Goal: Task Accomplishment & Management: Manage account settings

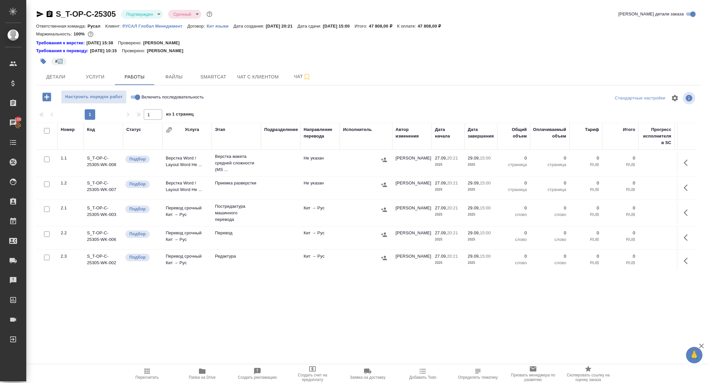
click at [35, 15] on div "S_T-OP-C-25305 Подтвержден confirmed Срочный urgent Кратко детали заказа Ответс…" at bounding box center [368, 143] width 672 height 287
click at [37, 15] on icon "button" at bounding box center [40, 14] width 7 height 6
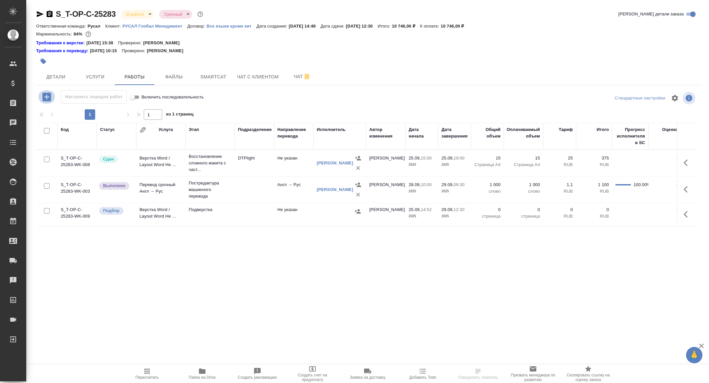
click at [51, 93] on icon "button" at bounding box center [46, 97] width 9 height 9
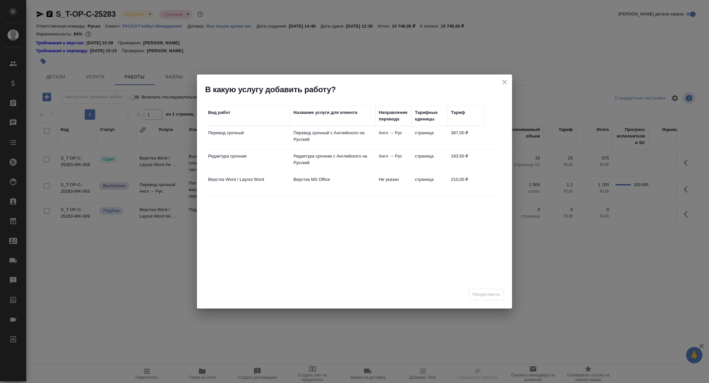
click at [221, 152] on td "Редактура срочная" at bounding box center [247, 161] width 85 height 23
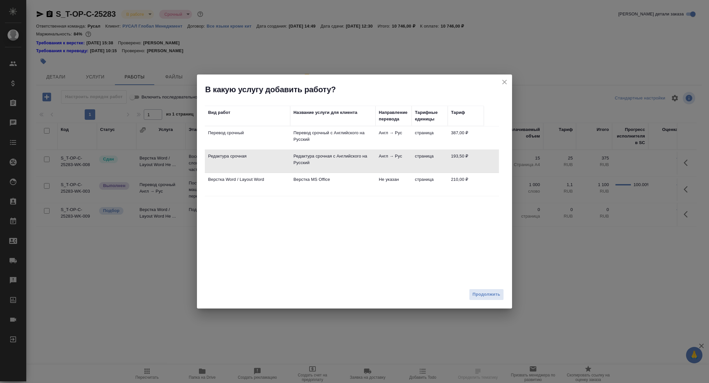
click at [221, 152] on td "Редактура срочная" at bounding box center [247, 161] width 85 height 23
click at [491, 294] on span "Продолжить" at bounding box center [486, 295] width 28 height 8
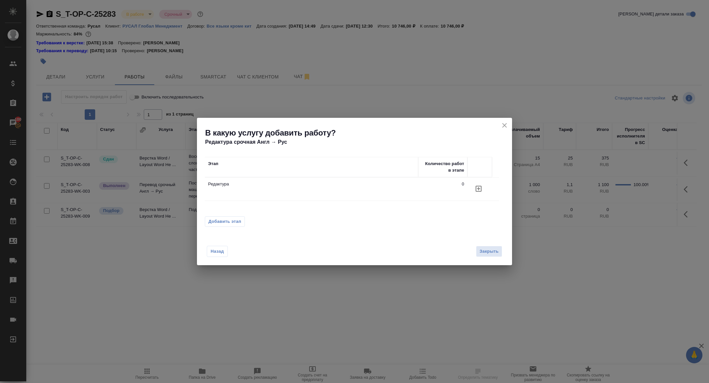
click at [476, 187] on icon "button" at bounding box center [478, 189] width 8 height 8
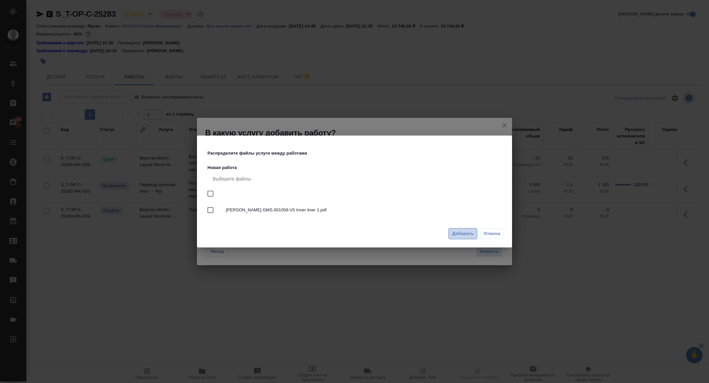
click at [465, 235] on span "Добавить" at bounding box center [463, 234] width 22 height 8
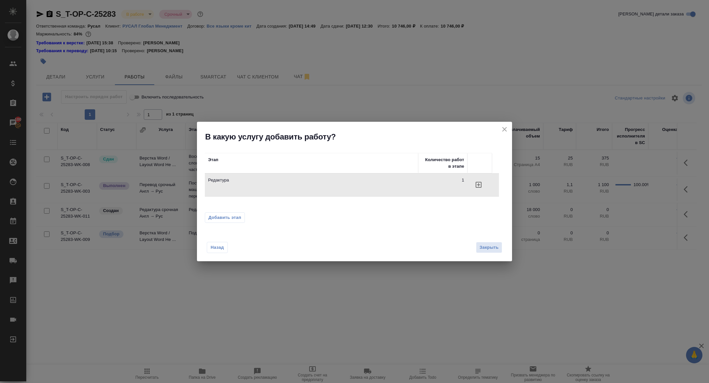
click at [488, 241] on div "Назад Закрыть" at bounding box center [354, 243] width 315 height 36
click at [492, 245] on span "Закрыть" at bounding box center [488, 248] width 19 height 8
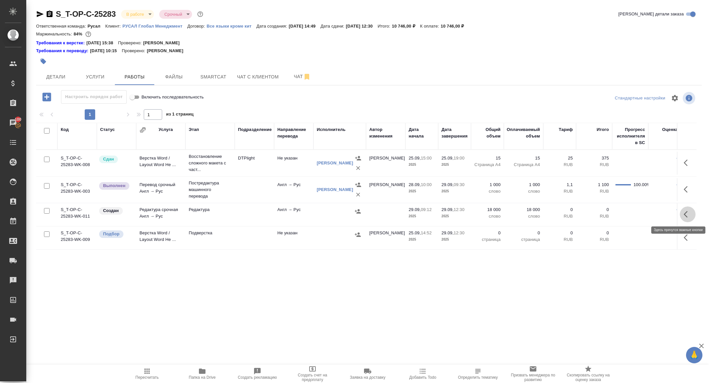
click at [684, 212] on icon "button" at bounding box center [687, 214] width 8 height 8
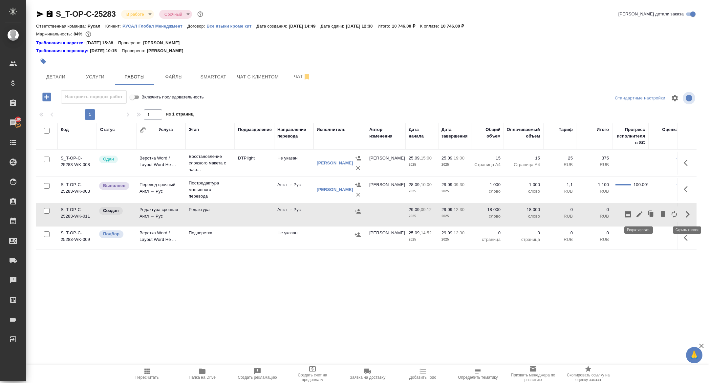
click at [641, 210] on icon "button" at bounding box center [639, 214] width 8 height 8
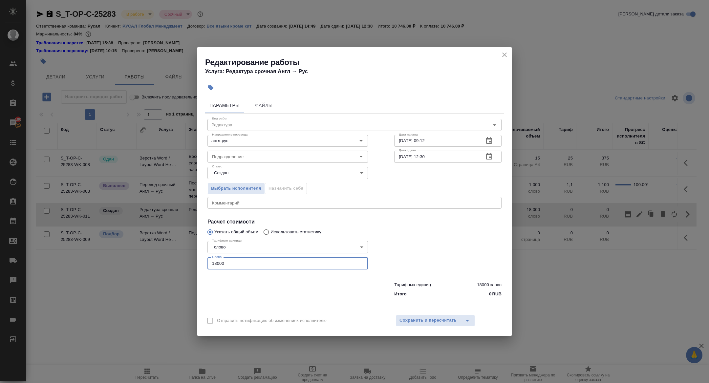
drag, startPoint x: 243, startPoint y: 260, endPoint x: 268, endPoint y: 277, distance: 29.4
click at [268, 277] on div "Вид работ Редактура Вид работ Направление перевода англ-рус Направление перевод…" at bounding box center [354, 207] width 299 height 186
type input "2000"
click at [427, 326] on button "Сохранить и пересчитать" at bounding box center [428, 321] width 64 height 12
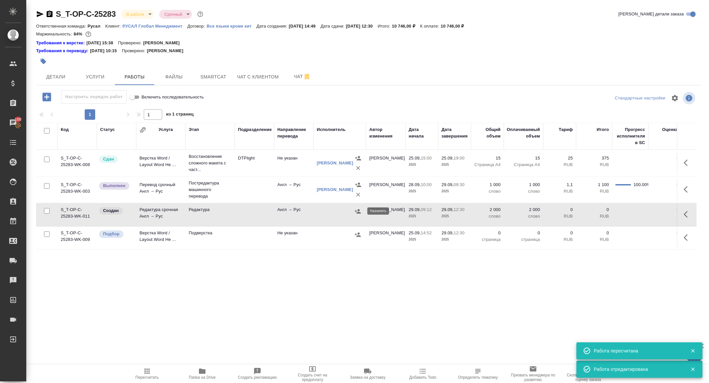
click at [355, 213] on icon "button" at bounding box center [357, 211] width 7 height 7
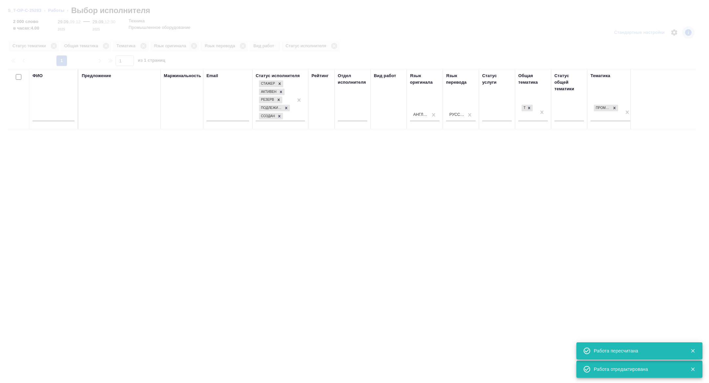
click at [58, 115] on input "text" at bounding box center [53, 117] width 42 height 8
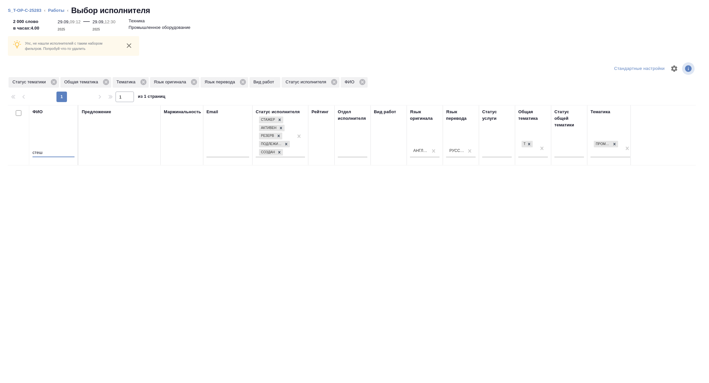
type input "стеш"
click at [51, 83] on span "Статус тематики" at bounding box center [31, 82] width 44 height 7
click at [54, 83] on icon at bounding box center [53, 81] width 7 height 7
click at [90, 84] on icon at bounding box center [91, 81] width 7 height 7
drag, startPoint x: 47, startPoint y: 151, endPoint x: 0, endPoint y: 150, distance: 46.6
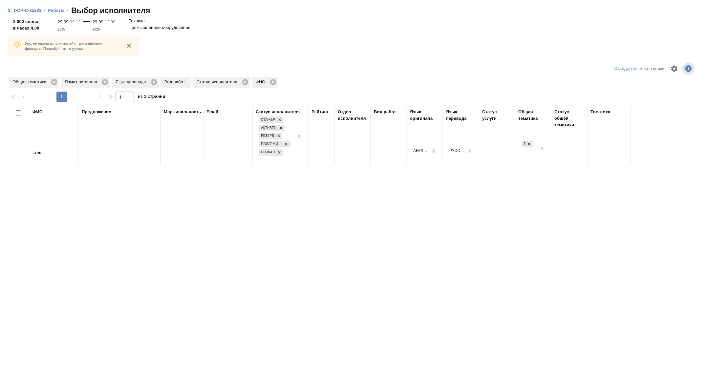
click at [0, 152] on div "Упс, не нашли исполнителей с таким набором фильтров. Попробуй что-то удалить Ст…" at bounding box center [354, 201] width 709 height 363
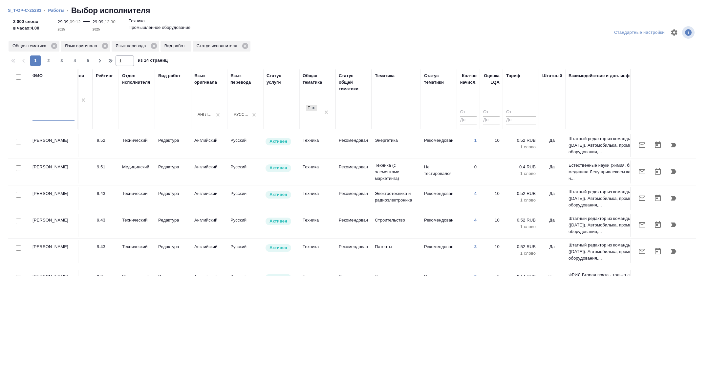
scroll to position [51, 265]
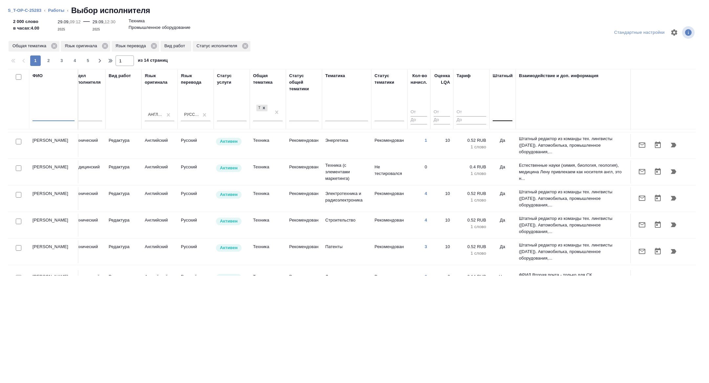
click at [497, 117] on div at bounding box center [502, 115] width 20 height 10
click at [497, 135] on div "Нет" at bounding box center [541, 136] width 98 height 12
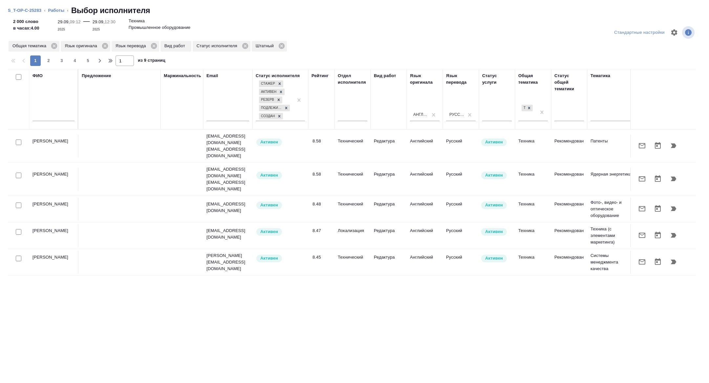
scroll to position [386, 0]
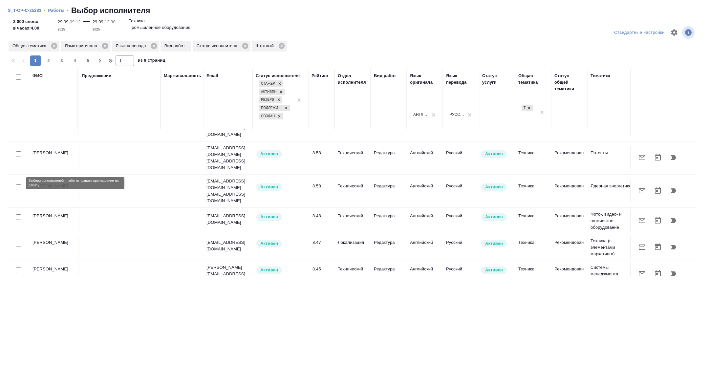
click at [17, 267] on input "checkbox" at bounding box center [19, 270] width 6 height 6
checkbox input "true"
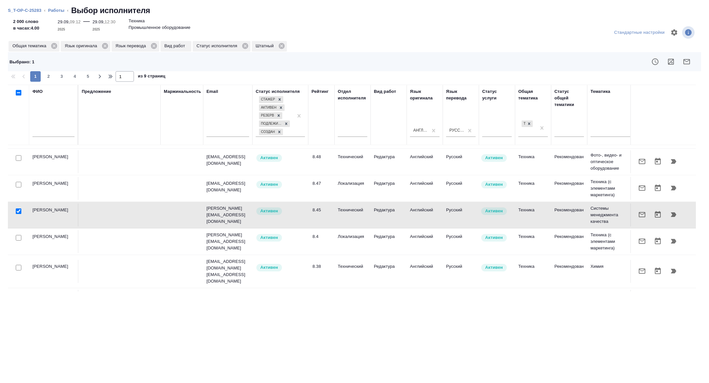
scroll to position [492, 0]
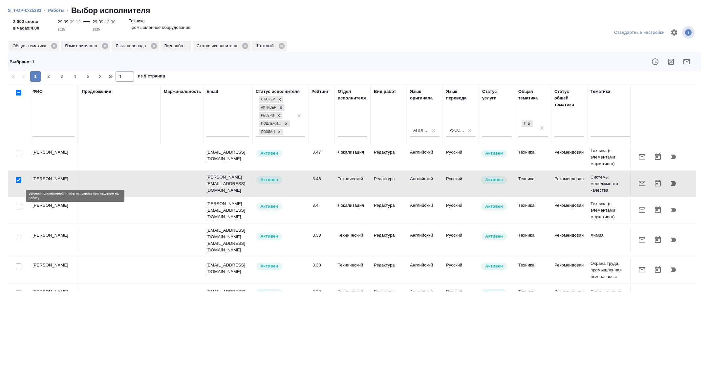
click at [19, 290] on input "checkbox" at bounding box center [19, 293] width 6 height 6
checkbox input "true"
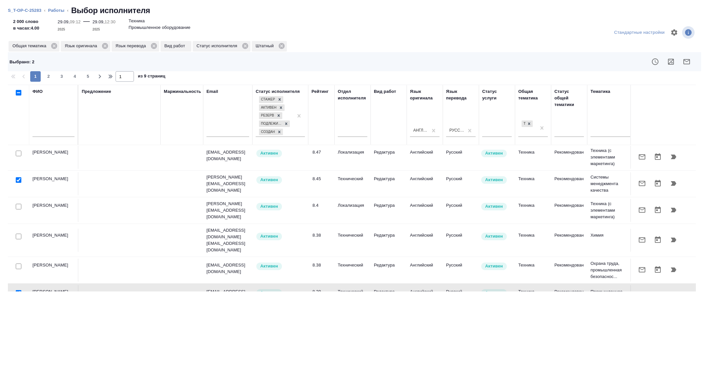
scroll to position [493, 0]
click at [18, 262] on input "checkbox" at bounding box center [19, 265] width 6 height 6
checkbox input "true"
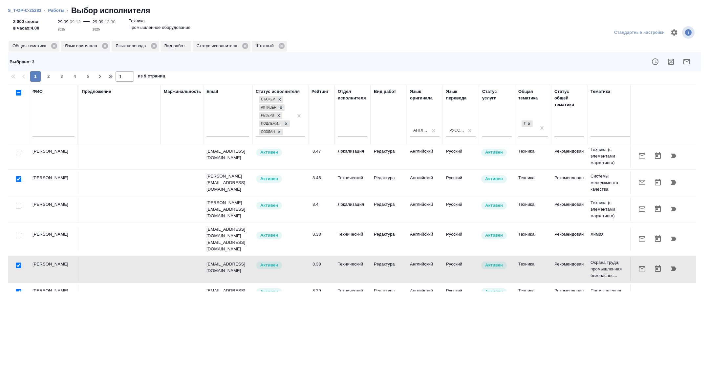
scroll to position [427, 0]
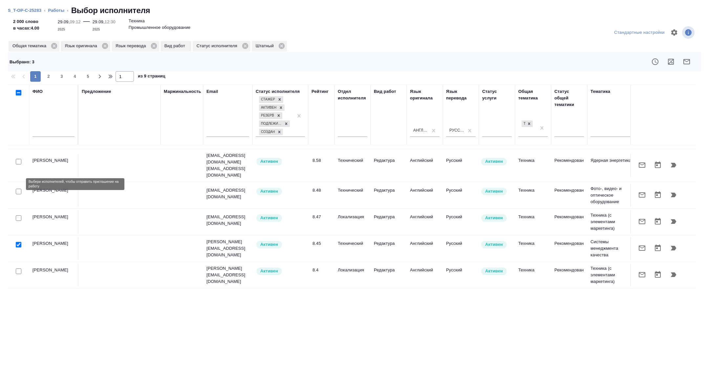
click at [18, 268] on input "checkbox" at bounding box center [19, 271] width 6 height 6
checkbox input "true"
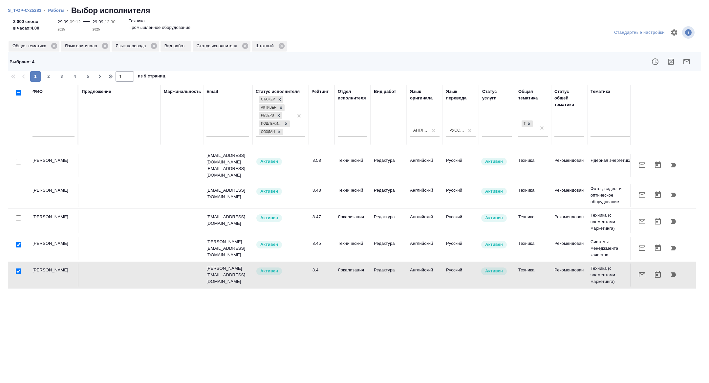
click at [682, 70] on div "Выбрано : 4" at bounding box center [354, 61] width 693 height 19
click at [682, 61] on button "button" at bounding box center [686, 62] width 16 height 16
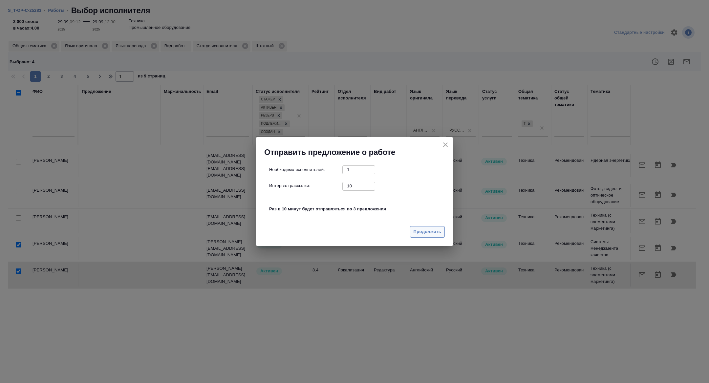
click at [422, 232] on span "Продолжить" at bounding box center [427, 232] width 28 height 8
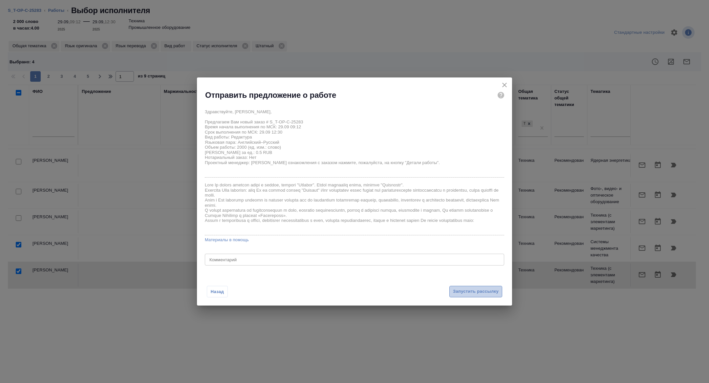
click at [471, 291] on span "Запустить рассылку" at bounding box center [476, 292] width 46 height 8
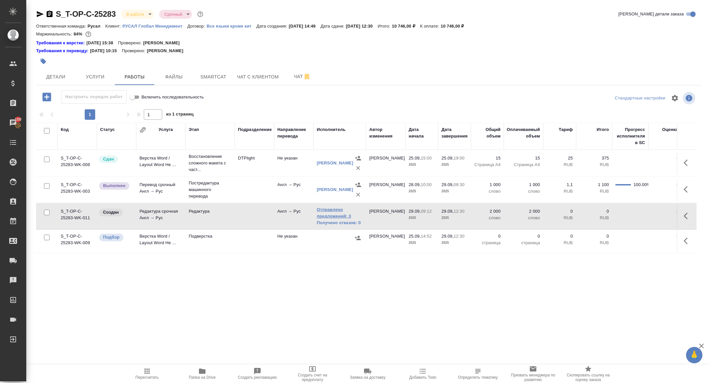
click at [342, 215] on link "Отправлено предложений: 3" at bounding box center [340, 212] width 46 height 13
click at [155, 211] on td "Редактура срочная Англ → Рус" at bounding box center [160, 216] width 49 height 23
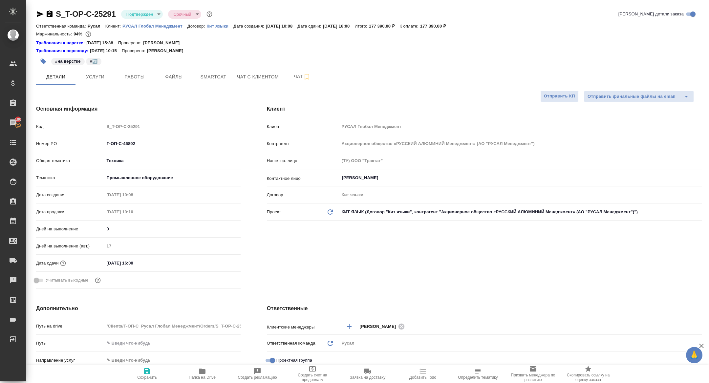
select select "RU"
click at [124, 80] on span "Работы" at bounding box center [134, 77] width 31 height 8
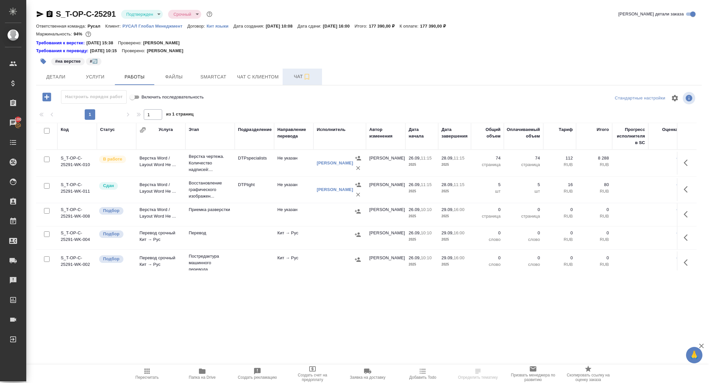
click at [295, 70] on button "Чат" at bounding box center [301, 77] width 39 height 16
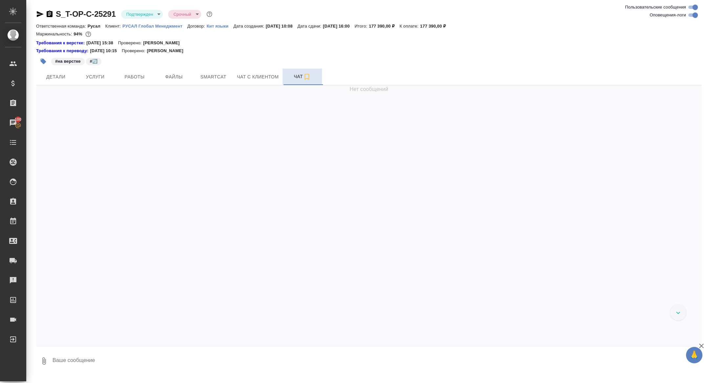
scroll to position [2474, 0]
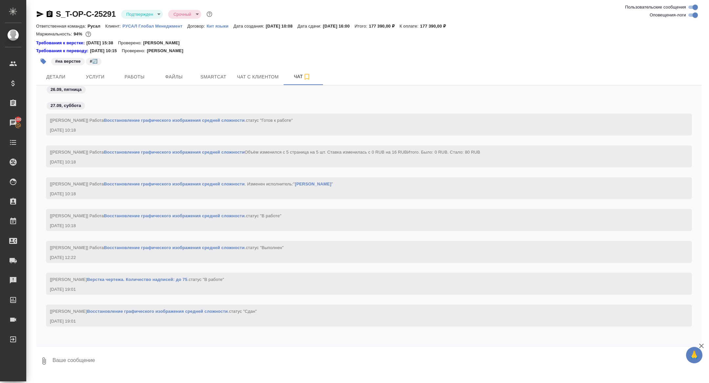
click at [93, 363] on textarea at bounding box center [377, 361] width 650 height 22
type textarea "тут можно раздавать?"
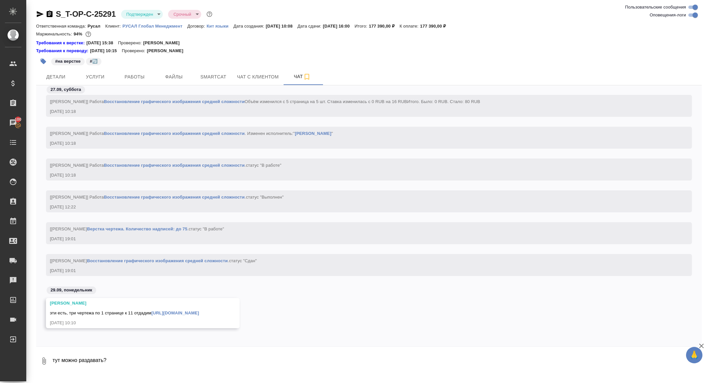
scroll to position [2533, 0]
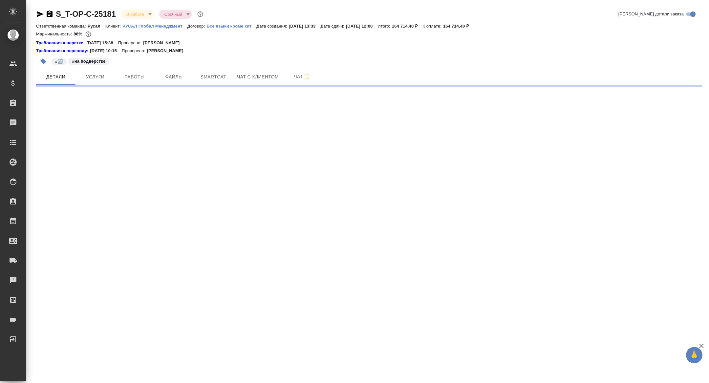
select select "RU"
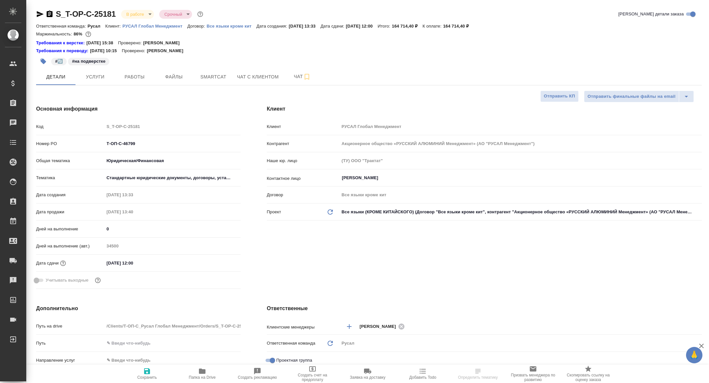
click at [139, 74] on span "Работы" at bounding box center [134, 77] width 31 height 8
type textarea "x"
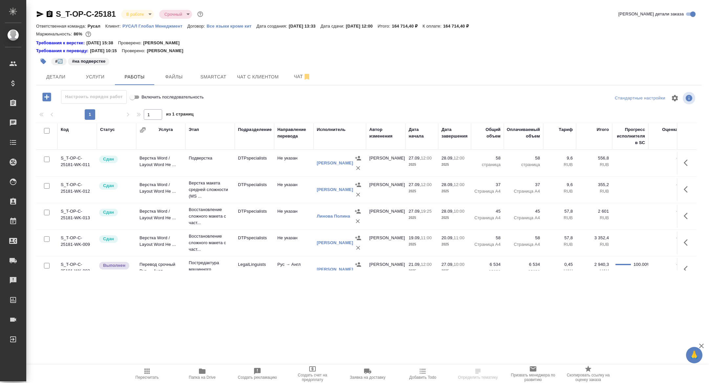
scroll to position [38, 0]
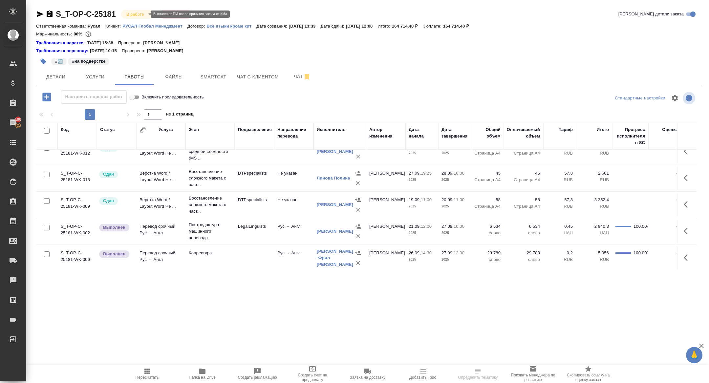
click at [144, 13] on body "🙏 .cls-1 fill:#fff; AWATERA Zhuravleva Alexandra Клиенты Спецификации Заказы 10…" at bounding box center [354, 191] width 709 height 383
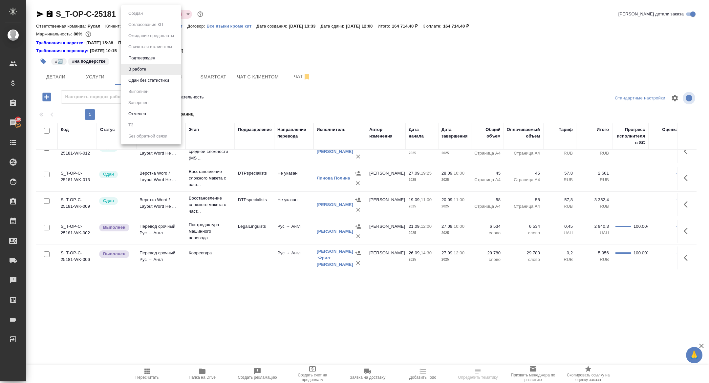
click at [238, 42] on div at bounding box center [354, 191] width 709 height 383
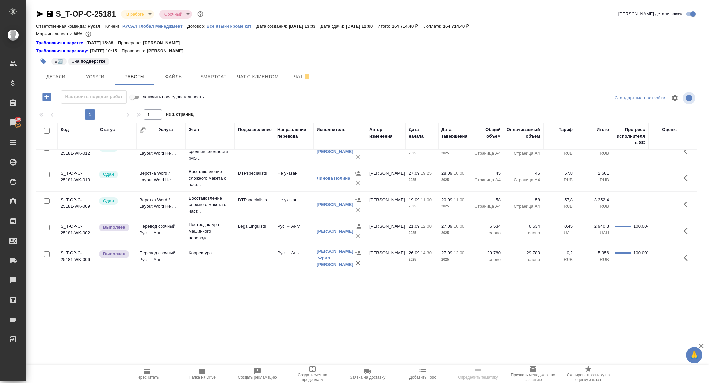
click at [39, 13] on icon "button" at bounding box center [40, 14] width 7 height 6
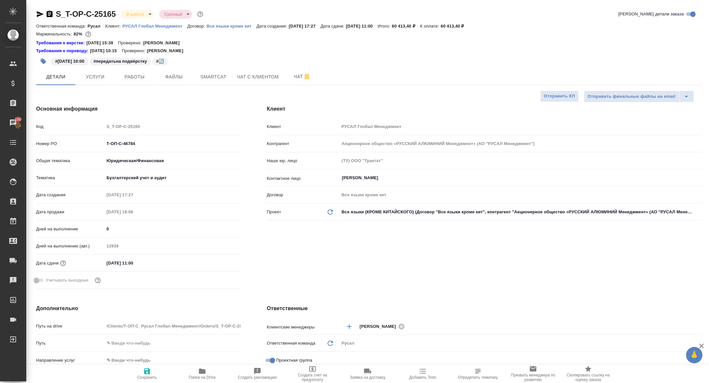
select select "RU"
click at [137, 81] on span "Работы" at bounding box center [134, 77] width 31 height 8
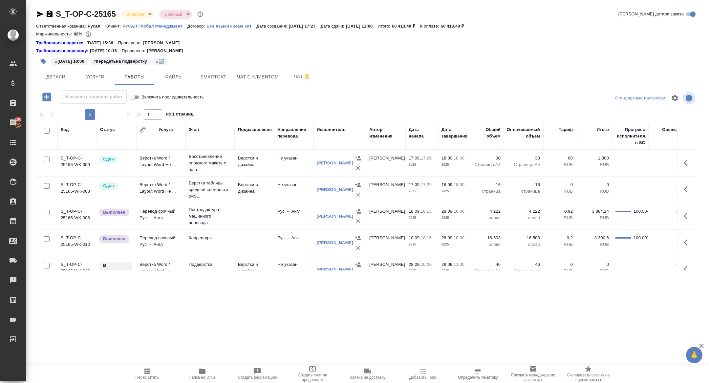
scroll to position [38, 0]
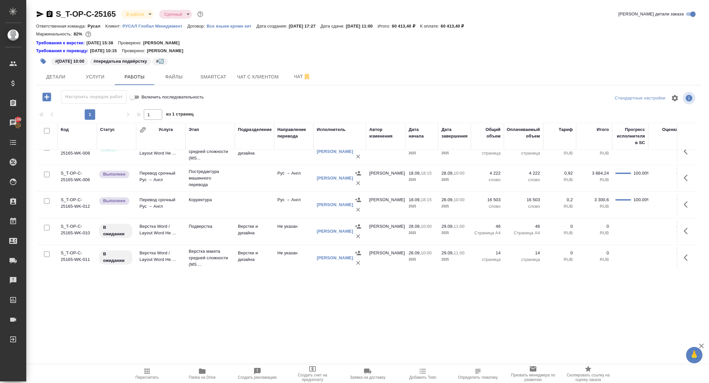
click at [686, 231] on icon "button" at bounding box center [685, 231] width 4 height 7
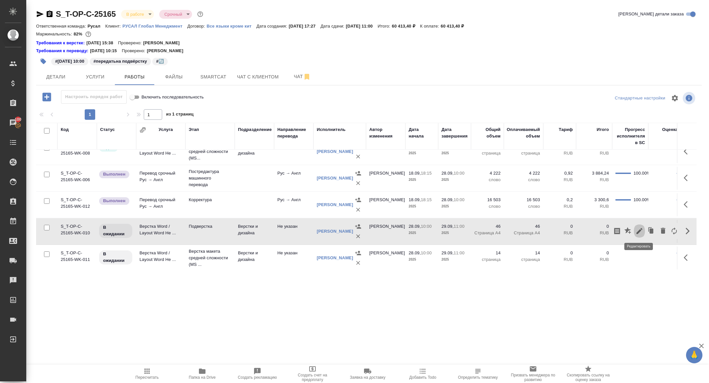
click at [636, 231] on icon "button" at bounding box center [639, 231] width 8 height 8
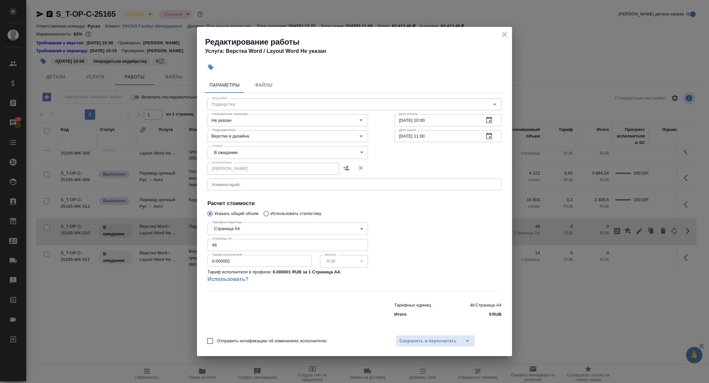
click at [236, 184] on textarea at bounding box center [354, 184] width 285 height 5
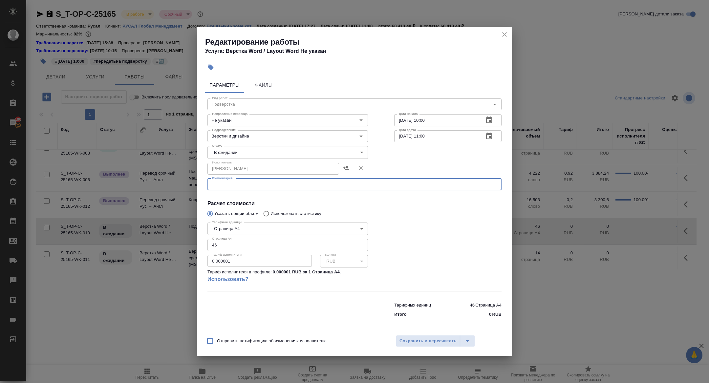
paste textarea "https://drive.awatera.com/f/10506615"
type textarea "https://drive.awatera.com/f/10506615"
click at [440, 341] on span "Сохранить и пересчитать" at bounding box center [427, 341] width 57 height 8
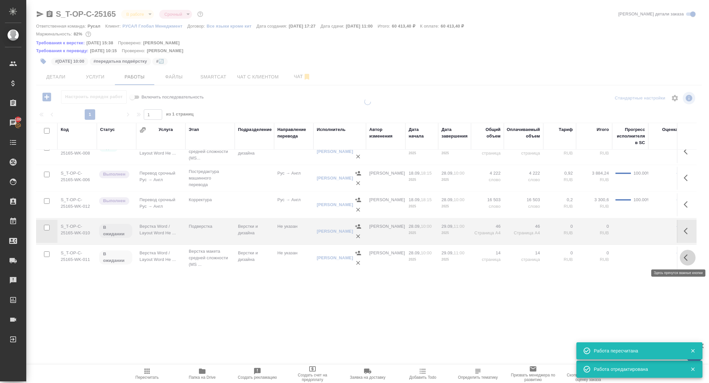
click at [685, 258] on icon "button" at bounding box center [685, 257] width 4 height 7
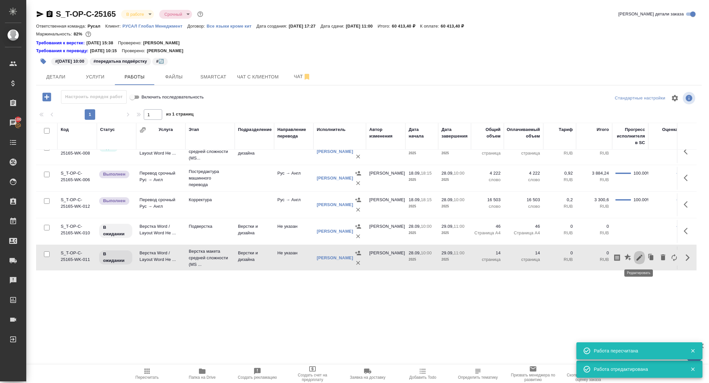
click at [638, 256] on icon "button" at bounding box center [639, 258] width 8 height 8
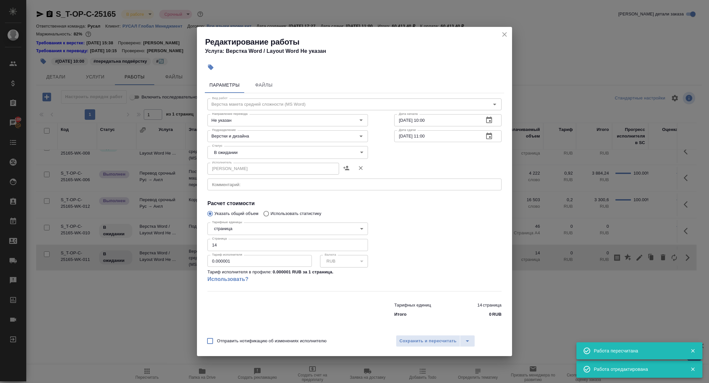
click at [238, 181] on div "x Комментарий:" at bounding box center [354, 184] width 294 height 12
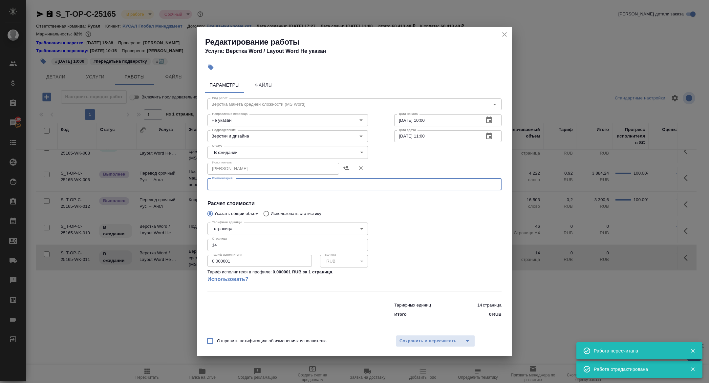
paste textarea "https://drive.awatera.com/f/10506615"
type textarea "https://drive.awatera.com/f/10506615"
click at [226, 148] on body "🙏 .cls-1 fill:#fff; AWATERA Zhuravleva Alexandra Клиенты Спецификации Заказы 10…" at bounding box center [354, 191] width 709 height 383
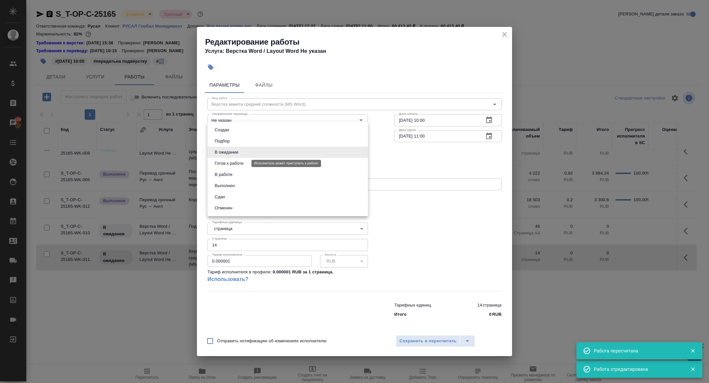
click at [227, 160] on button "Готов к работе" at bounding box center [229, 163] width 33 height 7
type input "readyForWork"
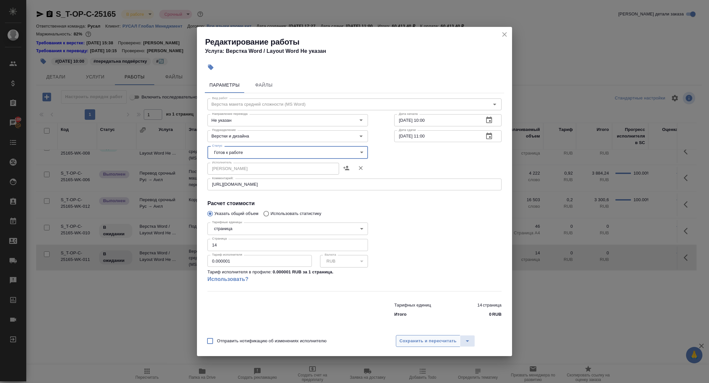
click at [432, 339] on span "Сохранить и пересчитать" at bounding box center [427, 341] width 57 height 8
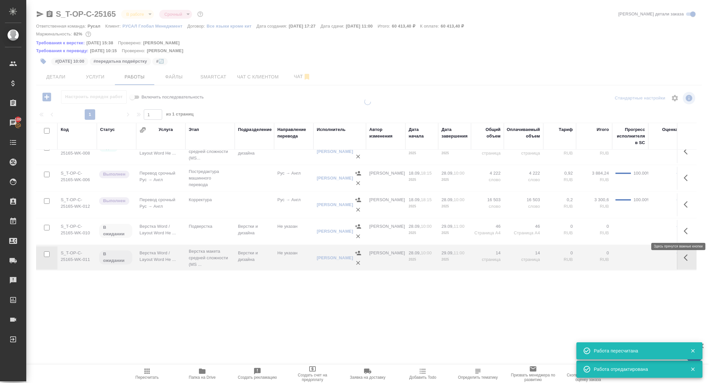
click at [685, 231] on icon "button" at bounding box center [687, 231] width 8 height 8
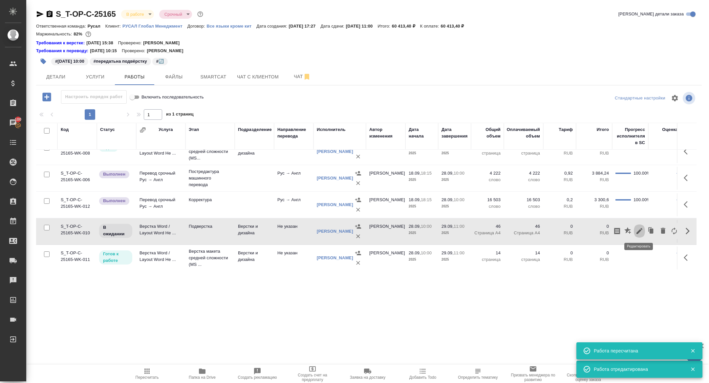
click at [639, 229] on icon "button" at bounding box center [639, 231] width 6 height 6
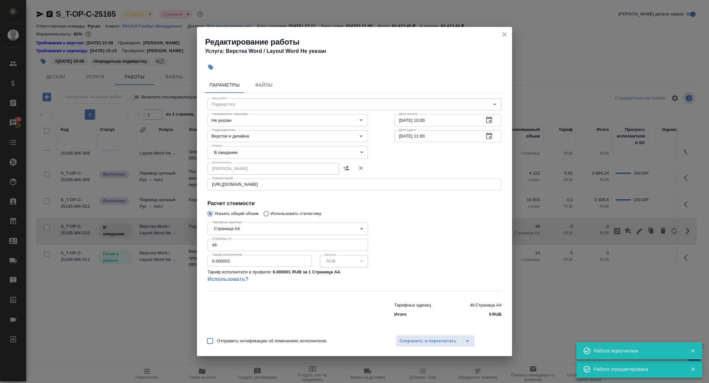
click at [231, 152] on body "🙏 .cls-1 fill:#fff; AWATERA Zhuravleva Alexandra Клиенты Спецификации Заказы 10…" at bounding box center [354, 191] width 709 height 383
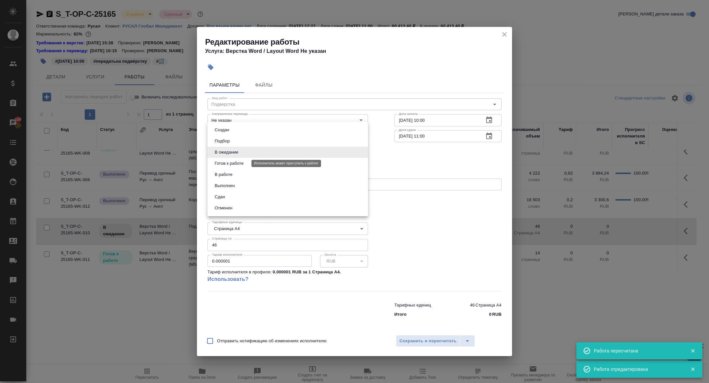
click at [226, 163] on button "Готов к работе" at bounding box center [229, 163] width 33 height 7
type input "readyForWork"
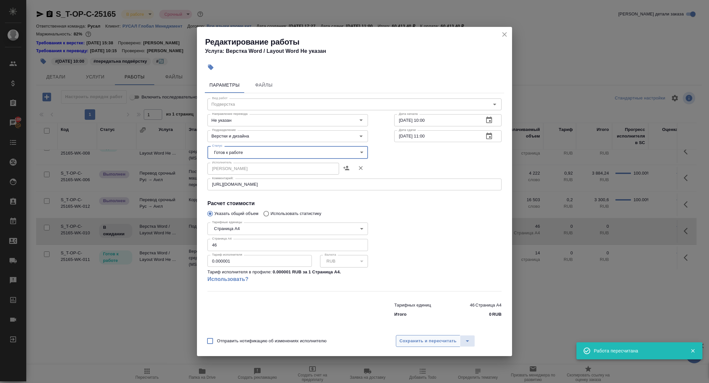
click at [413, 338] on span "Сохранить и пересчитать" at bounding box center [427, 341] width 57 height 8
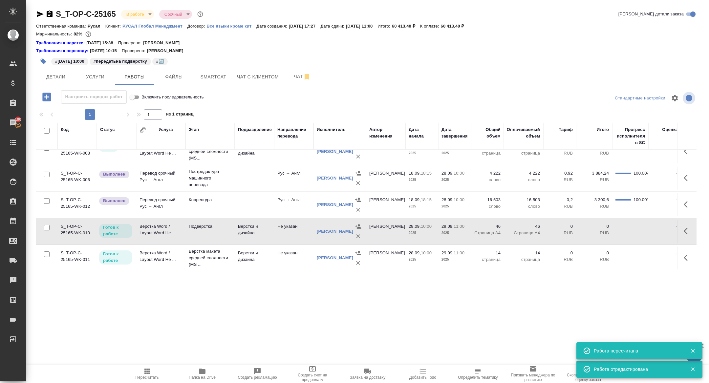
click at [37, 11] on icon "button" at bounding box center [40, 14] width 7 height 6
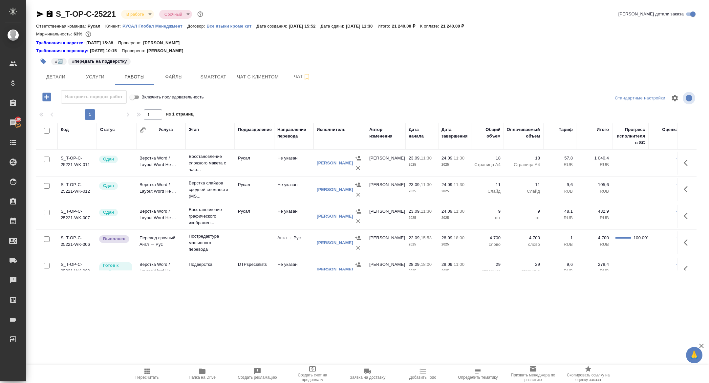
scroll to position [12, 0]
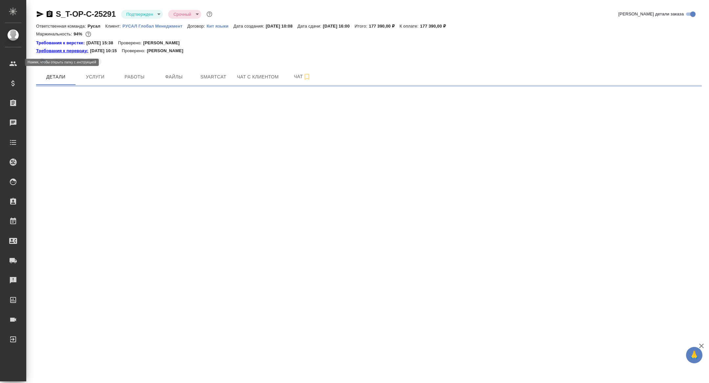
select select "RU"
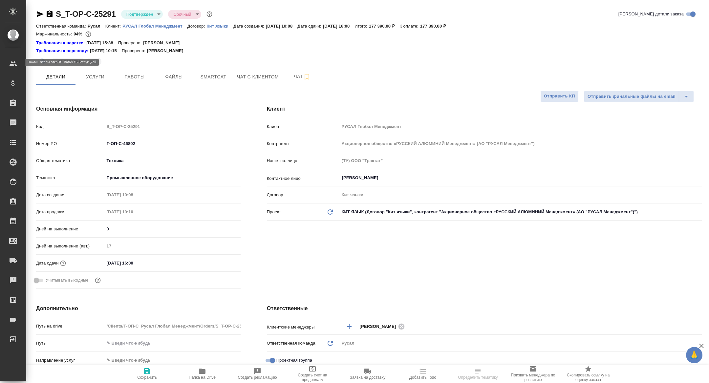
type textarea "x"
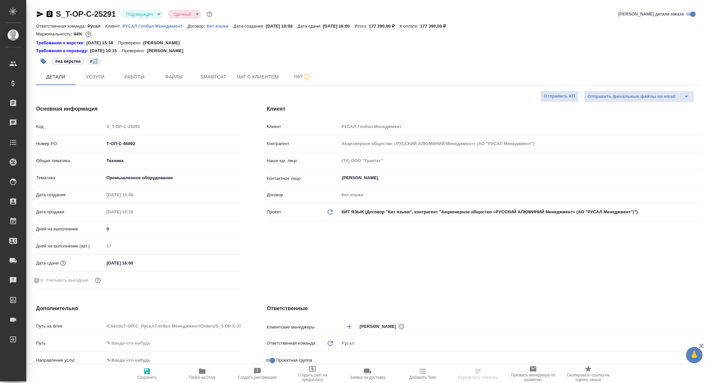
type textarea "x"
click at [40, 14] on icon "button" at bounding box center [40, 14] width 8 height 8
type textarea "x"
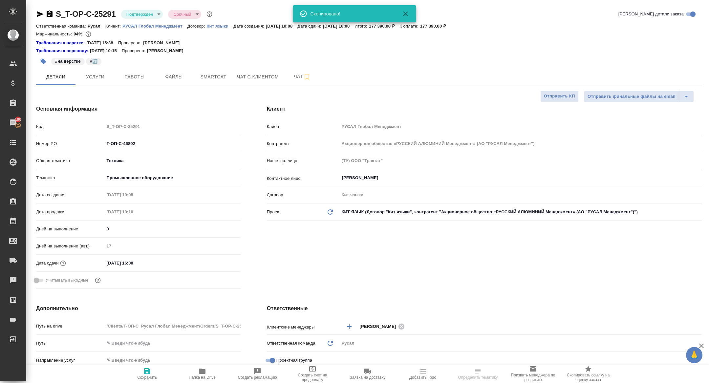
select select "RU"
type textarea "x"
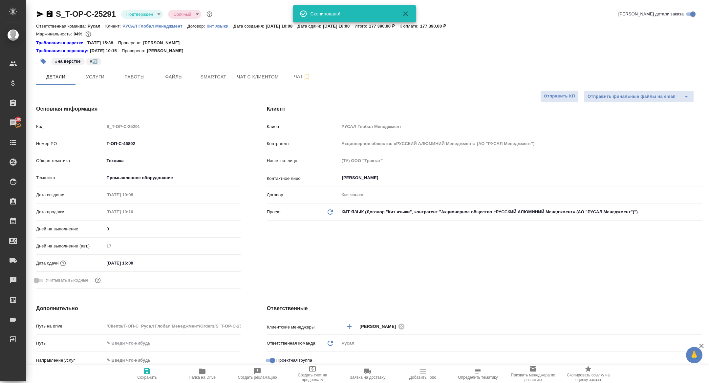
type textarea "x"
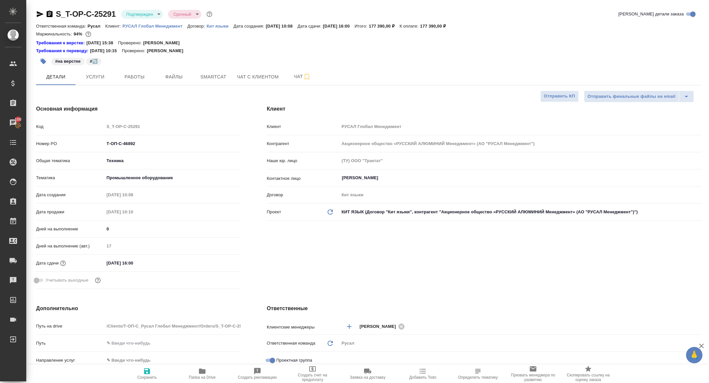
type textarea "x"
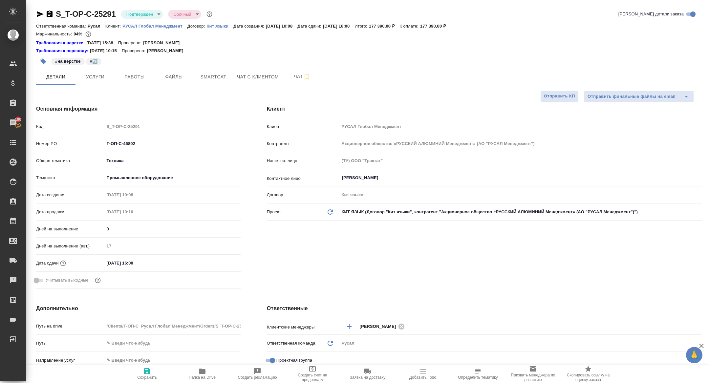
type textarea "x"
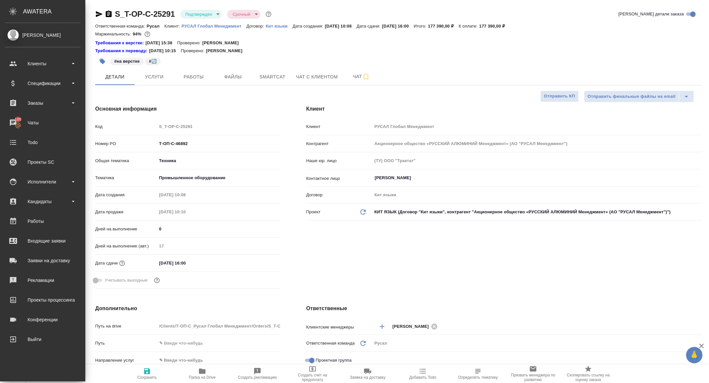
type textarea "x"
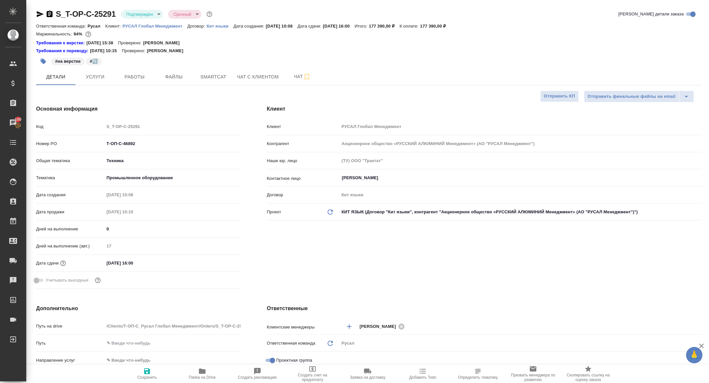
click at [36, 12] on icon "button" at bounding box center [40, 14] width 8 height 8
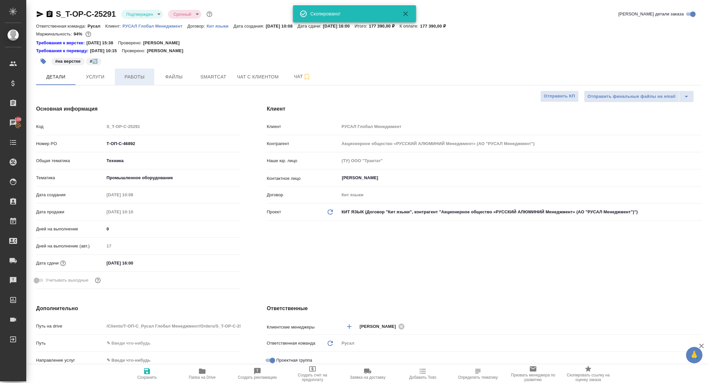
click at [134, 71] on button "Работы" at bounding box center [134, 77] width 39 height 16
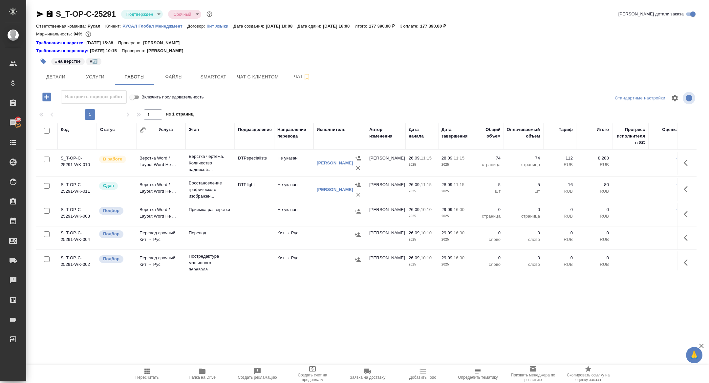
click at [215, 76] on span "Smartcat" at bounding box center [212, 77] width 31 height 8
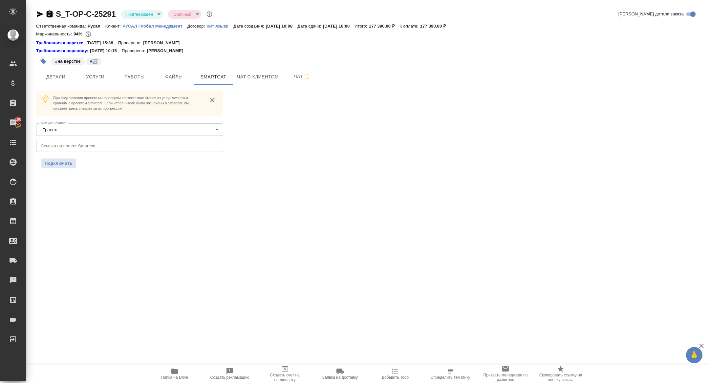
click at [49, 13] on icon "button" at bounding box center [50, 13] width 6 height 7
click at [50, 85] on hr at bounding box center [368, 85] width 665 height 0
click at [53, 73] on span "Детали" at bounding box center [55, 77] width 31 height 8
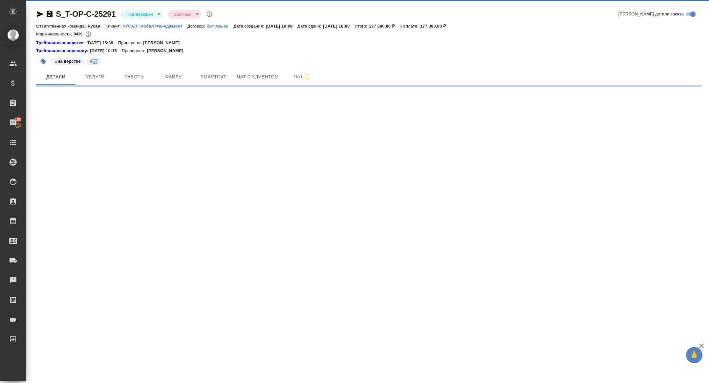
select select "RU"
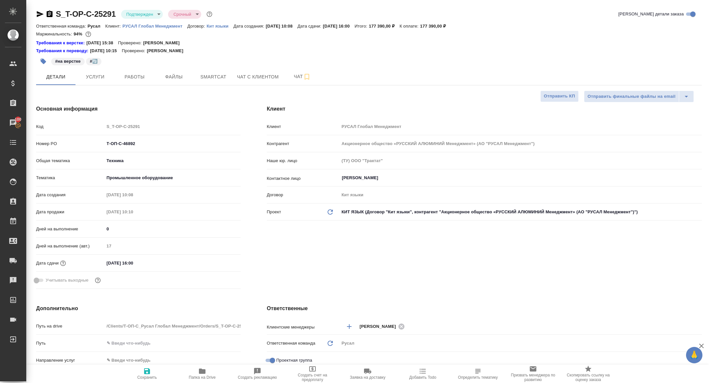
type textarea "x"
drag, startPoint x: 140, startPoint y: 141, endPoint x: 67, endPoint y: 141, distance: 73.2
click at [67, 141] on div "Номер PO Т-ОП-С-46892" at bounding box center [138, 143] width 204 height 11
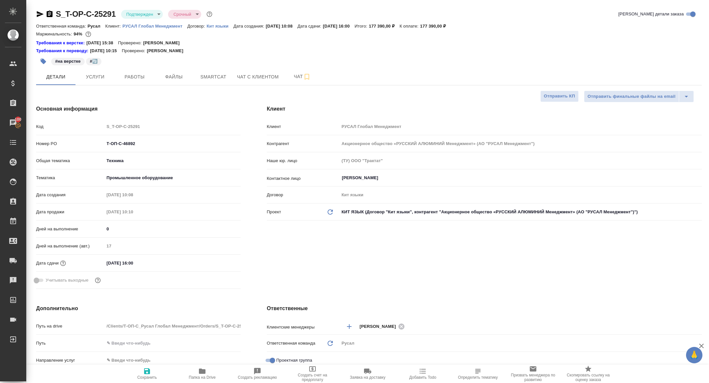
type textarea "x"
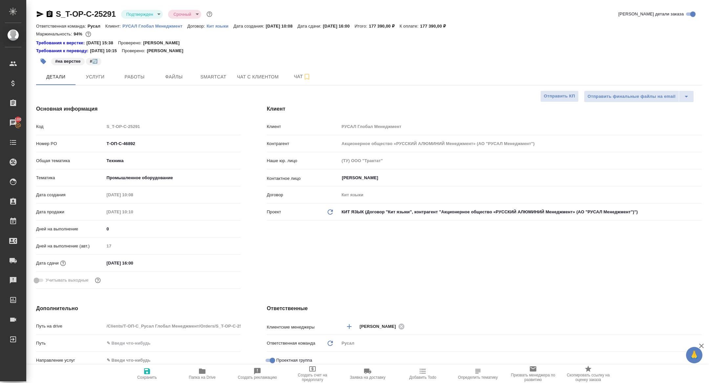
type textarea "x"
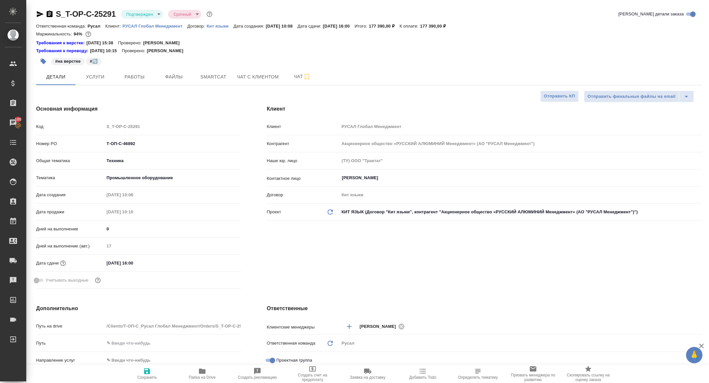
type textarea "x"
click at [211, 371] on span "Папка на Drive" at bounding box center [201, 373] width 47 height 12
type textarea "x"
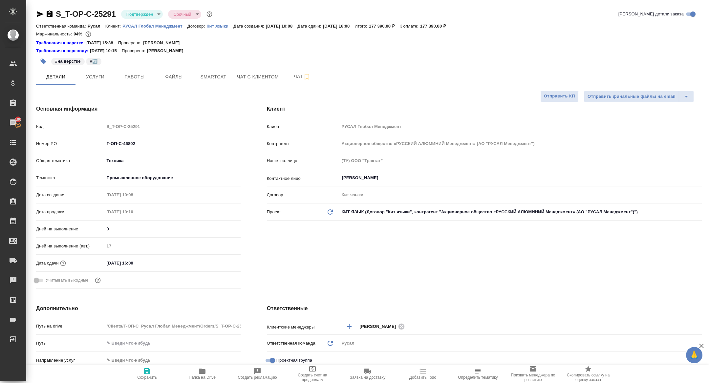
type textarea "x"
click at [133, 70] on button "Работы" at bounding box center [134, 77] width 39 height 16
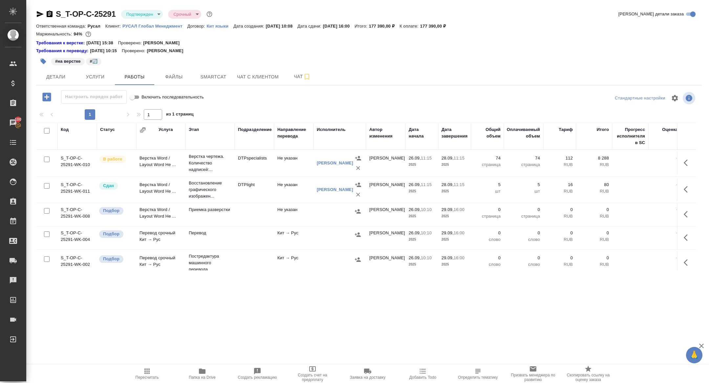
click at [39, 12] on icon "button" at bounding box center [40, 14] width 8 height 8
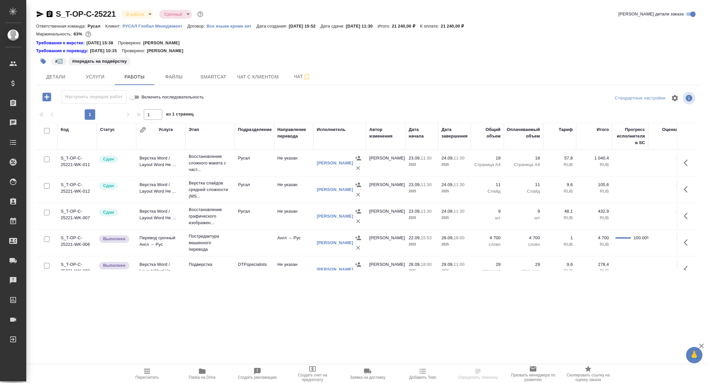
scroll to position [12, 0]
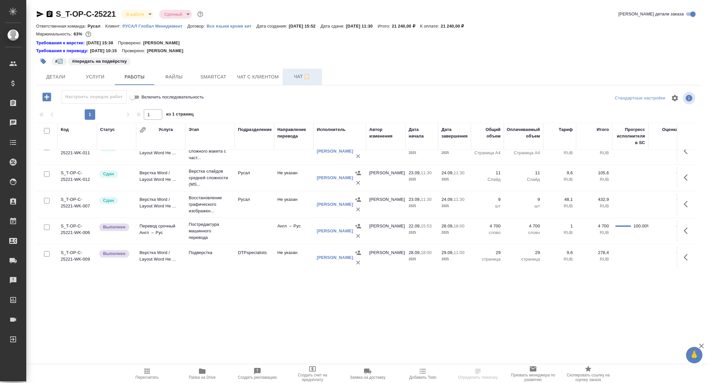
click at [293, 73] on span "Чат" at bounding box center [301, 76] width 31 height 8
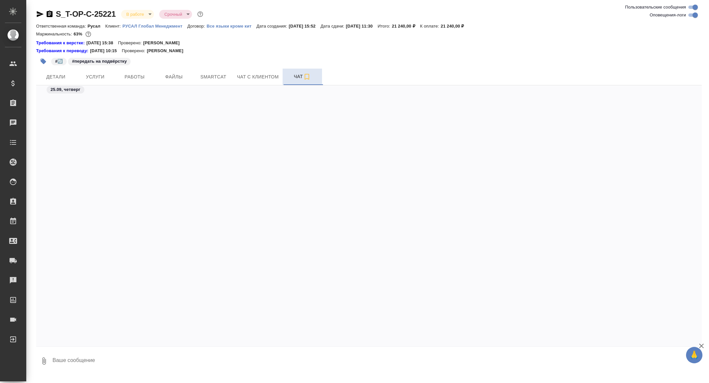
scroll to position [5888, 0]
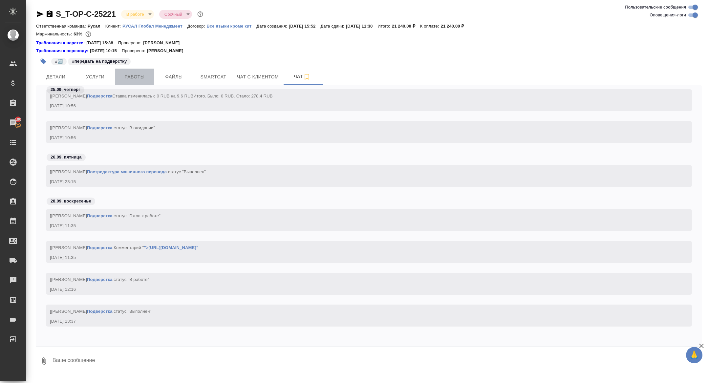
click at [137, 79] on span "Работы" at bounding box center [134, 77] width 31 height 8
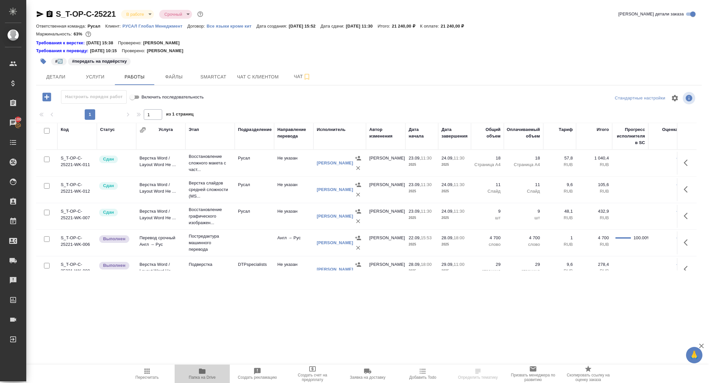
click at [213, 375] on span "Папка на Drive" at bounding box center [202, 377] width 27 height 5
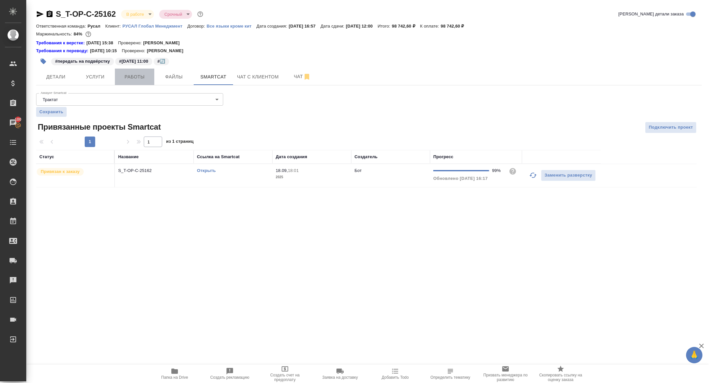
click at [128, 81] on button "Работы" at bounding box center [134, 77] width 39 height 16
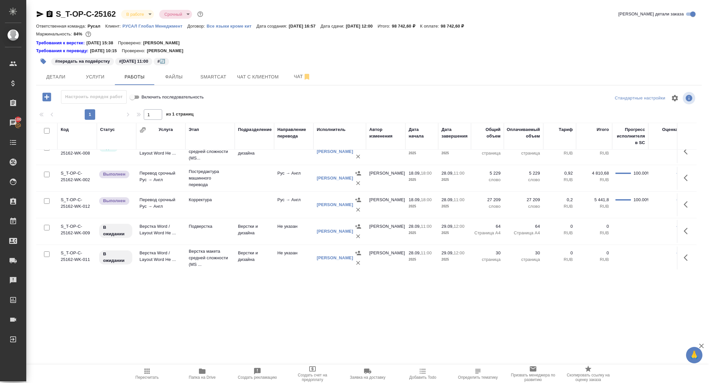
scroll to position [38, 0]
click at [686, 231] on icon "button" at bounding box center [687, 231] width 8 height 8
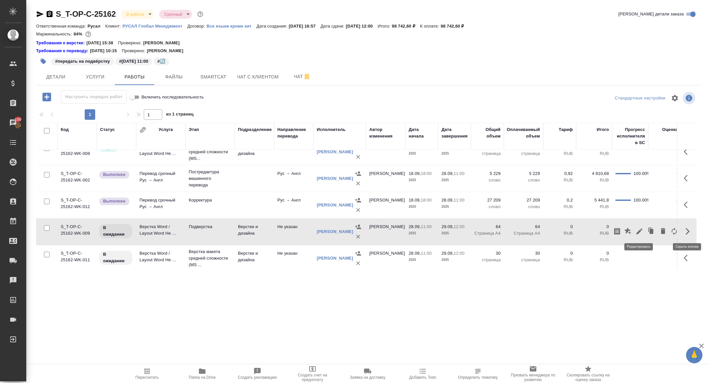
click at [637, 231] on icon "button" at bounding box center [639, 231] width 8 height 8
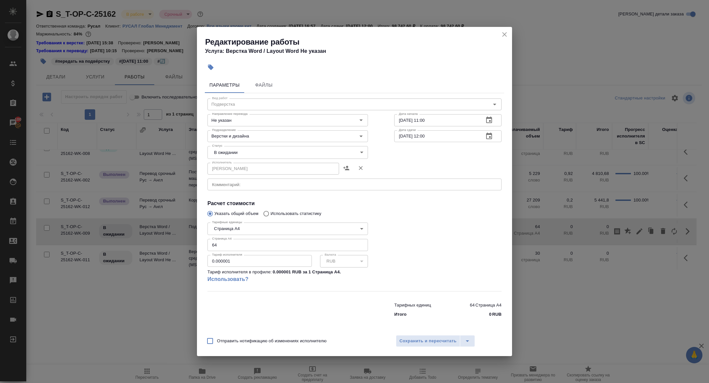
click at [251, 186] on textarea at bounding box center [354, 184] width 285 height 5
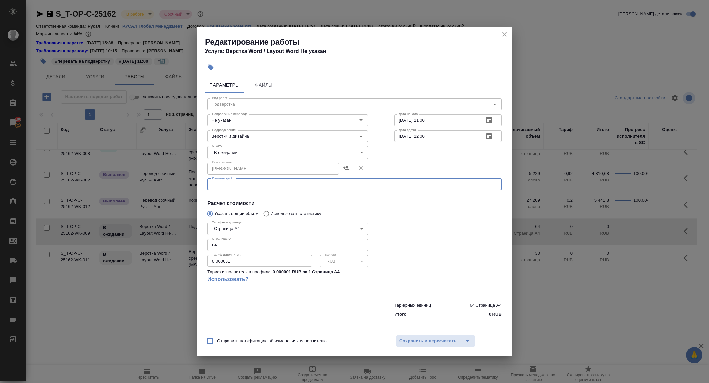
paste textarea "https://drive.awatera.com/f/10506737"
type textarea "https://drive.awatera.com/f/10506737"
click at [236, 156] on body "🙏 .cls-1 fill:#fff; AWATERA Zhuravleva Alexandra Клиенты Спецификации Заказы 10…" at bounding box center [354, 191] width 709 height 383
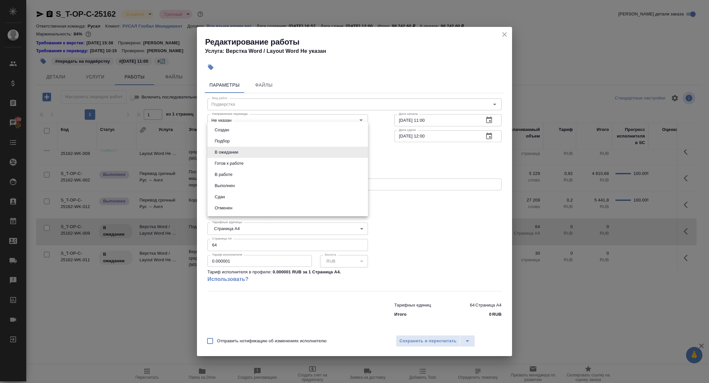
click at [232, 163] on button "Готов к работе" at bounding box center [229, 163] width 33 height 7
type input "readyForWork"
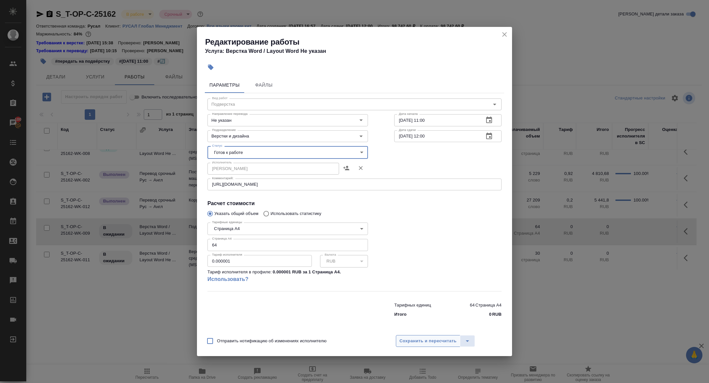
click at [413, 342] on span "Сохранить и пересчитать" at bounding box center [427, 341] width 57 height 8
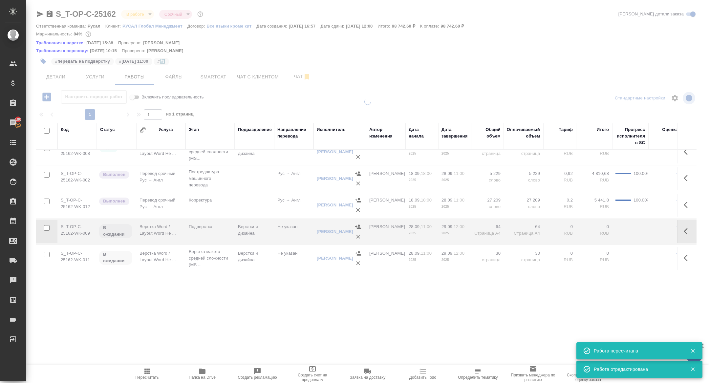
click at [687, 258] on icon "button" at bounding box center [687, 258] width 8 height 8
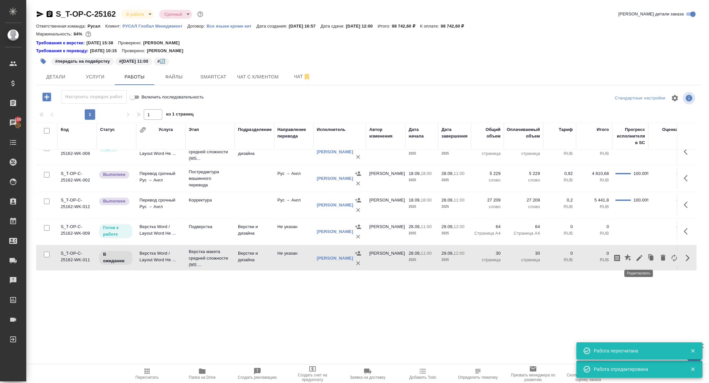
click at [643, 256] on button "button" at bounding box center [638, 258] width 11 height 16
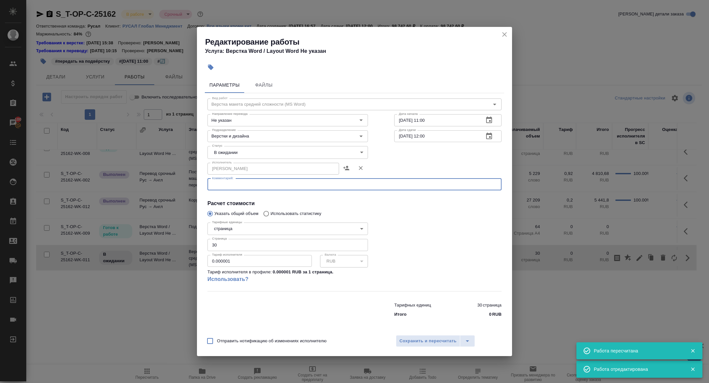
click at [275, 183] on textarea at bounding box center [354, 184] width 285 height 5
paste textarea "https://drive.awatera.com/f/10506737"
type textarea "https://drive.awatera.com/f/10506737"
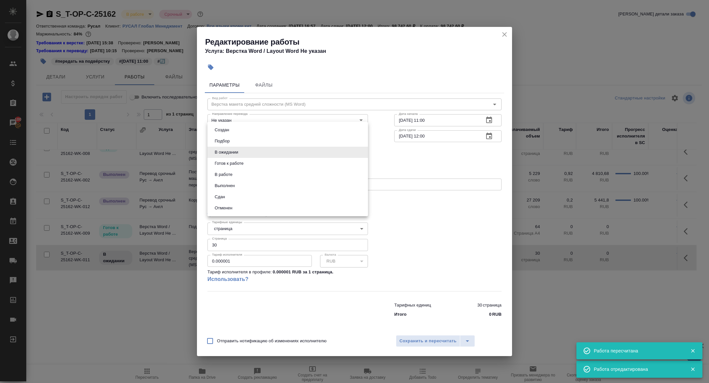
click at [231, 153] on body "🙏 .cls-1 fill:#fff; AWATERA Zhuravleva Alexandra Клиенты Спецификации Заказы 10…" at bounding box center [354, 191] width 709 height 383
click at [225, 165] on button "Готов к работе" at bounding box center [229, 163] width 33 height 7
type input "readyForWork"
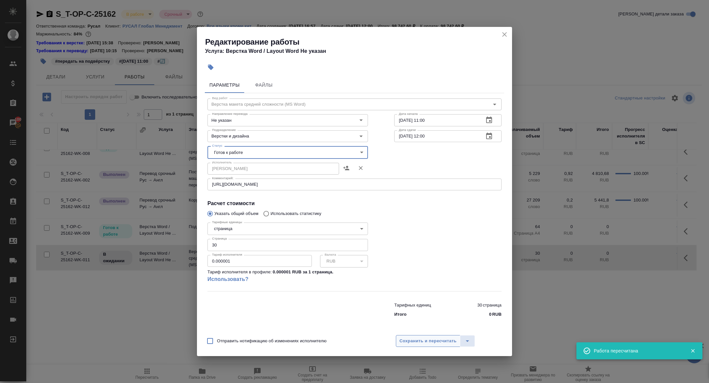
click at [443, 346] on button "Сохранить и пересчитать" at bounding box center [428, 341] width 64 height 12
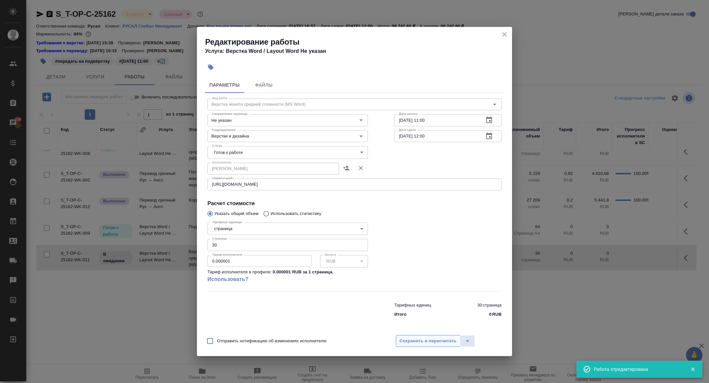
click at [443, 346] on button "Сохранить и пересчитать" at bounding box center [428, 341] width 64 height 12
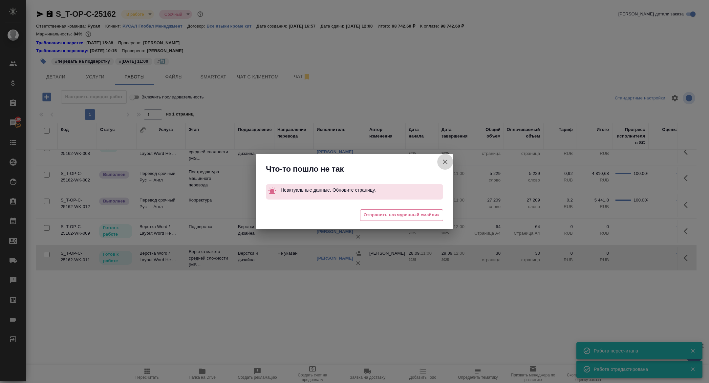
click at [444, 155] on button "Группировать работы по услугам" at bounding box center [445, 162] width 16 height 16
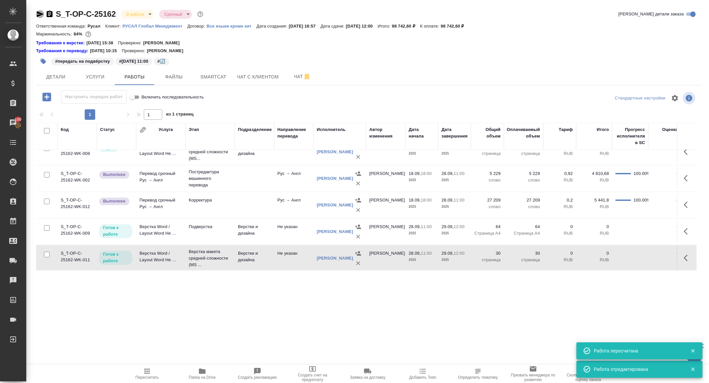
click at [39, 15] on icon "button" at bounding box center [40, 14] width 7 height 6
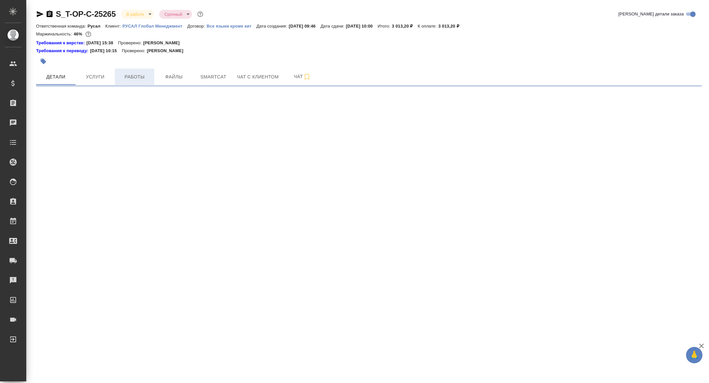
select select "RU"
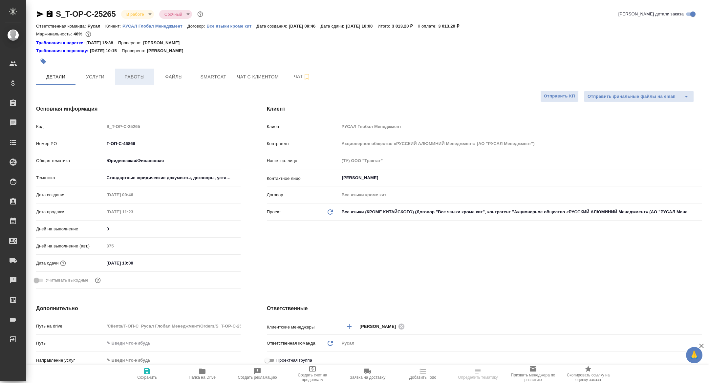
type textarea "x"
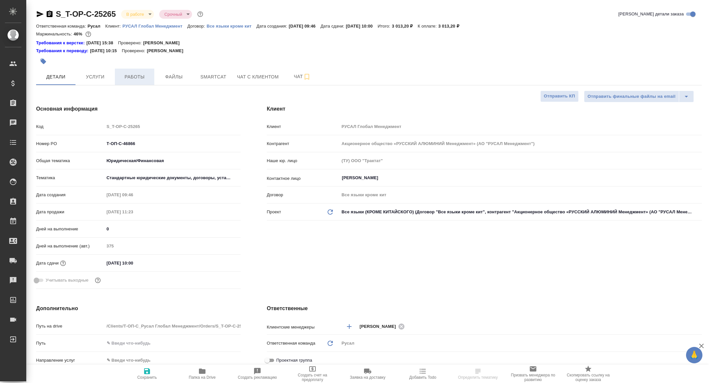
type textarea "x"
click at [138, 80] on span "Работы" at bounding box center [134, 77] width 31 height 8
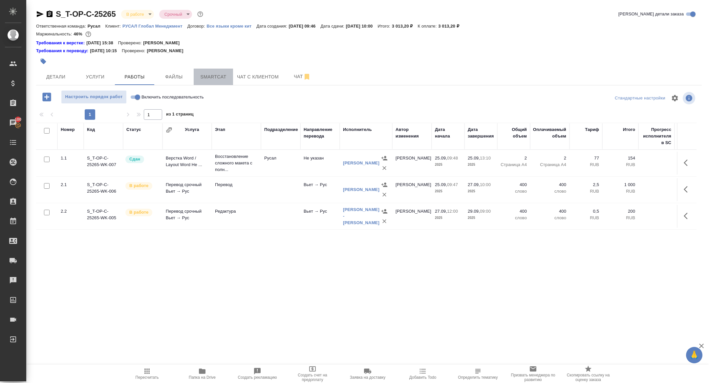
click at [208, 81] on button "Smartcat" at bounding box center [213, 77] width 39 height 16
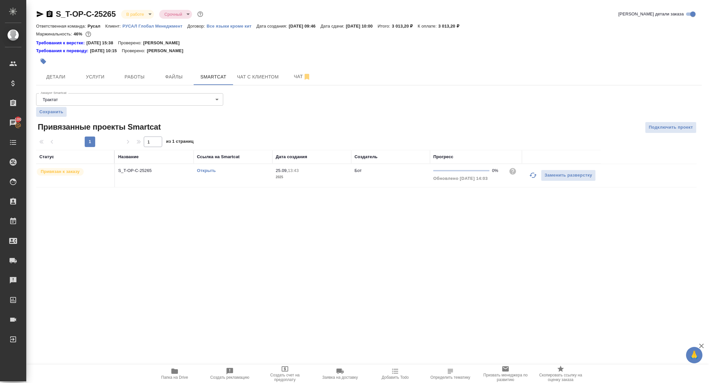
click at [205, 169] on link "Открыть" at bounding box center [206, 170] width 19 height 5
click at [48, 15] on icon "button" at bounding box center [50, 13] width 6 height 7
click at [179, 374] on span "Папка на Drive" at bounding box center [174, 373] width 47 height 12
click at [51, 81] on button "Детали" at bounding box center [55, 77] width 39 height 16
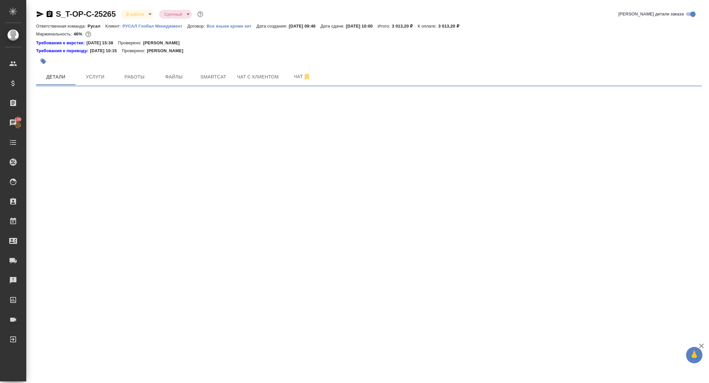
select select "RU"
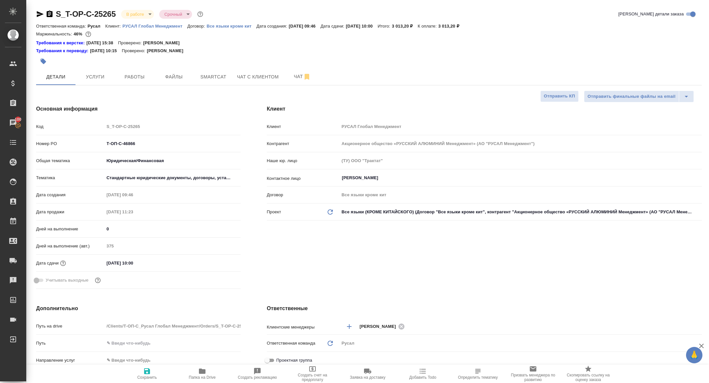
type textarea "x"
drag, startPoint x: 143, startPoint y: 143, endPoint x: 33, endPoint y: 133, distance: 110.7
click at [36, 134] on div "Код S_T-OP-C-25265 Номер PO Т-ОП-С-46866 Общая тематика Юридическая/Финансовая …" at bounding box center [138, 206] width 204 height 171
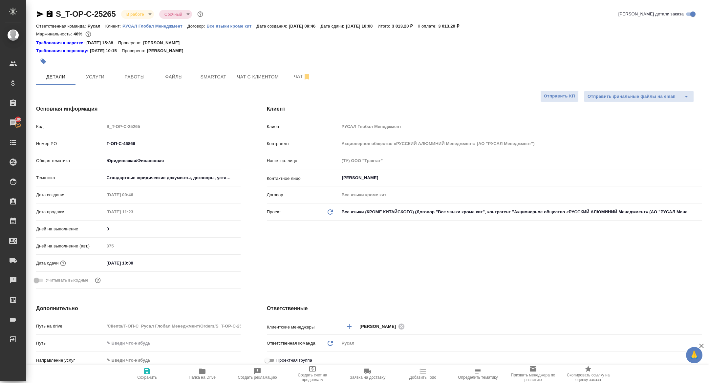
type textarea "x"
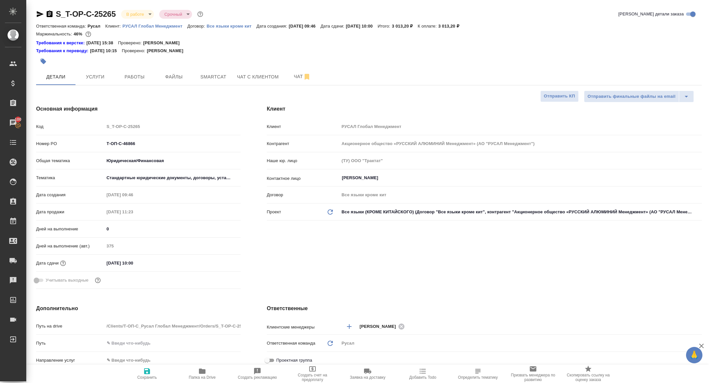
type textarea "x"
click at [131, 9] on div "S_T-OP-C-25265 В работе inProgress Срочный urgent" at bounding box center [120, 14] width 168 height 10
click at [134, 21] on div "S_T-OP-C-25265 В работе inProgress Срочный urgent [PERSON_NAME] детали заказа" at bounding box center [368, 15] width 665 height 13
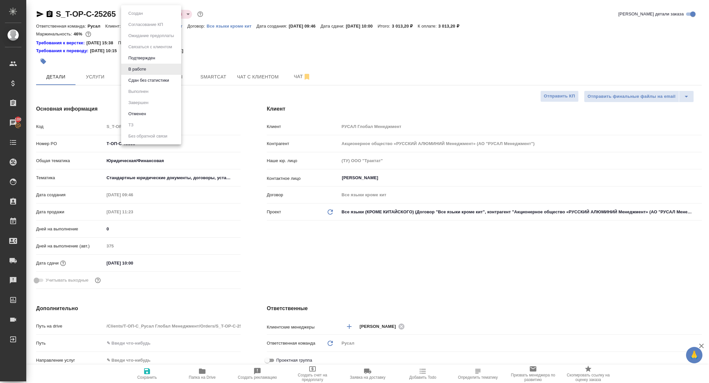
click at [134, 14] on body "🙏 .cls-1 fill:#fff; AWATERA Zhuravleva Alexandra Клиенты Спецификации Заказы 10…" at bounding box center [354, 191] width 709 height 383
click at [154, 81] on button "Сдан без статистики" at bounding box center [148, 80] width 45 height 7
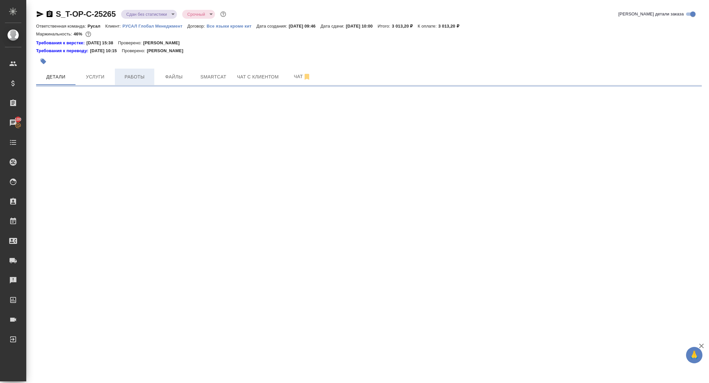
click at [141, 83] on button "Работы" at bounding box center [134, 77] width 39 height 16
select select "RU"
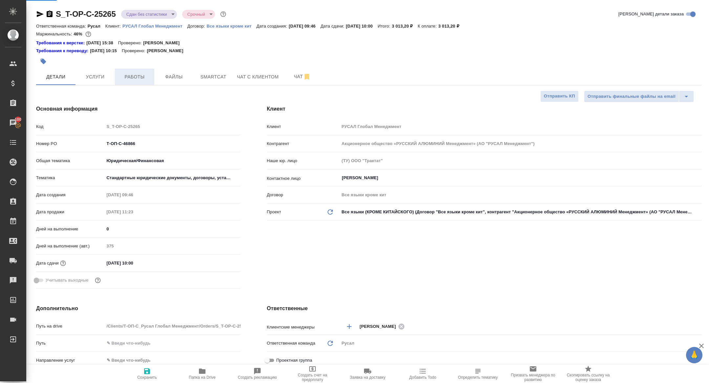
type textarea "x"
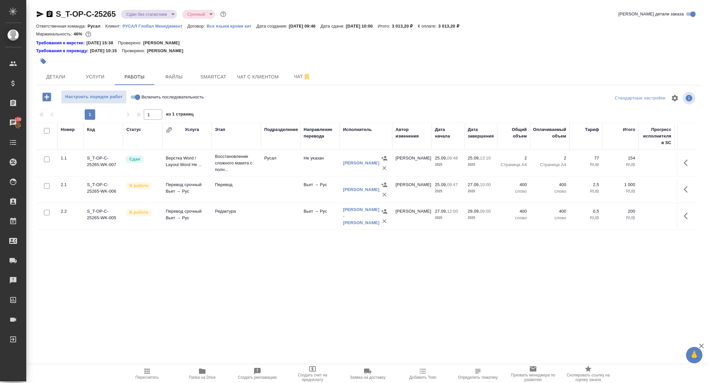
click at [679, 193] on td at bounding box center [686, 189] width 20 height 23
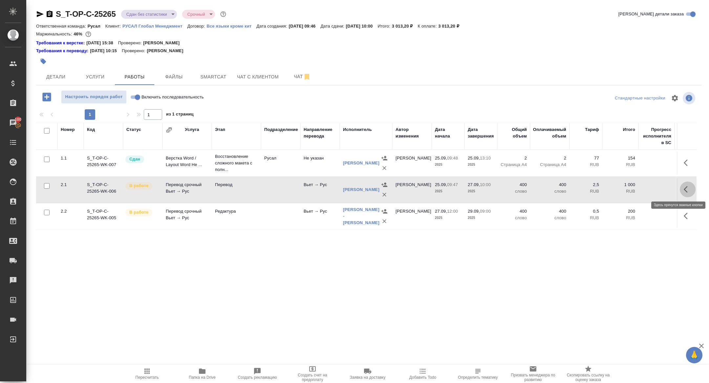
click at [685, 193] on icon "button" at bounding box center [687, 189] width 8 height 8
click at [637, 187] on icon "button" at bounding box center [639, 189] width 8 height 8
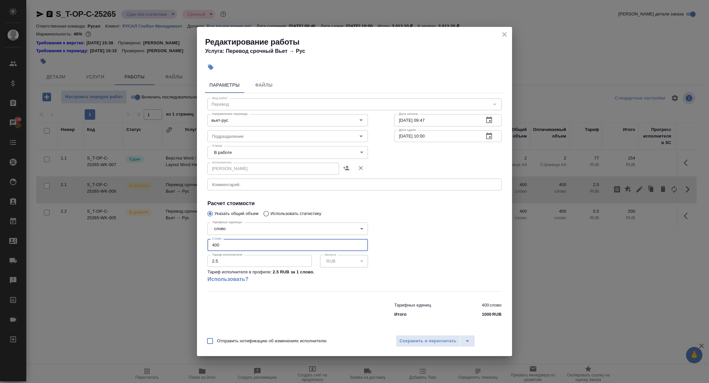
drag, startPoint x: 238, startPoint y: 241, endPoint x: 294, endPoint y: 241, distance: 55.8
click at [294, 241] on input "400" at bounding box center [287, 245] width 160 height 12
drag, startPoint x: 272, startPoint y: 246, endPoint x: 181, endPoint y: 245, distance: 90.9
click at [181, 246] on div "Редактирование работы Услуга: Перевод срочный Вьет → Рус Параметры Файлы Вид ра…" at bounding box center [354, 191] width 709 height 383
type input "331"
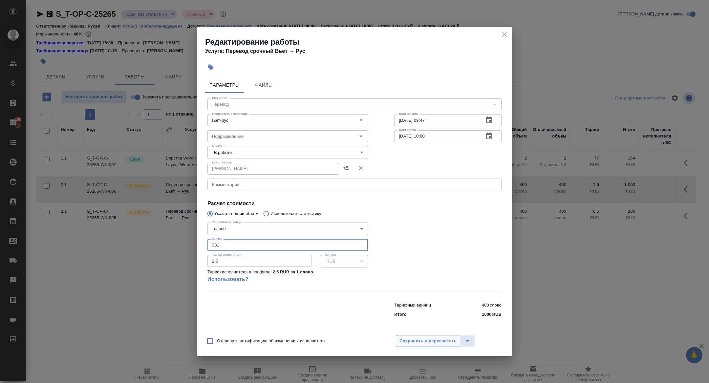
click at [434, 335] on button "Сохранить и пересчитать" at bounding box center [428, 341] width 64 height 12
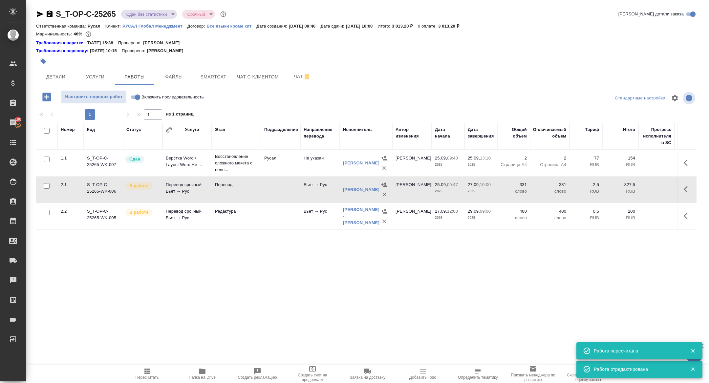
click at [685, 189] on icon "button" at bounding box center [687, 189] width 8 height 8
click at [643, 189] on icon "button" at bounding box center [639, 189] width 8 height 8
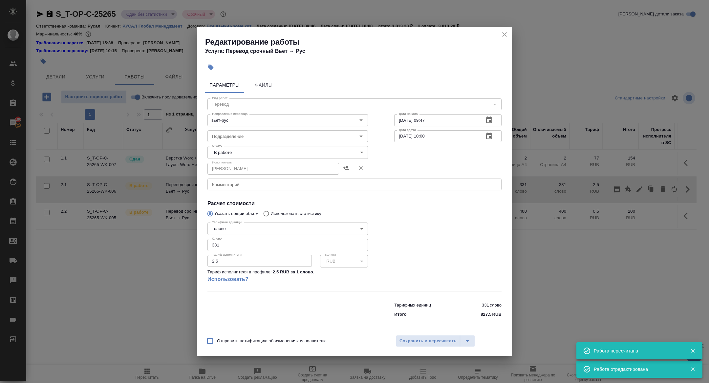
click at [244, 151] on body "🙏 .cls-1 fill:#fff; AWATERA Zhuravleva Alexandra Клиенты Спецификации Заказы 10…" at bounding box center [354, 191] width 709 height 383
drag, startPoint x: 226, startPoint y: 171, endPoint x: 291, endPoint y: 221, distance: 81.7
click at [226, 171] on button "Сдан" at bounding box center [220, 174] width 14 height 7
type input "closed"
click at [424, 339] on span "Сохранить и пересчитать" at bounding box center [427, 341] width 57 height 8
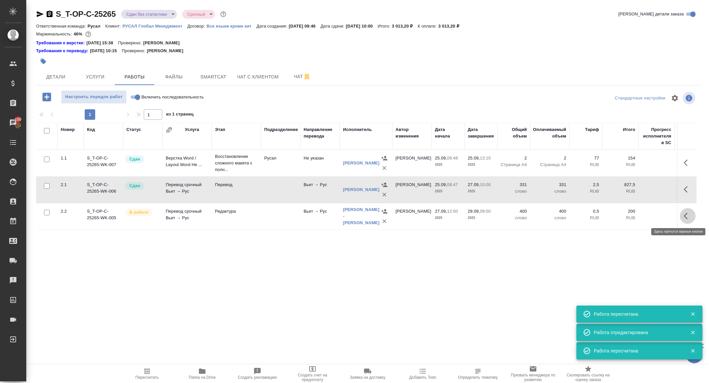
click at [684, 217] on icon "button" at bounding box center [687, 216] width 8 height 8
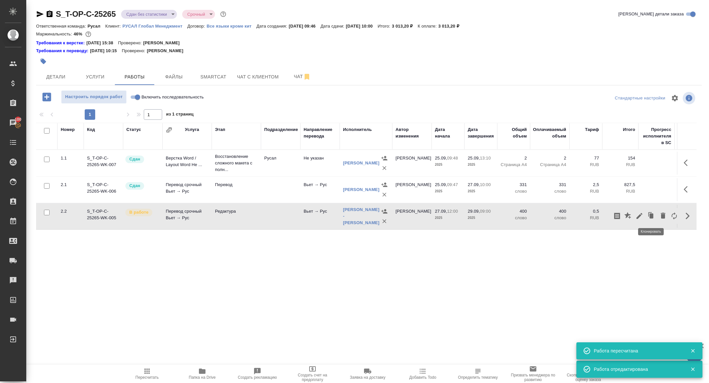
click at [638, 215] on icon "button" at bounding box center [639, 216] width 6 height 6
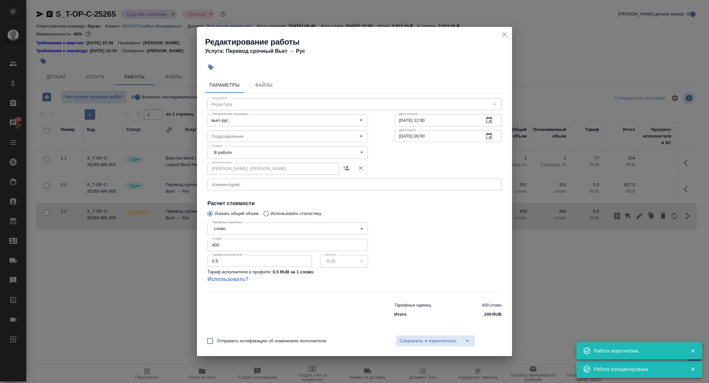
drag, startPoint x: 228, startPoint y: 246, endPoint x: 173, endPoint y: 240, distance: 55.4
click at [173, 240] on div "Редактирование работы Услуга: Перевод срочный Вьет → Рус Параметры Файлы Вид ра…" at bounding box center [354, 191] width 709 height 383
type input "331"
click at [230, 155] on body "🙏 .cls-1 fill:#fff; AWATERA Zhuravleva Alexandra Клиенты Спецификации Заказы 10…" at bounding box center [354, 191] width 709 height 383
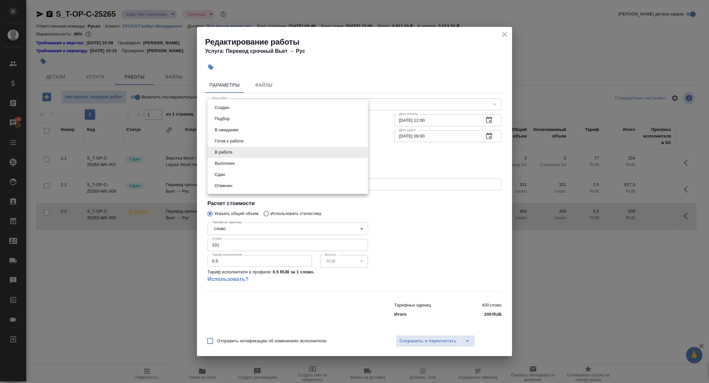
click at [227, 178] on li "Сдан" at bounding box center [287, 174] width 160 height 11
type input "closed"
click at [415, 337] on span "Сохранить и пересчитать" at bounding box center [427, 341] width 57 height 8
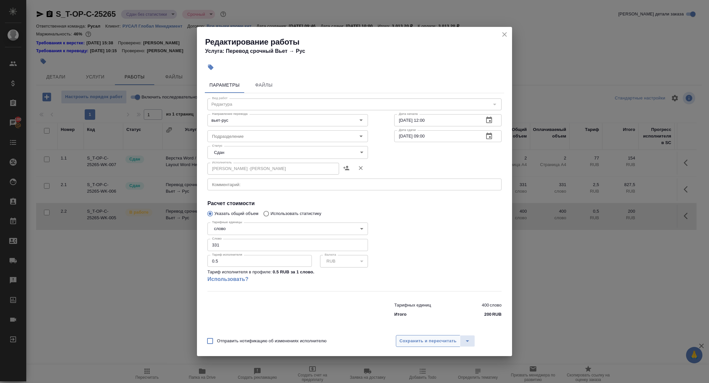
click at [420, 339] on span "Сохранить и пересчитать" at bounding box center [427, 341] width 57 height 8
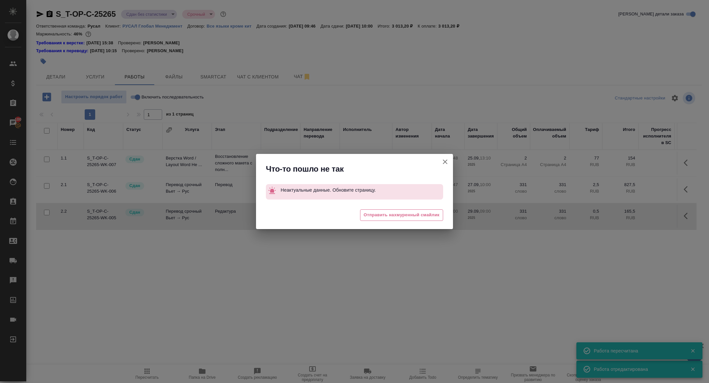
click at [444, 161] on icon "button" at bounding box center [445, 161] width 5 height 5
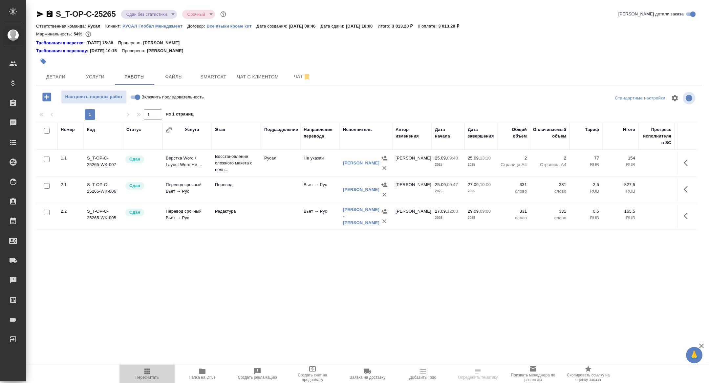
click at [143, 373] on icon "button" at bounding box center [147, 371] width 8 height 8
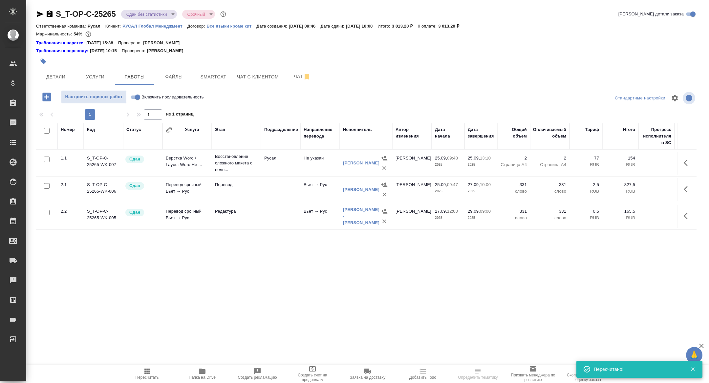
drag, startPoint x: 41, startPoint y: 12, endPoint x: 44, endPoint y: 5, distance: 7.8
click at [41, 12] on icon "button" at bounding box center [40, 14] width 8 height 8
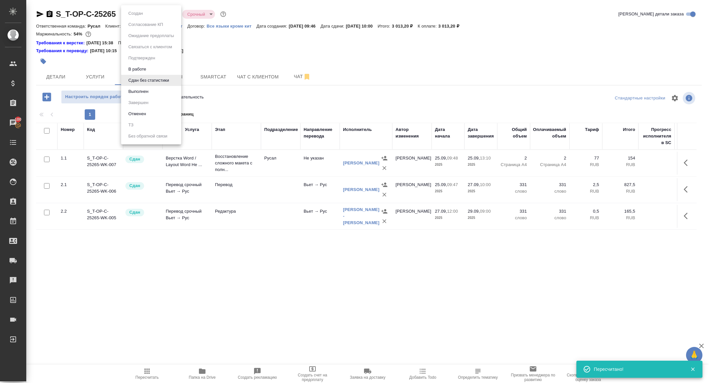
click at [154, 11] on body "🙏 .cls-1 fill:#fff; AWATERA [PERSON_NAME] Спецификации Заказы 100 Чаты Todo Про…" at bounding box center [354, 191] width 709 height 383
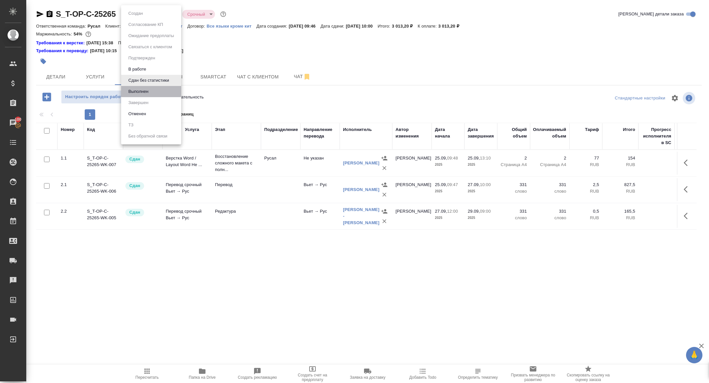
click at [143, 95] on li "Выполнен" at bounding box center [151, 91] width 60 height 11
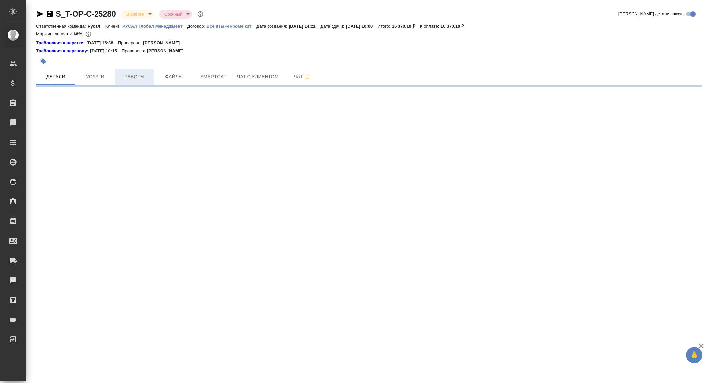
select select "RU"
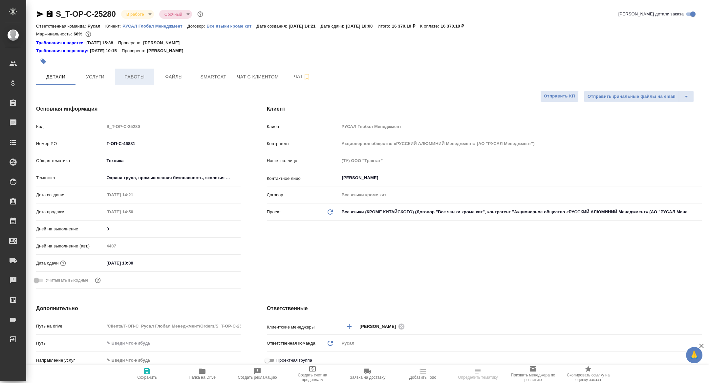
click at [137, 73] on span "Работы" at bounding box center [134, 77] width 31 height 8
type textarea "x"
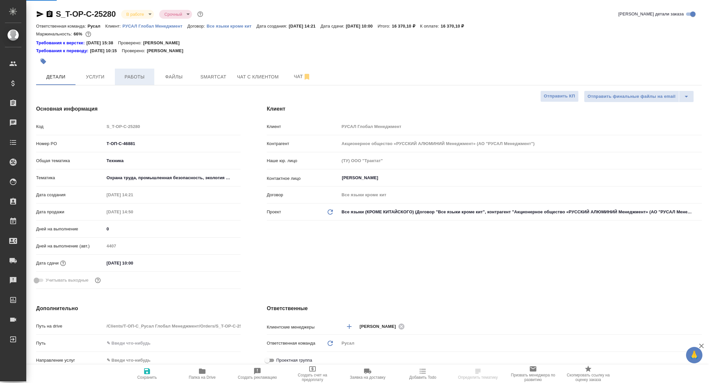
type textarea "x"
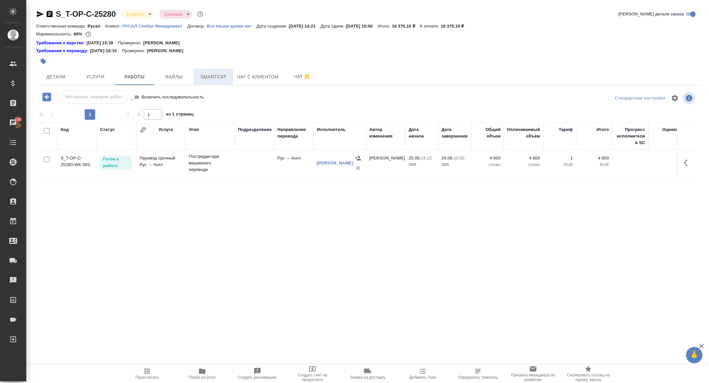
click at [214, 79] on span "Smartcat" at bounding box center [212, 77] width 31 height 8
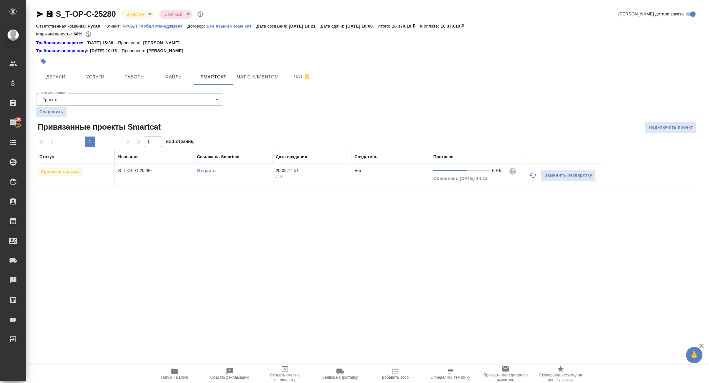
click at [208, 170] on link "Открыть" at bounding box center [206, 170] width 19 height 5
click at [139, 167] on p "S_T-OP-C-25280" at bounding box center [154, 170] width 72 height 7
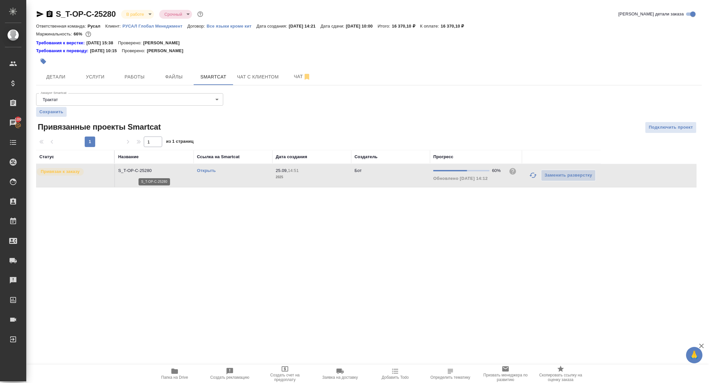
click at [139, 167] on p "S_T-OP-C-25280" at bounding box center [154, 170] width 72 height 7
click at [183, 373] on span "Папка на Drive" at bounding box center [174, 373] width 47 height 12
click at [59, 78] on span "Детали" at bounding box center [55, 77] width 31 height 8
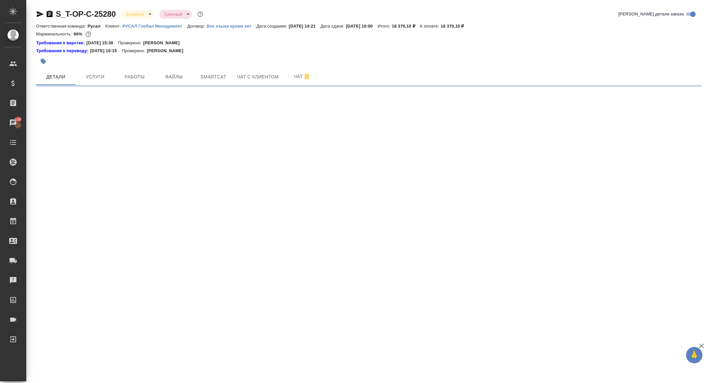
select select "RU"
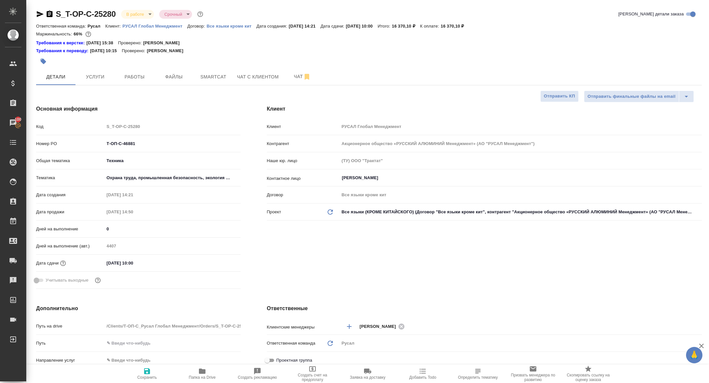
type textarea "x"
drag, startPoint x: 147, startPoint y: 142, endPoint x: 31, endPoint y: 139, distance: 115.8
click at [31, 139] on div "Основная информация Код S_T-OP-C-25280 Номер PO Т-ОП-С-46881 Общая тематика Тех…" at bounding box center [138, 198] width 231 height 213
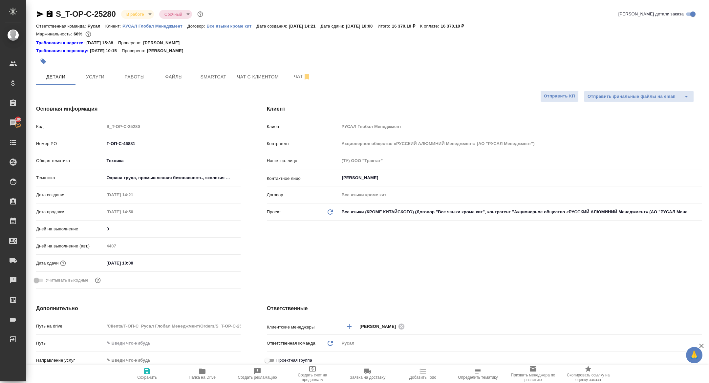
type textarea "x"
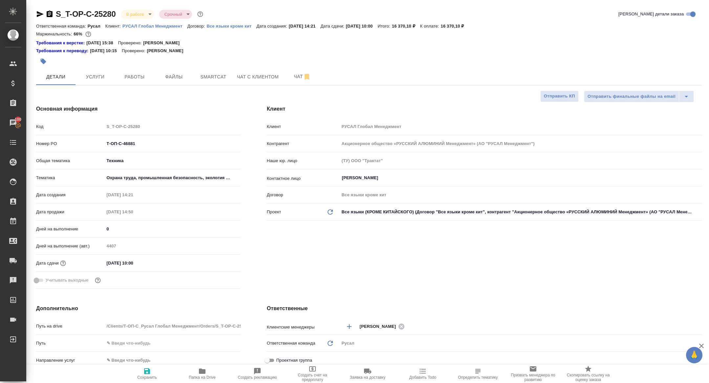
type textarea "x"
click at [136, 13] on body "🙏 .cls-1 fill:#fff; AWATERA [PERSON_NAME] Спецификации Заказы 100 Чаты Todo Про…" at bounding box center [354, 191] width 709 height 383
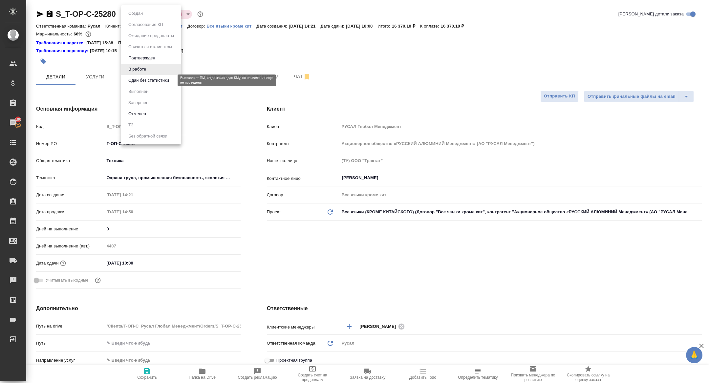
click at [141, 78] on button "Сдан без статистики" at bounding box center [148, 80] width 45 height 7
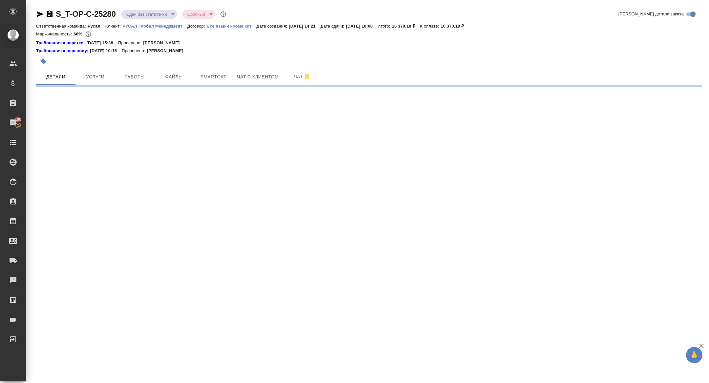
select select "RU"
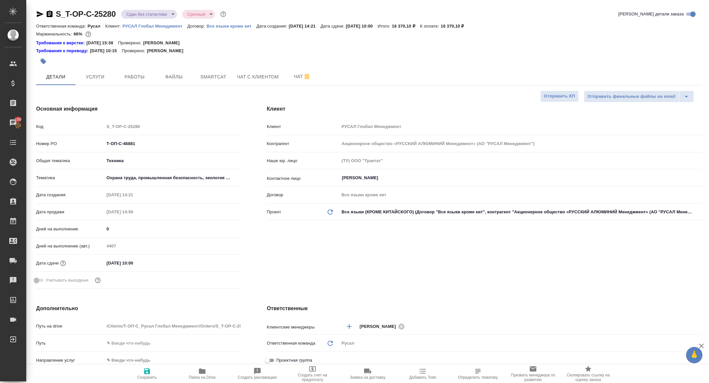
type textarea "x"
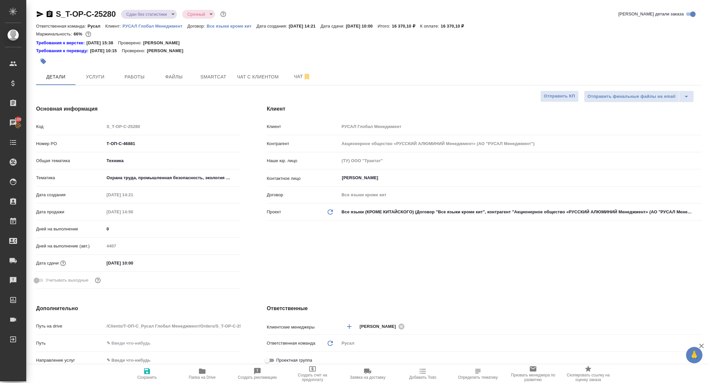
type textarea "x"
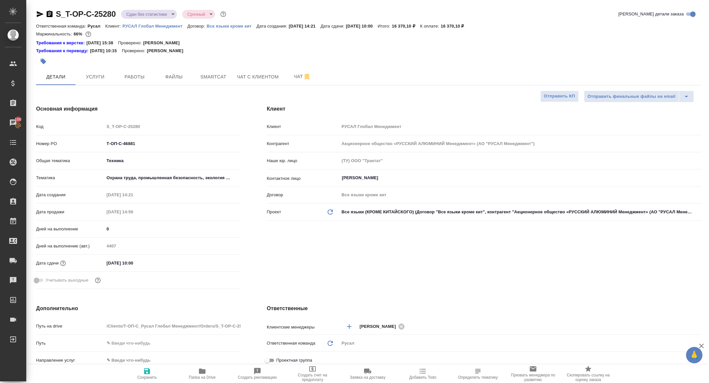
type textarea "x"
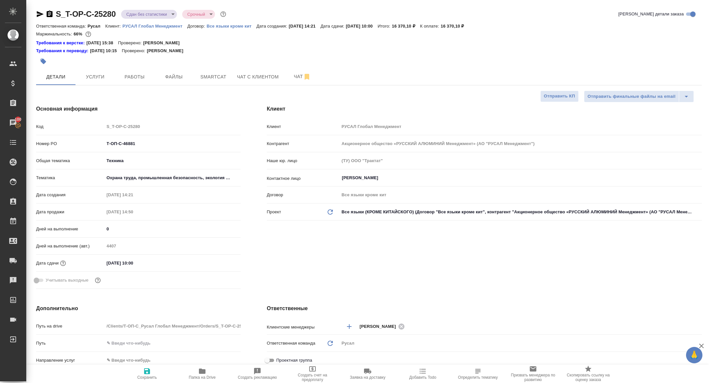
type textarea "x"
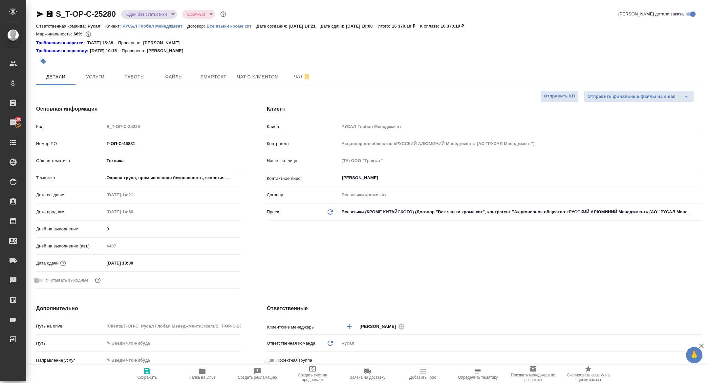
type textarea "x"
click at [146, 73] on span "Работы" at bounding box center [134, 77] width 31 height 8
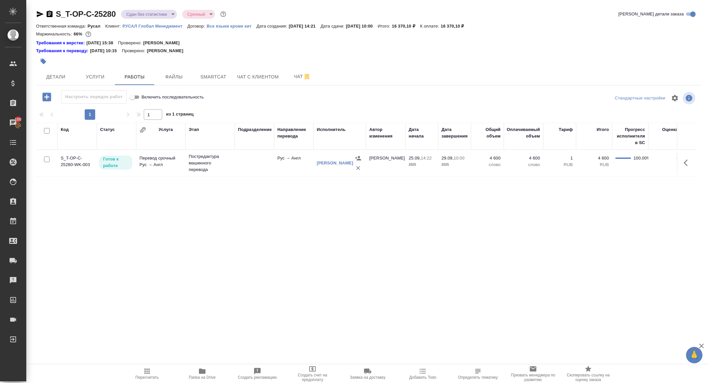
click at [685, 162] on icon "button" at bounding box center [687, 163] width 8 height 8
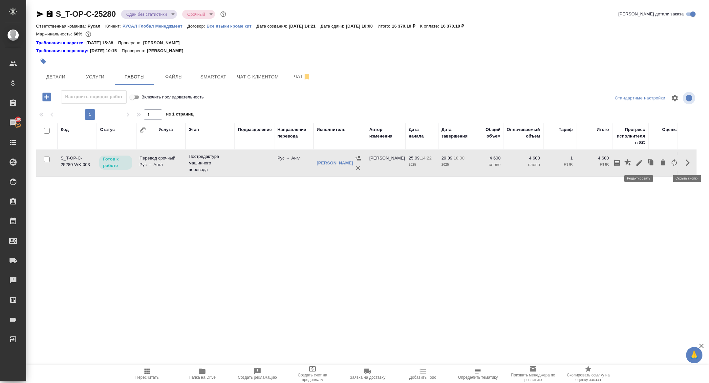
click at [637, 163] on icon "button" at bounding box center [639, 163] width 6 height 6
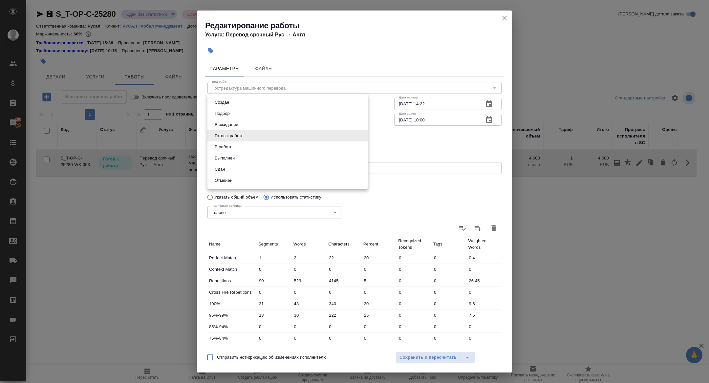
click at [231, 133] on body "🙏 .cls-1 fill:#fff; AWATERA Zhuravleva Alexandra Клиенты Спецификации Заказы 10…" at bounding box center [354, 191] width 709 height 383
click at [231, 168] on li "Сдан" at bounding box center [287, 169] width 160 height 11
type input "closed"
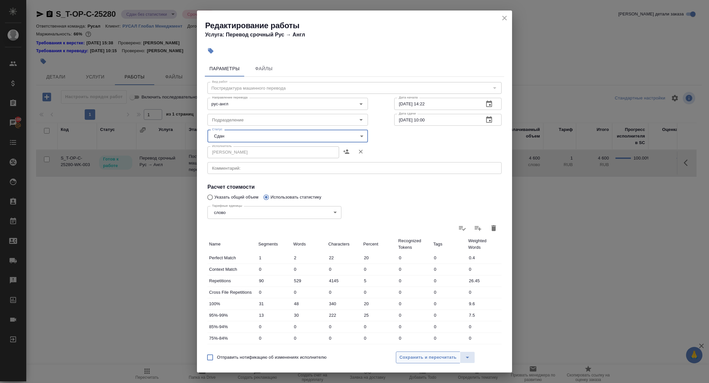
click at [412, 354] on span "Сохранить и пересчитать" at bounding box center [427, 358] width 57 height 8
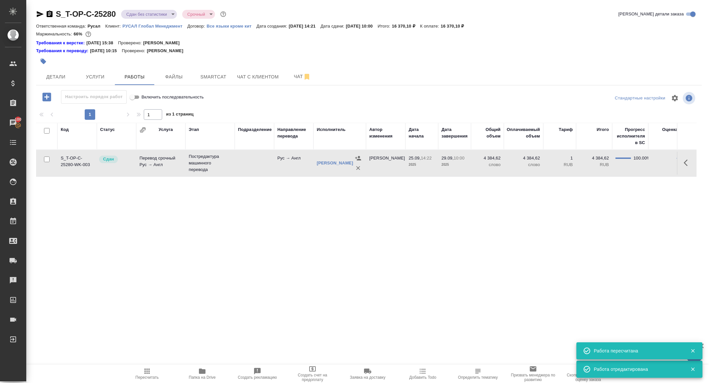
click at [136, 13] on body "🙏 .cls-1 fill:#fff; AWATERA Zhuravleva Alexandra Клиенты Спецификации Заказы 10…" at bounding box center [354, 191] width 709 height 383
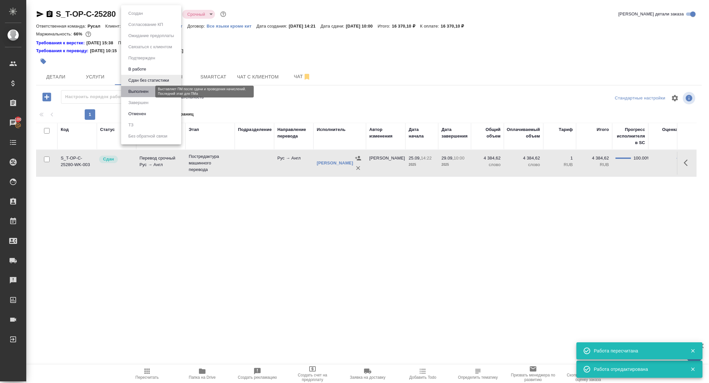
click at [141, 90] on button "Выполнен" at bounding box center [138, 91] width 24 height 7
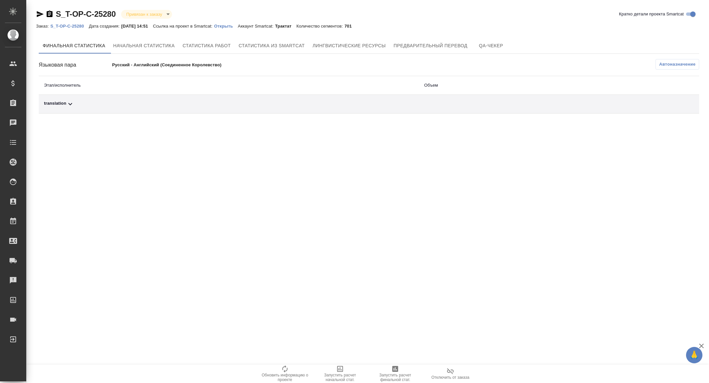
click at [110, 105] on div "translation" at bounding box center [228, 104] width 369 height 8
click at [686, 64] on span "Автоназначение" at bounding box center [677, 64] width 36 height 7
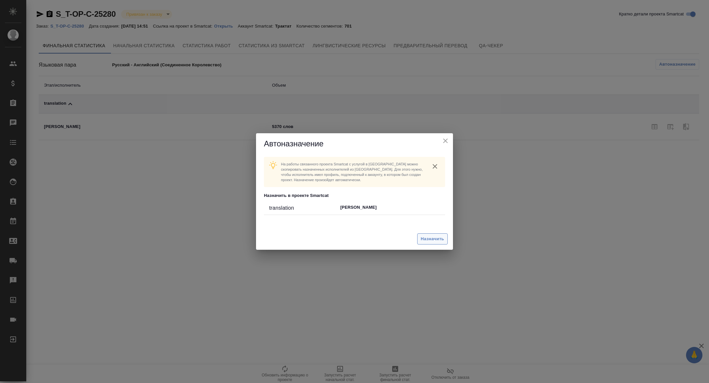
click at [435, 243] on button "Назначить" at bounding box center [432, 238] width 31 height 11
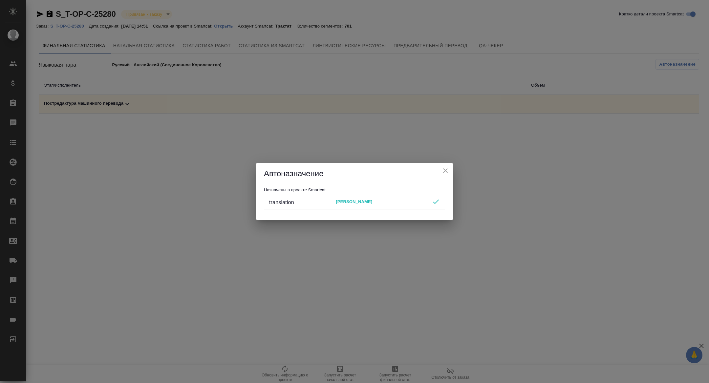
click at [445, 172] on icon "close" at bounding box center [445, 171] width 8 height 8
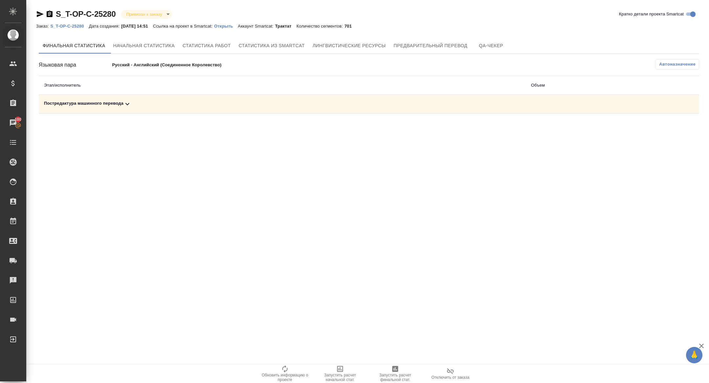
click at [401, 370] on span "Запустить расчет финальной стат." at bounding box center [394, 373] width 47 height 17
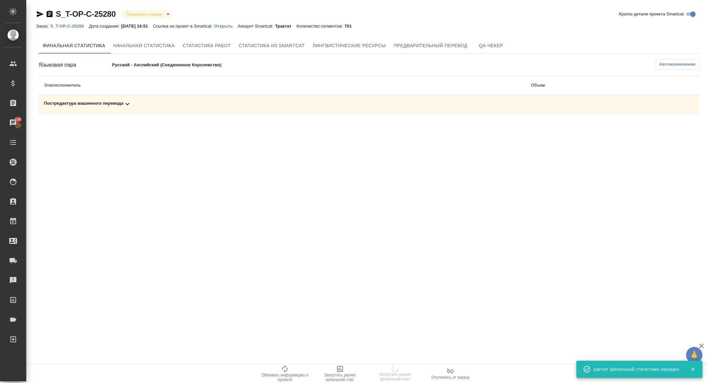
click at [140, 107] on div "Постредактура машинного перевода" at bounding box center [282, 104] width 476 height 8
click at [140, 107] on div "Постредактура машинного перевода" at bounding box center [211, 104] width 334 height 8
click at [137, 101] on div "Постредактура машинного перевода" at bounding box center [282, 104] width 476 height 8
click at [444, 110] on td "Постредактура машинного перевода" at bounding box center [282, 104] width 487 height 19
click at [469, 101] on div "Постредактура машинного перевода" at bounding box center [282, 104] width 476 height 8
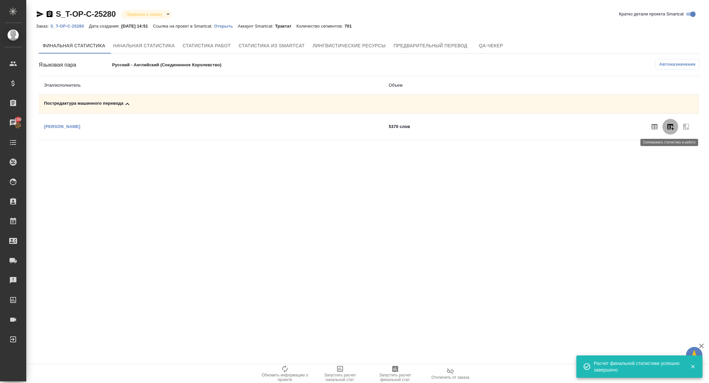
click at [667, 130] on icon "button" at bounding box center [670, 127] width 8 height 8
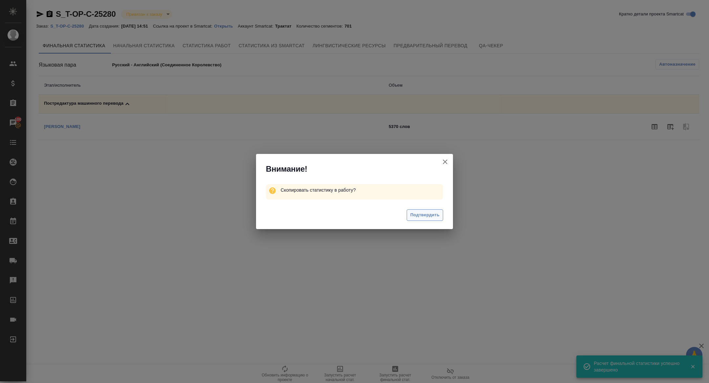
click at [422, 217] on span "Подтвердить" at bounding box center [424, 215] width 29 height 8
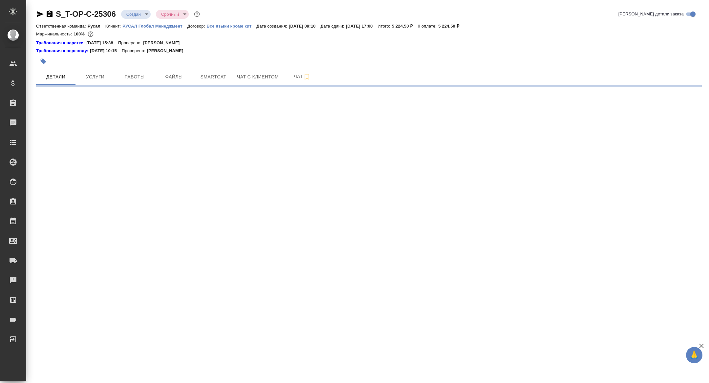
select select "RU"
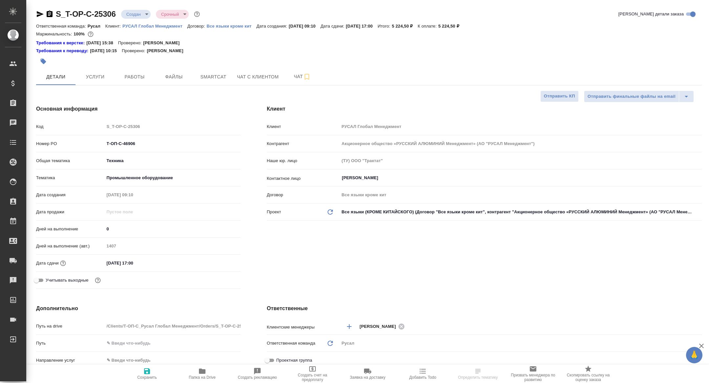
type textarea "x"
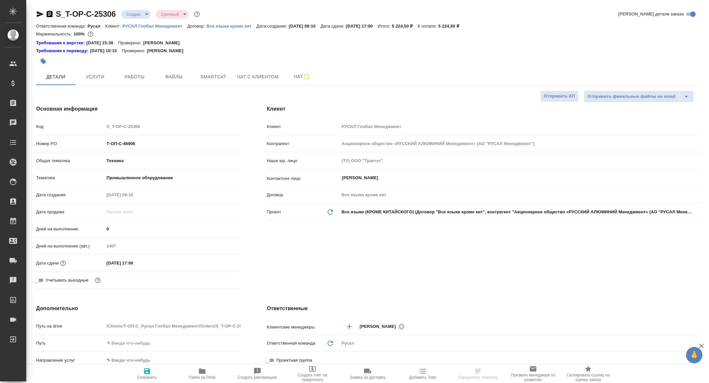
type textarea "x"
click at [196, 374] on span "Папка на Drive" at bounding box center [201, 373] width 47 height 12
type textarea "x"
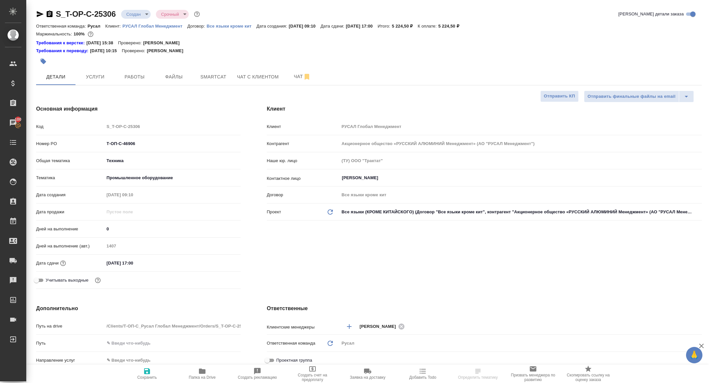
select select "RU"
type textarea "x"
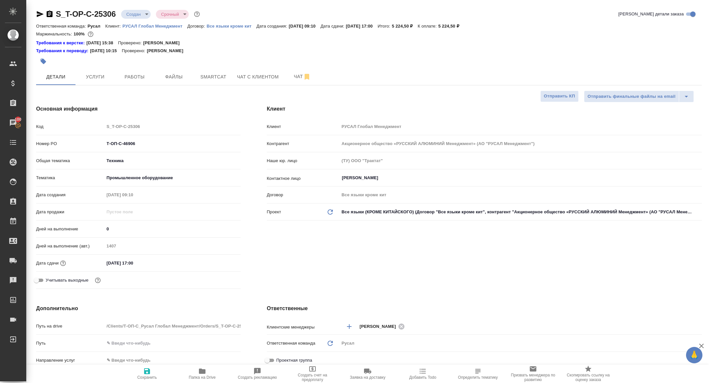
type textarea "x"
click at [48, 14] on icon "button" at bounding box center [50, 13] width 6 height 7
type textarea "x"
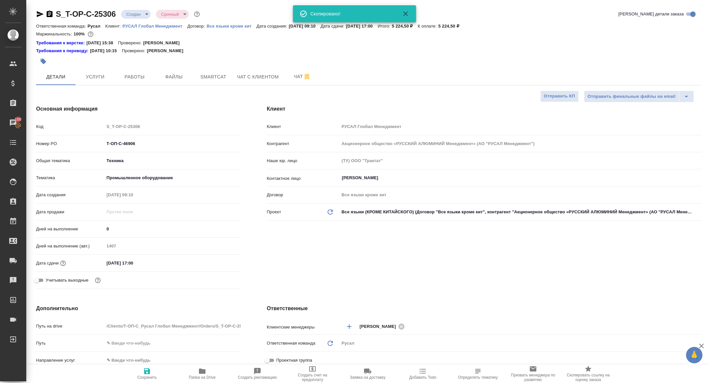
type textarea "x"
click at [100, 78] on span "Услуги" at bounding box center [94, 77] width 31 height 8
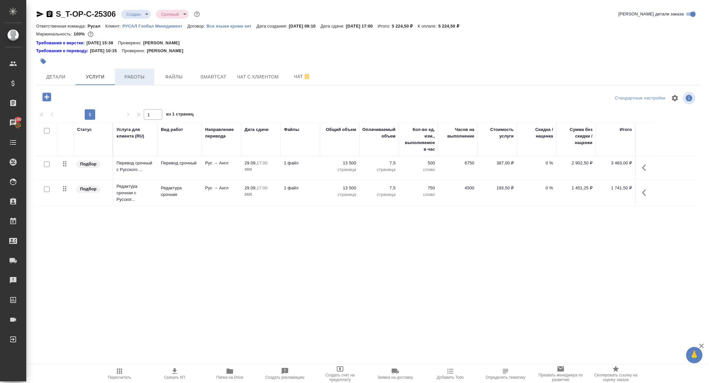
click at [135, 74] on span "Работы" at bounding box center [134, 77] width 31 height 8
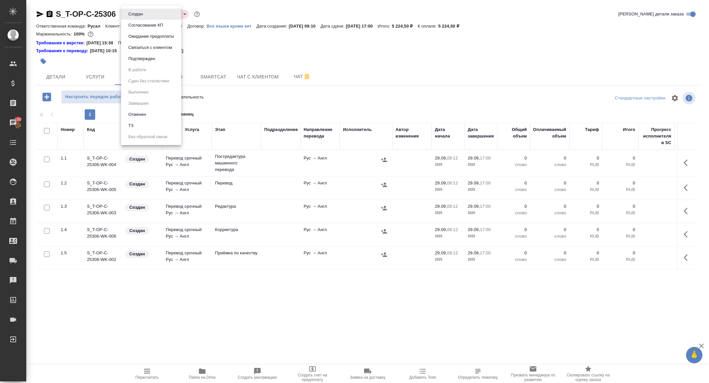
click at [134, 15] on body "🙏 .cls-1 fill:#fff; AWATERA Zhuravleva Alexandra Клиенты Спецификации Заказы 10…" at bounding box center [354, 191] width 709 height 383
click at [136, 58] on button "Подтвержден" at bounding box center [141, 58] width 31 height 7
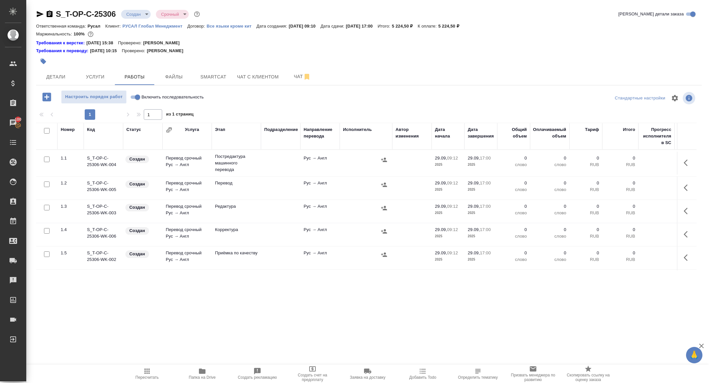
click at [48, 130] on input "checkbox" at bounding box center [47, 131] width 6 height 6
checkbox input "true"
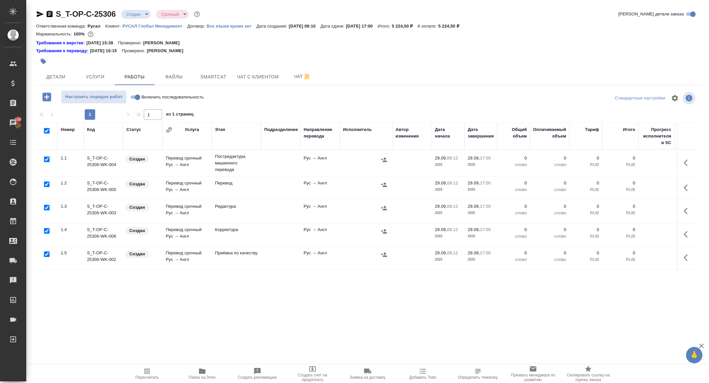
checkbox input "true"
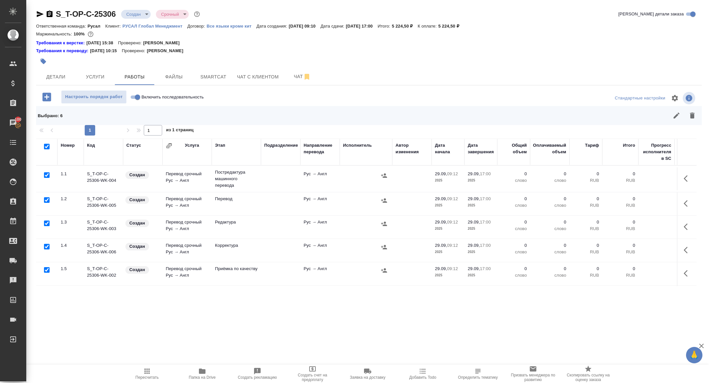
click at [45, 174] on input "checkbox" at bounding box center [47, 175] width 6 height 6
checkbox input "false"
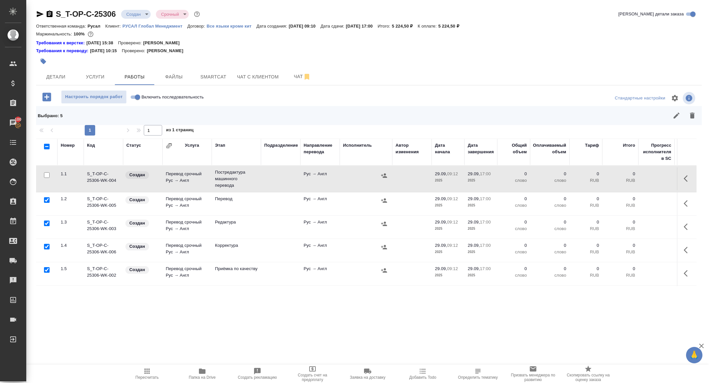
scroll to position [22, 0]
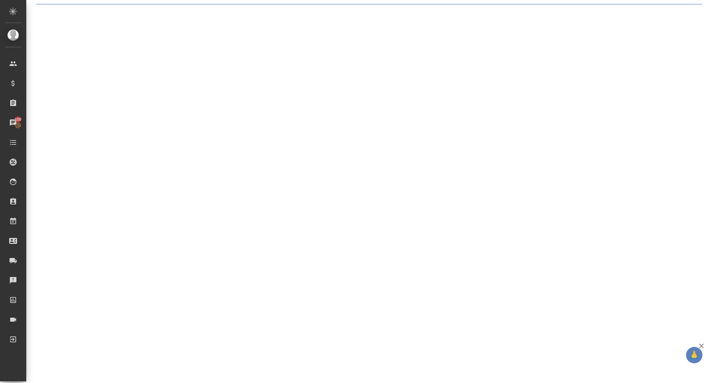
click at [47, 270] on div ".cls-1 fill:#fff; AWATERA Zhuravleva Alexandra Клиенты Спецификации Заказы 100 …" at bounding box center [354, 191] width 709 height 383
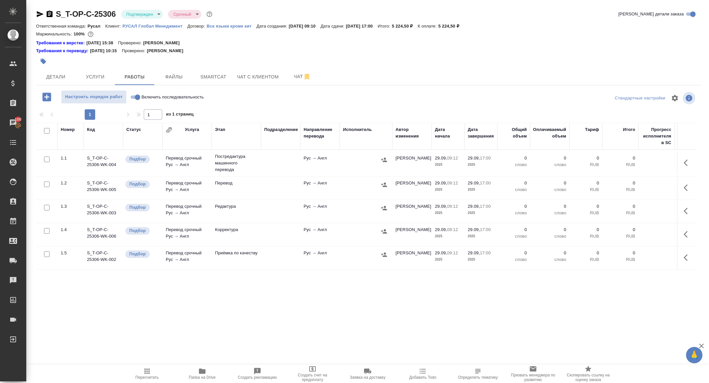
click at [45, 132] on input "checkbox" at bounding box center [47, 131] width 6 height 6
checkbox input "true"
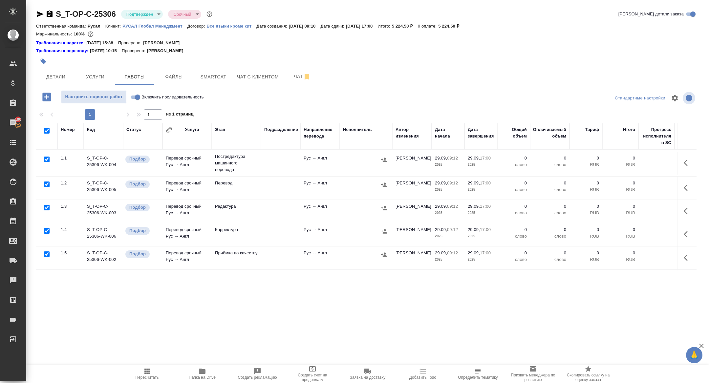
checkbox input "true"
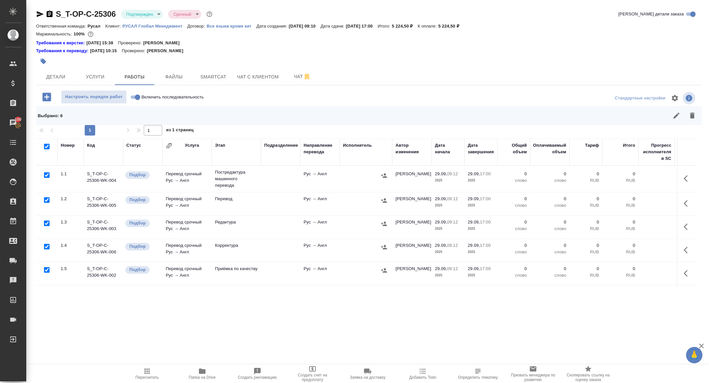
click at [45, 176] on input "checkbox" at bounding box center [47, 175] width 6 height 6
checkbox input "false"
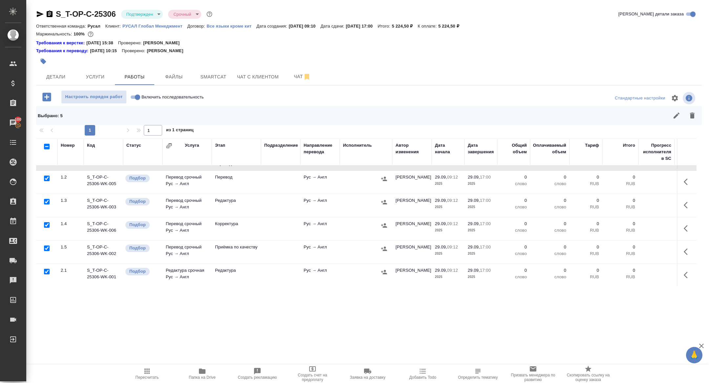
click at [45, 270] on input "checkbox" at bounding box center [47, 272] width 6 height 6
checkbox input "false"
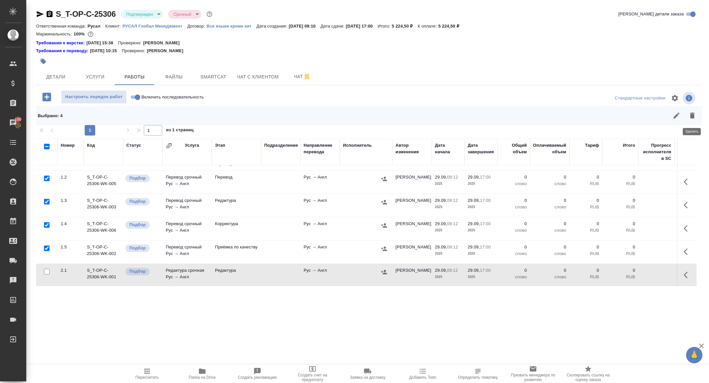
click at [692, 114] on icon "button" at bounding box center [692, 116] width 5 height 6
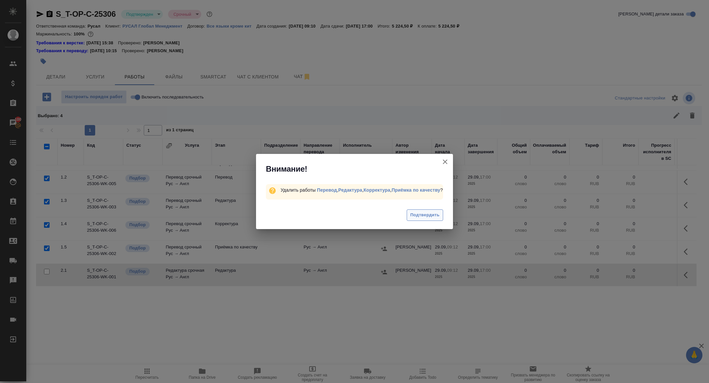
click at [429, 214] on span "Подтвердить" at bounding box center [424, 215] width 29 height 8
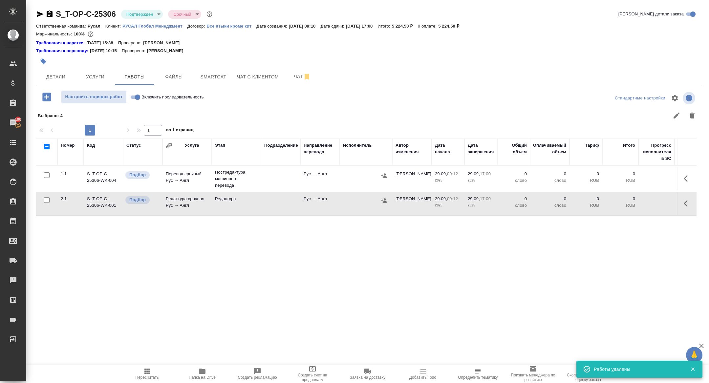
scroll to position [0, 0]
click at [689, 175] on icon "button" at bounding box center [687, 179] width 8 height 8
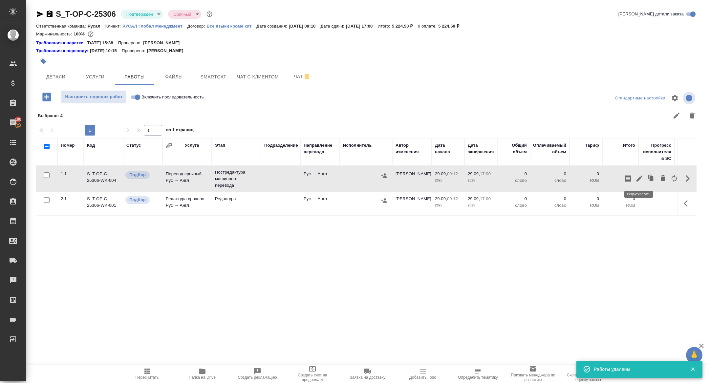
click at [638, 178] on icon "button" at bounding box center [639, 179] width 6 height 6
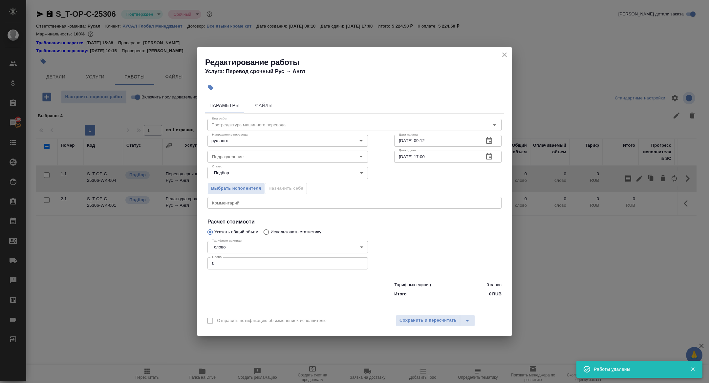
drag, startPoint x: 237, startPoint y: 265, endPoint x: 169, endPoint y: 263, distance: 67.6
click at [170, 264] on div "Редактирование работы Услуга: Перевод срочный Рус → Англ Параметры Файлы Вид ра…" at bounding box center [354, 191] width 709 height 383
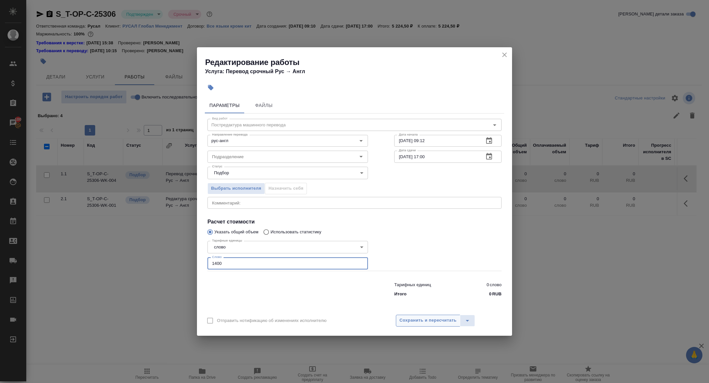
type input "1400"
click at [431, 318] on span "Сохранить и пересчитать" at bounding box center [427, 321] width 57 height 8
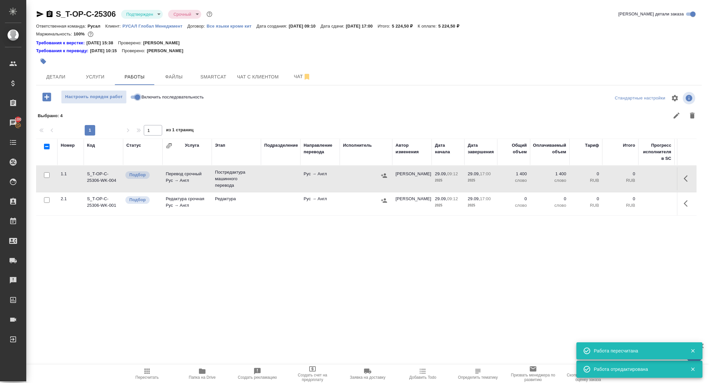
click at [134, 97] on input "Включить последовательность" at bounding box center [138, 97] width 24 height 8
checkbox input "true"
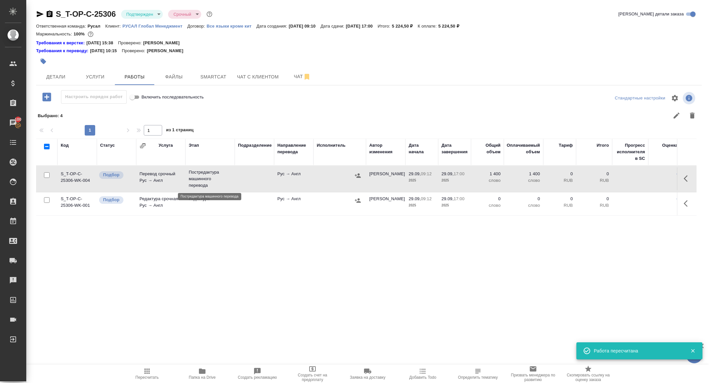
click at [193, 179] on p "Постредактура машинного перевода" at bounding box center [210, 179] width 43 height 20
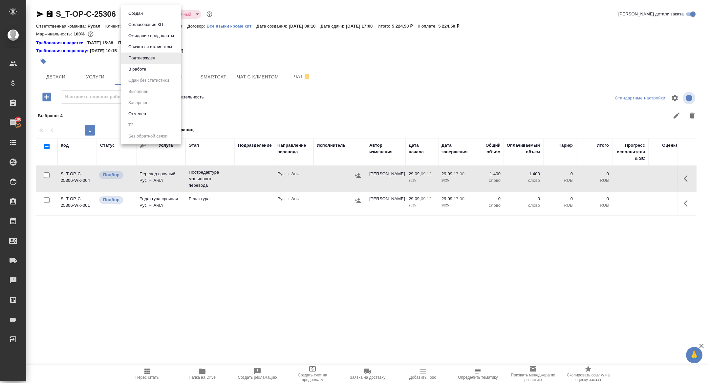
click at [144, 15] on body "🙏 .cls-1 fill:#fff; AWATERA Zhuravleva Alexandra Клиенты Спецификации Заказы 10…" at bounding box center [354, 191] width 709 height 383
click at [141, 67] on button "В работе" at bounding box center [137, 69] width 22 height 7
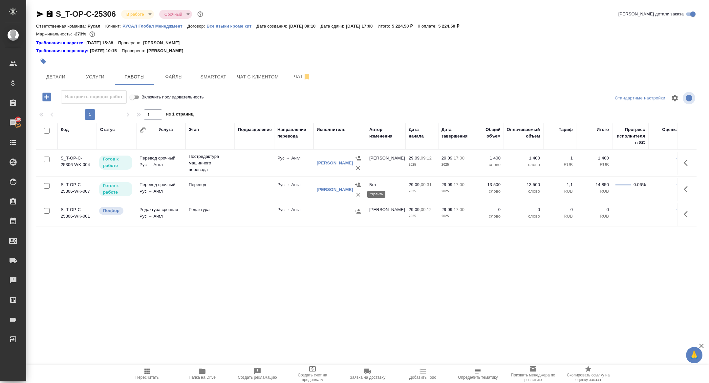
click at [360, 194] on icon "button" at bounding box center [358, 194] width 7 height 7
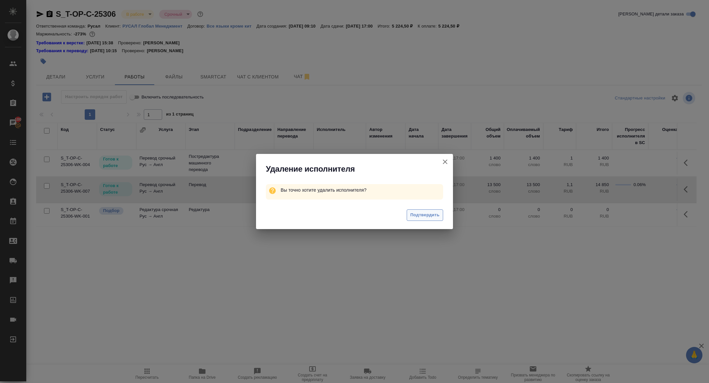
click at [424, 211] on span "Подтвердить" at bounding box center [424, 215] width 29 height 8
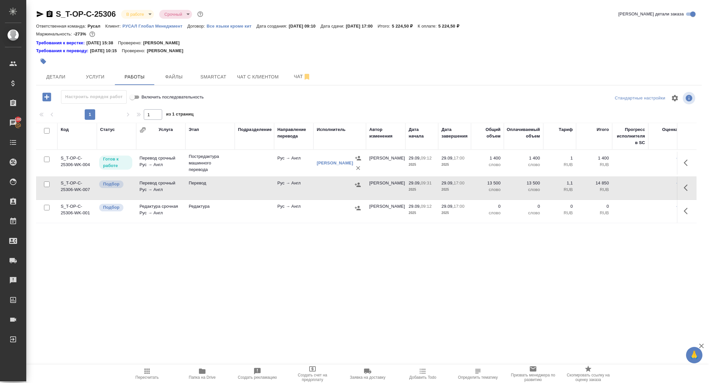
click at [690, 184] on icon "button" at bounding box center [687, 188] width 8 height 8
click at [666, 187] on icon "button" at bounding box center [663, 187] width 8 height 8
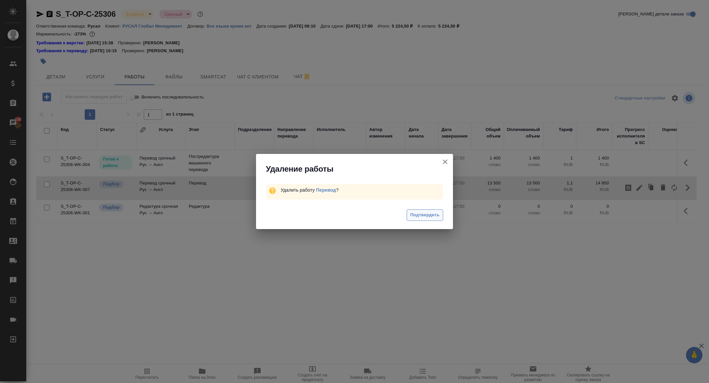
click at [434, 212] on span "Подтвердить" at bounding box center [424, 215] width 29 height 8
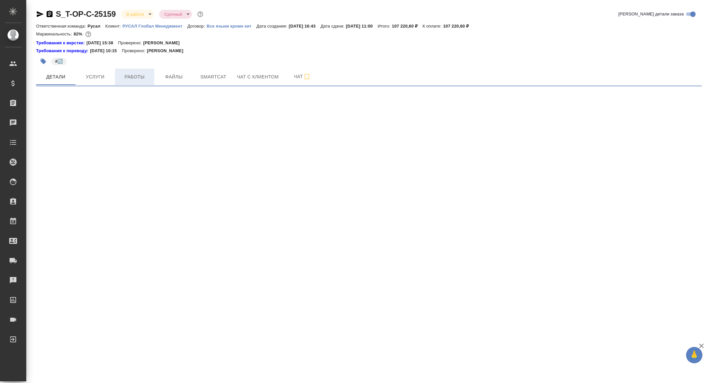
click at [142, 74] on span "Работы" at bounding box center [134, 77] width 31 height 8
select select "RU"
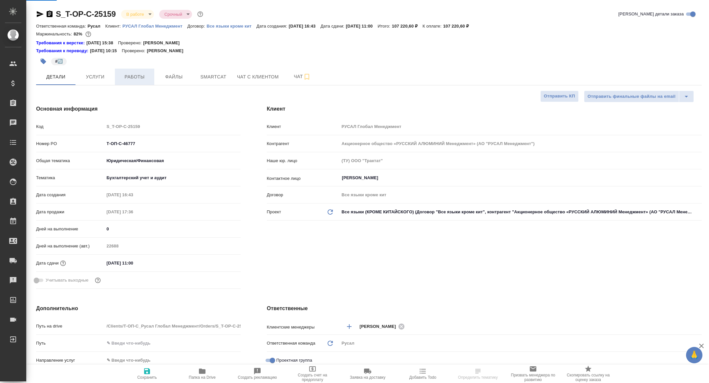
type textarea "x"
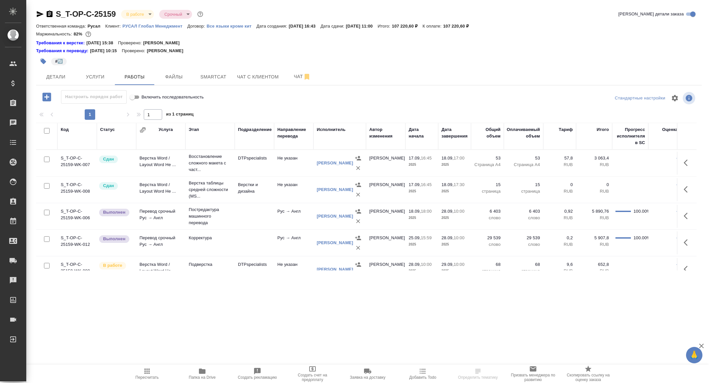
scroll to position [38, 0]
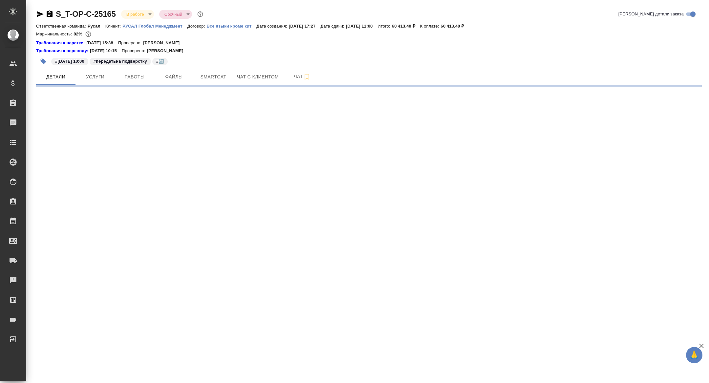
select select "RU"
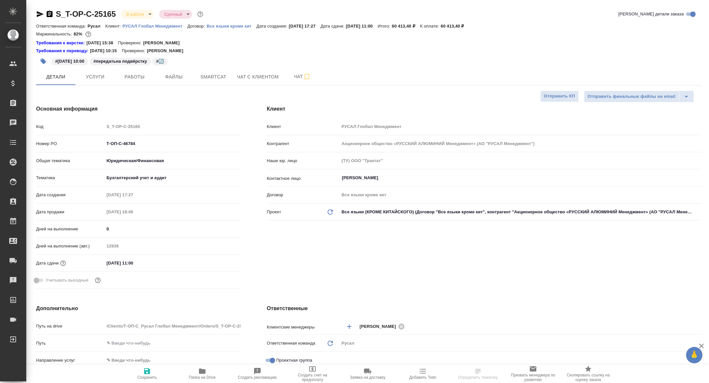
type textarea "x"
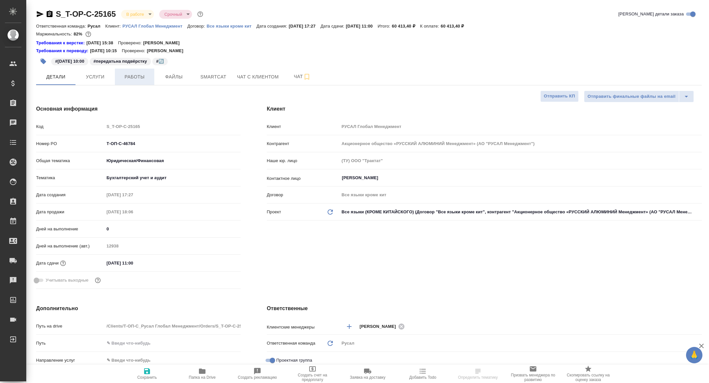
type textarea "x"
click at [133, 77] on span "Работы" at bounding box center [134, 77] width 31 height 8
type textarea "x"
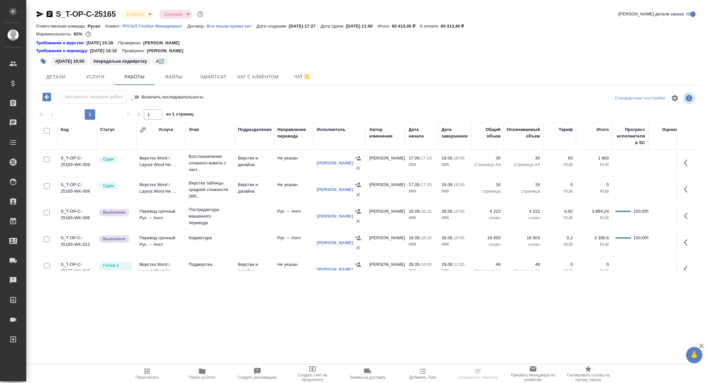
scroll to position [38, 0]
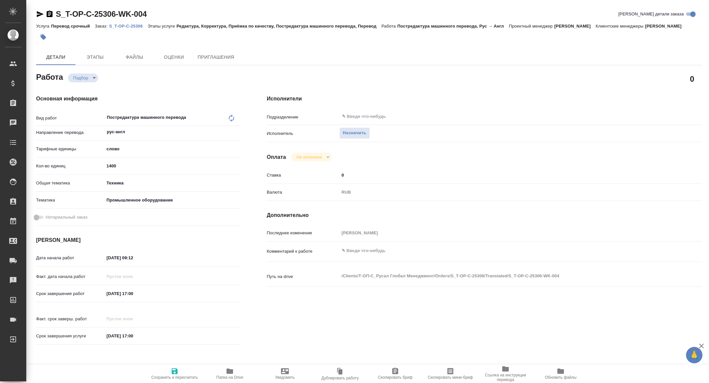
type textarea "x"
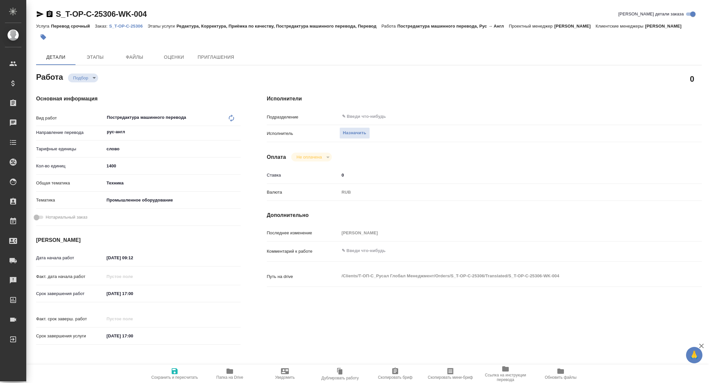
type textarea "x"
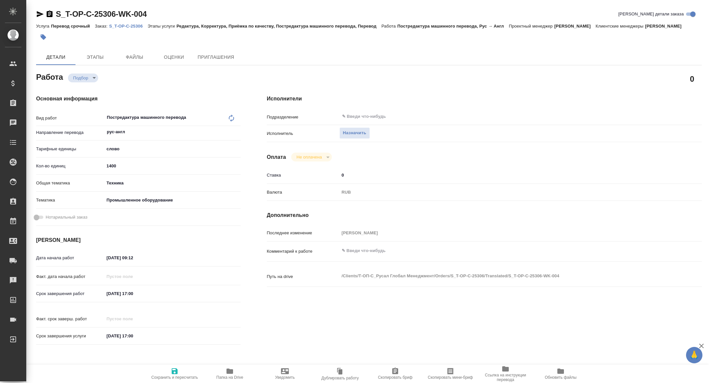
type textarea "x"
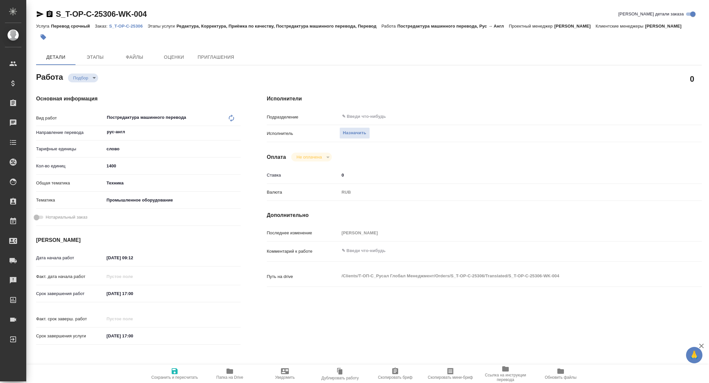
type textarea "x"
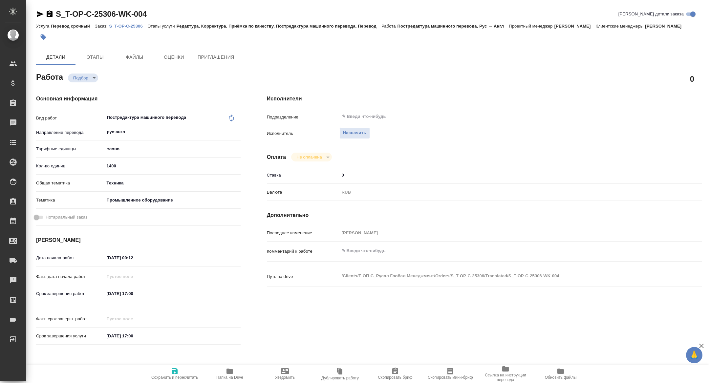
type textarea "x"
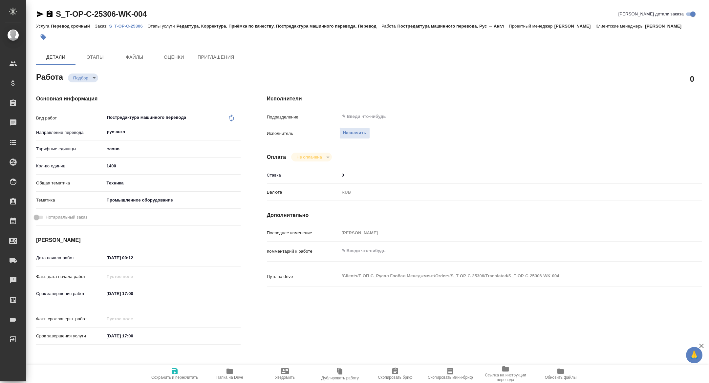
type textarea "x"
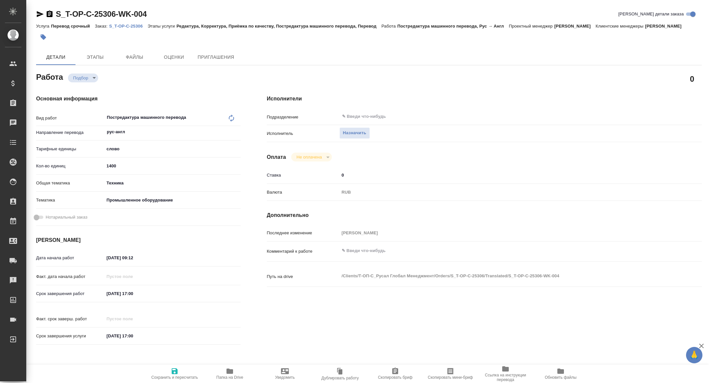
click at [457, 373] on span "Скопировать мини-бриф" at bounding box center [449, 373] width 47 height 12
type textarea "x"
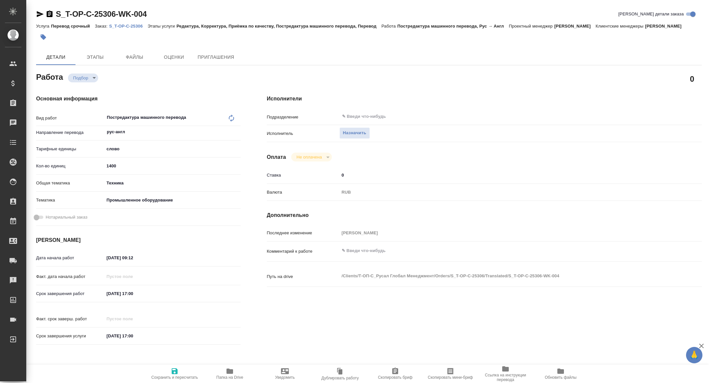
type textarea "x"
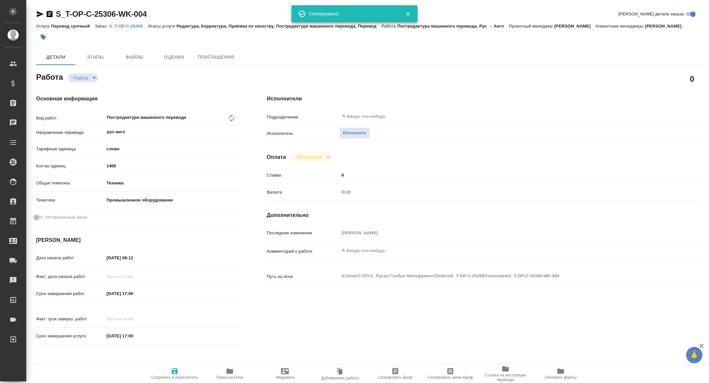
type textarea "x"
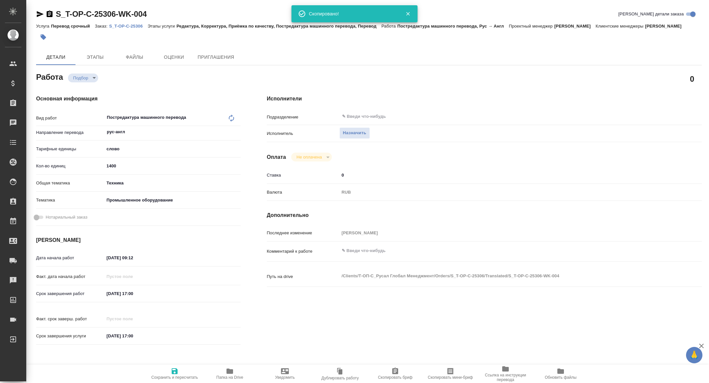
type textarea "x"
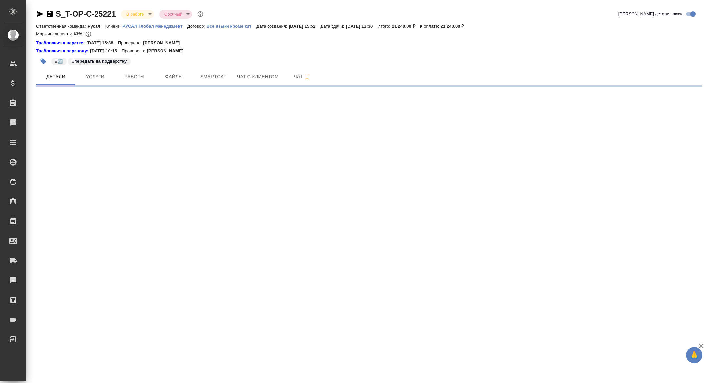
select select "RU"
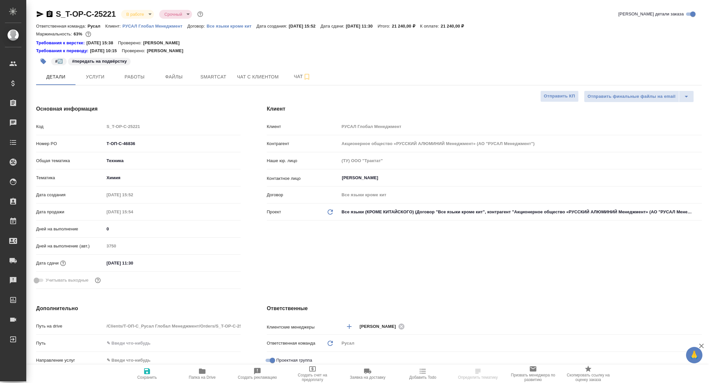
type textarea "x"
click at [141, 64] on div "#🔄️ #передать на подвёрстку" at bounding box center [258, 61] width 444 height 14
click at [139, 75] on span "Работы" at bounding box center [134, 77] width 31 height 8
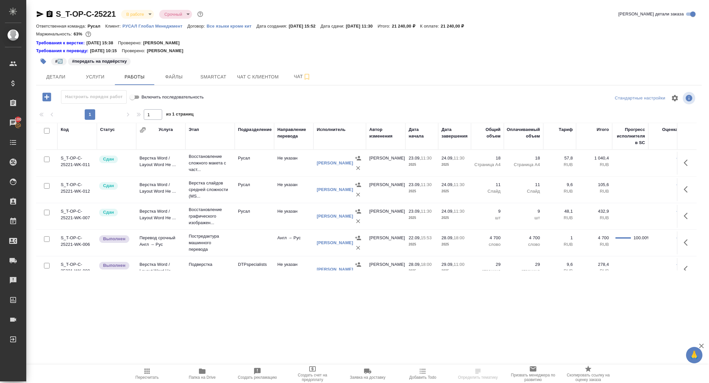
scroll to position [12, 0]
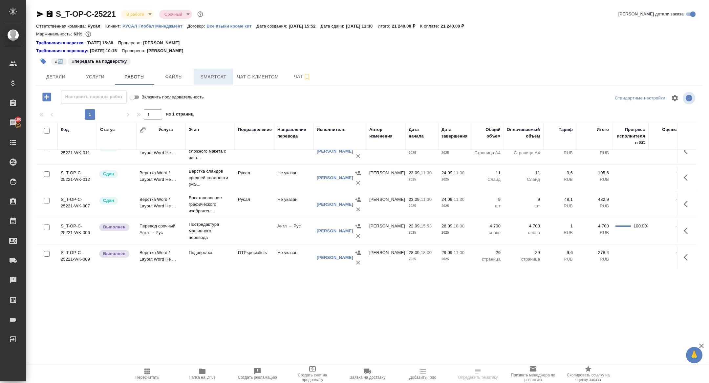
click at [220, 76] on span "Smartcat" at bounding box center [212, 77] width 31 height 8
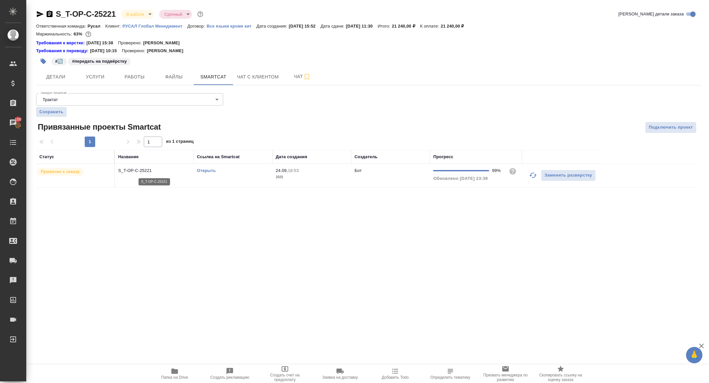
click at [129, 172] on p "S_T-OP-C-25221" at bounding box center [154, 170] width 72 height 7
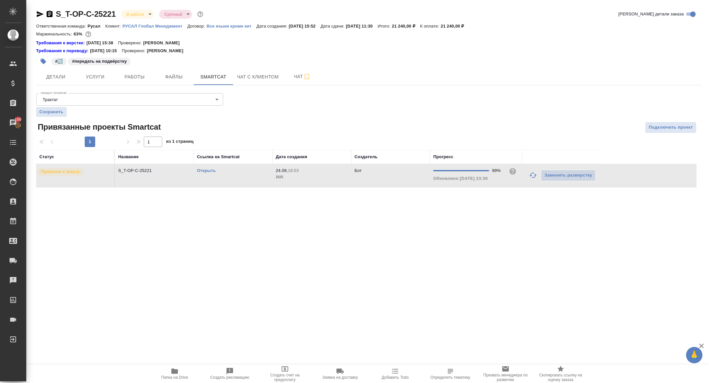
click at [183, 372] on span "Папка на Drive" at bounding box center [174, 373] width 47 height 12
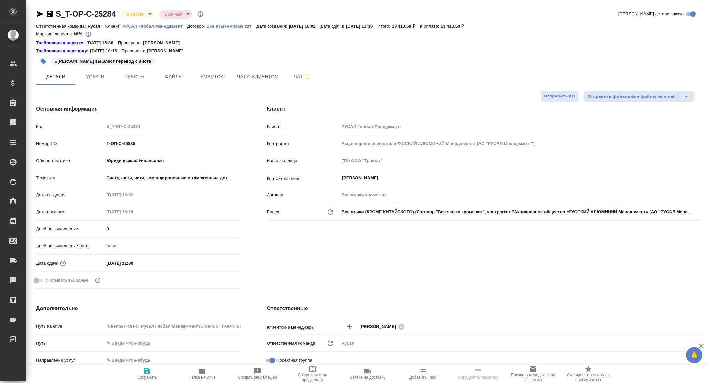
select select "RU"
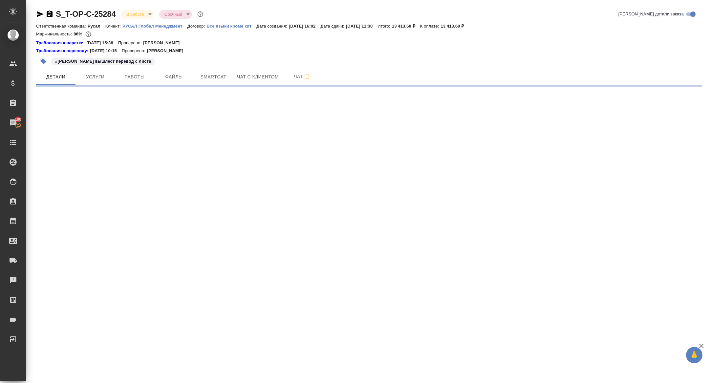
select select "RU"
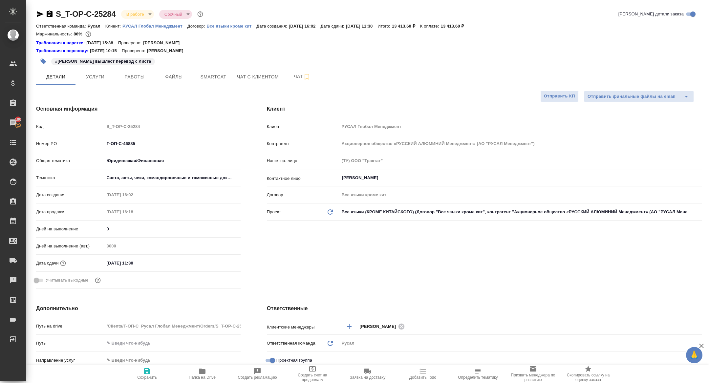
type textarea "x"
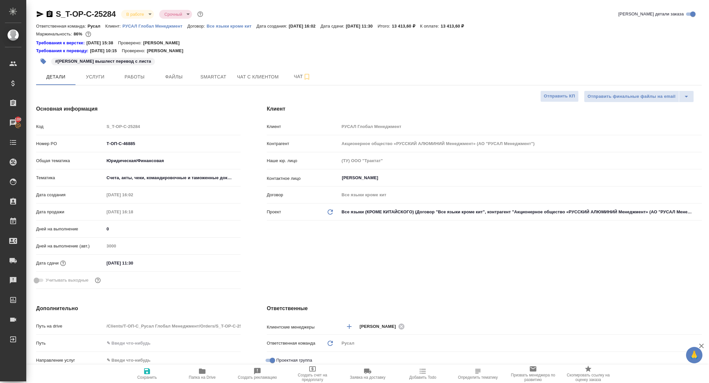
type textarea "x"
click at [129, 83] on button "Работы" at bounding box center [134, 77] width 39 height 16
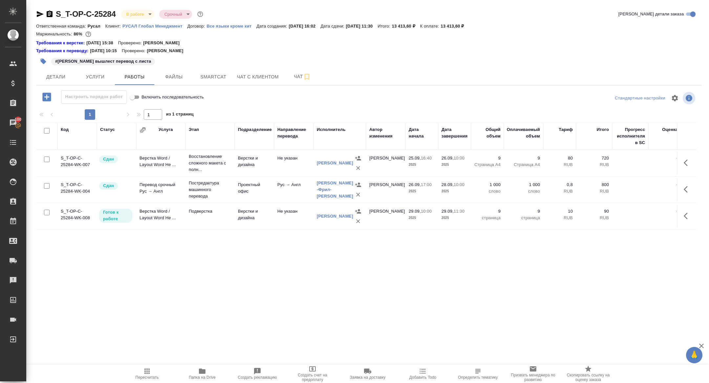
click at [48, 13] on icon "button" at bounding box center [50, 13] width 6 height 7
click at [38, 13] on icon "button" at bounding box center [40, 14] width 8 height 8
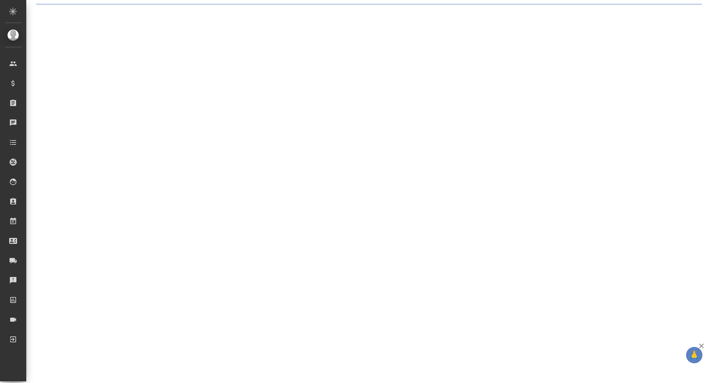
select select "RU"
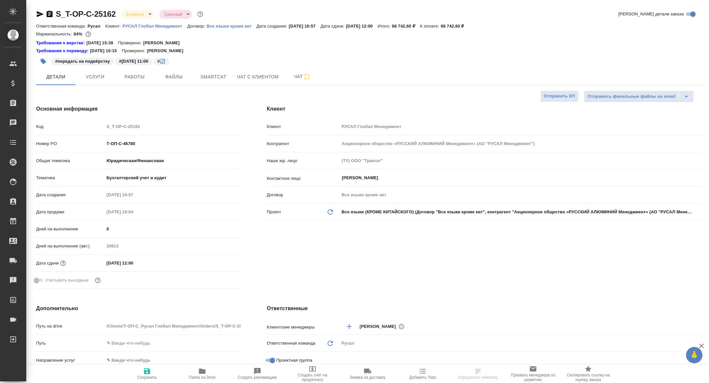
type textarea "x"
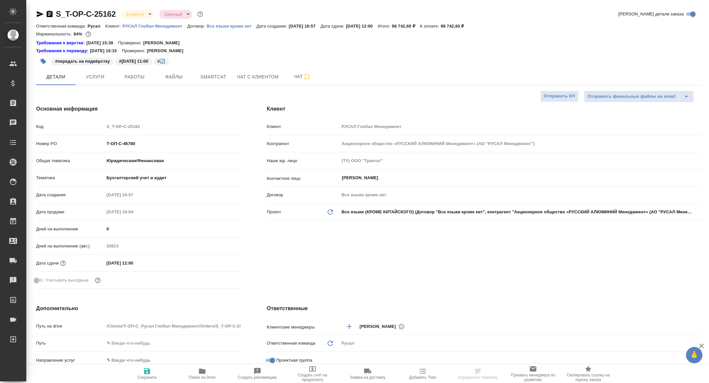
type textarea "x"
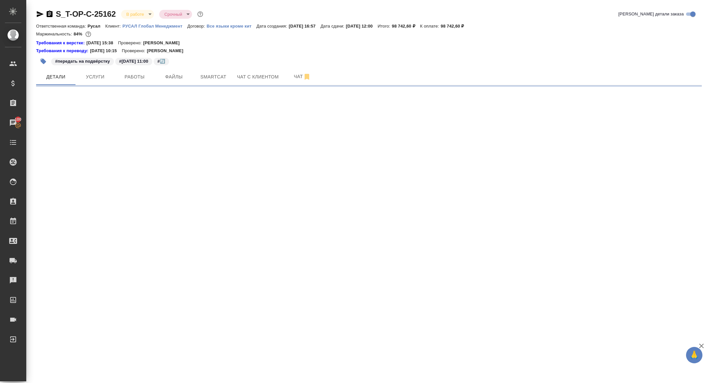
select select "RU"
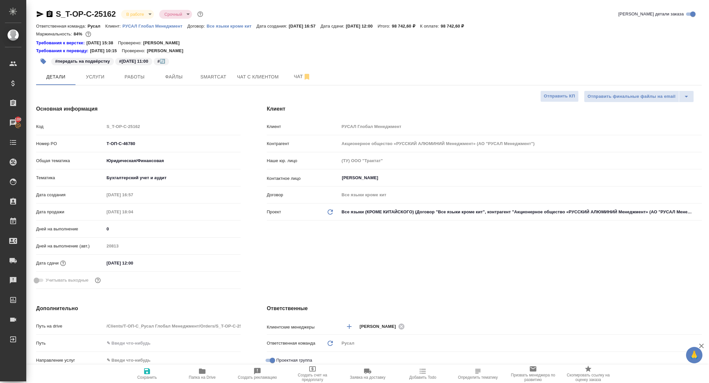
type textarea "x"
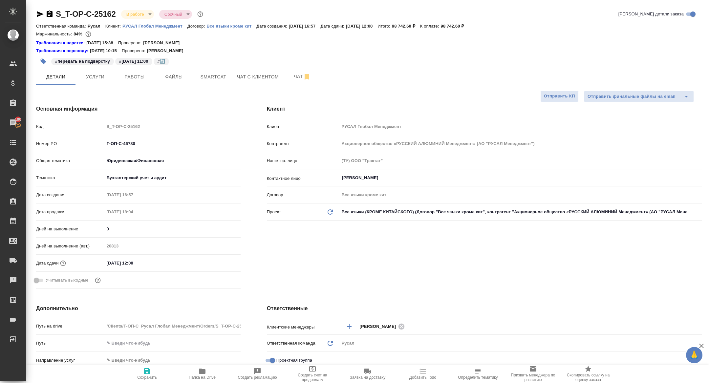
type textarea "x"
click at [138, 80] on span "Работы" at bounding box center [134, 77] width 31 height 8
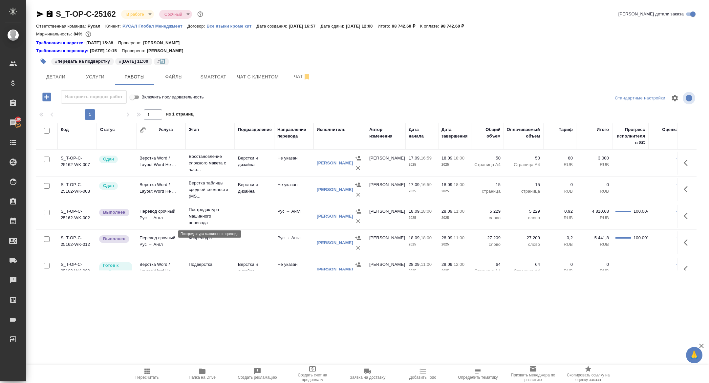
scroll to position [38, 0]
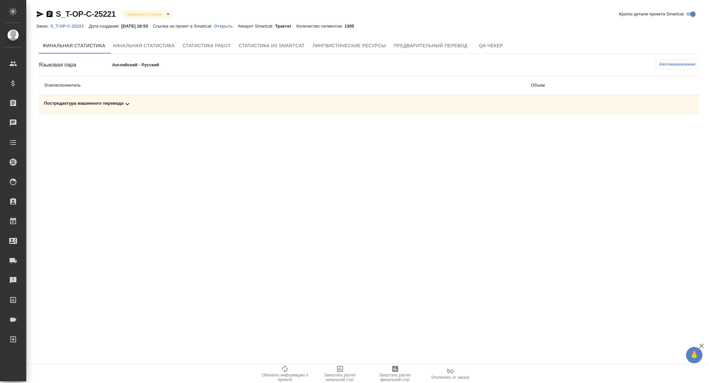
click at [115, 104] on div "Постредактура машинного перевода" at bounding box center [282, 104] width 476 height 8
click at [397, 371] on icon "button" at bounding box center [395, 369] width 6 height 6
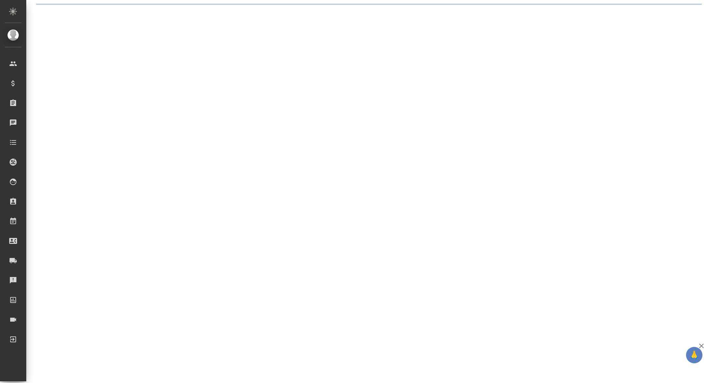
select select "RU"
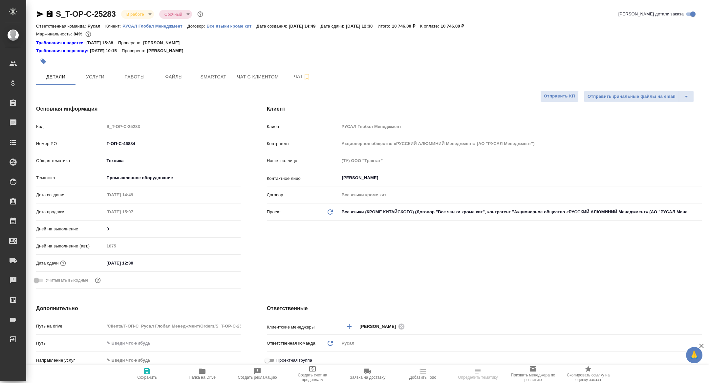
type textarea "x"
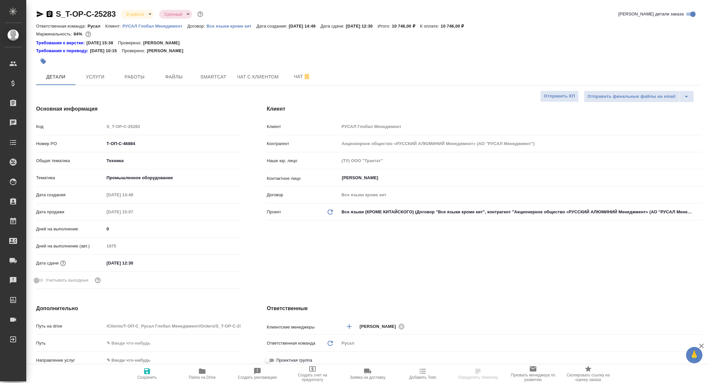
type textarea "x"
click at [131, 84] on button "Работы" at bounding box center [134, 77] width 39 height 16
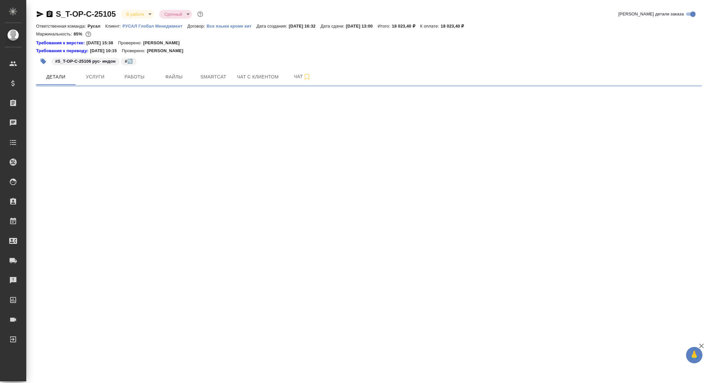
select select "RU"
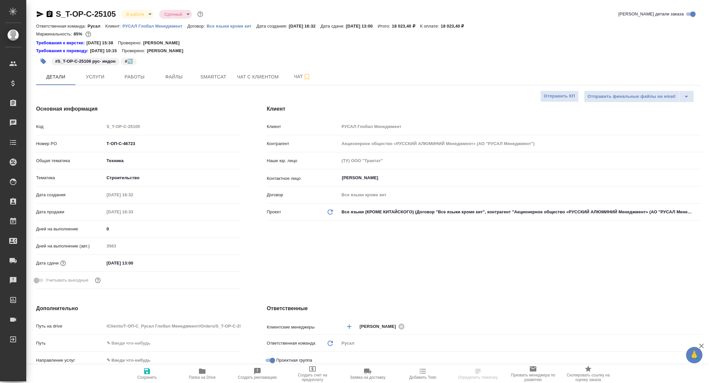
type textarea "x"
select select "RU"
type textarea "x"
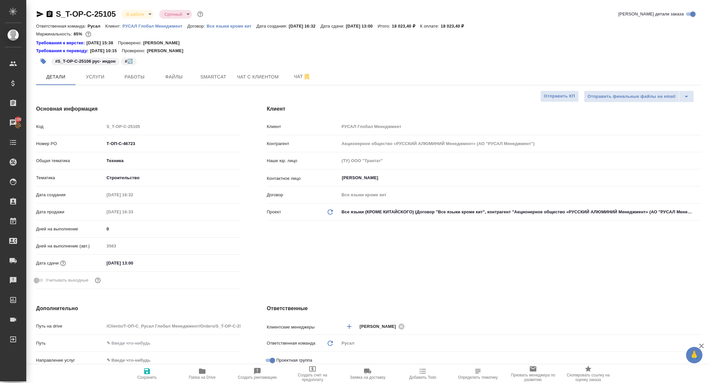
type textarea "x"
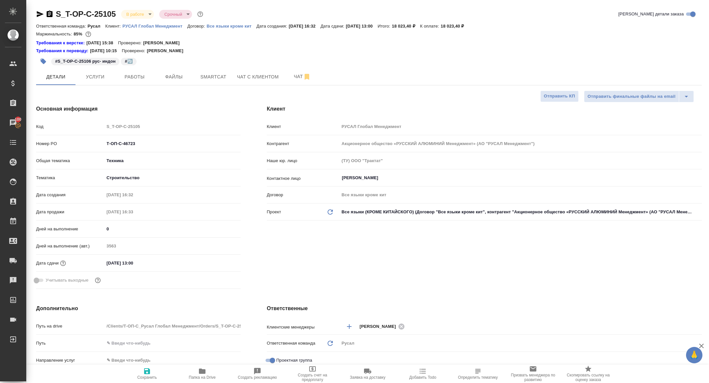
type textarea "x"
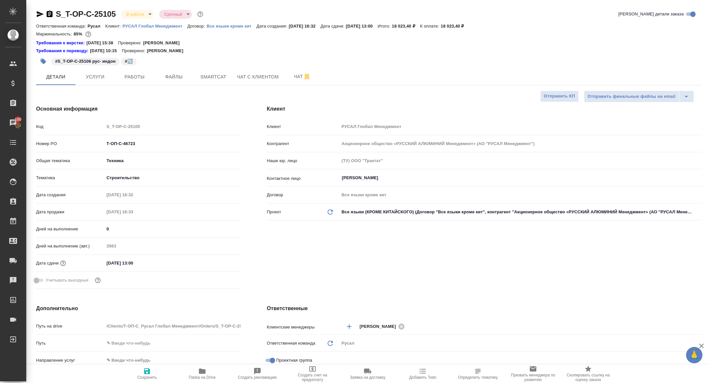
type textarea "x"
click at [128, 77] on span "Работы" at bounding box center [134, 77] width 31 height 8
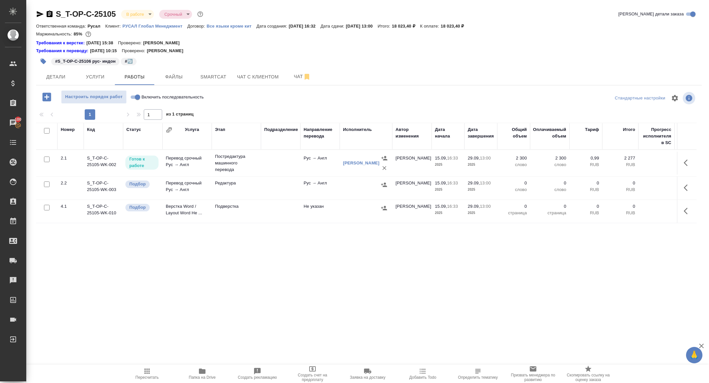
click at [202, 372] on icon "button" at bounding box center [202, 370] width 7 height 5
click at [56, 83] on button "Детали" at bounding box center [55, 77] width 39 height 16
select select "RU"
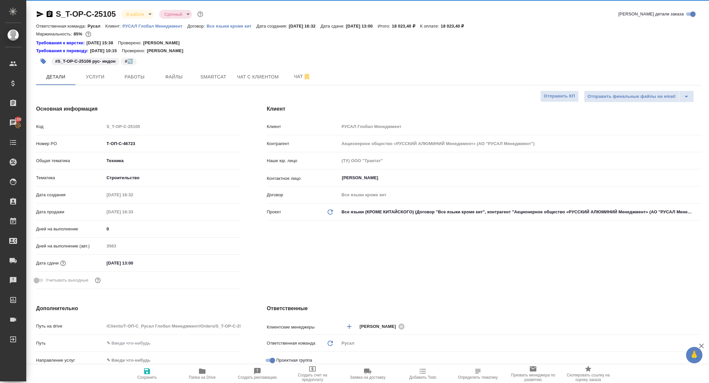
type textarea "x"
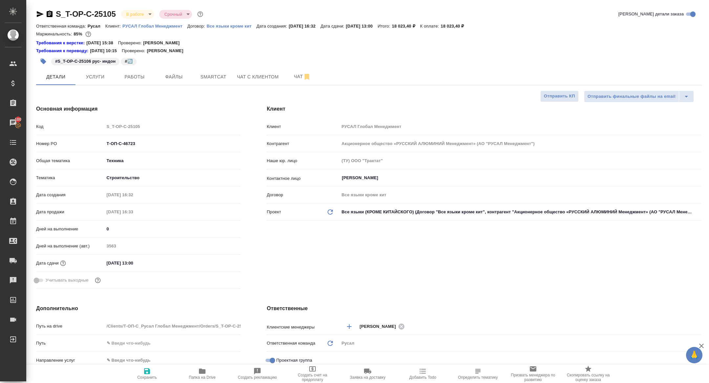
type textarea "x"
drag, startPoint x: 146, startPoint y: 142, endPoint x: 54, endPoint y: 136, distance: 92.0
click at [54, 136] on div "Код S_T-OP-C-25105 Номер PO Т-ОП-С-46723 Общая тематика Техника tech Тематика С…" at bounding box center [138, 206] width 204 height 171
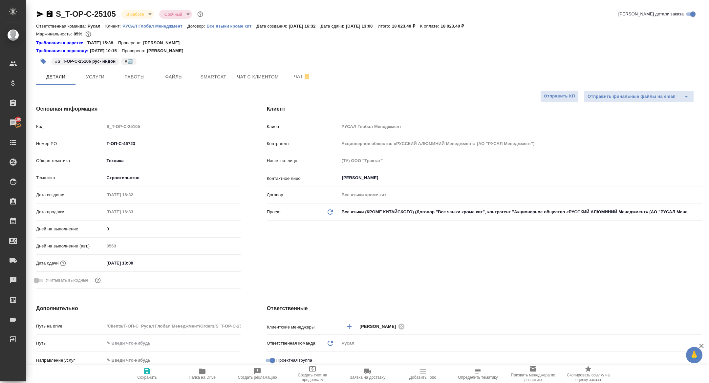
type textarea "x"
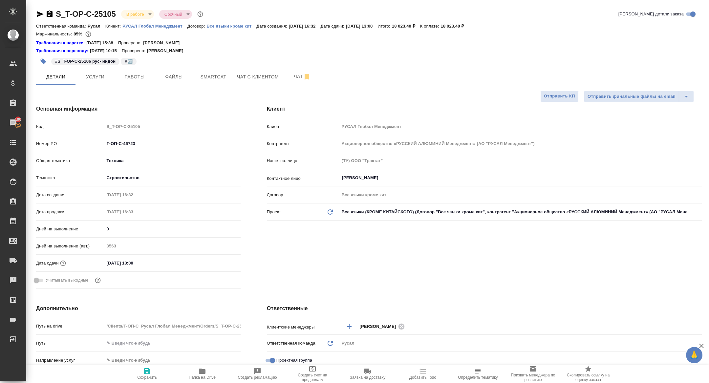
type textarea "x"
click at [132, 13] on body "🙏 .cls-1 fill:#fff; AWATERA [PERSON_NAME] Спецификации Заказы 100 Чаты Todo Про…" at bounding box center [354, 191] width 709 height 383
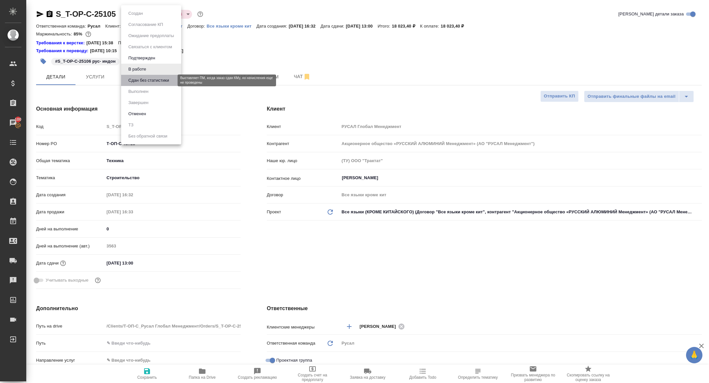
click at [145, 79] on button "Сдан без статистики" at bounding box center [148, 80] width 45 height 7
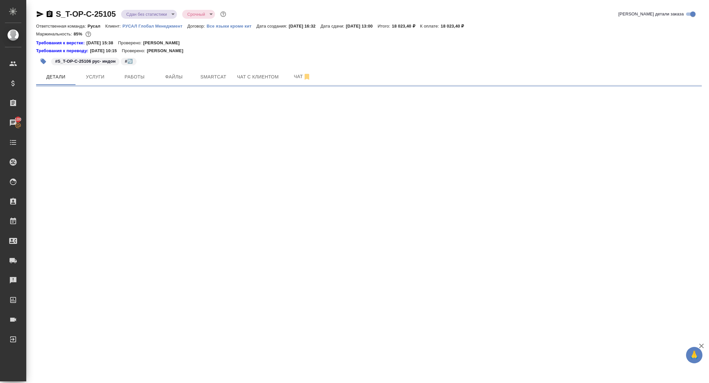
select select "RU"
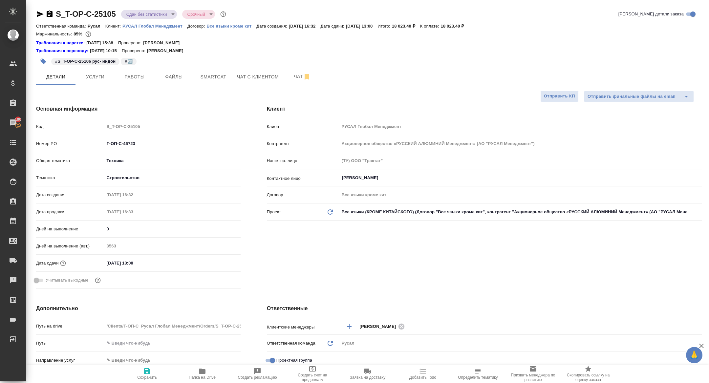
type textarea "x"
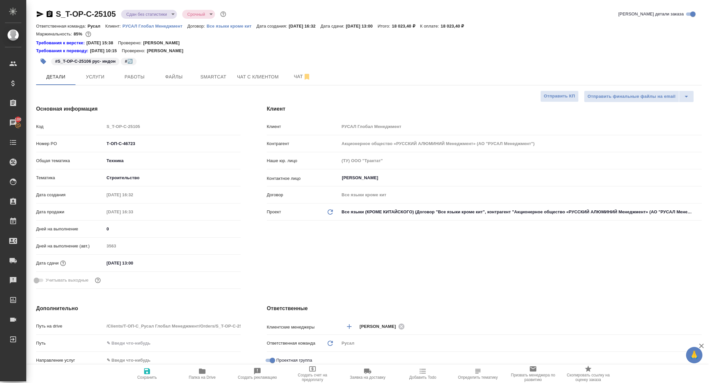
type textarea "x"
click at [205, 78] on span "Smartcat" at bounding box center [212, 77] width 31 height 8
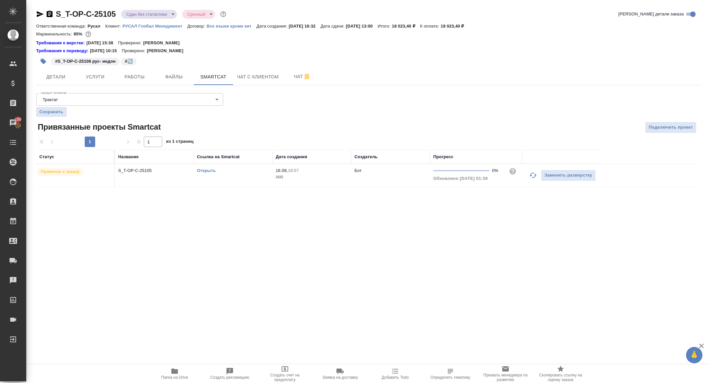
click at [205, 171] on link "Открыть" at bounding box center [206, 170] width 19 height 5
click at [138, 77] on span "Работы" at bounding box center [134, 77] width 31 height 8
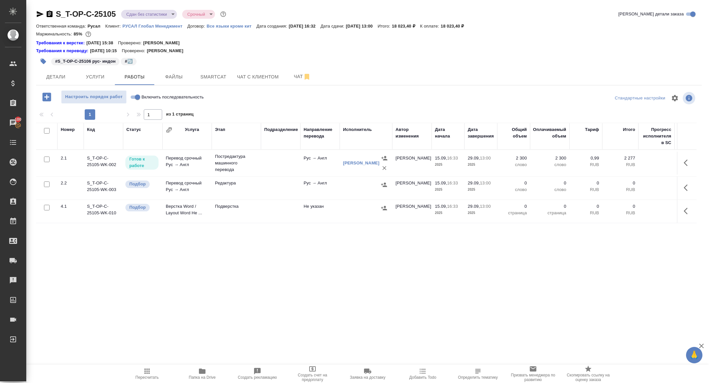
click at [684, 164] on icon "button" at bounding box center [687, 163] width 8 height 8
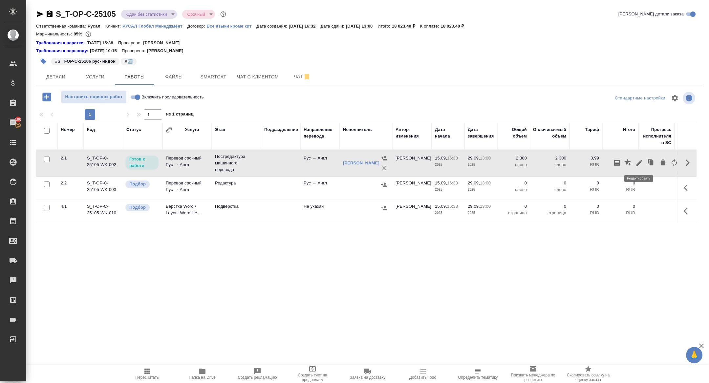
click at [641, 160] on icon "button" at bounding box center [639, 163] width 6 height 6
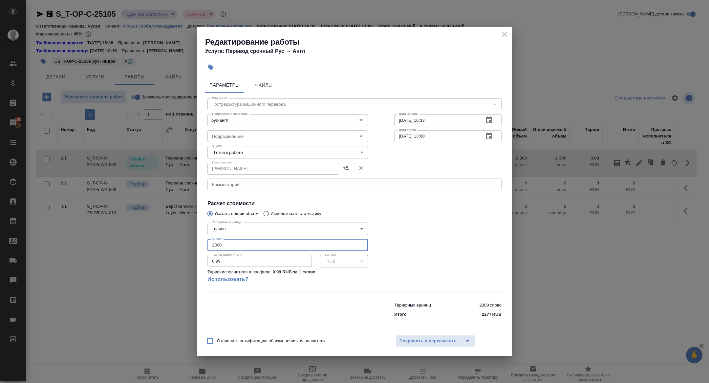
drag, startPoint x: 224, startPoint y: 245, endPoint x: 160, endPoint y: 232, distance: 65.4
click at [160, 232] on div "Редактирование работы Услуга: Перевод срочный Рус → [PERSON_NAME] Файлы Вид раб…" at bounding box center [354, 191] width 709 height 383
type input "2251"
click at [252, 152] on body "🙏 .cls-1 fill:#fff; AWATERA [PERSON_NAME] Спецификации Заказы 100 Чаты Todo Про…" at bounding box center [354, 191] width 709 height 383
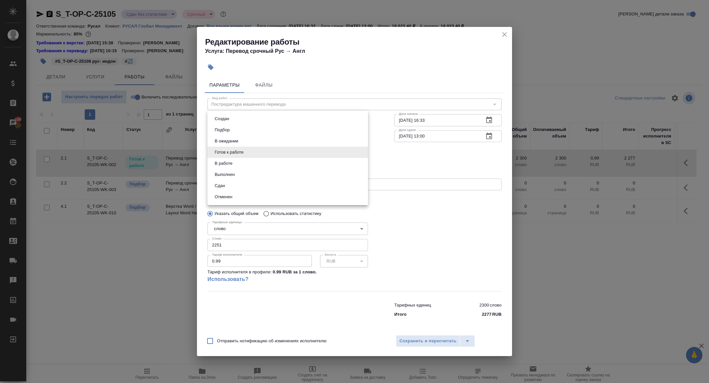
click at [238, 181] on li "Сдан" at bounding box center [287, 185] width 160 height 11
type input "closed"
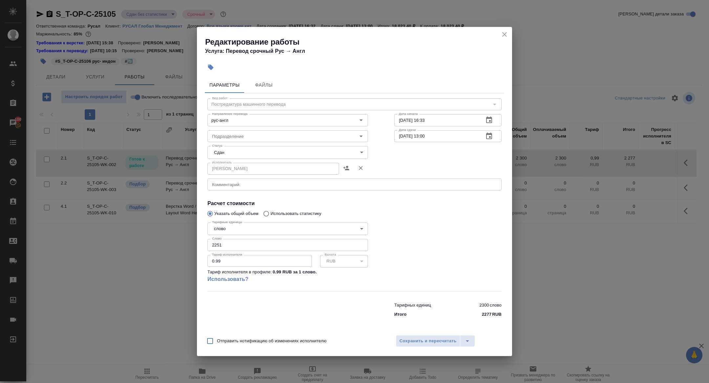
click at [406, 334] on div "Отправить нотификацию об изменениях исполнителю Сохранить и пересчитать" at bounding box center [354, 343] width 315 height 25
click at [407, 344] on span "Сохранить и пересчитать" at bounding box center [427, 341] width 57 height 8
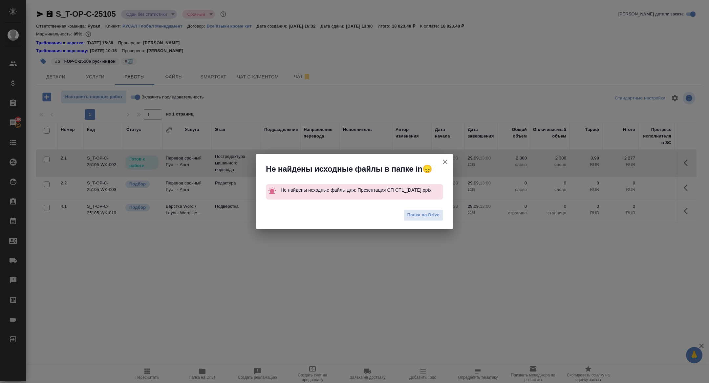
click at [444, 162] on icon "button" at bounding box center [445, 161] width 5 height 5
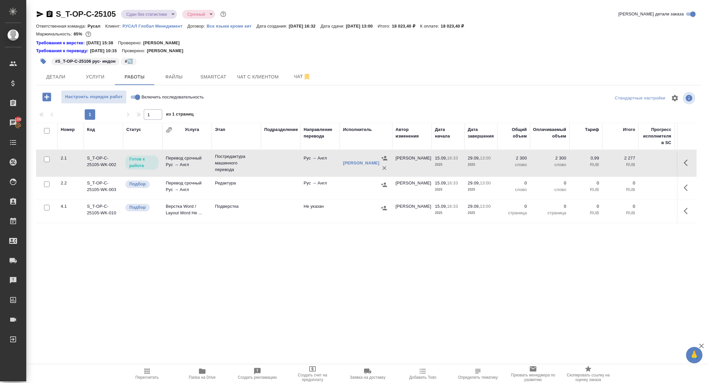
click at [134, 96] on input "Включить последовательность" at bounding box center [138, 97] width 24 height 8
checkbox input "true"
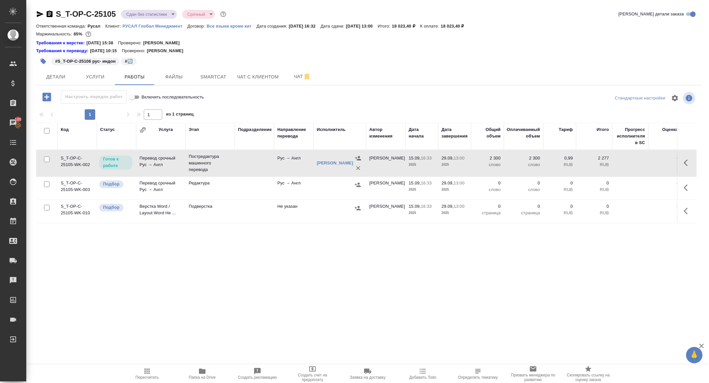
click at [686, 161] on icon "button" at bounding box center [687, 163] width 8 height 8
click at [638, 164] on icon "button" at bounding box center [639, 163] width 6 height 6
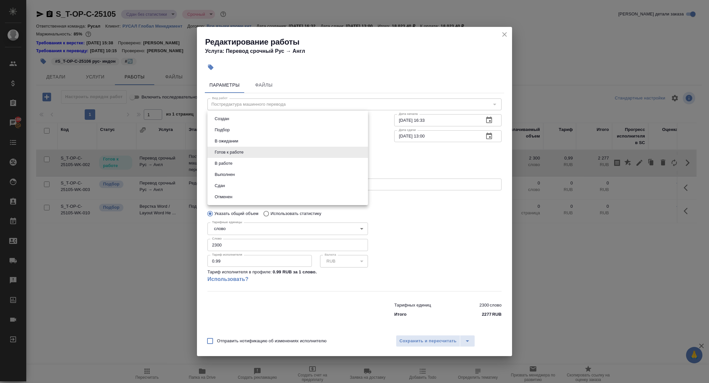
click at [229, 156] on body "🙏 .cls-1 fill:#fff; AWATERA [PERSON_NAME] Спецификации Заказы 100 Чаты Todo Про…" at bounding box center [354, 191] width 709 height 383
click at [229, 186] on li "Сдан" at bounding box center [287, 185] width 160 height 11
type input "closed"
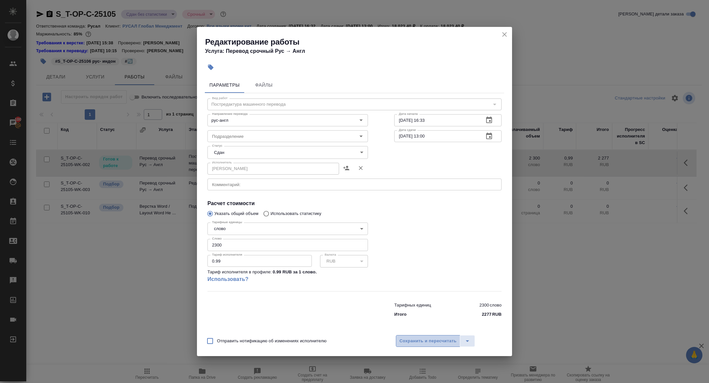
click at [429, 343] on span "Сохранить и пересчитать" at bounding box center [427, 341] width 57 height 8
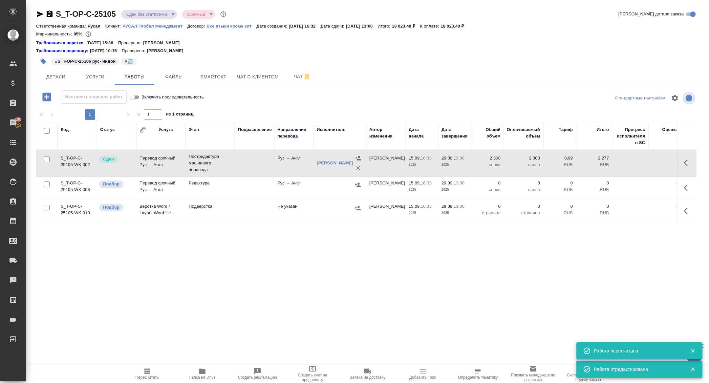
click at [47, 128] on input "checkbox" at bounding box center [47, 131] width 6 height 6
checkbox input "true"
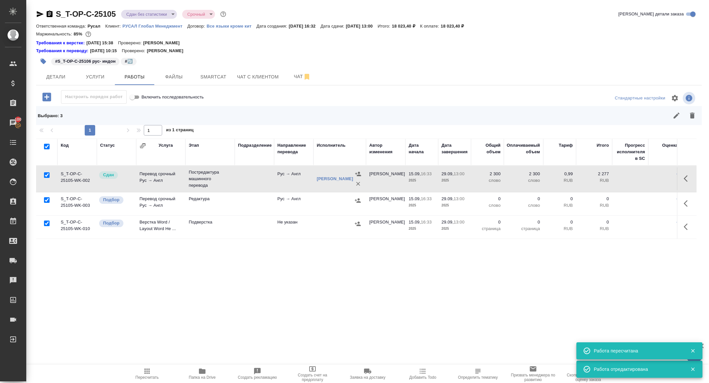
click at [48, 175] on input "checkbox" at bounding box center [47, 175] width 6 height 6
checkbox input "false"
click at [688, 115] on icon "button" at bounding box center [692, 116] width 8 height 8
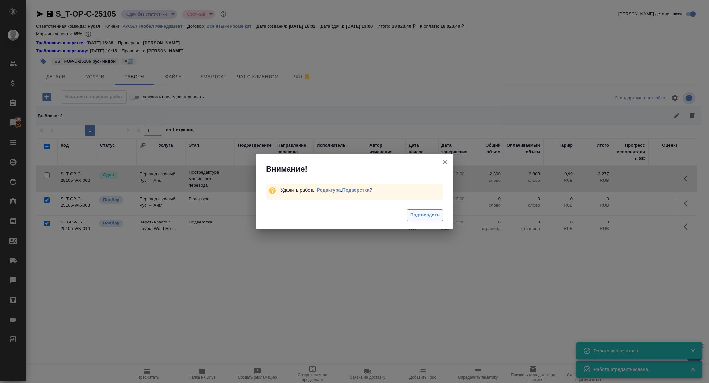
click at [419, 213] on span "Подтвердить" at bounding box center [424, 215] width 29 height 8
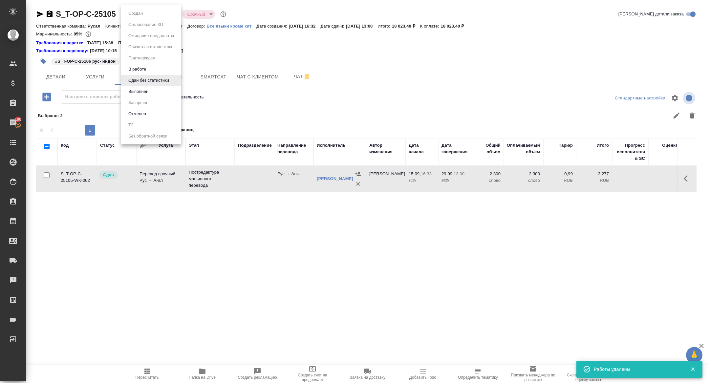
click at [140, 18] on body "🙏 .cls-1 fill:#fff; AWATERA [PERSON_NAME] Спецификации Заказы 100 Чаты Todo Про…" at bounding box center [354, 191] width 709 height 383
click at [139, 93] on button "Выполнен" at bounding box center [138, 91] width 24 height 7
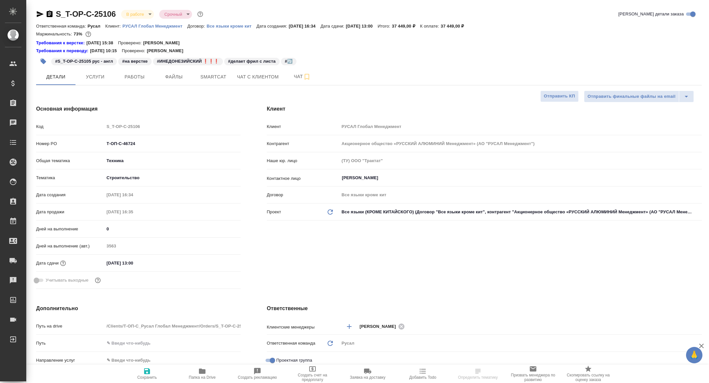
select select "RU"
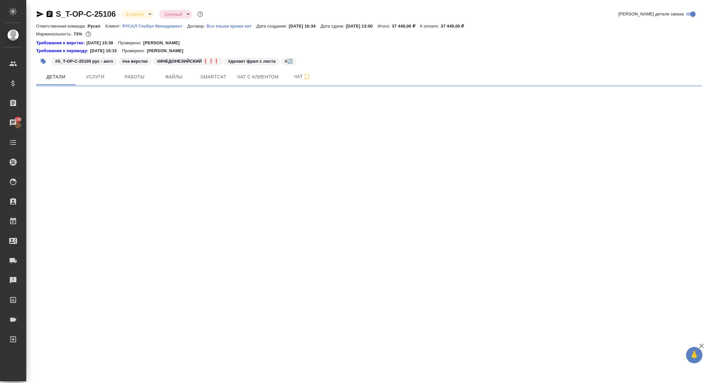
select select "RU"
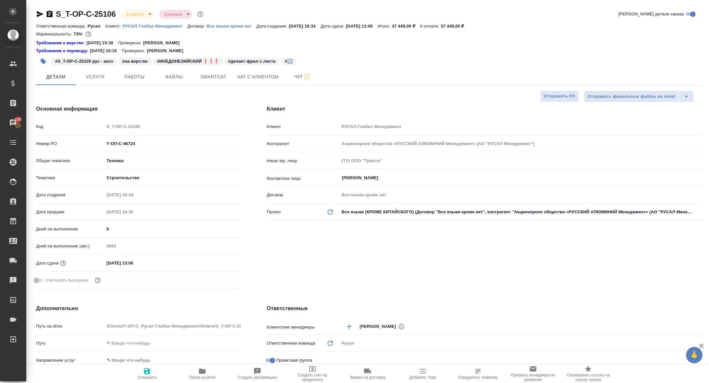
type textarea "x"
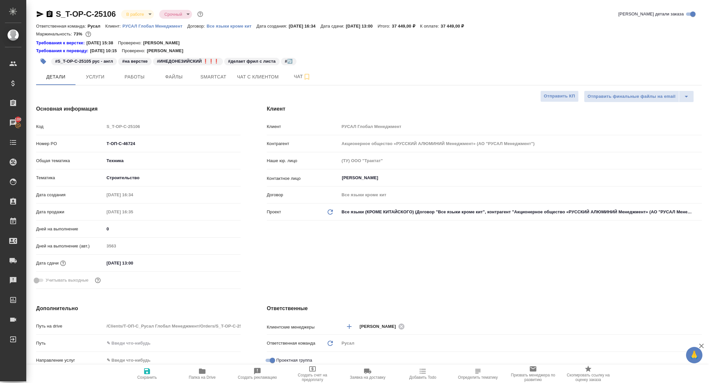
type textarea "x"
click at [132, 74] on span "Работы" at bounding box center [134, 77] width 31 height 8
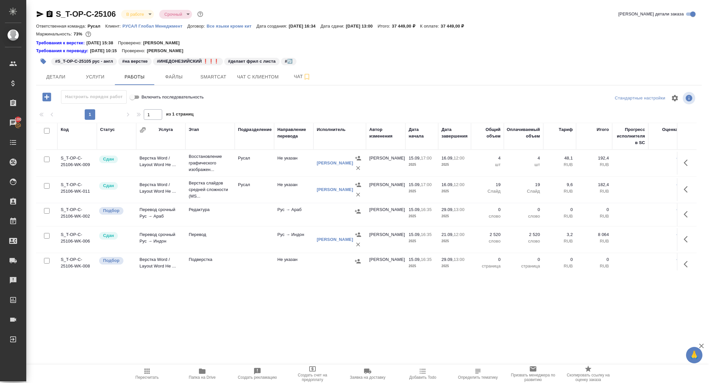
scroll to position [5, 0]
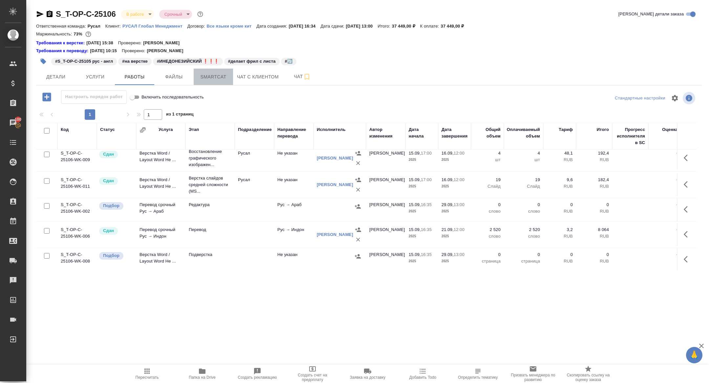
click at [217, 77] on span "Smartcat" at bounding box center [212, 77] width 31 height 8
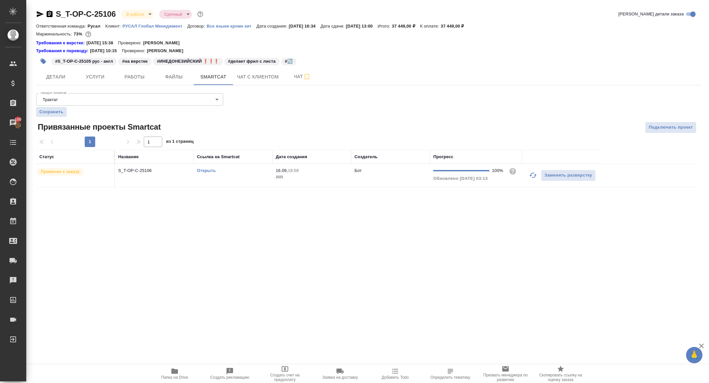
click at [203, 167] on div "Открыть" at bounding box center [233, 170] width 72 height 7
click at [208, 171] on link "Открыть" at bounding box center [206, 170] width 19 height 5
click at [173, 372] on icon "button" at bounding box center [174, 370] width 7 height 5
click at [50, 74] on span "Детали" at bounding box center [55, 77] width 31 height 8
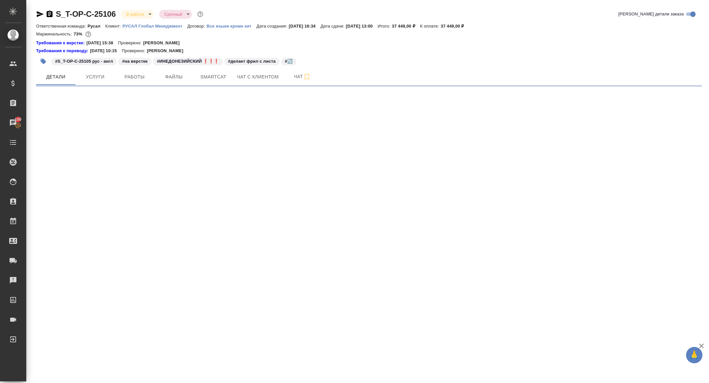
select select "RU"
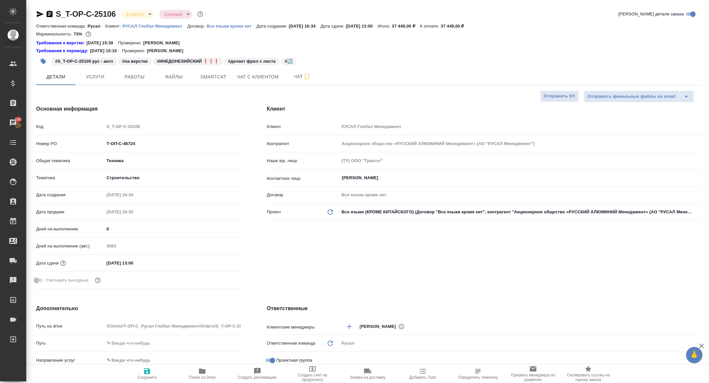
type textarea "x"
drag, startPoint x: 113, startPoint y: 142, endPoint x: 53, endPoint y: 131, distance: 61.1
click at [53, 131] on div "Код S_T-OP-C-25106 Номер PO Т-ОП-С-46724 Общая тематика Техника tech Тематика С…" at bounding box center [138, 206] width 204 height 171
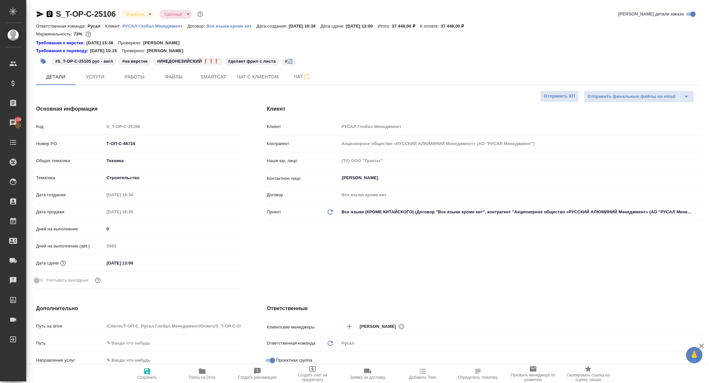
type textarea "x"
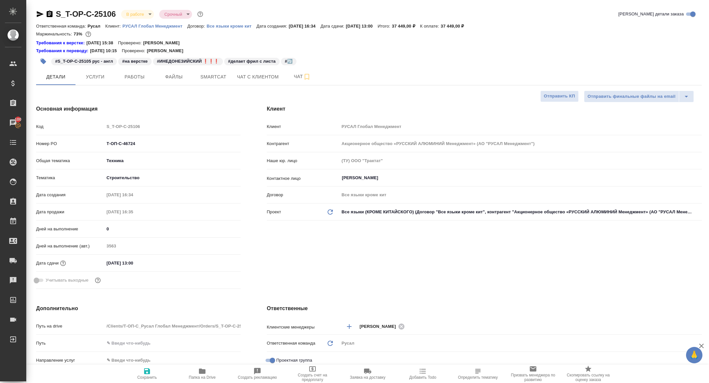
type textarea "x"
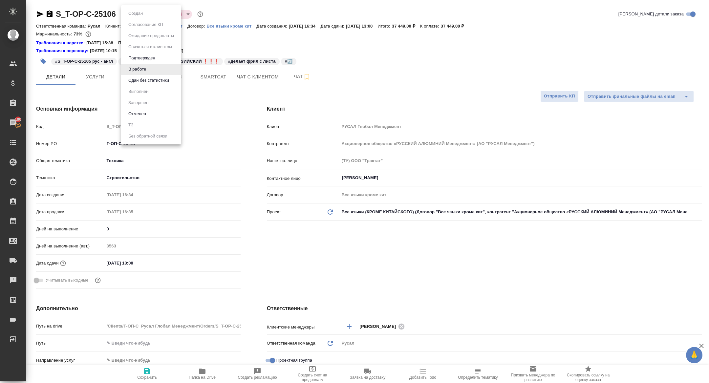
click at [133, 14] on body "🙏 .cls-1 fill:#fff; AWATERA [PERSON_NAME] Спецификации Заказы 100 Чаты Todo Про…" at bounding box center [354, 191] width 709 height 383
click at [151, 80] on button "Сдан без статистики" at bounding box center [148, 80] width 45 height 7
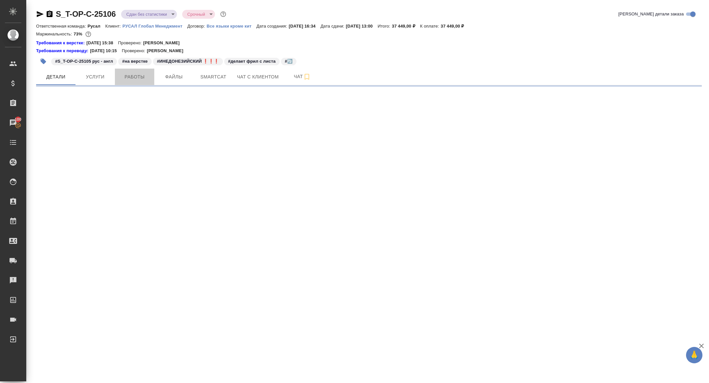
click at [132, 77] on span "Работы" at bounding box center [134, 77] width 31 height 8
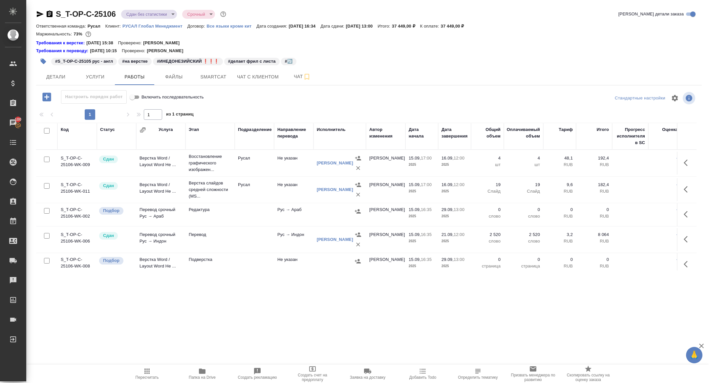
click at [48, 131] on input "checkbox" at bounding box center [47, 131] width 6 height 6
checkbox input "true"
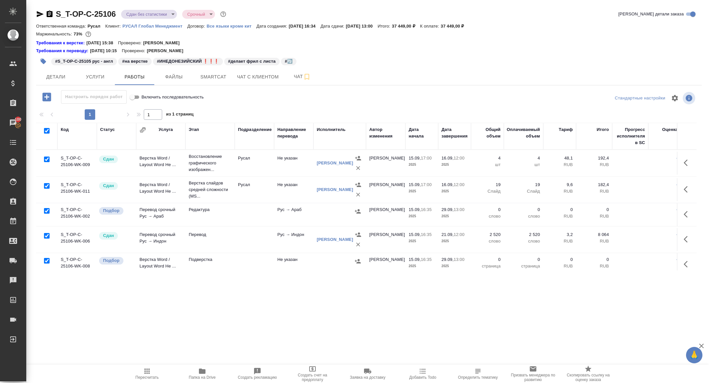
checkbox input "true"
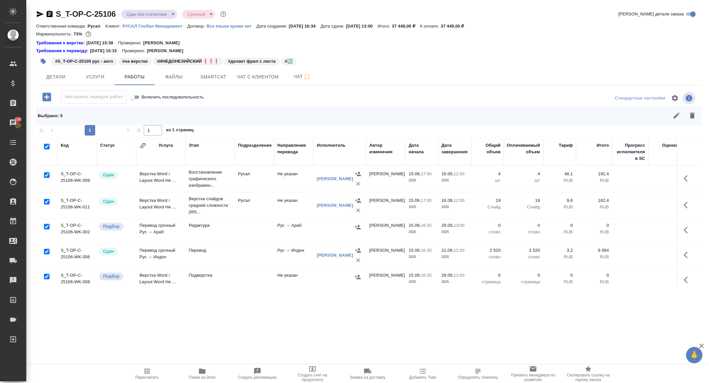
click at [47, 174] on input "checkbox" at bounding box center [47, 175] width 6 height 6
checkbox input "false"
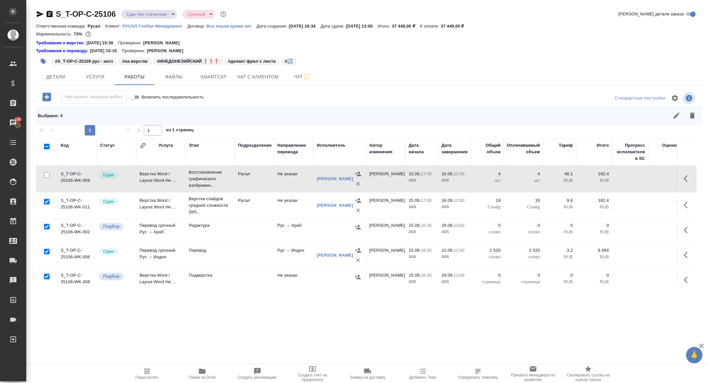
click at [47, 201] on input "checkbox" at bounding box center [47, 202] width 6 height 6
checkbox input "false"
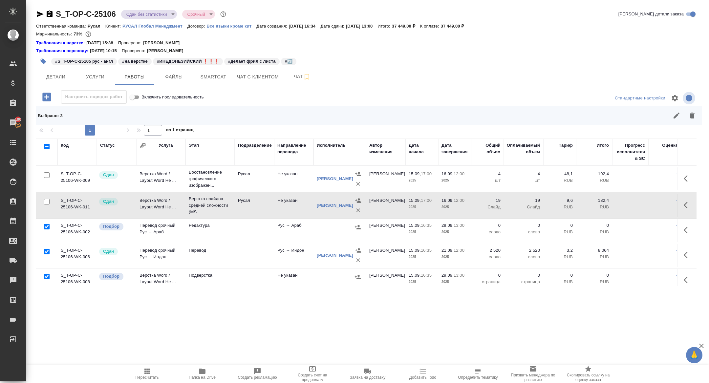
scroll to position [5, 0]
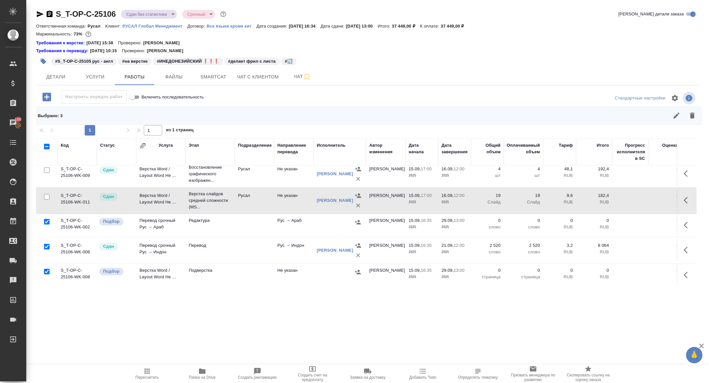
click at [47, 246] on input "checkbox" at bounding box center [47, 247] width 6 height 6
checkbox input "false"
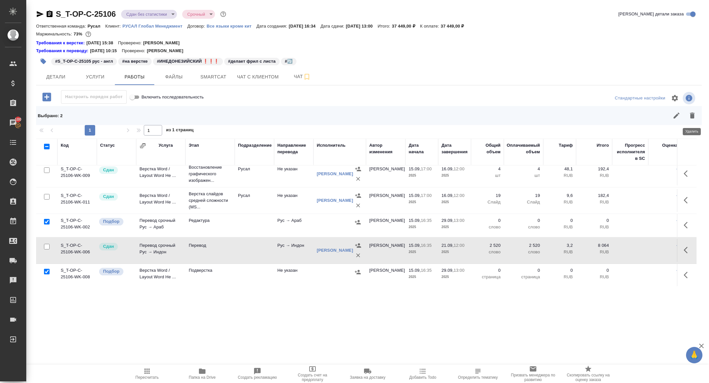
click at [697, 116] on button "button" at bounding box center [692, 116] width 16 height 16
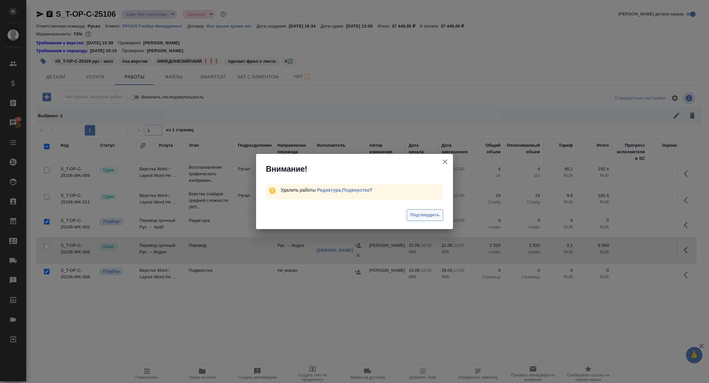
click at [433, 215] on span "Подтвердить" at bounding box center [424, 215] width 29 height 8
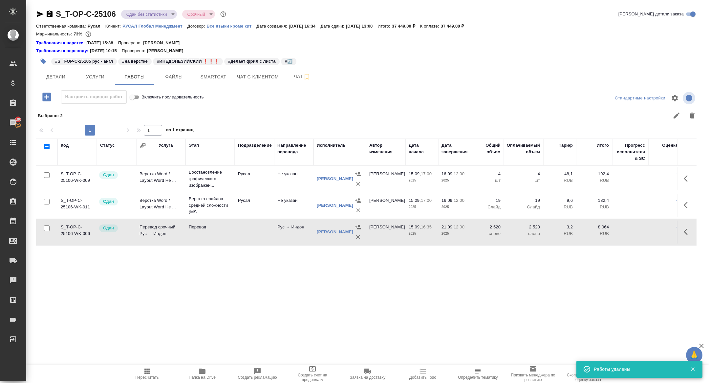
scroll to position [0, 0]
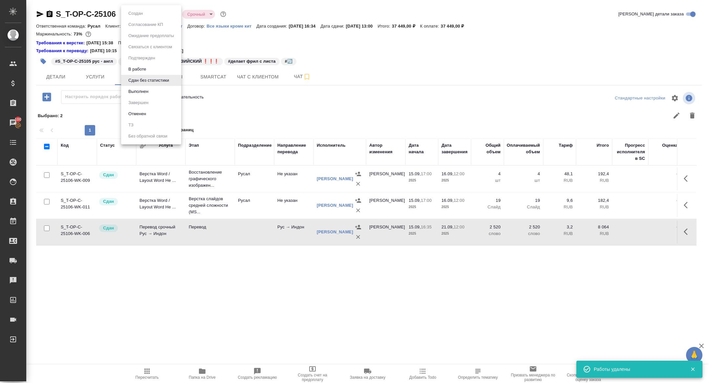
click at [141, 10] on body "🙏 .cls-1 fill:#fff; AWATERA Zhuravleva Alexandra Клиенты Спецификации Заказы 10…" at bounding box center [354, 191] width 709 height 383
click at [156, 93] on li "Выполнен" at bounding box center [151, 91] width 60 height 11
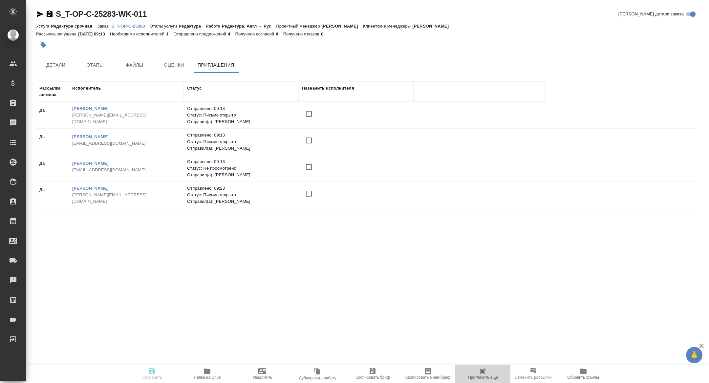
click at [474, 373] on span "Пригласить еще" at bounding box center [482, 373] width 47 height 12
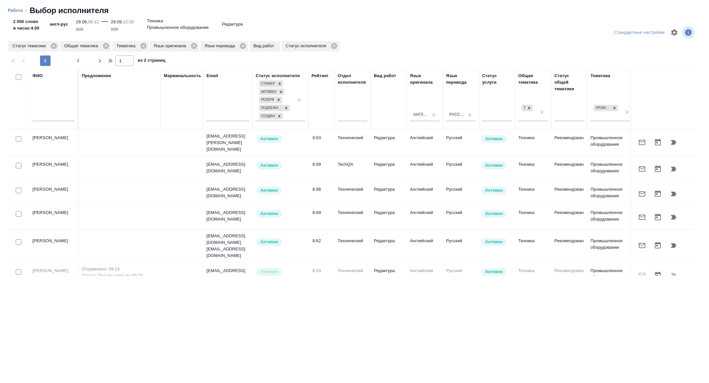
scroll to position [0, 265]
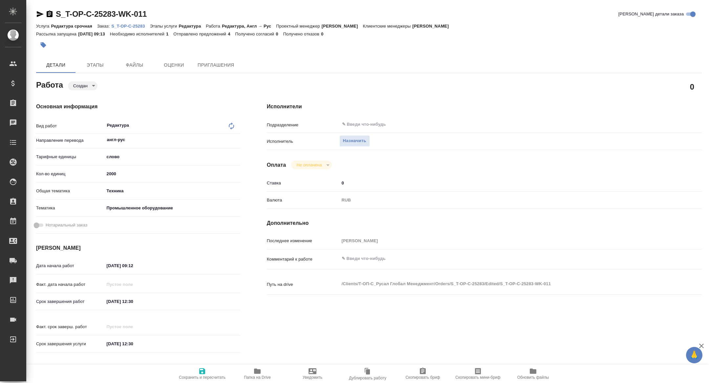
type textarea "x"
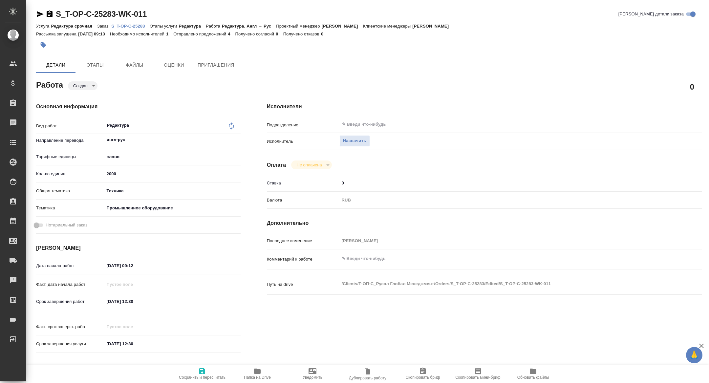
type textarea "x"
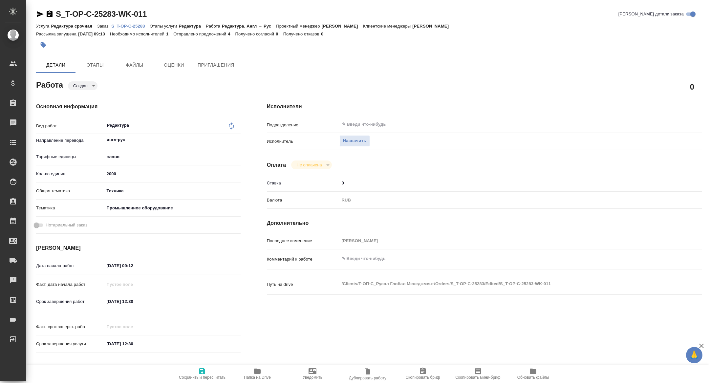
type textarea "x"
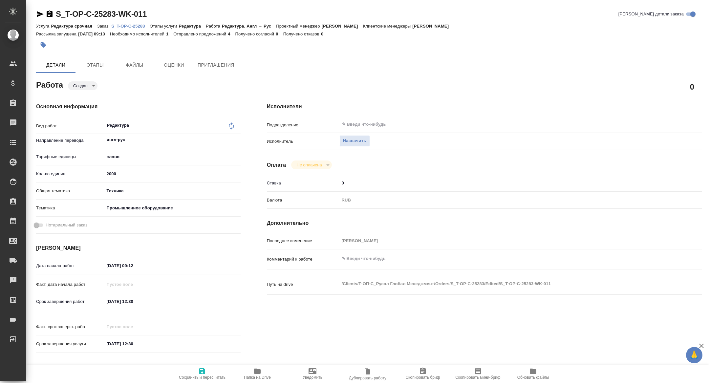
type textarea "x"
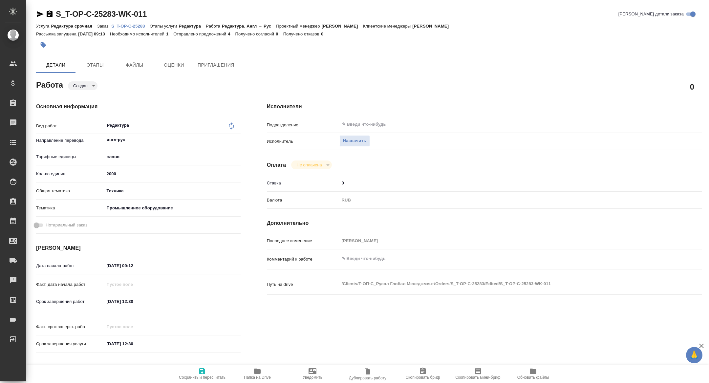
click at [473, 373] on span "Скопировать мини-бриф" at bounding box center [477, 373] width 47 height 12
type textarea "x"
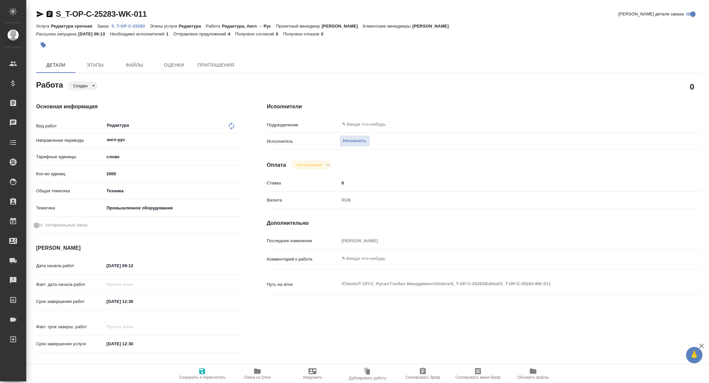
type textarea "x"
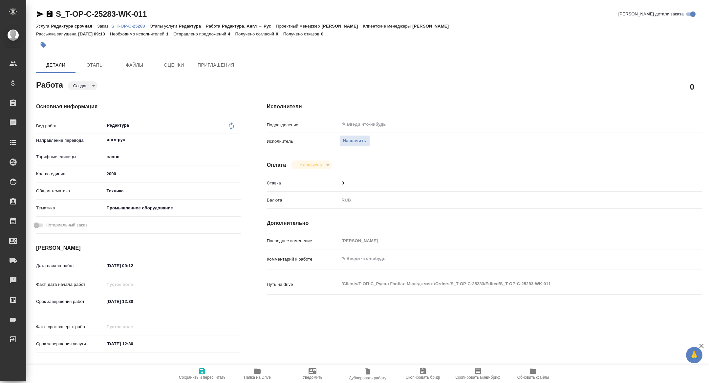
type textarea "x"
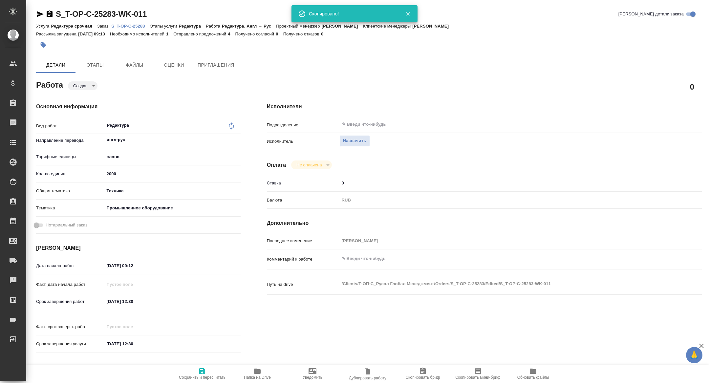
type textarea "x"
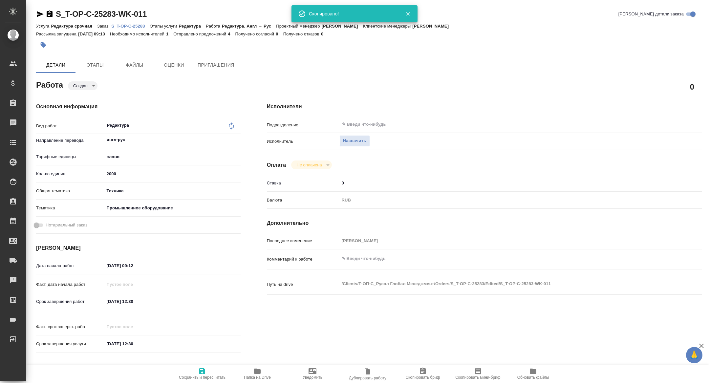
type textarea "x"
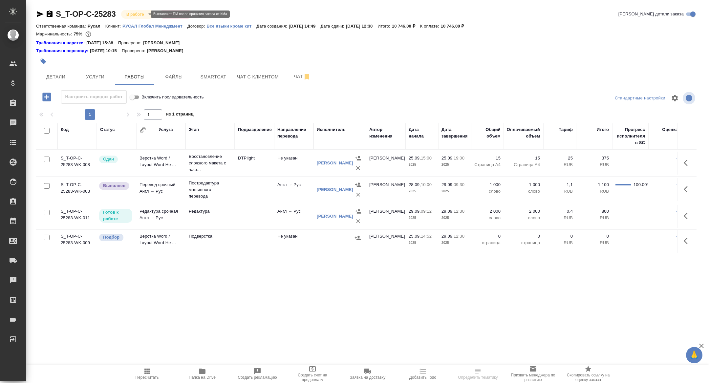
click at [139, 12] on body "🙏 .cls-1 fill:#fff; AWATERA [PERSON_NAME] Спецификации Заказы Чаты Todo Проекты…" at bounding box center [354, 191] width 709 height 383
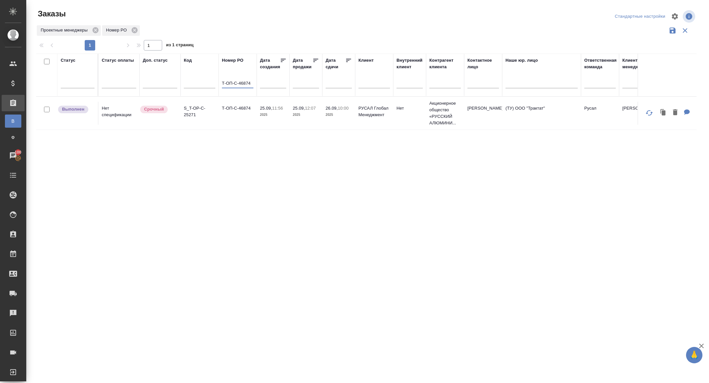
type input "Т-ОП-С-46874"
click at [185, 115] on p "S_T-OP-C-25271" at bounding box center [199, 111] width 31 height 13
click at [234, 82] on input "Т-ОП-С-46874" at bounding box center [237, 84] width 31 height 8
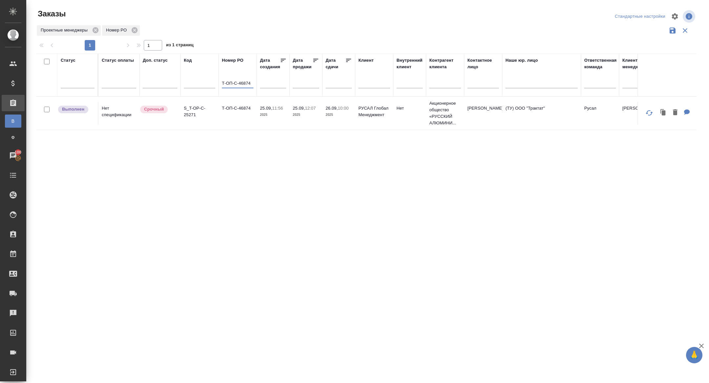
click at [234, 82] on input "Т-ОП-С-46874" at bounding box center [237, 84] width 31 height 8
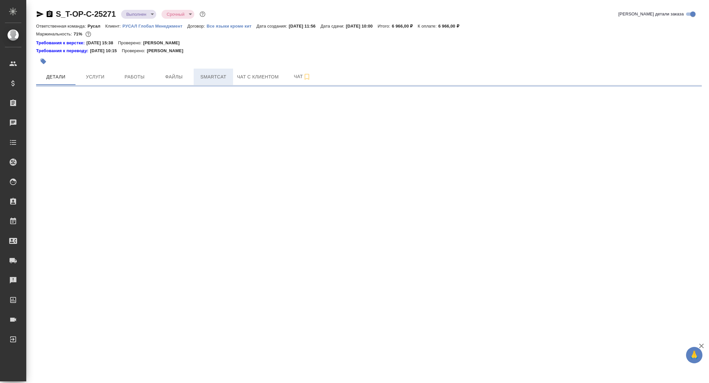
select select "RU"
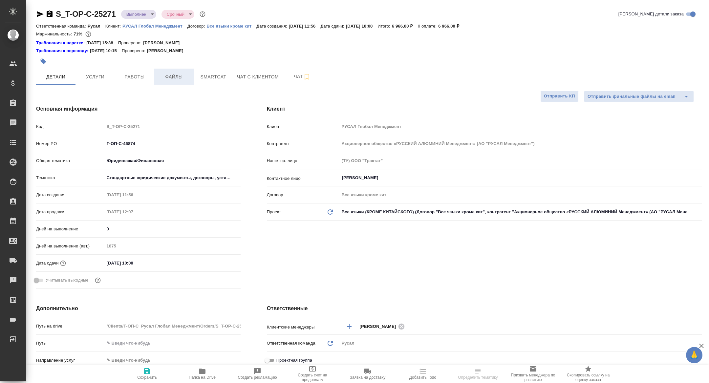
type textarea "x"
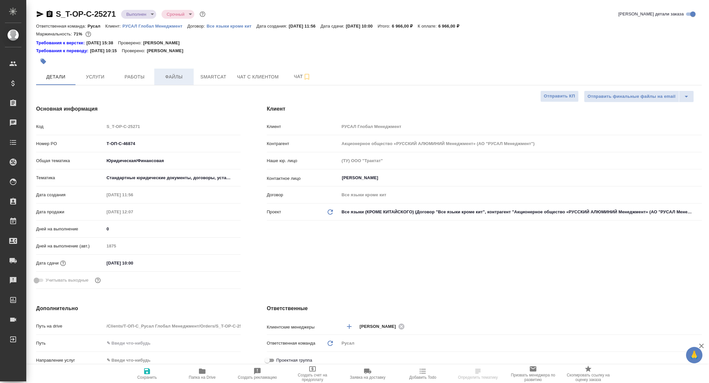
type textarea "x"
click at [154, 69] on button "Файлы" at bounding box center [173, 77] width 39 height 16
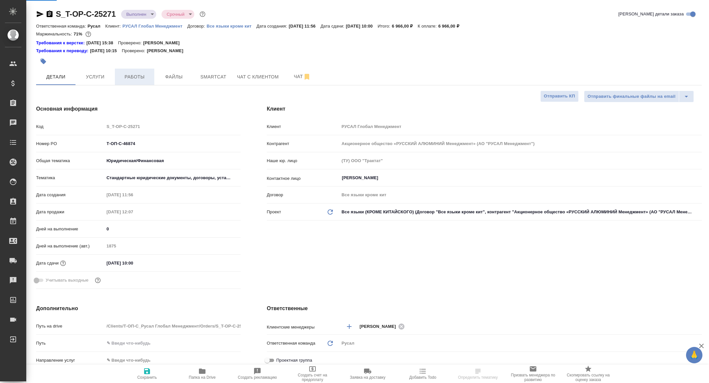
click at [140, 70] on button "Работы" at bounding box center [134, 77] width 39 height 16
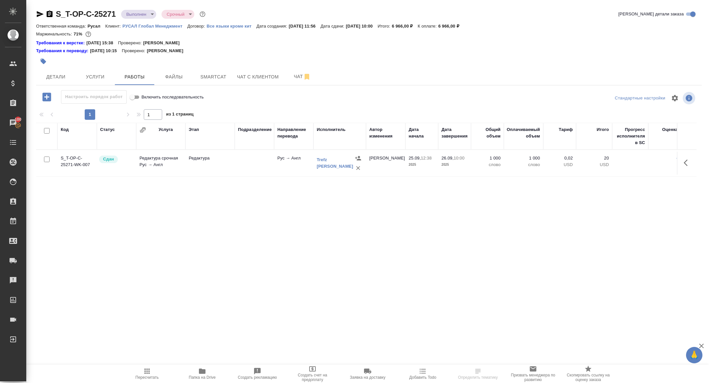
click at [48, 13] on icon "button" at bounding box center [50, 14] width 8 height 8
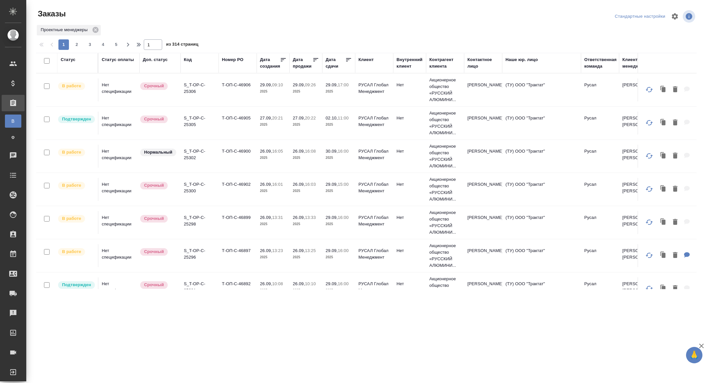
click at [338, 65] on div "Дата сдачи" at bounding box center [335, 62] width 20 height 13
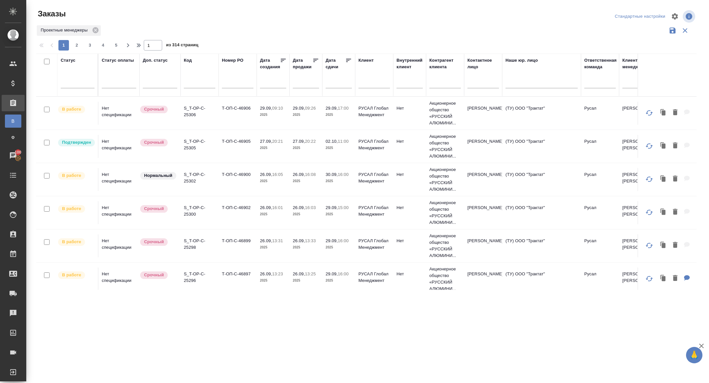
click at [336, 84] on input "text" at bounding box center [340, 82] width 22 height 9
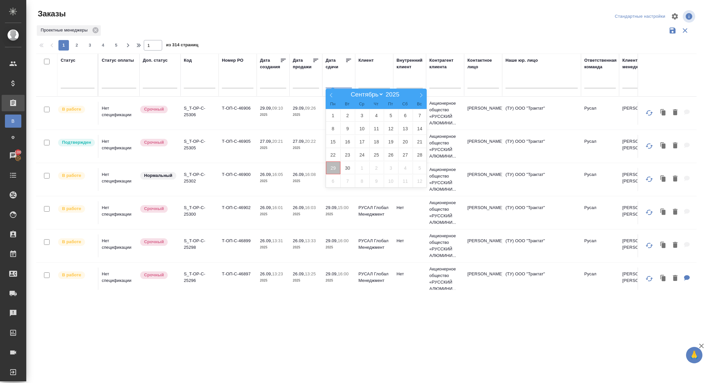
click at [337, 169] on span "29" at bounding box center [333, 167] width 14 height 13
type div "2025-09-28T21:00:00.000Z"
click at [349, 169] on span "30" at bounding box center [347, 167] width 14 height 13
click at [348, 61] on icon at bounding box center [348, 60] width 7 height 7
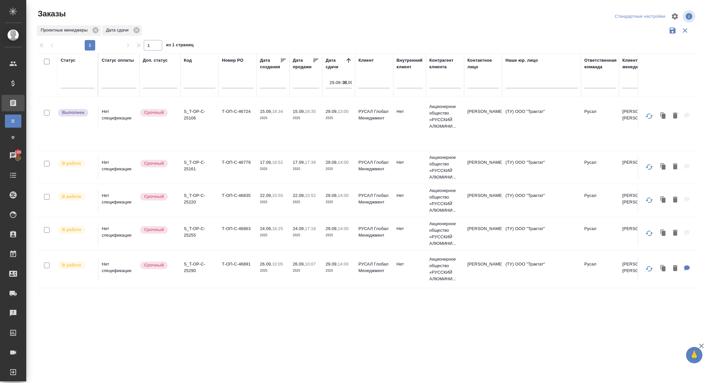
scroll to position [405, 0]
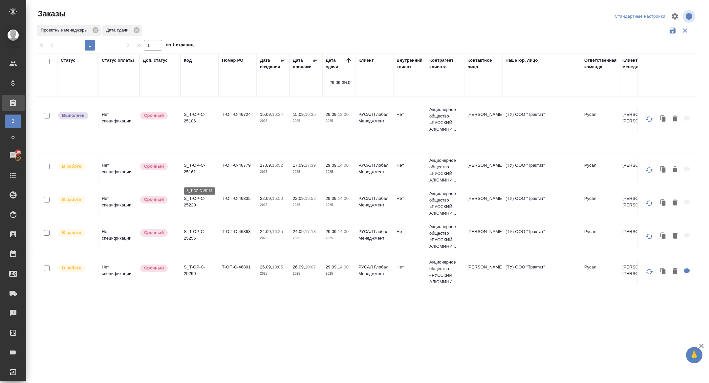
click at [194, 175] on p "S_T-OP-C-25161" at bounding box center [199, 168] width 31 height 13
click at [195, 208] on p "S_T-OP-C-25220" at bounding box center [199, 201] width 31 height 13
click at [192, 241] on p "S_T-OP-C-25255" at bounding box center [199, 234] width 31 height 13
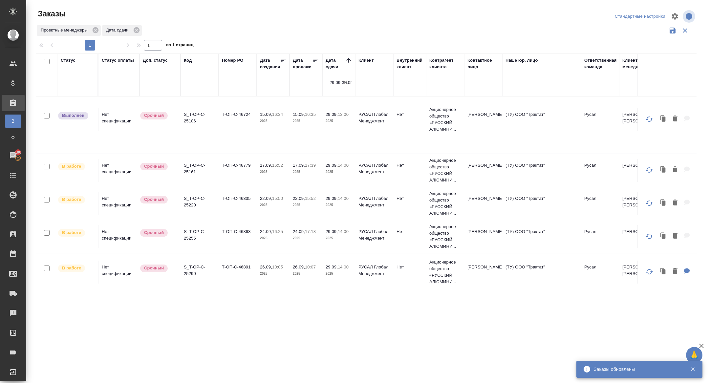
click at [187, 208] on p "S_T-OP-C-25220" at bounding box center [199, 201] width 31 height 13
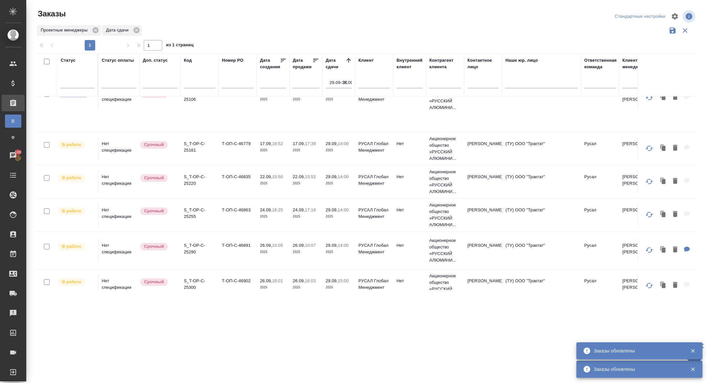
scroll to position [573, 0]
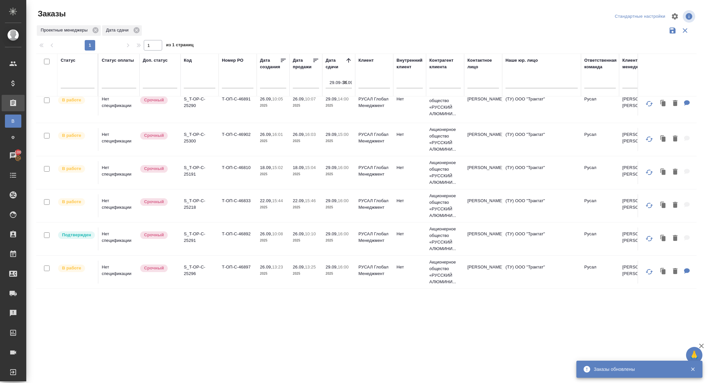
click at [189, 109] on p "S_T-OP-C-25290" at bounding box center [199, 102] width 31 height 13
click at [190, 143] on p "S_T-OP-C-25300" at bounding box center [199, 137] width 31 height 13
click at [191, 175] on p "S_T-OP-C-25191" at bounding box center [199, 170] width 31 height 13
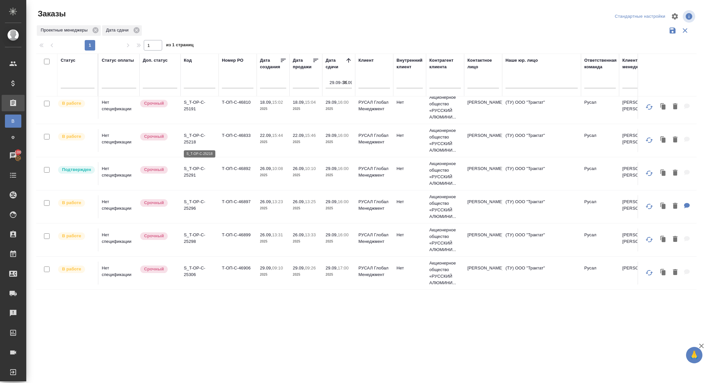
click at [193, 141] on p "S_T-OP-C-25218" at bounding box center [199, 138] width 31 height 13
click at [192, 209] on p "S_T-OP-C-25296" at bounding box center [199, 204] width 31 height 13
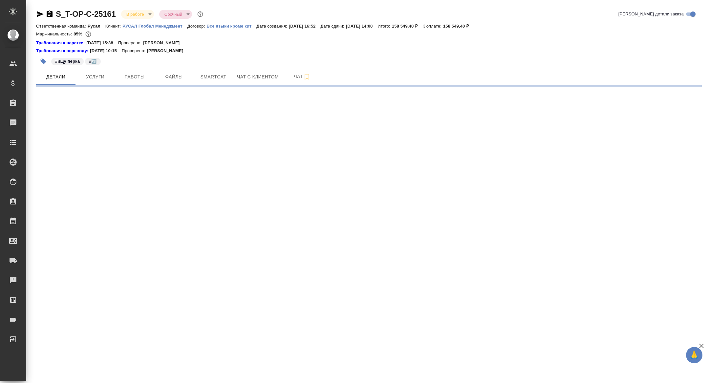
select select "RU"
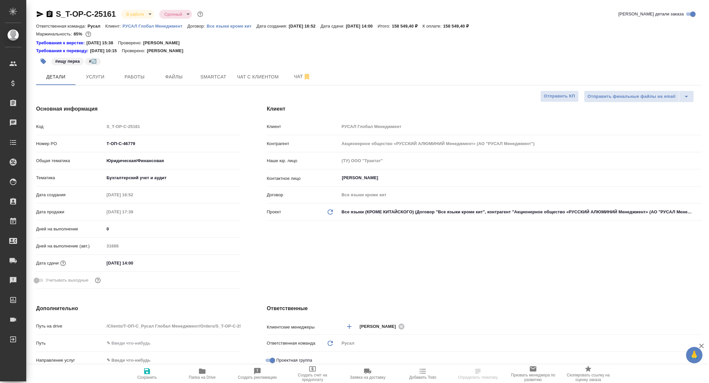
type textarea "x"
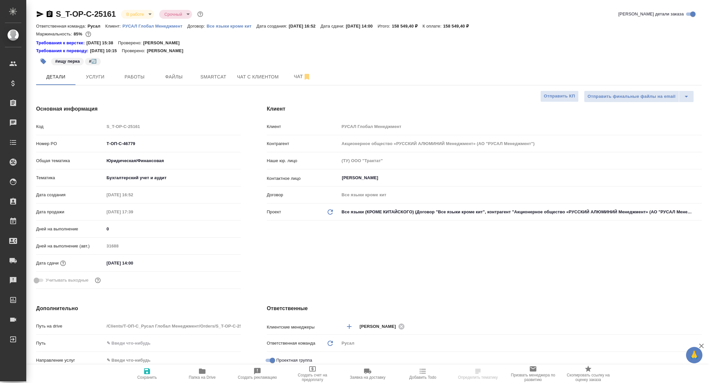
type textarea "x"
click at [148, 81] on button "Работы" at bounding box center [134, 77] width 39 height 16
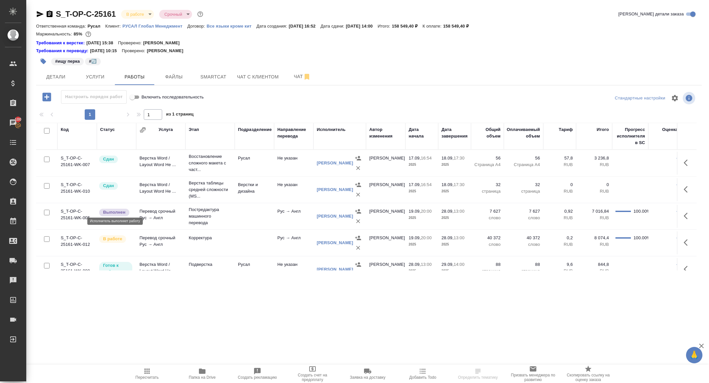
scroll to position [38, 0]
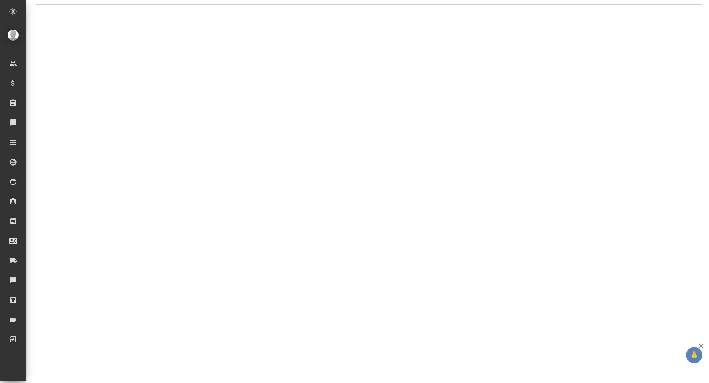
select select "RU"
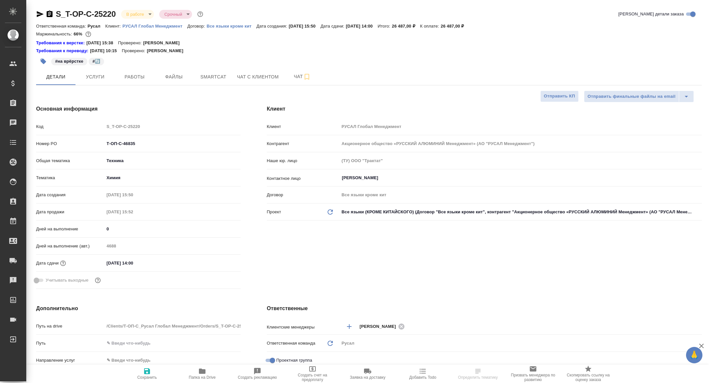
type textarea "x"
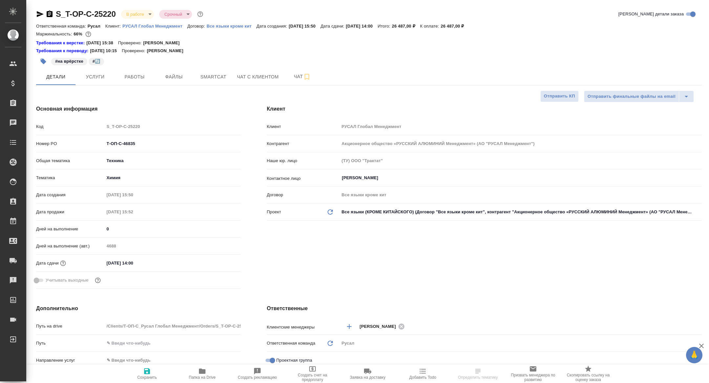
type textarea "x"
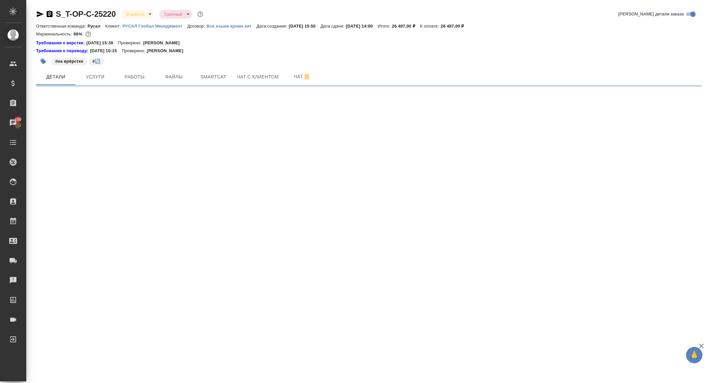
click at [127, 85] on div at bounding box center [24, 85] width 268 height 1
select select "RU"
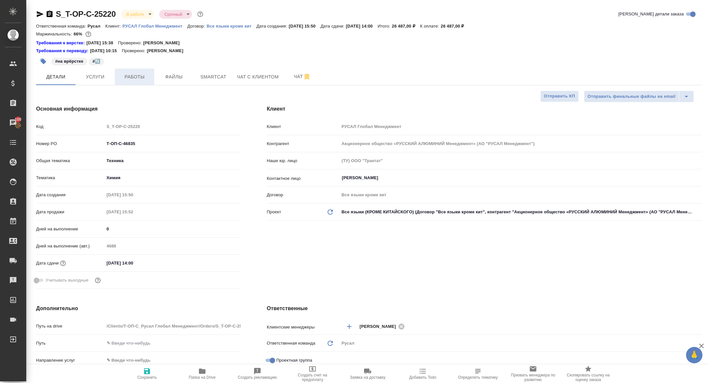
type textarea "x"
click at [130, 82] on button "Работы" at bounding box center [134, 77] width 39 height 16
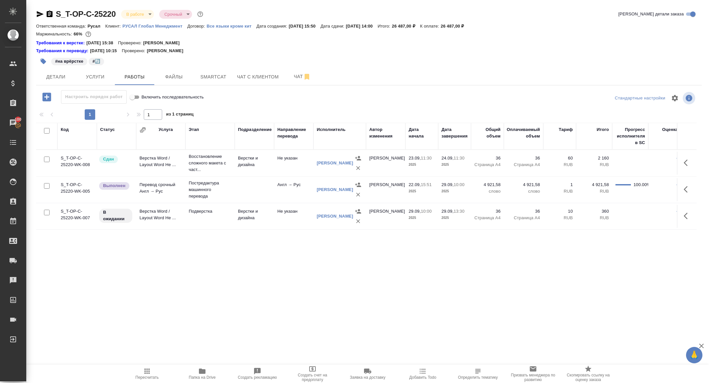
click at [199, 378] on span "Папка на Drive" at bounding box center [202, 377] width 27 height 5
click at [213, 75] on span "Smartcat" at bounding box center [212, 77] width 31 height 8
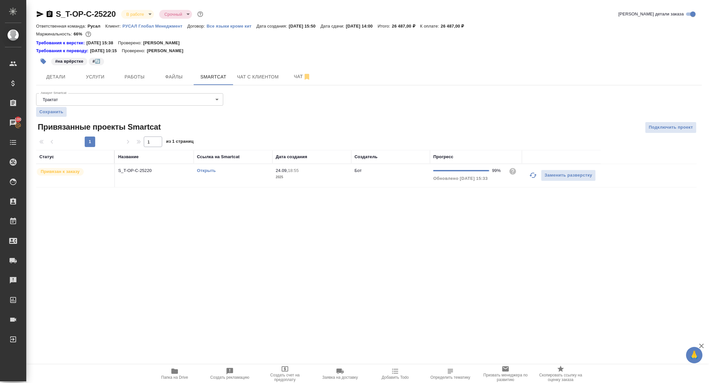
click at [206, 170] on link "Открыть" at bounding box center [206, 170] width 19 height 5
click at [136, 78] on span "Работы" at bounding box center [134, 77] width 31 height 8
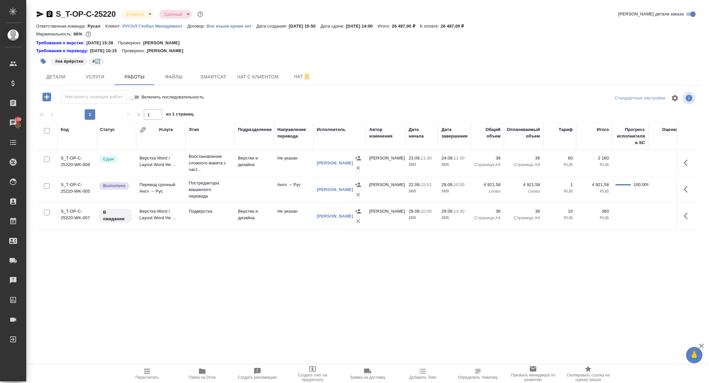
drag, startPoint x: 687, startPoint y: 210, endPoint x: 679, endPoint y: 217, distance: 10.0
click at [687, 210] on button "button" at bounding box center [687, 216] width 16 height 16
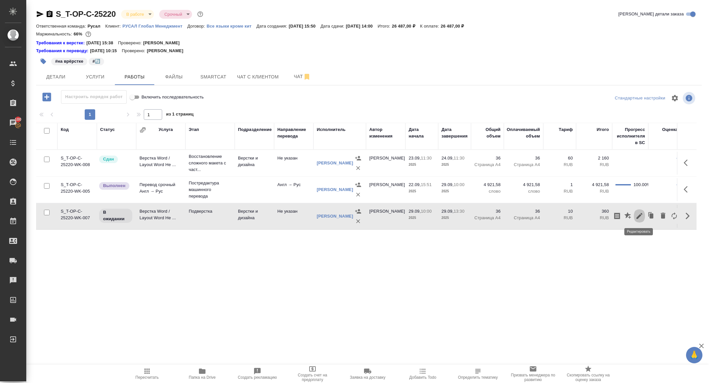
click at [640, 218] on icon "button" at bounding box center [639, 216] width 8 height 8
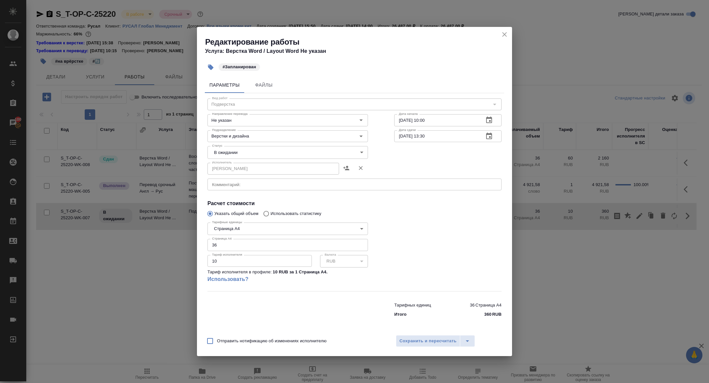
click at [227, 183] on textarea at bounding box center [354, 184] width 285 height 5
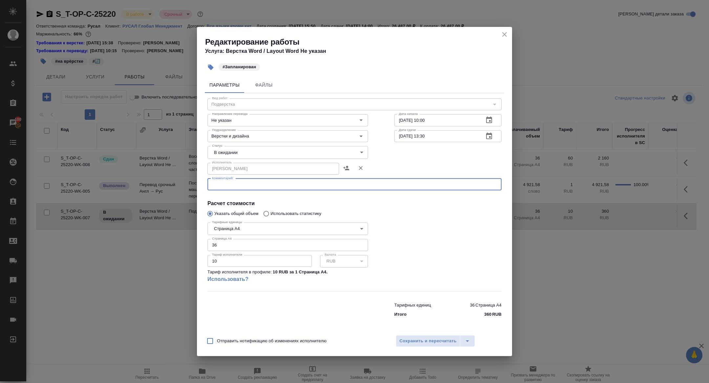
paste textarea "https://drive.awatera.com/f/10431590"
type textarea "https://drive.awatera.com/f/10431590"
click at [235, 149] on body "🙏 .cls-1 fill:#fff; AWATERA Zhuravleva Alexandra Клиенты Спецификации Заказы 10…" at bounding box center [354, 191] width 709 height 383
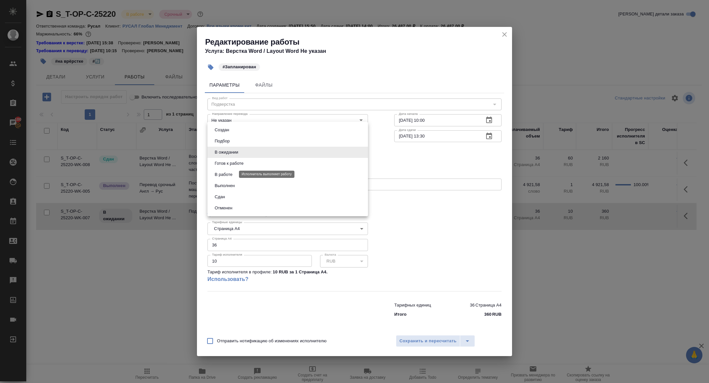
click at [228, 164] on button "Готов к работе" at bounding box center [229, 163] width 33 height 7
type input "readyForWork"
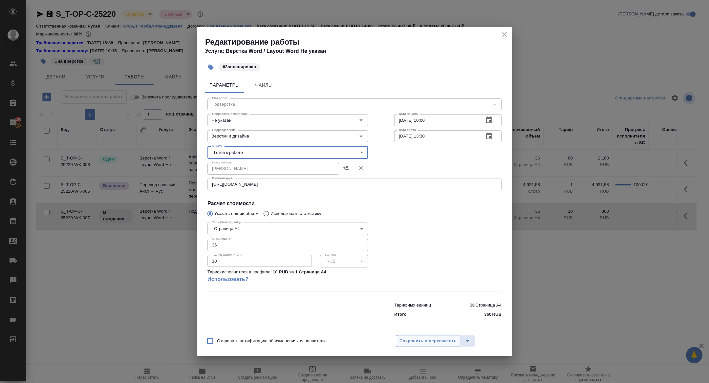
click at [414, 338] on span "Сохранить и пересчитать" at bounding box center [427, 341] width 57 height 8
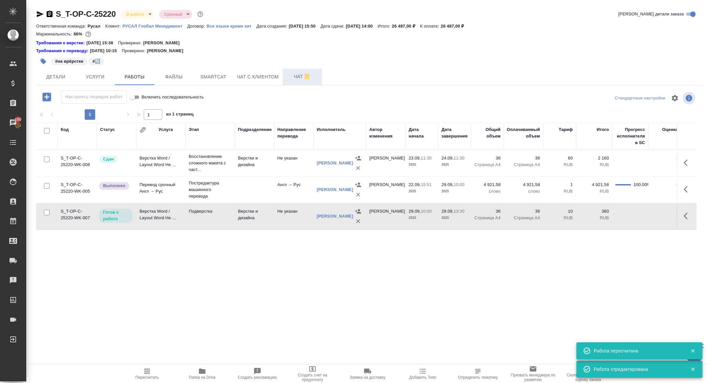
click at [299, 73] on span "Чат" at bounding box center [301, 76] width 31 height 8
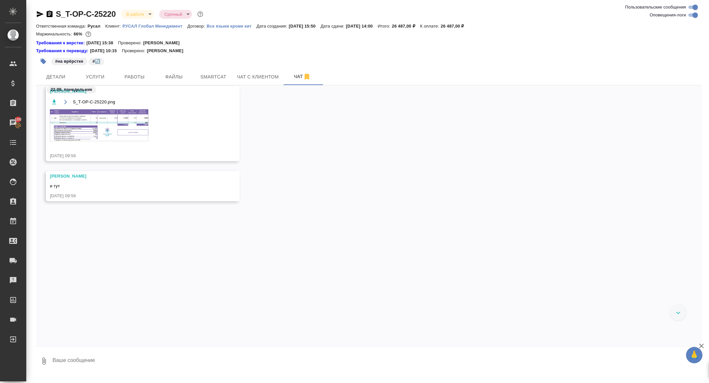
scroll to position [800, 0]
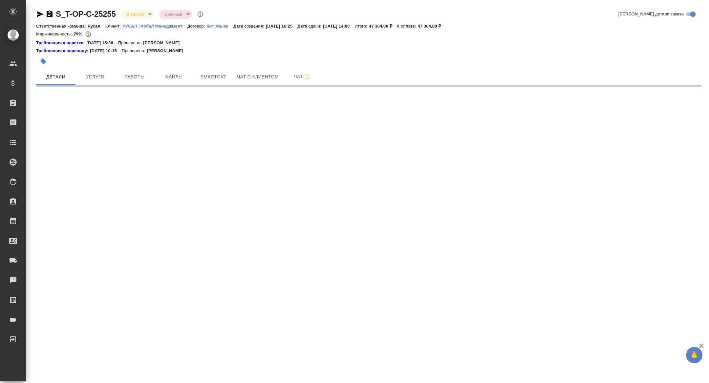
select select "RU"
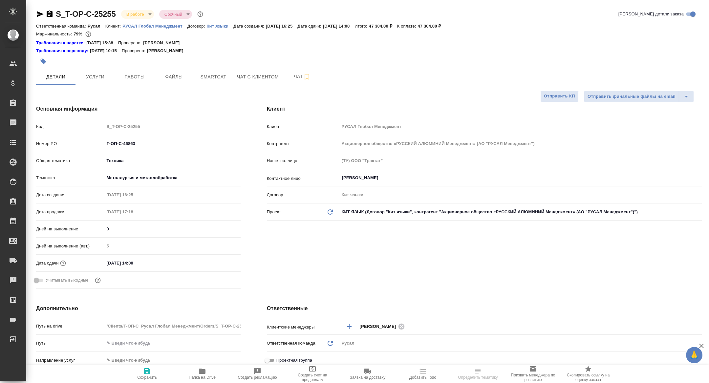
type textarea "x"
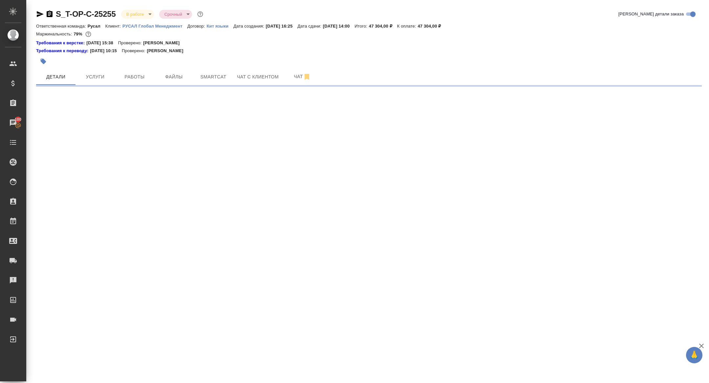
select select "RU"
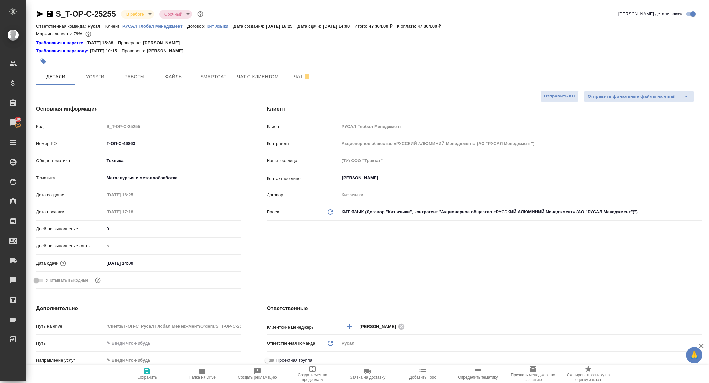
type textarea "x"
click at [127, 75] on span "Работы" at bounding box center [134, 77] width 31 height 8
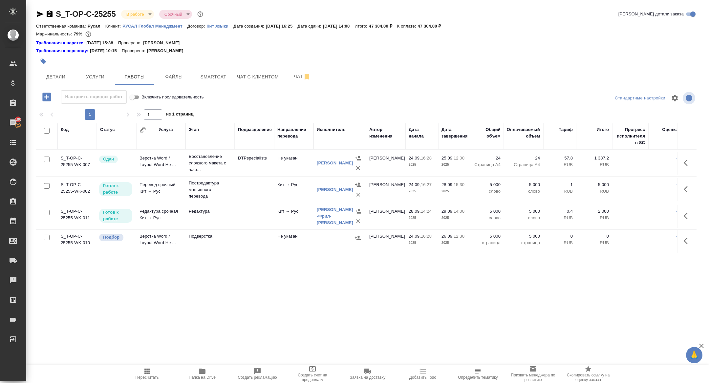
click at [215, 67] on div at bounding box center [258, 61] width 444 height 14
click at [215, 76] on span "Smartcat" at bounding box center [212, 77] width 31 height 8
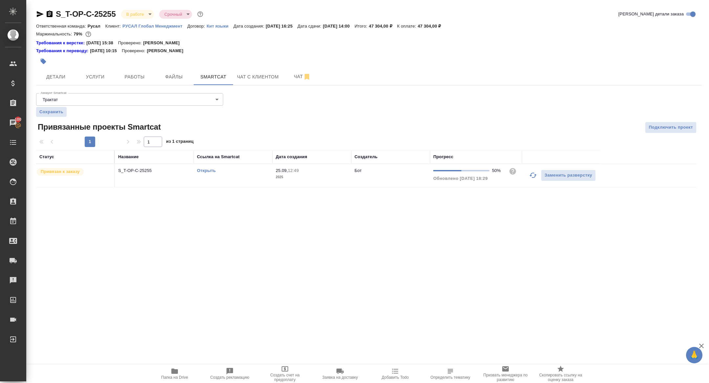
click at [533, 176] on icon "button" at bounding box center [533, 175] width 8 height 8
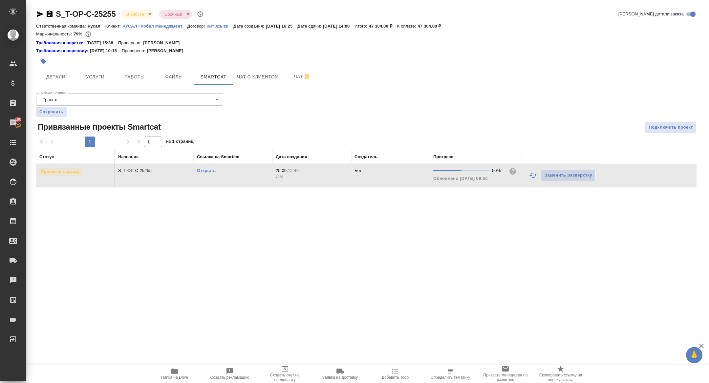
click at [205, 169] on link "Открыть" at bounding box center [206, 170] width 19 height 5
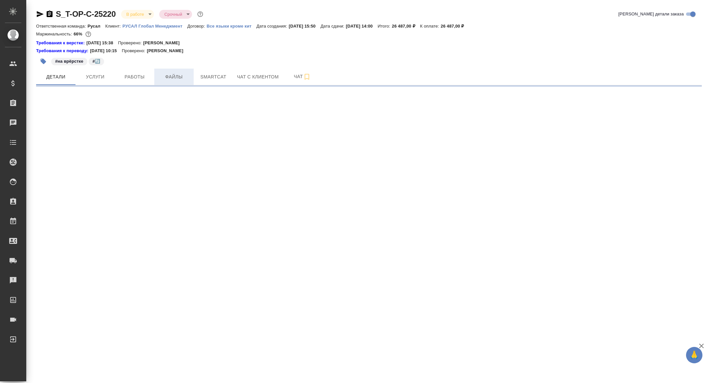
select select "RU"
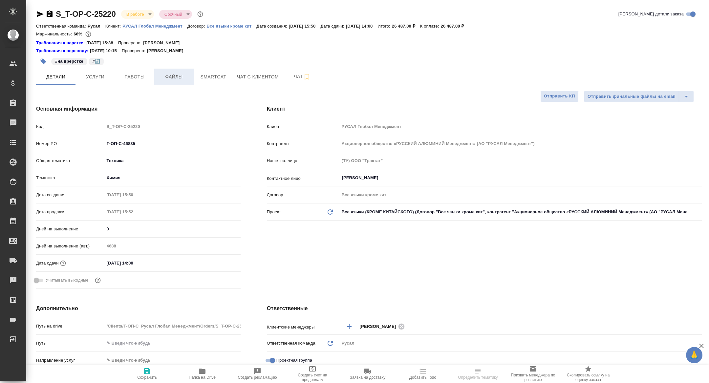
type textarea "x"
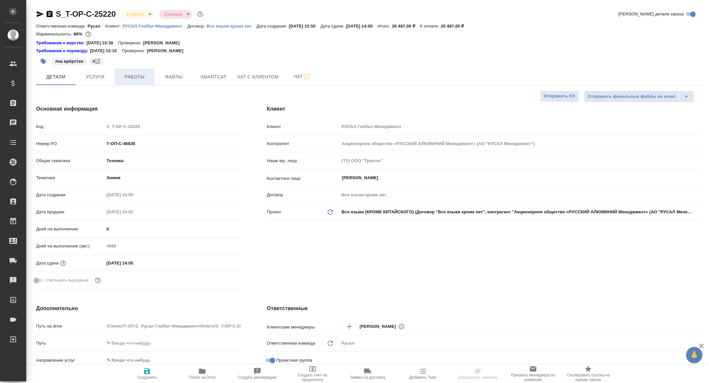
type textarea "x"
click at [135, 73] on span "Работы" at bounding box center [134, 77] width 31 height 8
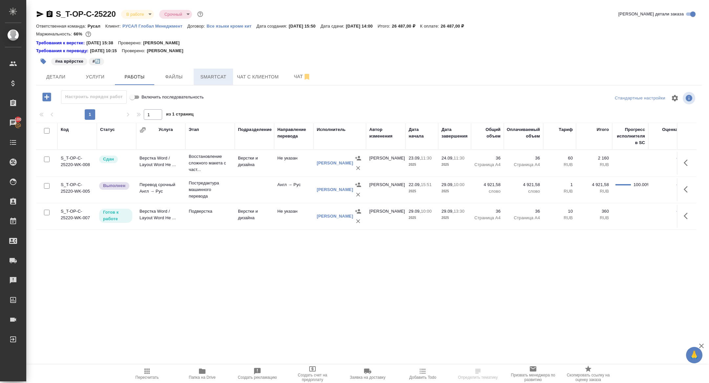
click at [215, 73] on span "Smartcat" at bounding box center [212, 77] width 31 height 8
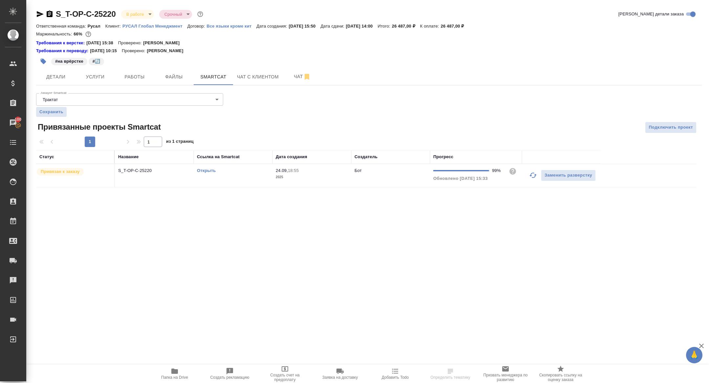
click at [135, 168] on p "S_T-OP-C-25220" at bounding box center [154, 170] width 72 height 7
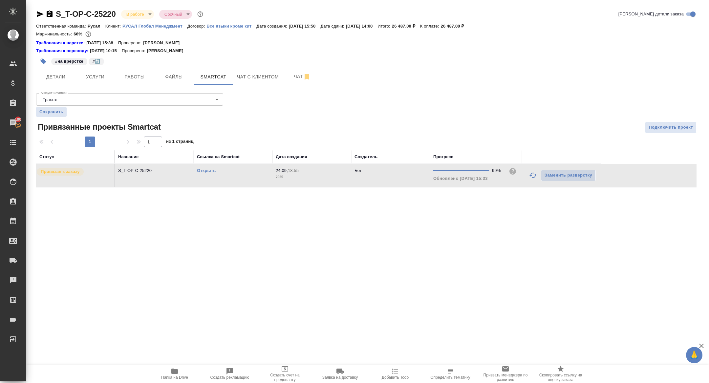
click at [144, 86] on div "S_T-OP-C-25220 В работе inProgress Срочный urgent Кратко детали заказа Ответств…" at bounding box center [368, 102] width 672 height 204
click at [139, 76] on span "Работы" at bounding box center [134, 77] width 31 height 8
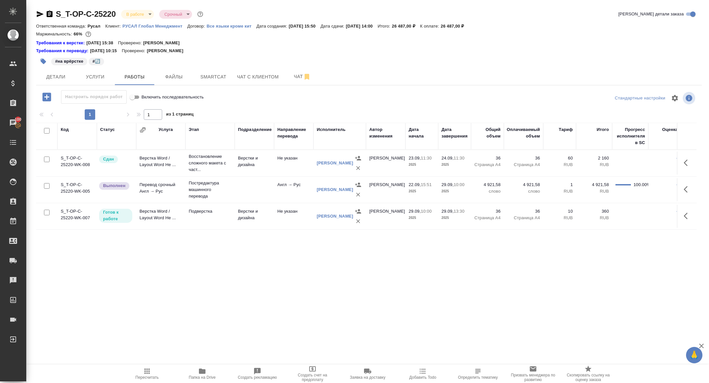
click at [684, 190] on icon "button" at bounding box center [687, 189] width 8 height 8
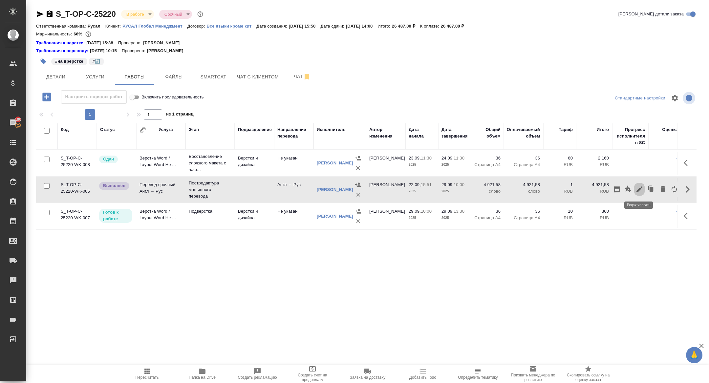
click at [640, 189] on icon "button" at bounding box center [639, 189] width 8 height 8
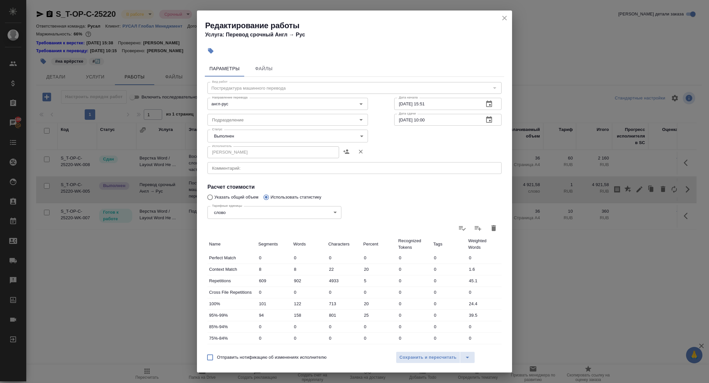
click at [233, 132] on body "🙏 .cls-1 fill:#fff; AWATERA [PERSON_NAME] Спецификации Заказы 100 Чаты Todo Про…" at bounding box center [354, 191] width 709 height 383
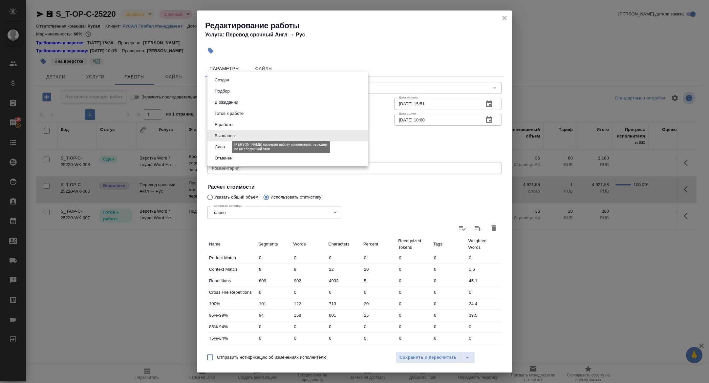
click at [224, 147] on button "Сдан" at bounding box center [220, 146] width 14 height 7
type input "closed"
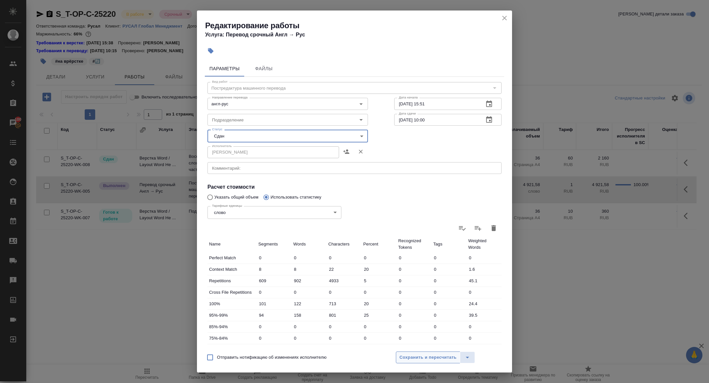
click at [433, 359] on span "Сохранить и пересчитать" at bounding box center [427, 358] width 57 height 8
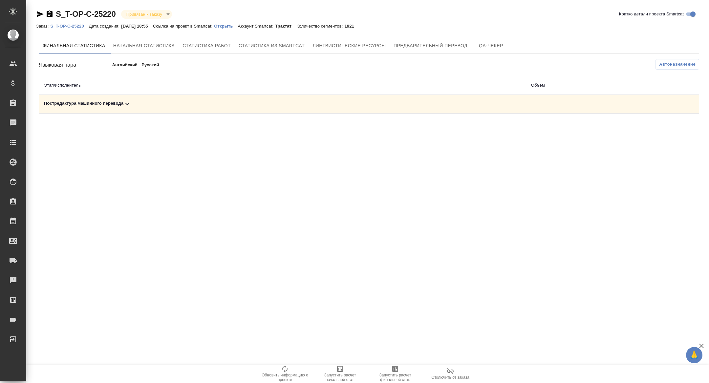
click at [119, 101] on div "Постредактура машинного перевода" at bounding box center [282, 104] width 476 height 8
click at [668, 127] on icon "button" at bounding box center [670, 127] width 7 height 6
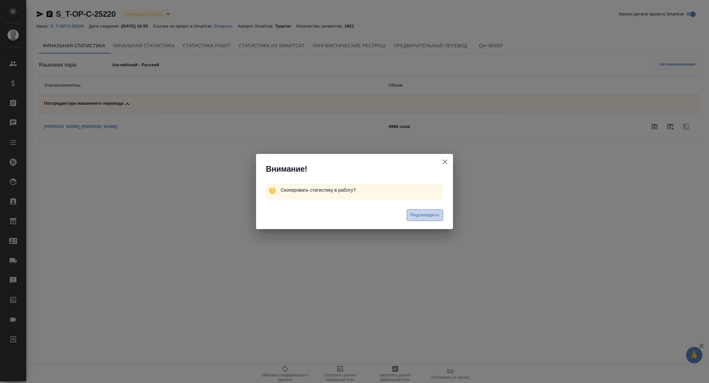
click at [429, 218] on span "Подтвердить" at bounding box center [424, 215] width 29 height 8
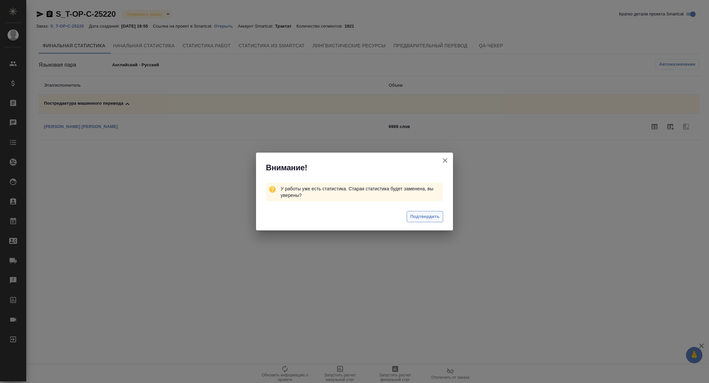
click at [416, 216] on span "Подтвердить" at bounding box center [424, 217] width 29 height 8
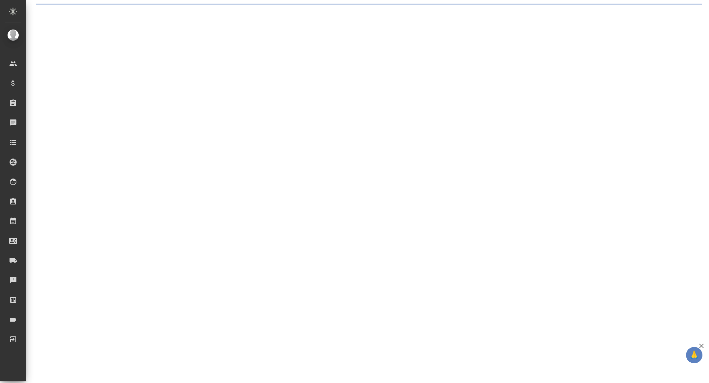
select select "RU"
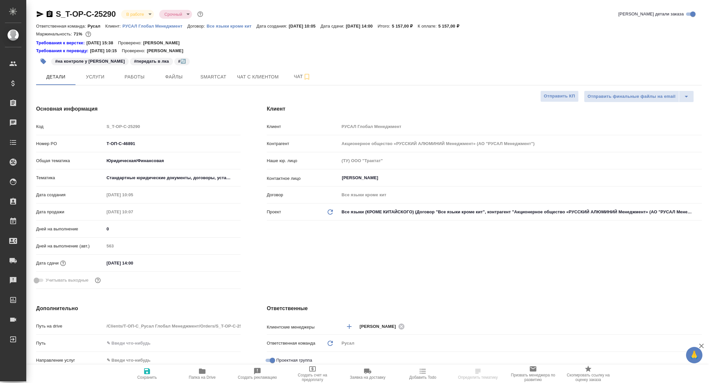
type textarea "x"
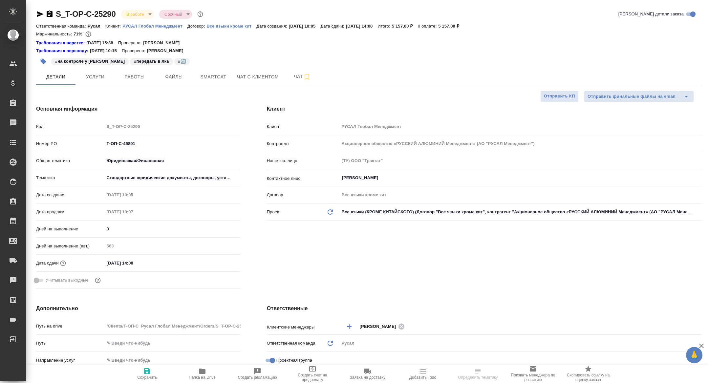
type textarea "x"
click at [137, 74] on span "Работы" at bounding box center [134, 77] width 31 height 8
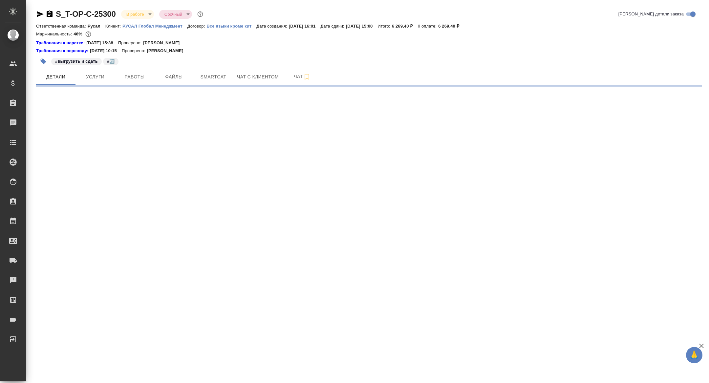
select select "RU"
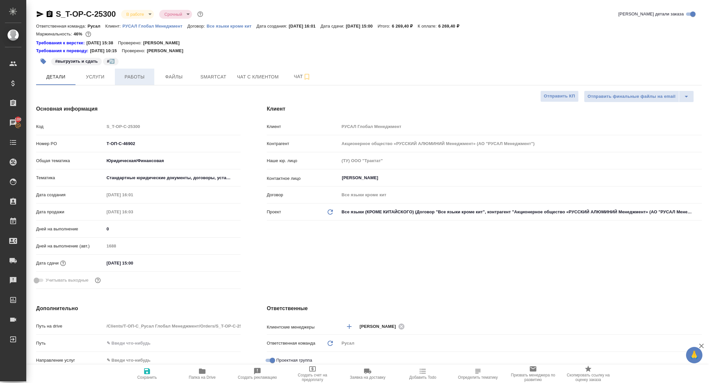
type textarea "x"
click at [138, 74] on span "Работы" at bounding box center [134, 77] width 31 height 8
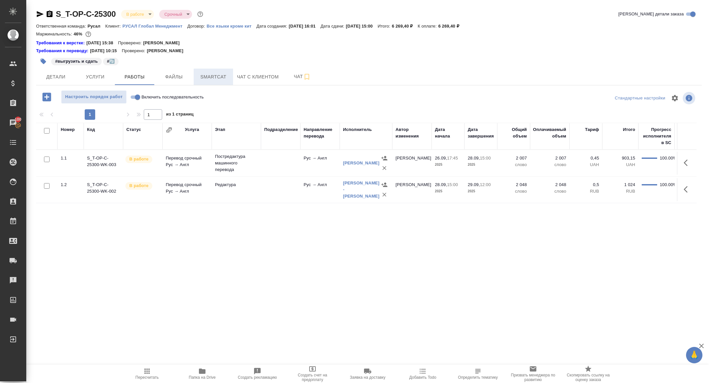
click at [215, 75] on span "Smartcat" at bounding box center [212, 77] width 31 height 8
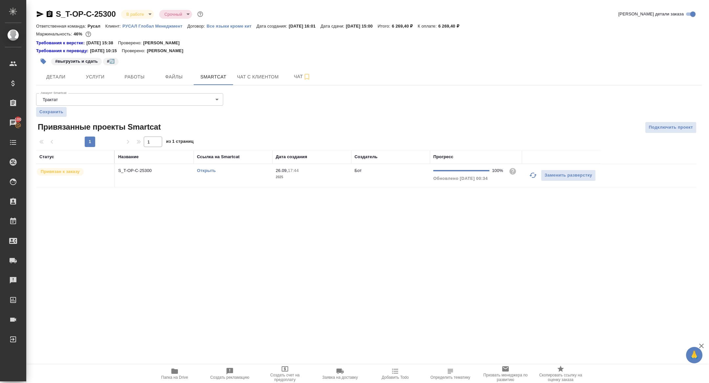
click at [207, 169] on link "Открыть" at bounding box center [206, 170] width 19 height 5
click at [169, 382] on button "Папка на Drive" at bounding box center [174, 373] width 55 height 18
click at [66, 77] on span "Детали" at bounding box center [55, 77] width 31 height 8
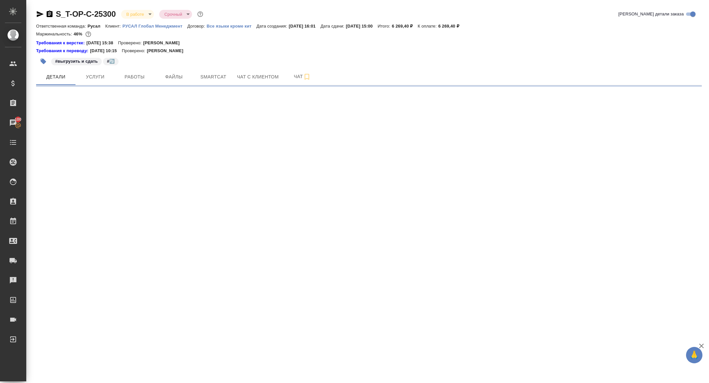
select select "RU"
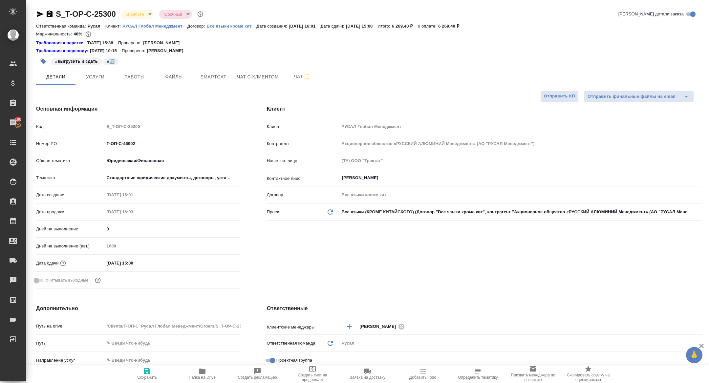
type textarea "x"
drag, startPoint x: 153, startPoint y: 145, endPoint x: 46, endPoint y: 131, distance: 107.3
click at [47, 131] on div "Код S_T-OP-C-25300 Номер PO Т-ОП-С-46902 Общая тематика Юридическая/Финансовая …" at bounding box center [138, 206] width 204 height 171
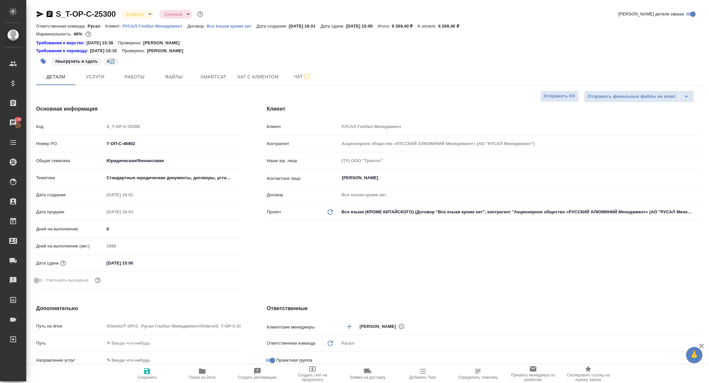
type textarea "x"
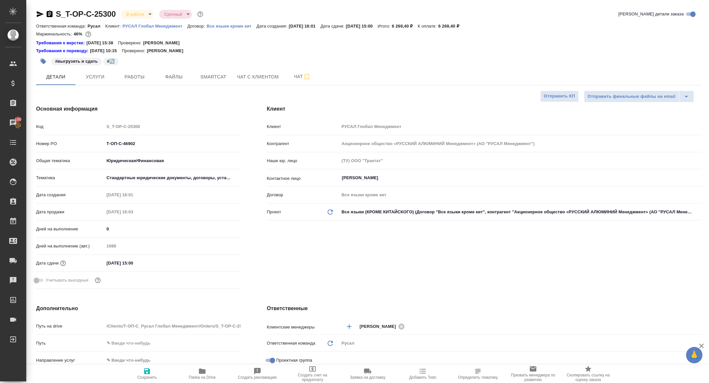
type textarea "x"
click at [219, 83] on button "Smartcat" at bounding box center [213, 77] width 39 height 16
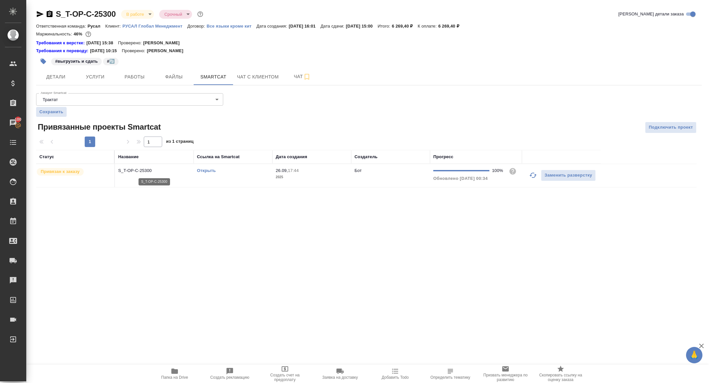
click at [130, 171] on p "S_T-OP-C-25300" at bounding box center [154, 170] width 72 height 7
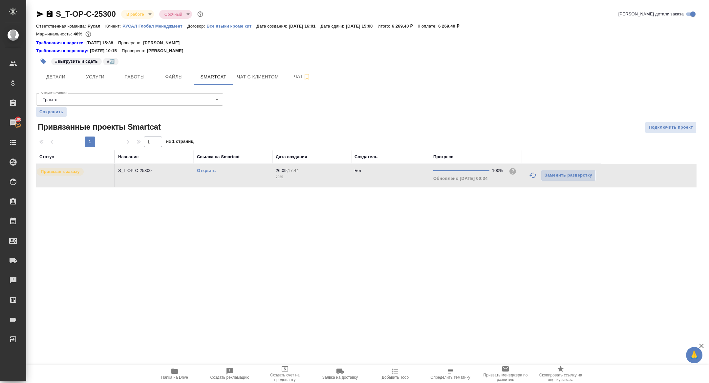
click at [141, 9] on div "S_T-OP-C-25300 В работе inProgress Срочный urgent" at bounding box center [120, 14] width 168 height 10
click at [134, 17] on body "🙏 .cls-1 fill:#fff; AWATERA Zhuravleva Alexandra Клиенты Спецификации Заказы 10…" at bounding box center [354, 191] width 709 height 383
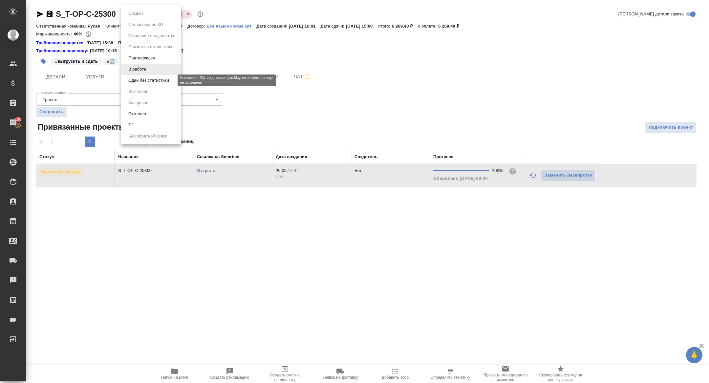
click at [143, 77] on button "Сдан без статистики" at bounding box center [148, 80] width 45 height 7
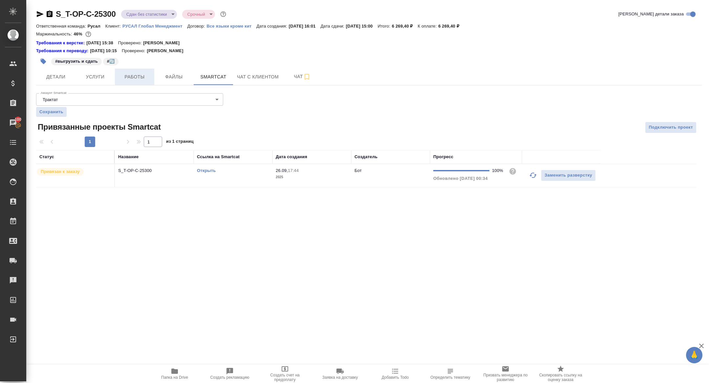
click at [141, 79] on span "Работы" at bounding box center [134, 77] width 31 height 8
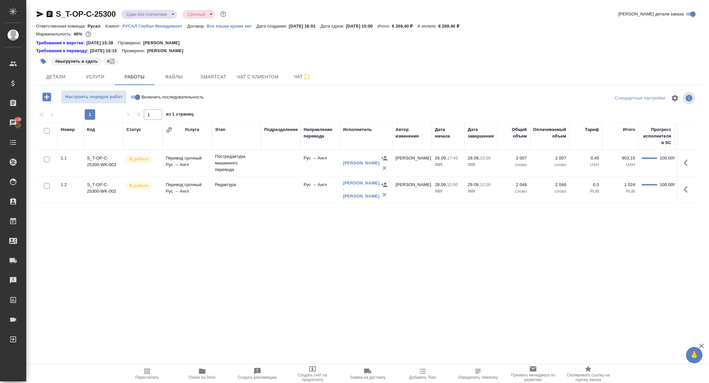
click at [686, 185] on icon "button" at bounding box center [687, 189] width 8 height 8
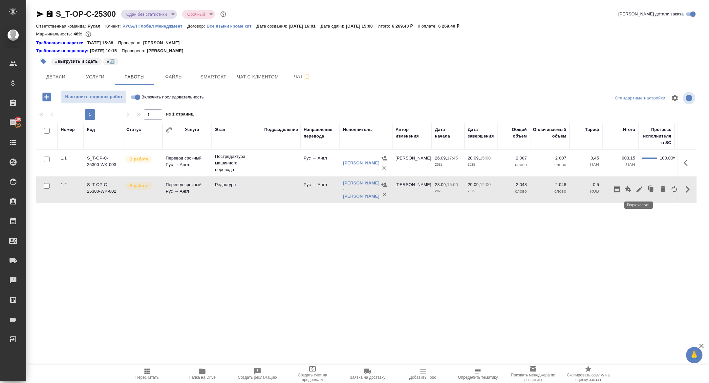
click at [634, 189] on button "button" at bounding box center [638, 189] width 11 height 16
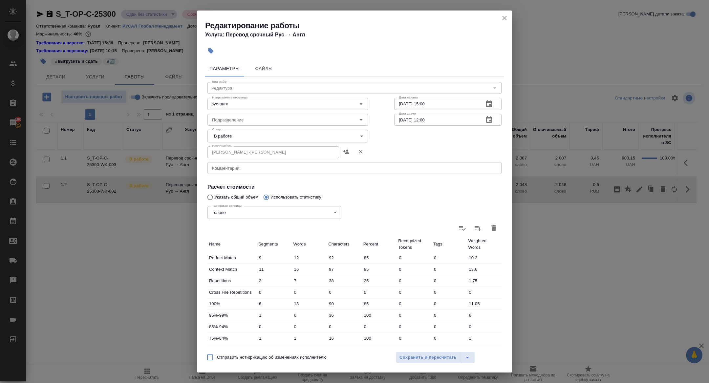
click at [238, 137] on body "🙏 .cls-1 fill:#fff; AWATERA Zhuravleva Alexandra Клиенты Спецификации Заказы 10…" at bounding box center [354, 191] width 709 height 383
click at [227, 164] on li "Отменен" at bounding box center [287, 169] width 160 height 11
click at [229, 136] on body "🙏 .cls-1 fill:#fff; AWATERA Zhuravleva Alexandra Клиенты Спецификации Заказы 10…" at bounding box center [354, 191] width 709 height 383
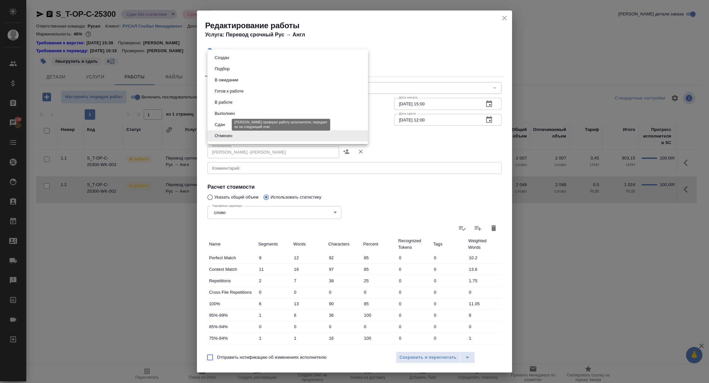
click at [220, 121] on button "Сдан" at bounding box center [220, 124] width 14 height 7
type input "closed"
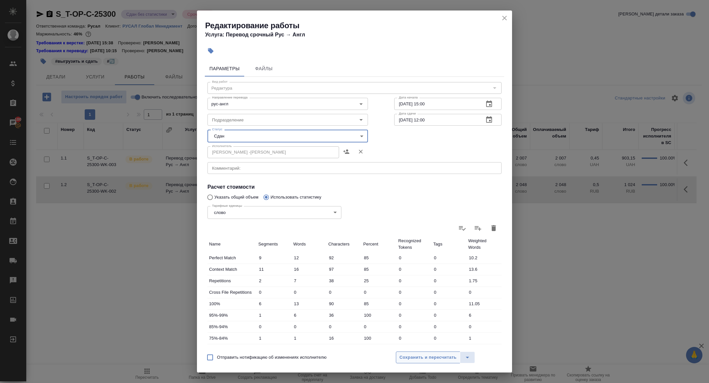
click at [423, 354] on span "Сохранить и пересчитать" at bounding box center [427, 358] width 57 height 8
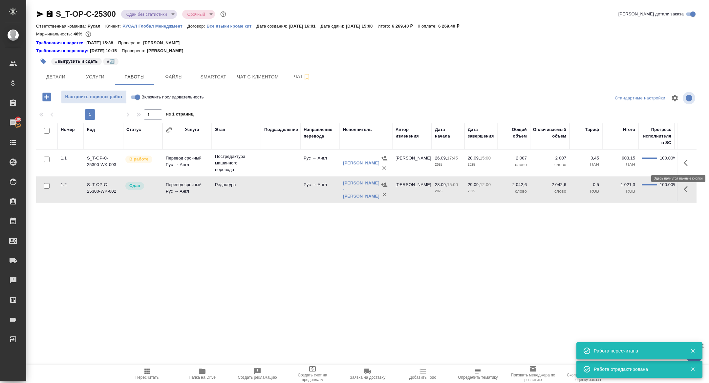
click at [684, 162] on icon "button" at bounding box center [685, 162] width 4 height 7
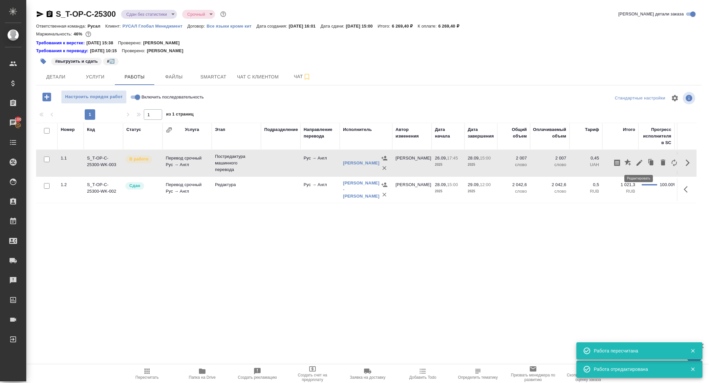
click at [641, 162] on icon "button" at bounding box center [639, 163] width 8 height 8
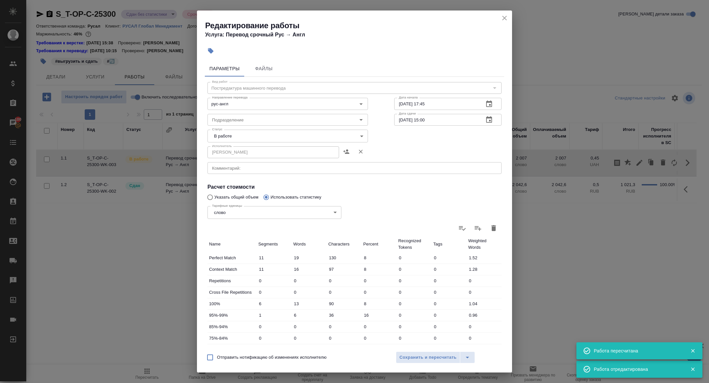
click at [249, 132] on body "🙏 .cls-1 fill:#fff; AWATERA Zhuravleva Alexandra Клиенты Спецификации Заказы 10…" at bounding box center [354, 191] width 709 height 383
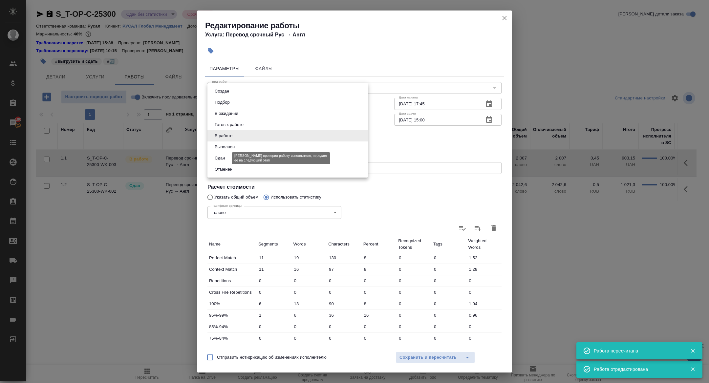
click at [221, 158] on button "Сдан" at bounding box center [220, 158] width 14 height 7
type input "closed"
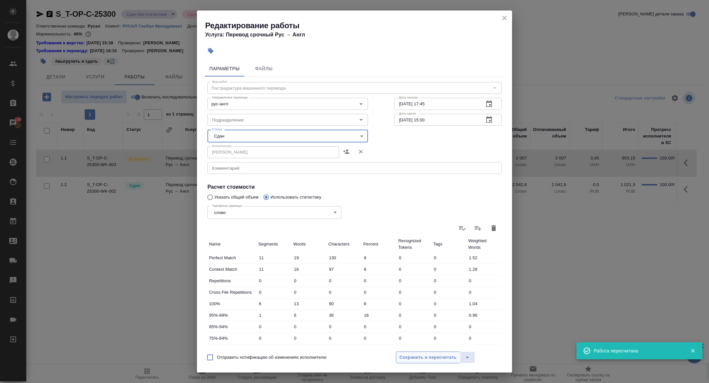
click at [421, 362] on button "Сохранить и пересчитать" at bounding box center [428, 357] width 64 height 12
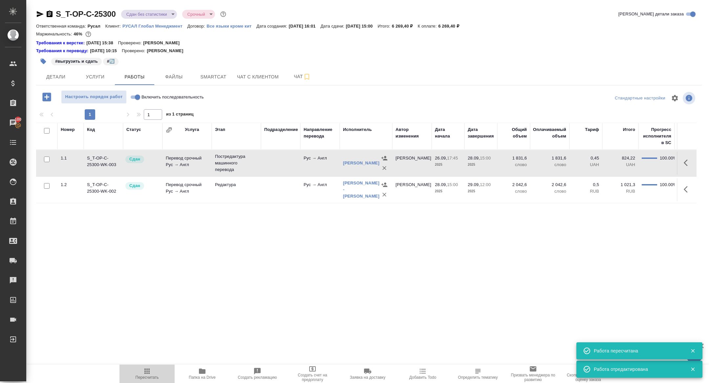
click at [152, 379] on span "Пересчитать" at bounding box center [146, 377] width 23 height 5
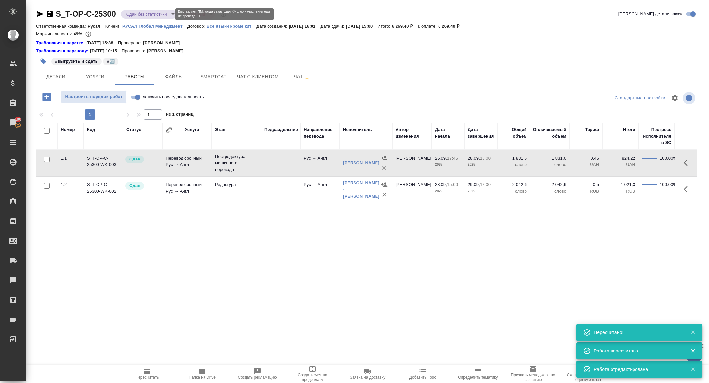
click at [147, 12] on body "🙏 .cls-1 fill:#fff; AWATERA Zhuravleva Alexandra Клиенты Спецификации Заказы 10…" at bounding box center [354, 191] width 709 height 383
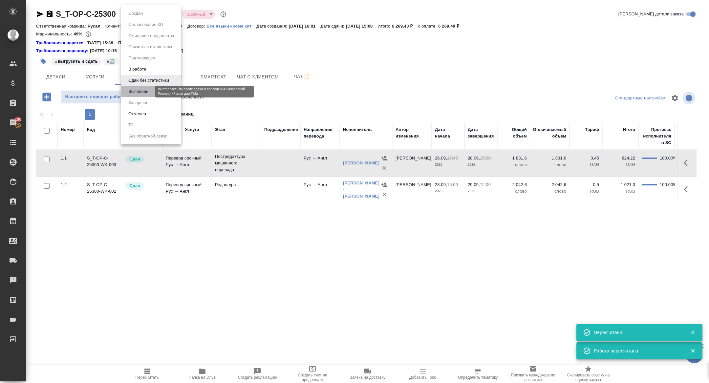
click at [144, 88] on button "Выполнен" at bounding box center [138, 91] width 24 height 7
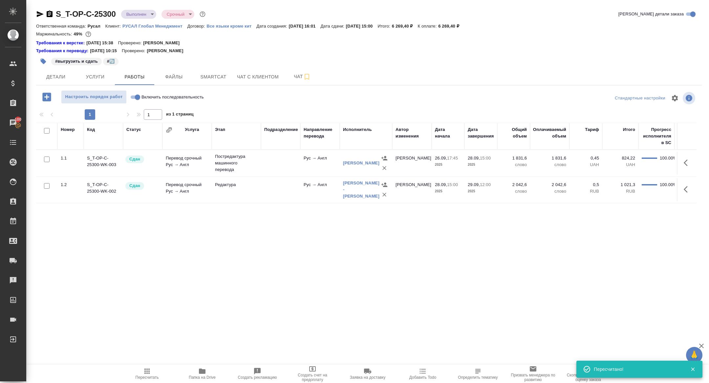
click at [39, 15] on icon "button" at bounding box center [40, 14] width 7 height 6
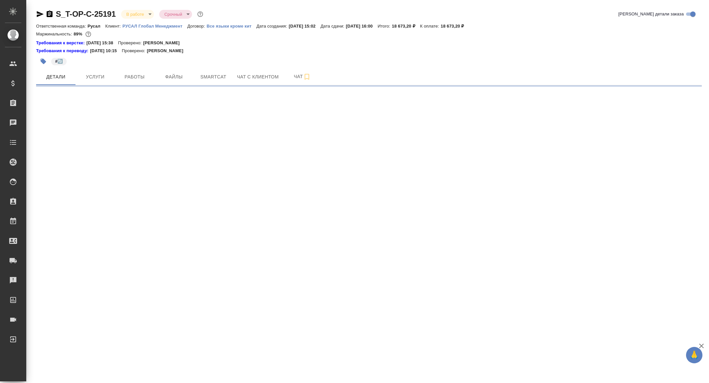
select select "RU"
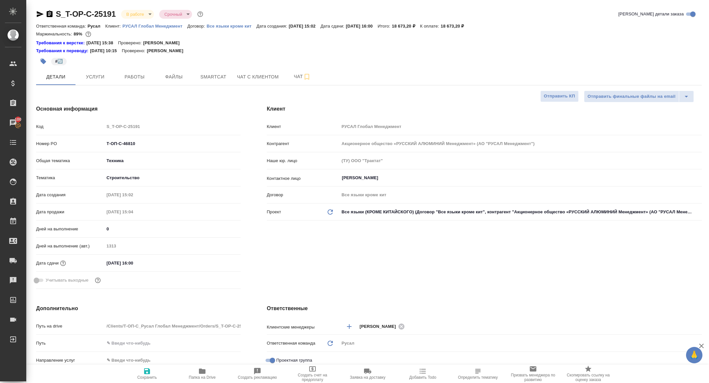
type textarea "x"
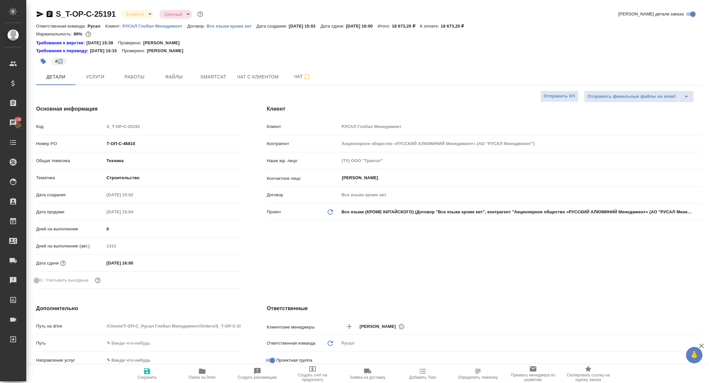
type textarea "x"
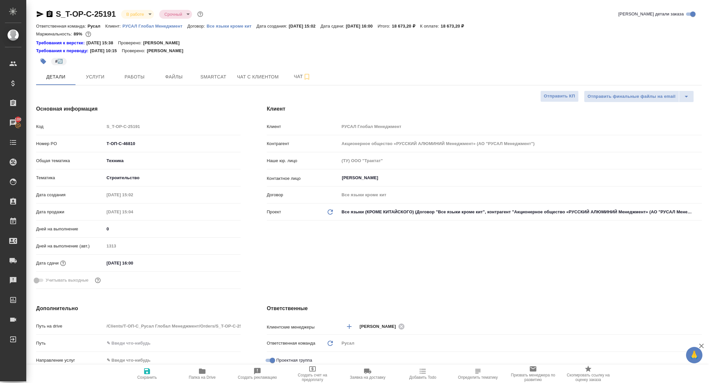
type textarea "x"
click at [132, 81] on span "Работы" at bounding box center [134, 77] width 31 height 8
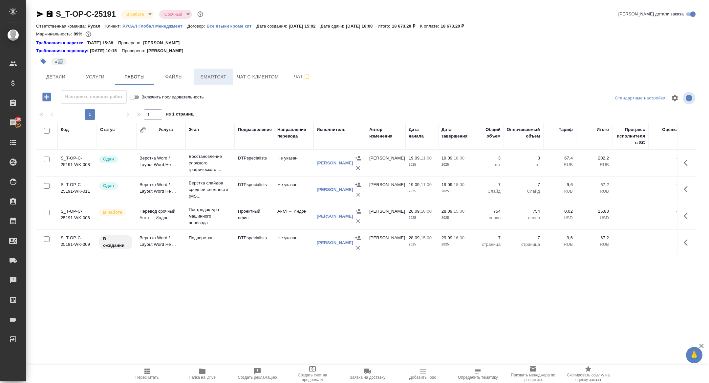
click at [203, 76] on span "Smartcat" at bounding box center [212, 77] width 31 height 8
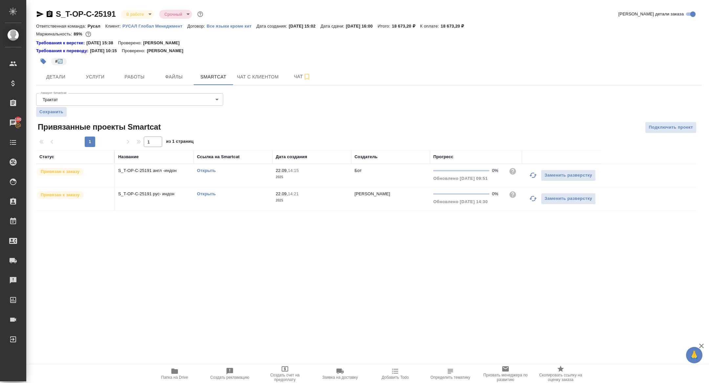
click at [530, 197] on icon "button" at bounding box center [532, 198] width 7 height 5
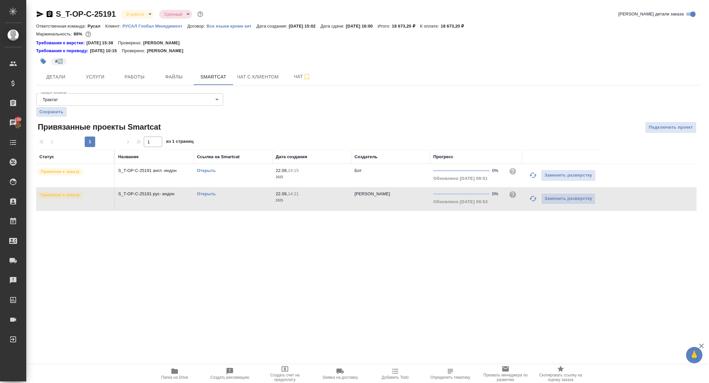
click at [530, 178] on icon "button" at bounding box center [533, 175] width 8 height 8
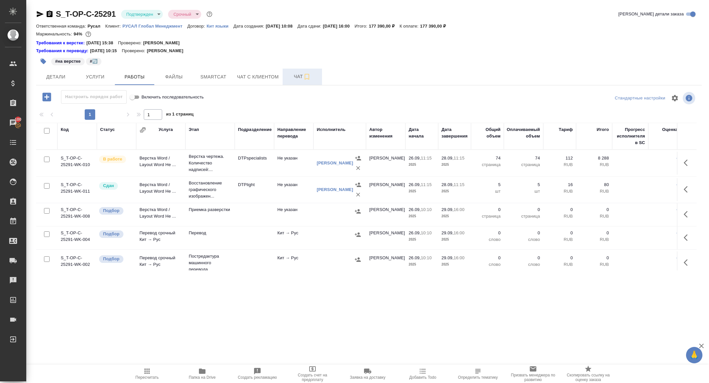
click at [293, 71] on button "Чат" at bounding box center [301, 77] width 39 height 16
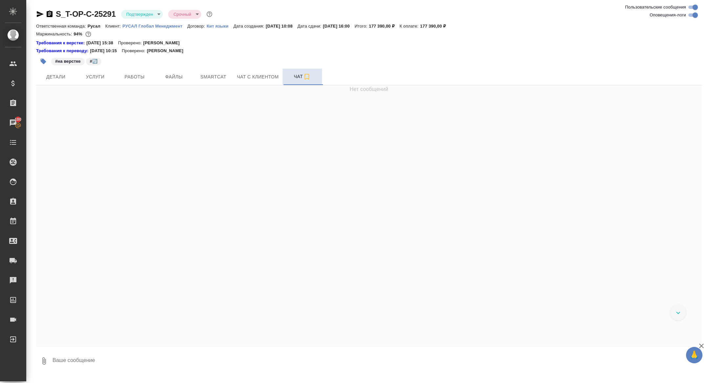
scroll to position [2538, 0]
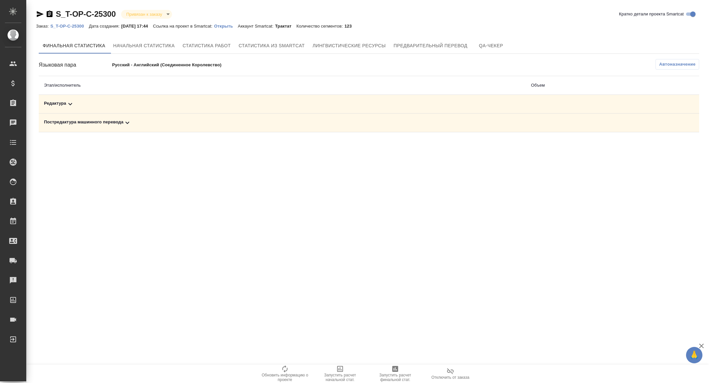
click at [118, 122] on div "Постредактура машинного перевода" at bounding box center [282, 123] width 476 height 8
click at [110, 102] on div "Редактура" at bounding box center [211, 104] width 334 height 8
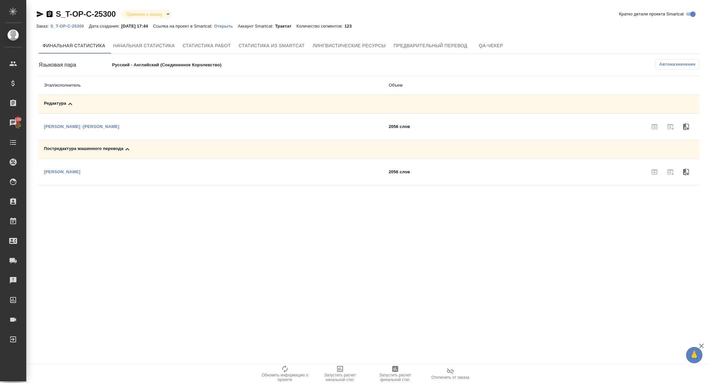
click at [381, 376] on span "Запустить расчет финальной стат." at bounding box center [394, 377] width 47 height 9
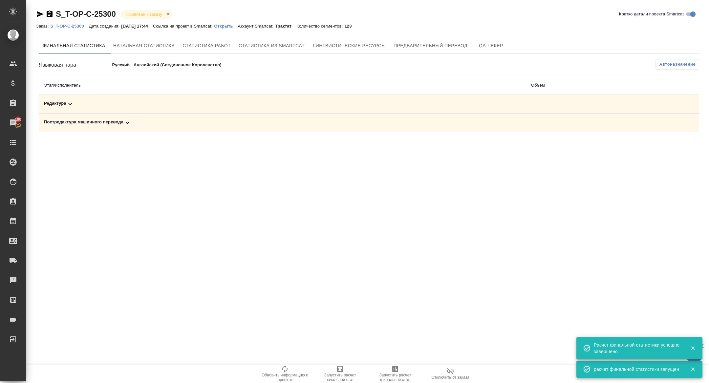
click at [128, 123] on icon at bounding box center [127, 123] width 4 height 2
click at [119, 104] on div "Редактура" at bounding box center [211, 104] width 334 height 8
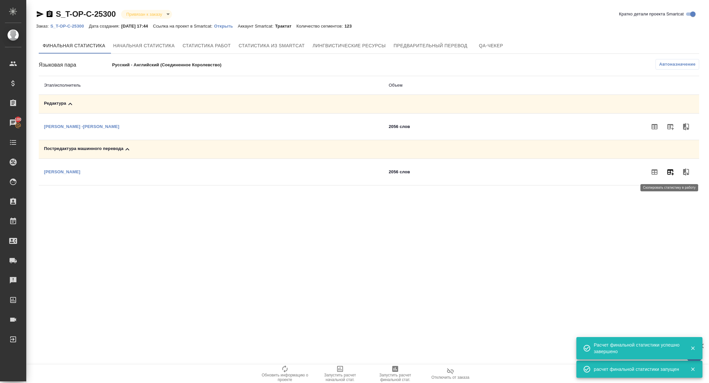
click at [667, 166] on button "button" at bounding box center [670, 172] width 16 height 16
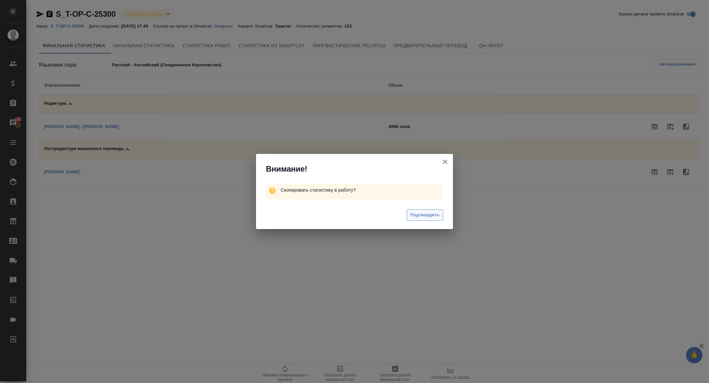
click at [425, 216] on span "Подтвердить" at bounding box center [424, 215] width 29 height 8
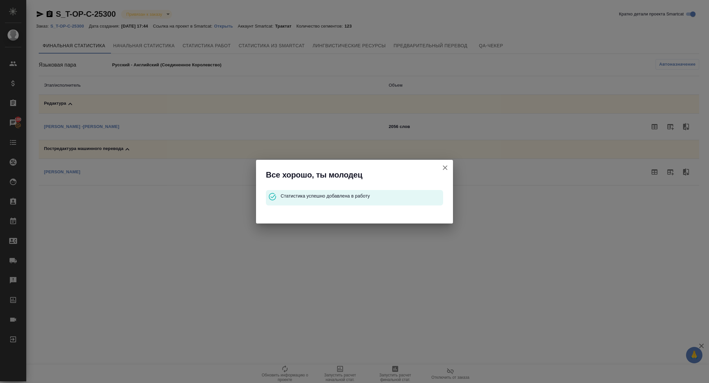
click at [448, 170] on icon "button" at bounding box center [445, 168] width 8 height 8
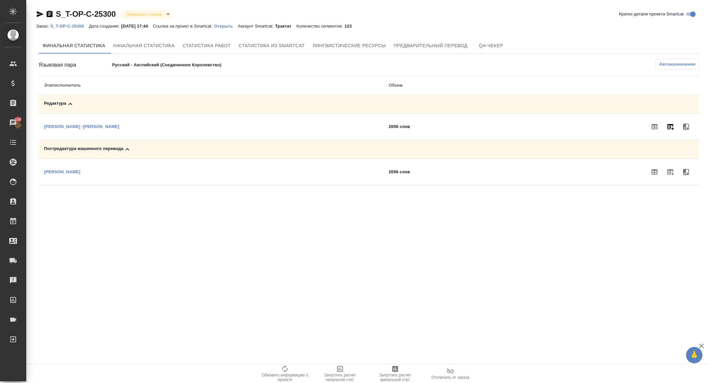
click at [671, 129] on icon "button" at bounding box center [670, 127] width 8 height 8
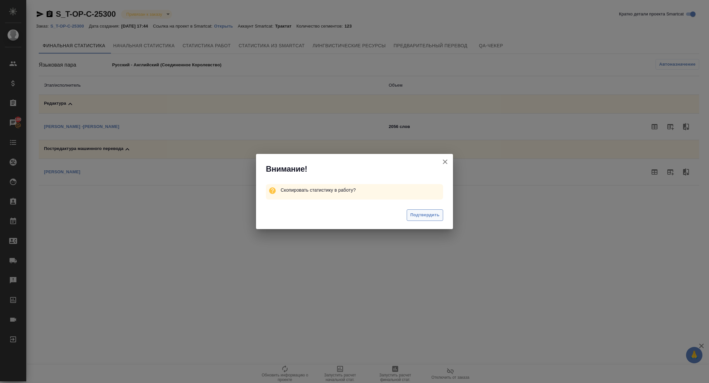
click at [427, 215] on span "Подтвердить" at bounding box center [424, 215] width 29 height 8
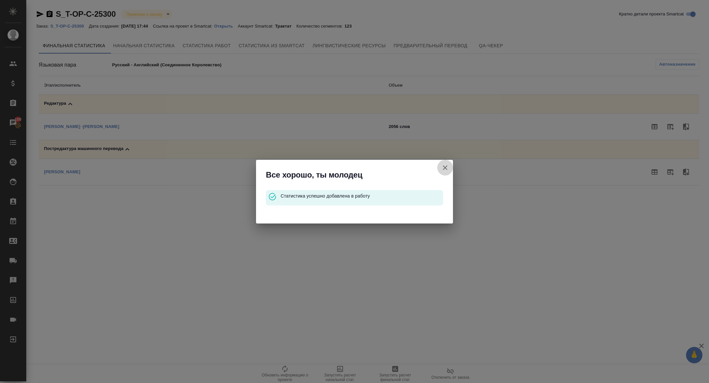
click at [442, 164] on icon "button" at bounding box center [445, 168] width 8 height 8
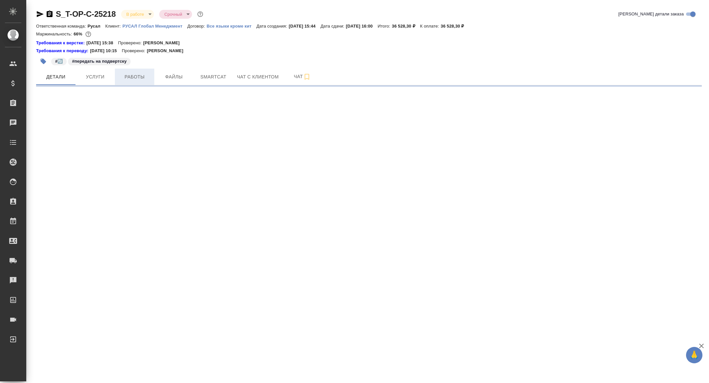
select select "RU"
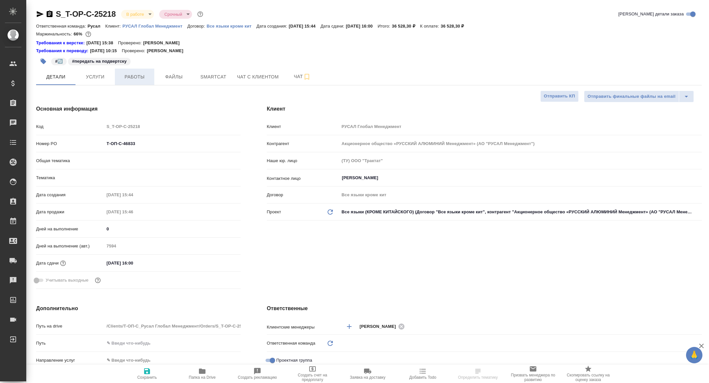
click at [137, 75] on span "Работы" at bounding box center [134, 77] width 31 height 8
type textarea "x"
type input "Русал"
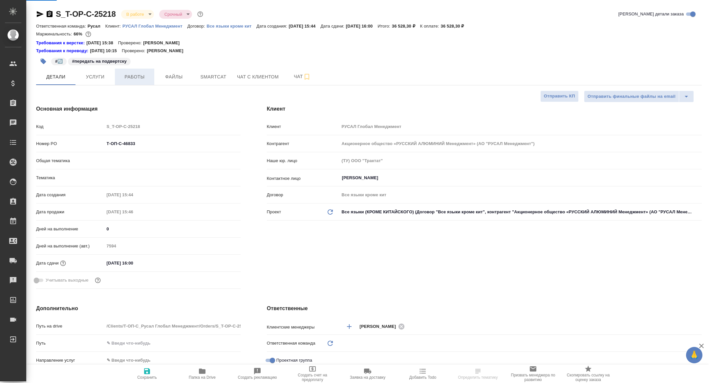
type textarea "x"
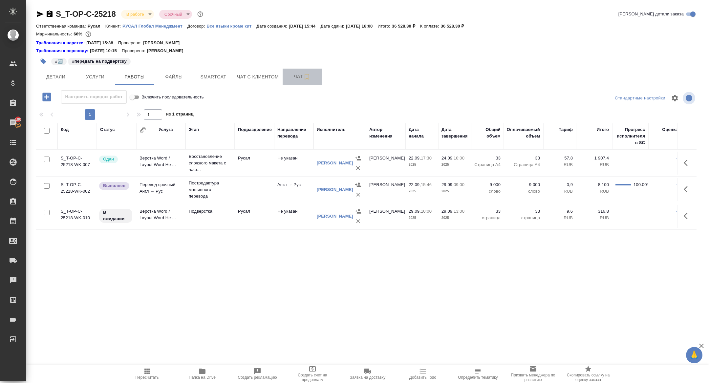
click at [299, 82] on button "Чат" at bounding box center [301, 77] width 39 height 16
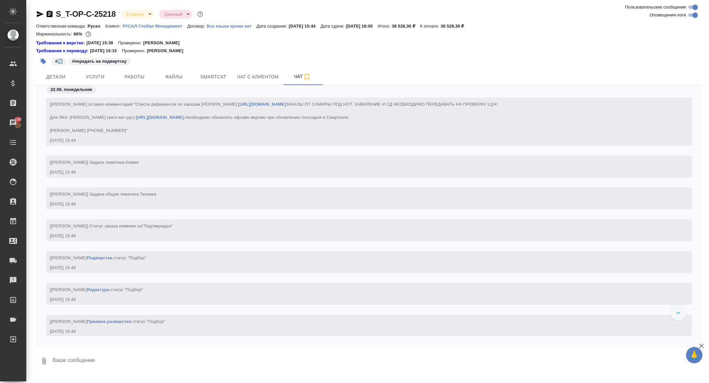
click at [161, 352] on textarea at bounding box center [377, 361] width 650 height 22
drag, startPoint x: 133, startPoint y: 363, endPoint x: 30, endPoint y: 354, distance: 104.1
click at [30, 354] on div "S_T-OP-C-25218 В работе inProgress Срочный urgent Ответственная команда: [PERSO…" at bounding box center [367, 188] width 682 height 376
type textarea "испол написал, что при выгрузки заметил нескольбко неразверстанных картинок"
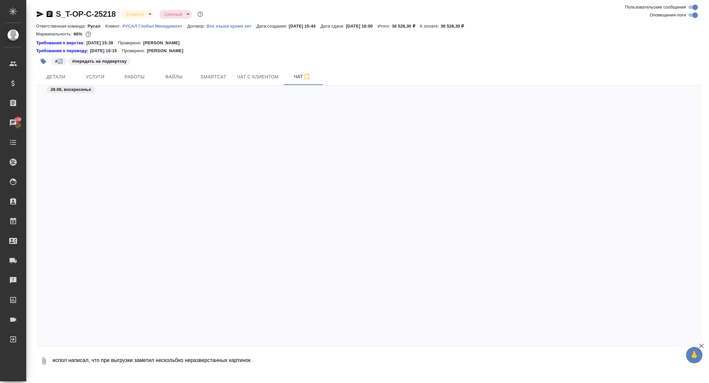
scroll to position [1920, 0]
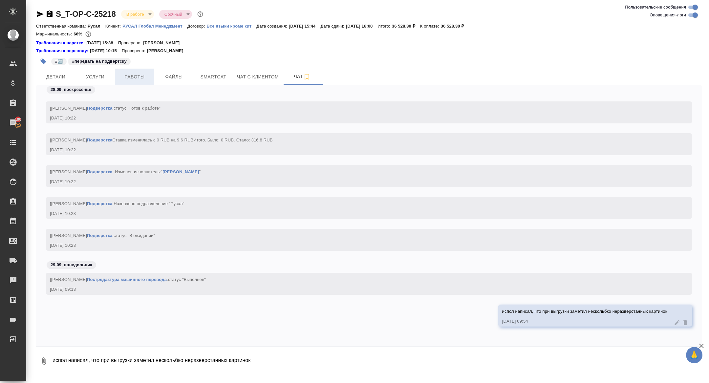
click at [130, 83] on button "Работы" at bounding box center [134, 77] width 39 height 16
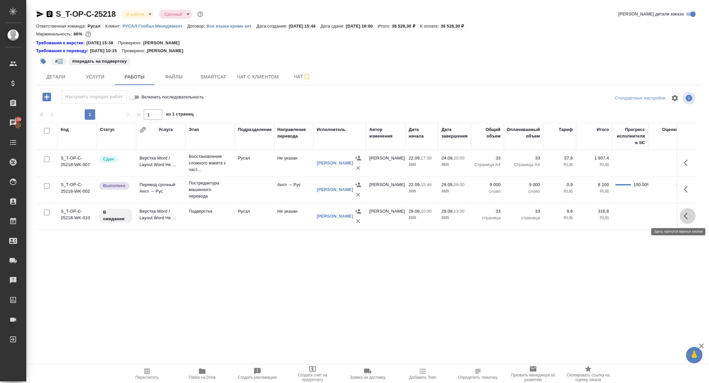
click at [688, 213] on icon "button" at bounding box center [687, 216] width 8 height 8
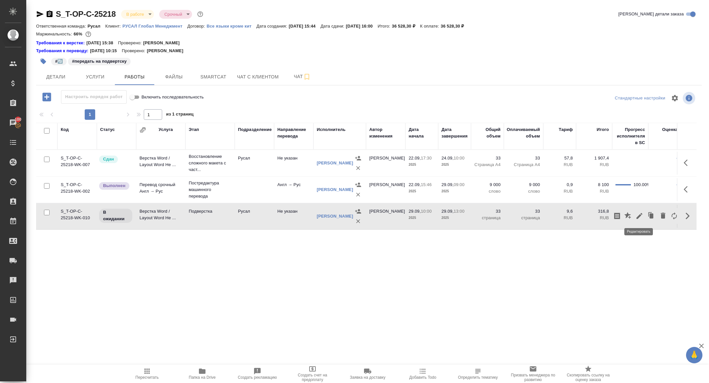
click at [639, 218] on icon "button" at bounding box center [639, 216] width 8 height 8
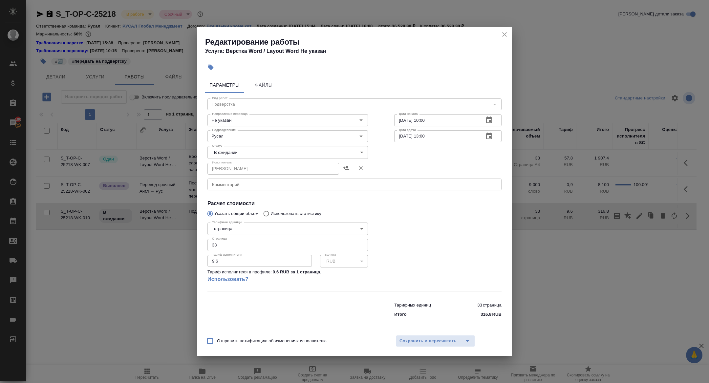
click at [237, 190] on div "x Комментарий:" at bounding box center [354, 184] width 294 height 12
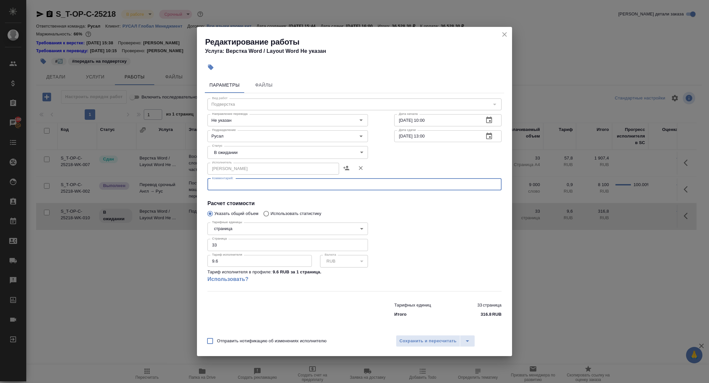
paste textarea "[URL][DOMAIN_NAME]"
type textarea "[URL][DOMAIN_NAME]"
click at [224, 155] on body "🙏 .cls-1 fill:#fff; AWATERA [PERSON_NAME] Спецификации Заказы 100 Чаты Todo Про…" at bounding box center [354, 191] width 709 height 383
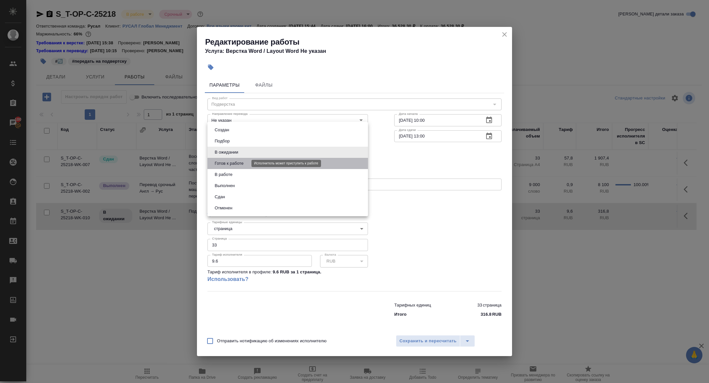
click at [224, 161] on button "Готов к работе" at bounding box center [229, 163] width 33 height 7
type input "readyForWork"
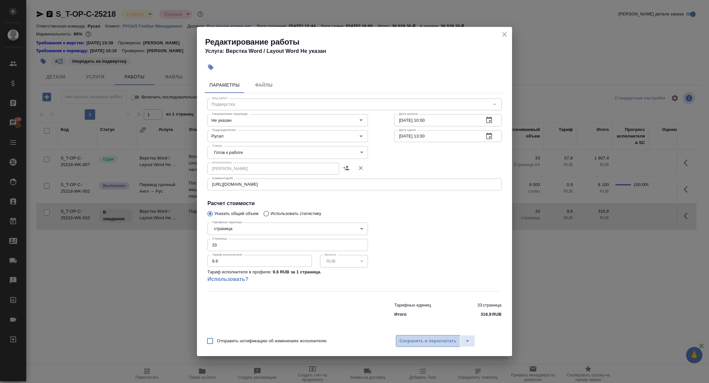
click at [428, 344] on span "Сохранить и пересчитать" at bounding box center [427, 341] width 57 height 8
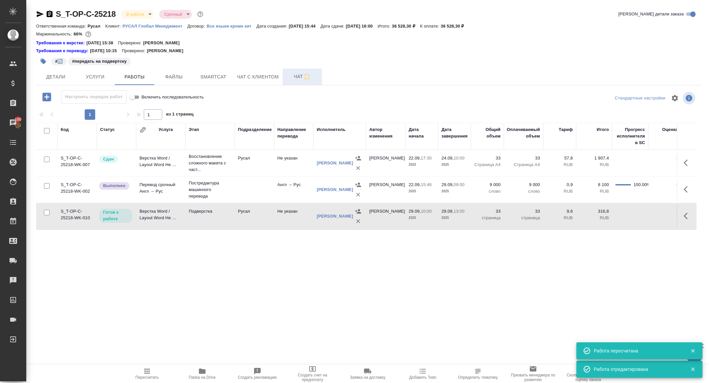
click at [291, 79] on span "Чат" at bounding box center [301, 76] width 31 height 8
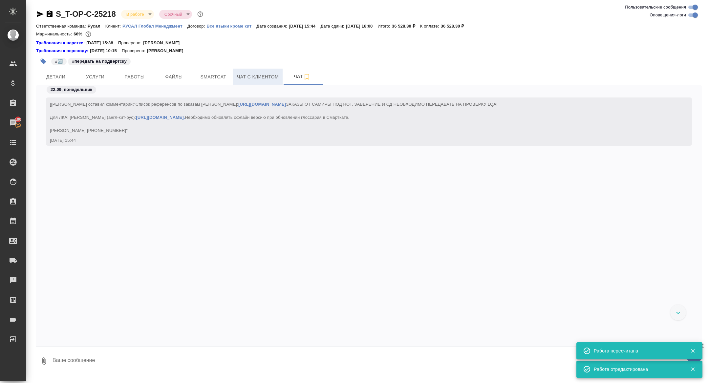
scroll to position [3986, 0]
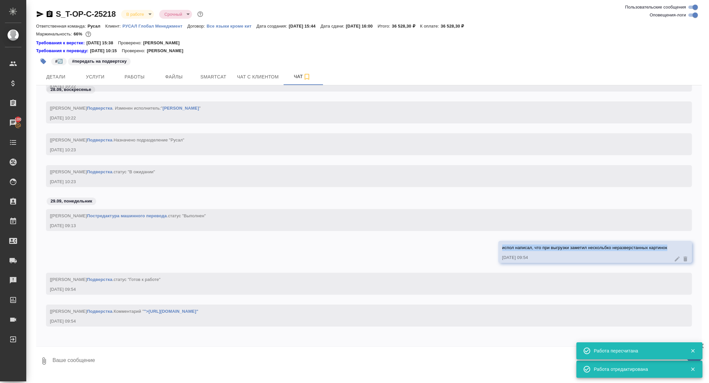
drag, startPoint x: 498, startPoint y: 248, endPoint x: 684, endPoint y: 248, distance: 186.0
click at [684, 248] on div "испол написал, что при выгрузки заметил нескольбко неразверстанных картинок [DA…" at bounding box center [595, 252] width 194 height 22
copy span "испол написал, что при выгрузки заметил нескольбко неразверстанных картинок"
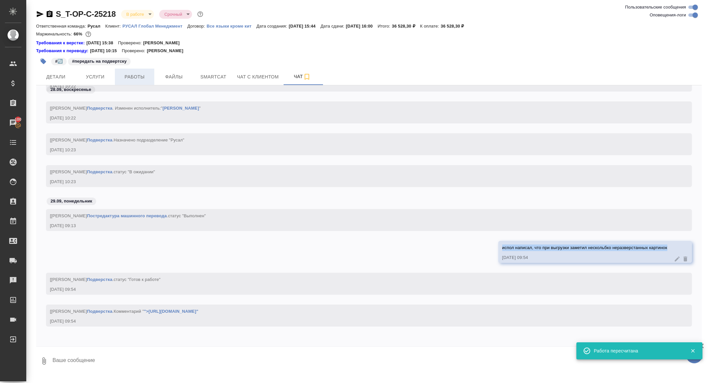
click at [128, 78] on span "Работы" at bounding box center [134, 77] width 31 height 8
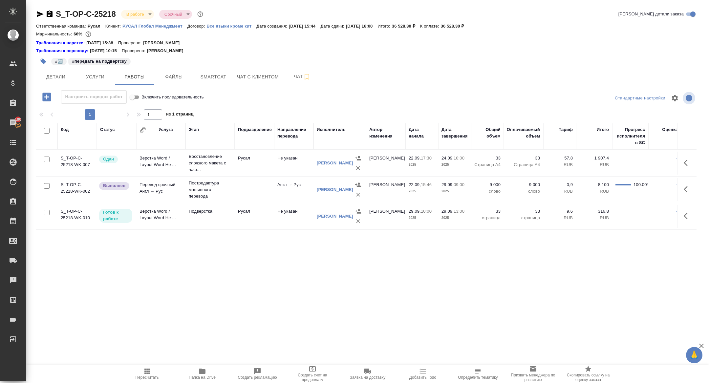
click at [688, 215] on icon "button" at bounding box center [687, 216] width 8 height 8
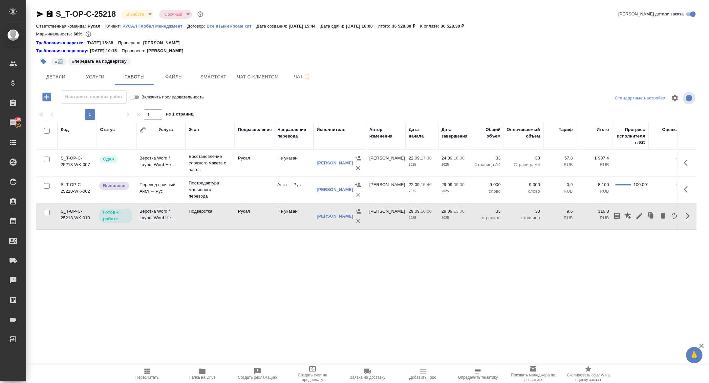
click at [156, 217] on td "Верстка Word / Layout Word Не ..." at bounding box center [160, 216] width 49 height 23
click at [301, 76] on span "Чат" at bounding box center [301, 76] width 31 height 8
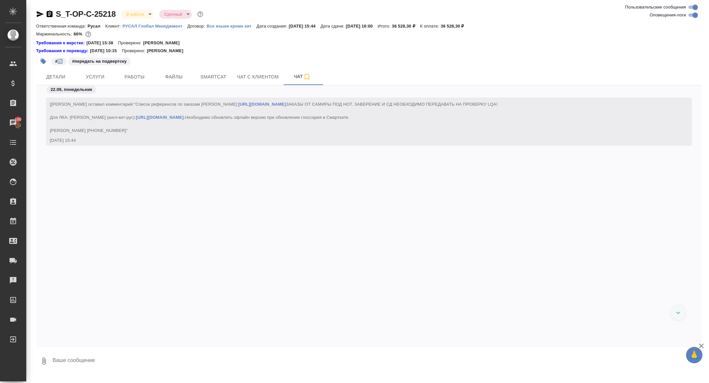
scroll to position [3986, 0]
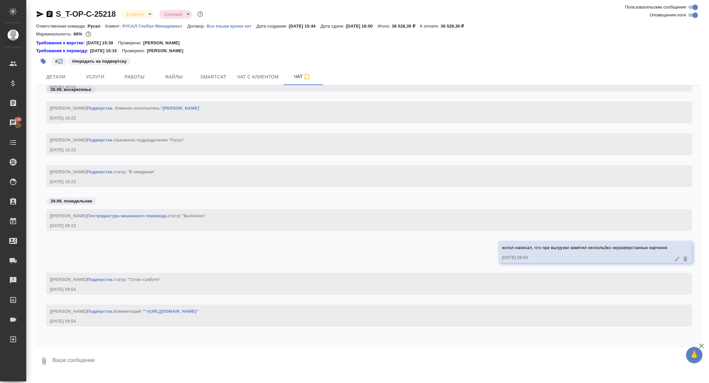
click at [498, 248] on div "испол написал, что при выгрузки заметил нескольбко неразверстанных картинок [DA…" at bounding box center [595, 252] width 194 height 22
drag, startPoint x: 499, startPoint y: 248, endPoint x: 695, endPoint y: 248, distance: 196.5
click at [695, 248] on div "испол написал, что при выгрузки заметил нескольбко неразверстанных картинок [DA…" at bounding box center [368, 257] width 665 height 32
copy span "испол написал, что при выгрузки заметил нескольбко неразверстанных картинок"
click at [131, 78] on span "Работы" at bounding box center [134, 77] width 31 height 8
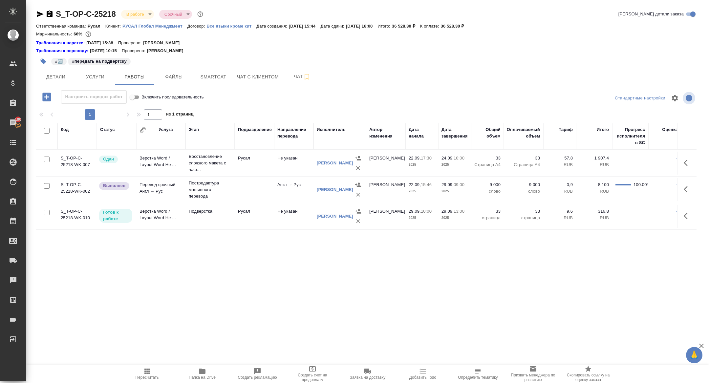
click at [150, 163] on td "Верстка Word / Layout Word Не ..." at bounding box center [160, 163] width 49 height 23
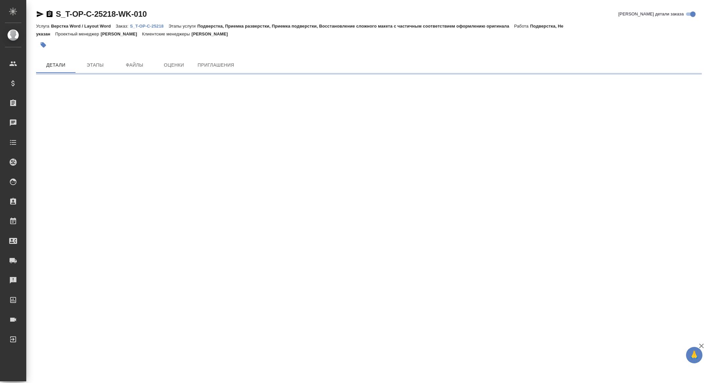
click at [39, 13] on icon "button" at bounding box center [40, 14] width 7 height 6
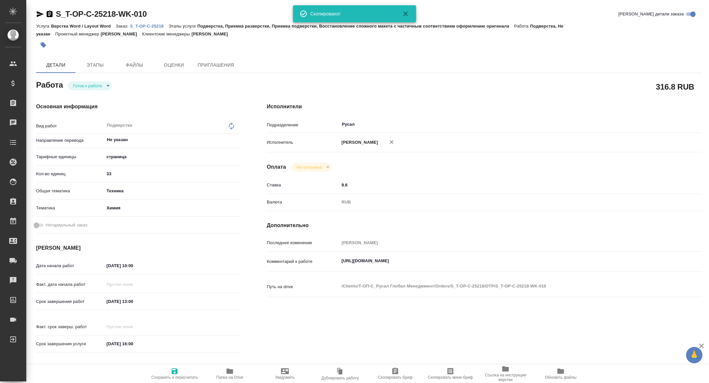
type textarea "x"
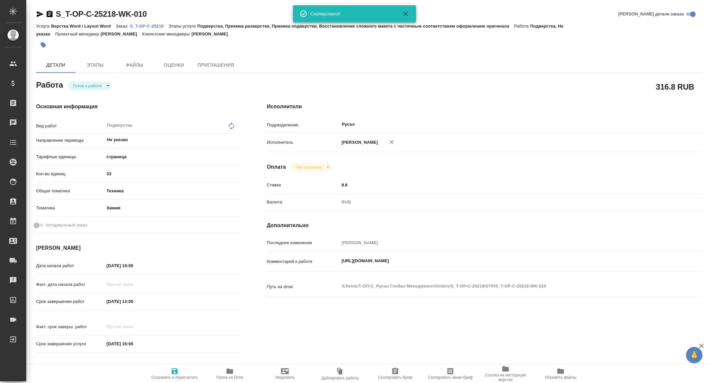
type textarea "x"
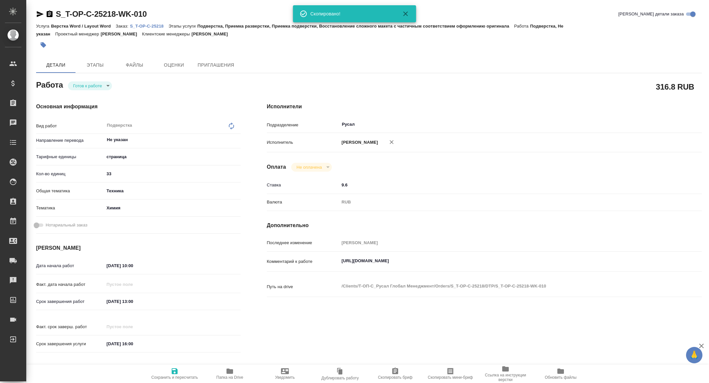
type textarea "x"
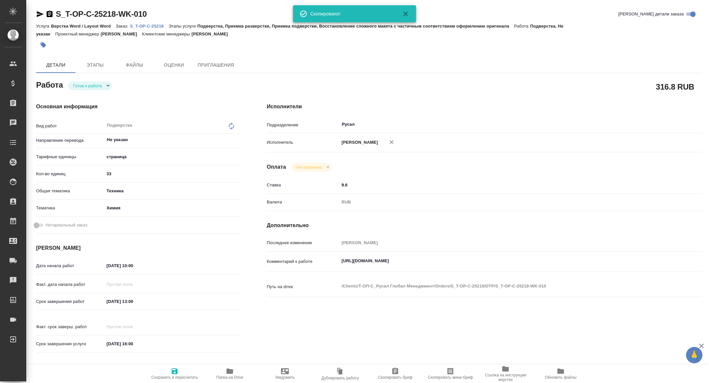
type textarea "x"
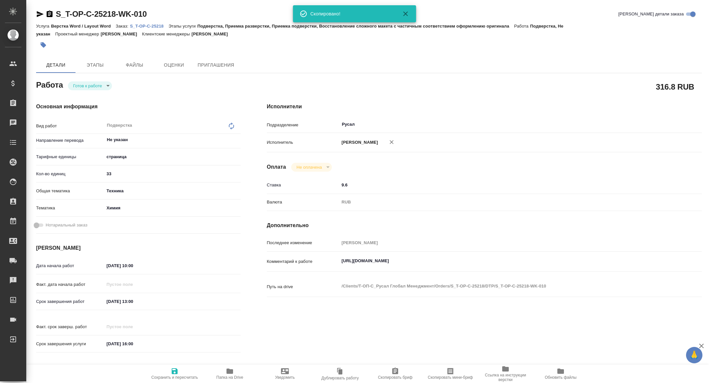
type textarea "x"
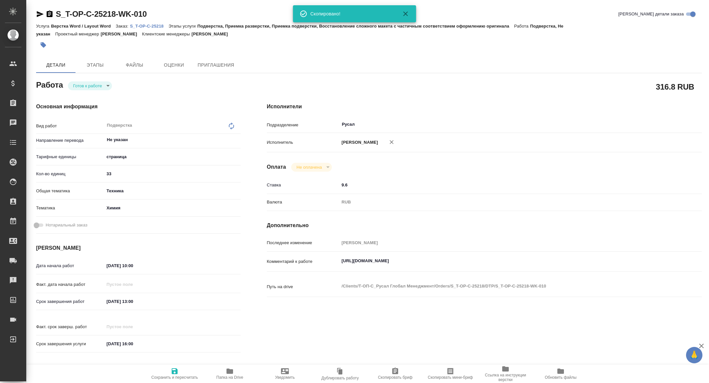
type textarea "x"
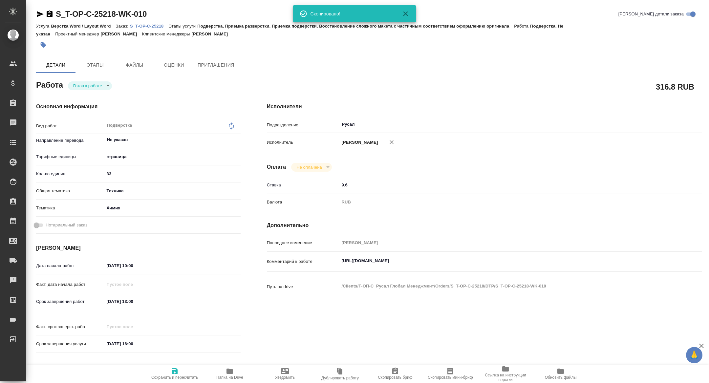
type textarea "x"
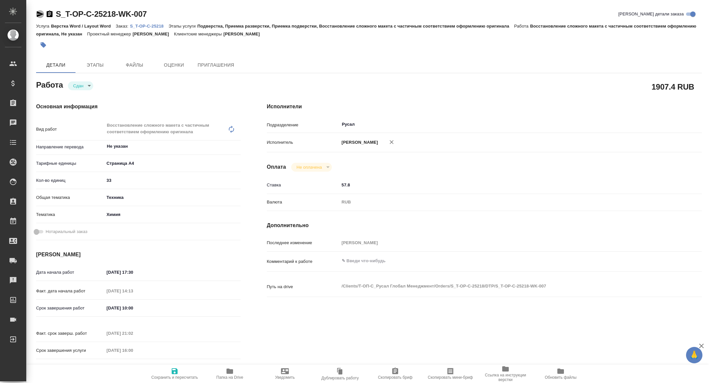
type textarea "x"
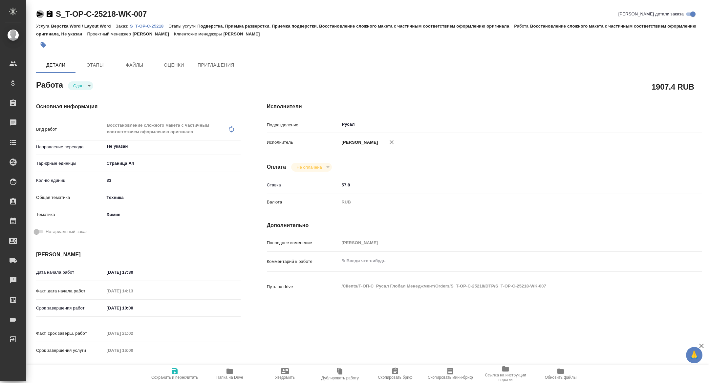
click at [36, 12] on icon "button" at bounding box center [40, 14] width 8 height 8
type textarea "x"
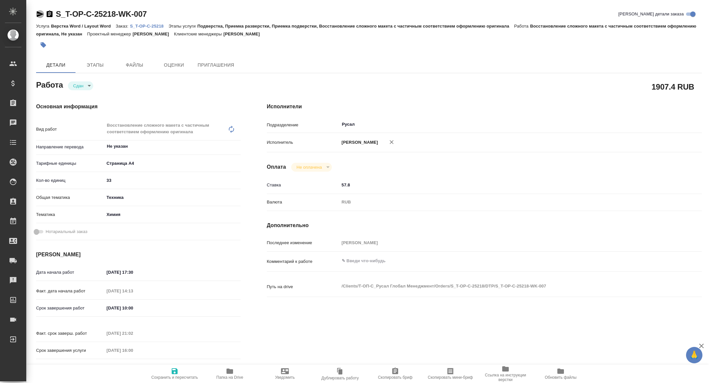
type textarea "x"
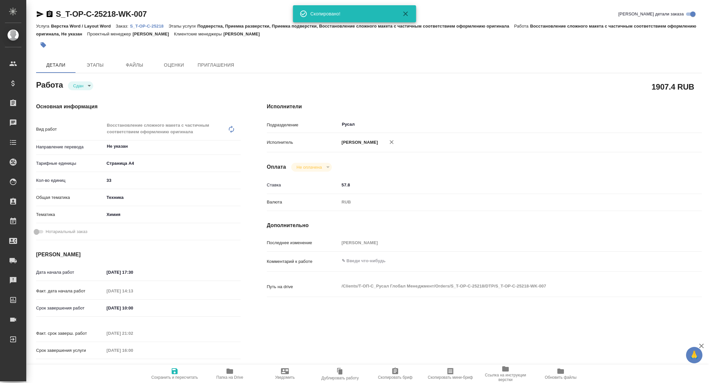
type textarea "x"
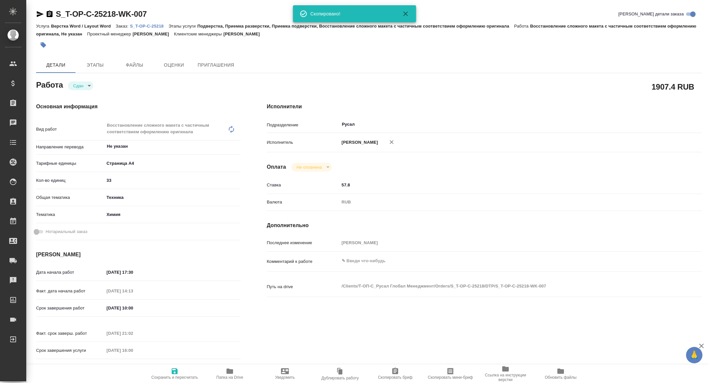
type textarea "x"
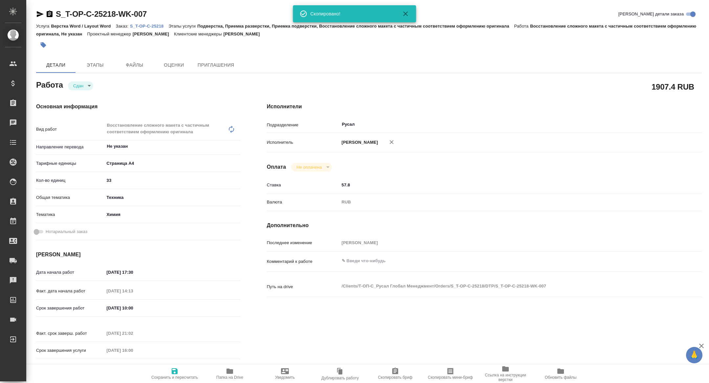
type textarea "x"
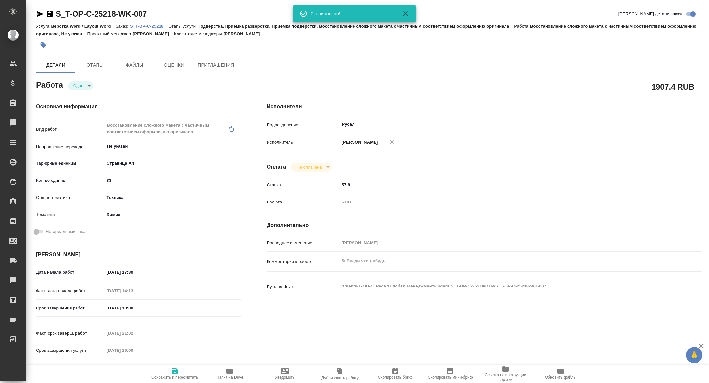
type textarea "x"
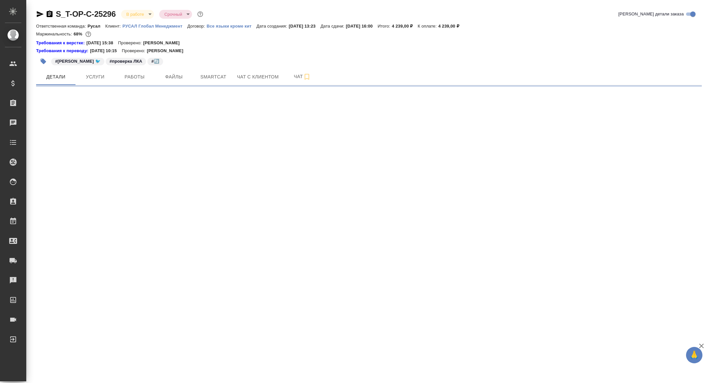
select select "RU"
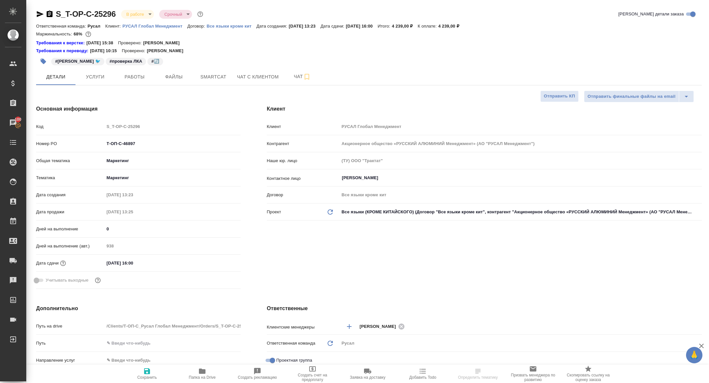
type textarea "x"
click at [140, 73] on span "Работы" at bounding box center [134, 77] width 31 height 8
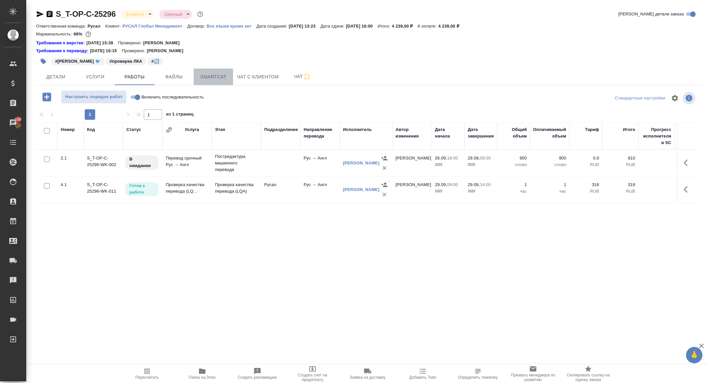
click at [206, 78] on span "Smartcat" at bounding box center [212, 77] width 31 height 8
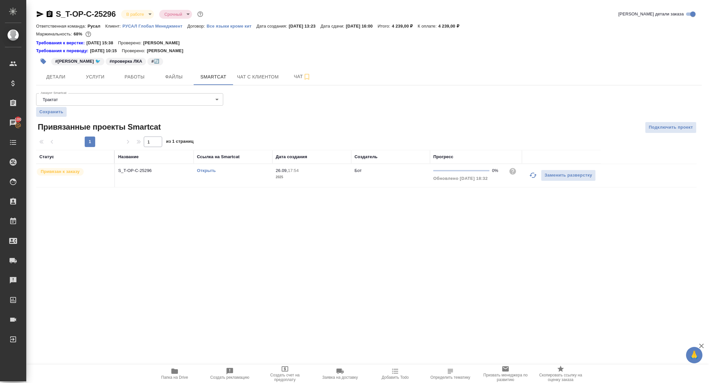
click at [525, 182] on div at bounding box center [533, 175] width 16 height 16
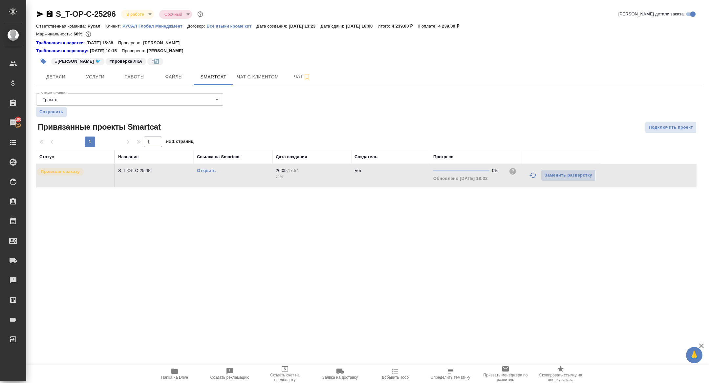
click at [533, 172] on icon "button" at bounding box center [533, 175] width 8 height 8
click at [39, 15] on icon "button" at bounding box center [40, 14] width 7 height 6
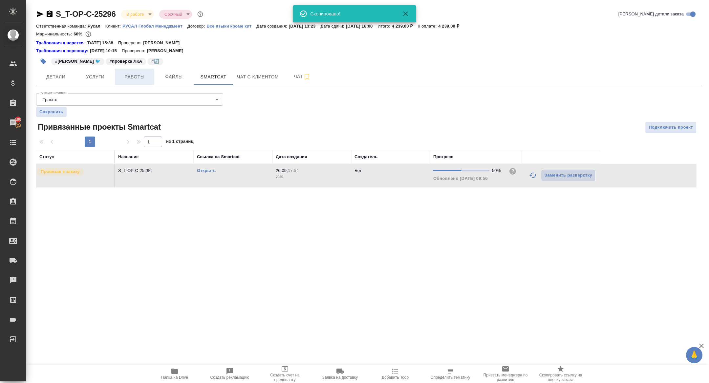
click at [144, 73] on span "Работы" at bounding box center [134, 77] width 31 height 8
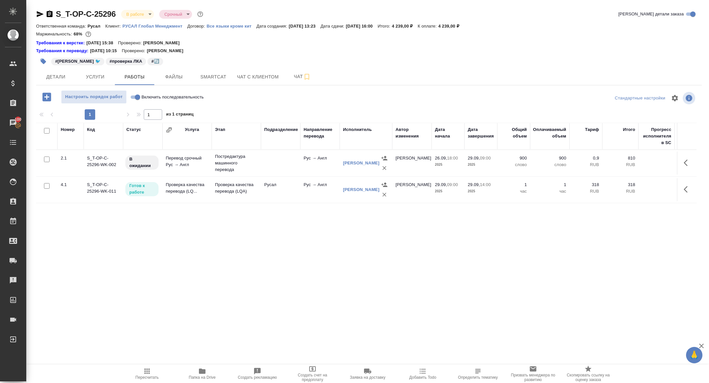
click at [221, 104] on div "Настроить порядок работ Включить последовательность" at bounding box center [147, 98] width 222 height 16
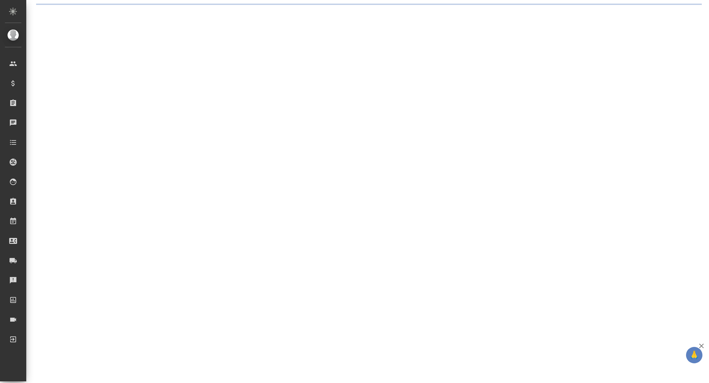
select select "RU"
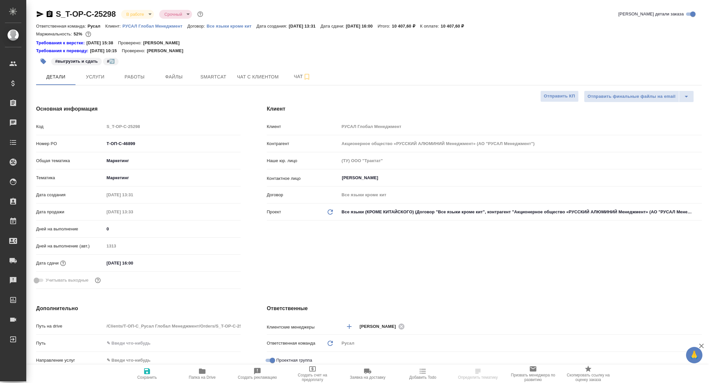
type textarea "x"
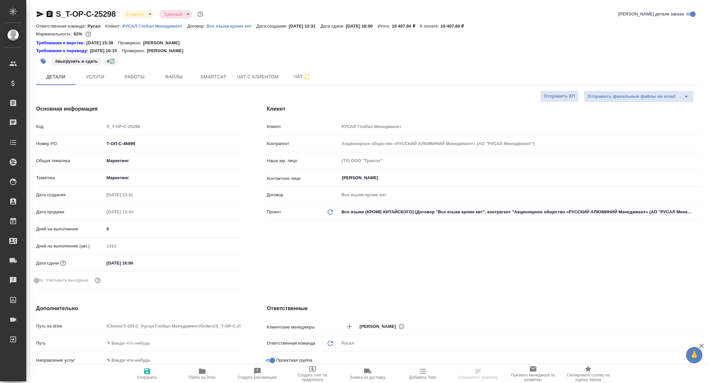
type textarea "x"
select select "RU"
type textarea "x"
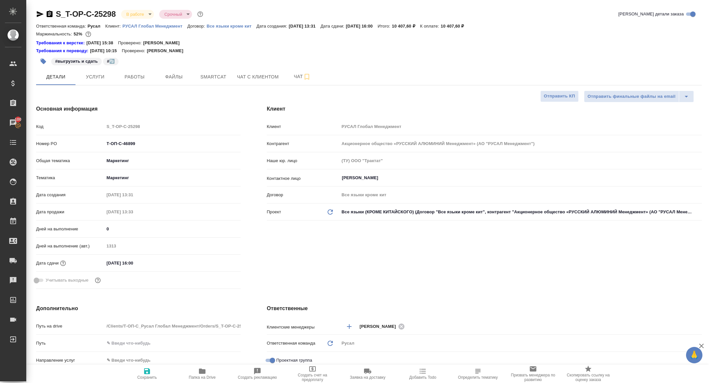
type textarea "x"
click at [143, 76] on span "Работы" at bounding box center [134, 77] width 31 height 8
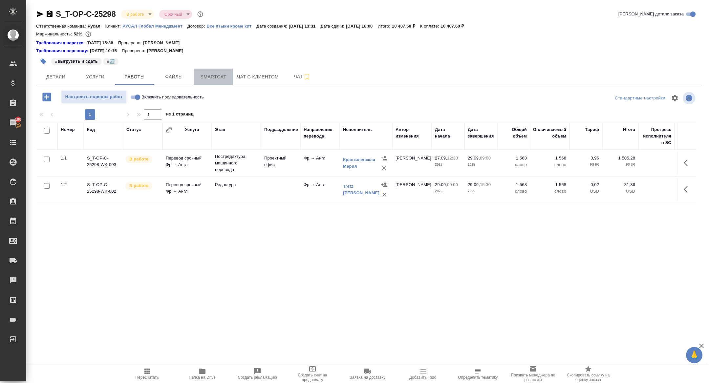
click at [217, 75] on span "Smartcat" at bounding box center [212, 77] width 31 height 8
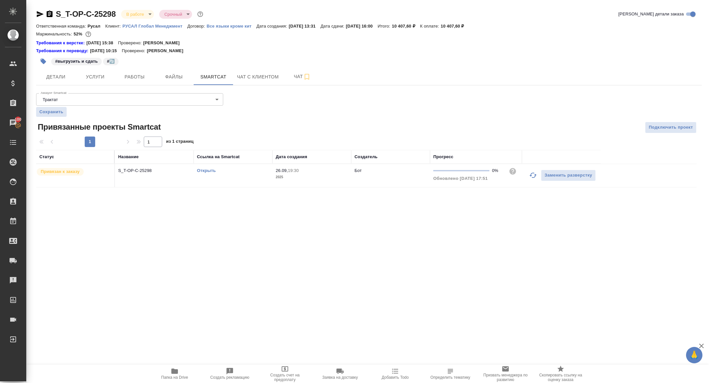
click at [528, 178] on button "button" at bounding box center [533, 175] width 16 height 16
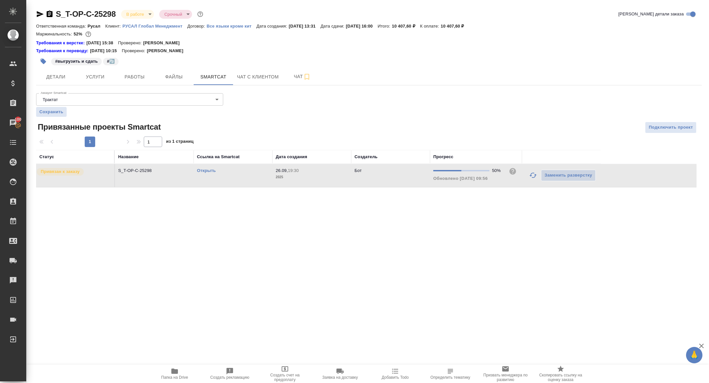
click at [205, 171] on link "Открыть" at bounding box center [206, 170] width 19 height 5
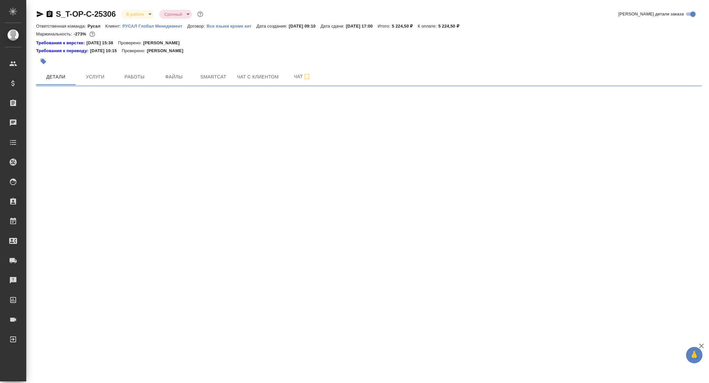
select select "RU"
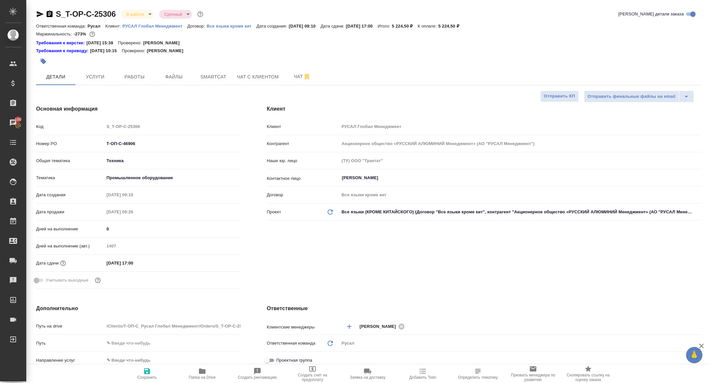
type textarea "x"
click at [130, 67] on div at bounding box center [258, 61] width 444 height 14
click at [133, 78] on span "Работы" at bounding box center [134, 77] width 31 height 8
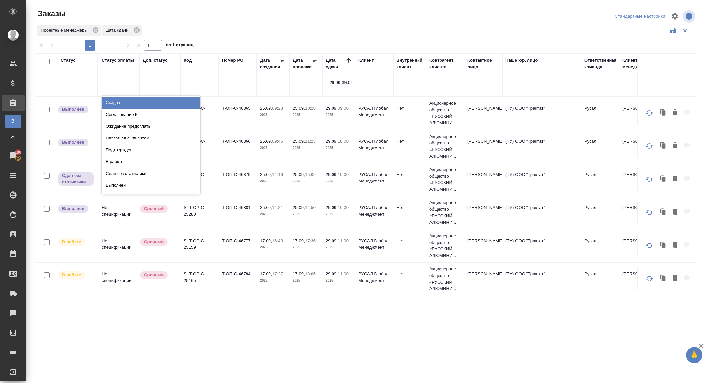
click at [78, 77] on div at bounding box center [78, 82] width 34 height 10
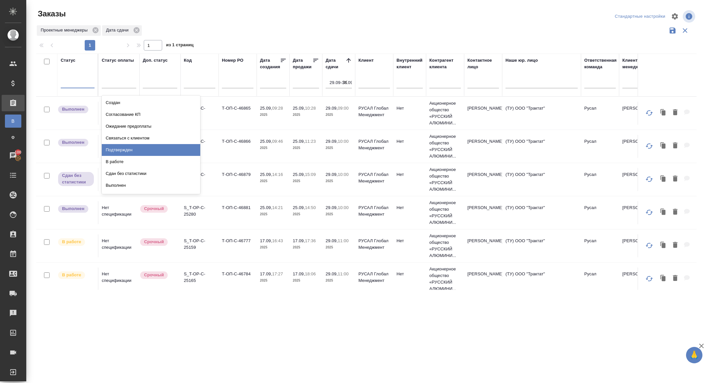
click at [145, 153] on div "Подтвержден" at bounding box center [151, 150] width 98 height 12
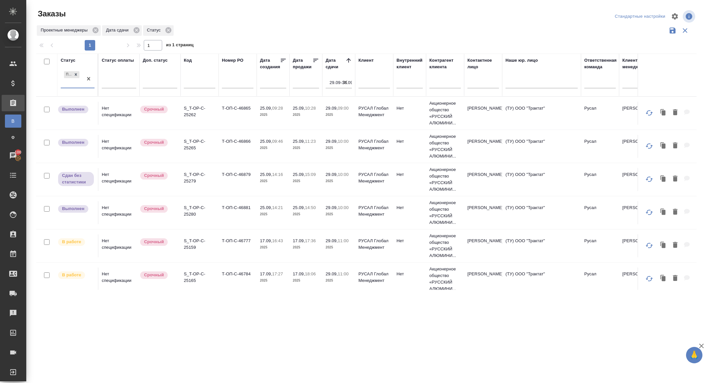
click at [346, 83] on icon "button" at bounding box center [345, 82] width 4 height 4
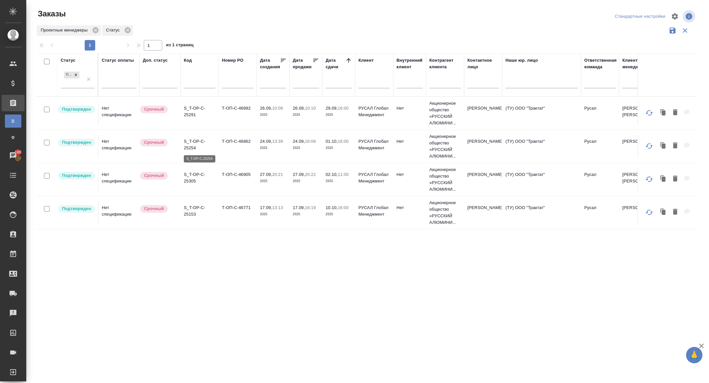
click at [193, 146] on p "S_T-OP-C-25254" at bounding box center [199, 144] width 31 height 13
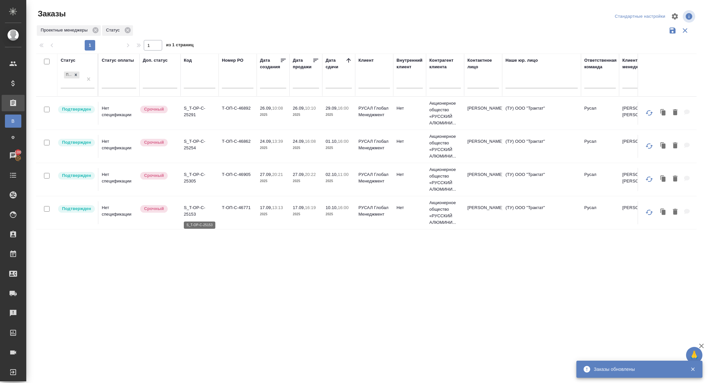
click at [198, 210] on p "S_T-OP-C-25153" at bounding box center [199, 210] width 31 height 13
click at [74, 76] on icon at bounding box center [75, 74] width 5 height 5
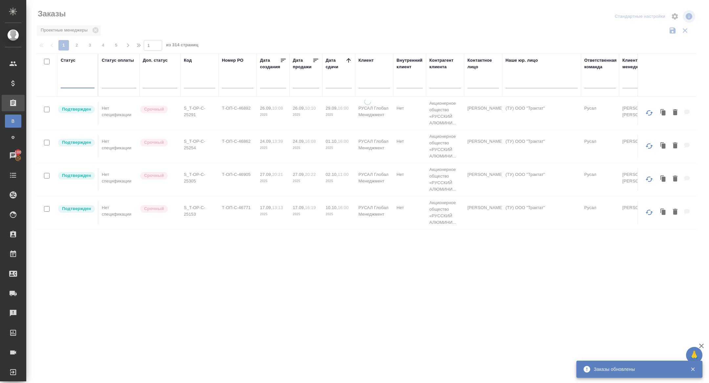
click at [338, 85] on input "text" at bounding box center [340, 82] width 22 height 9
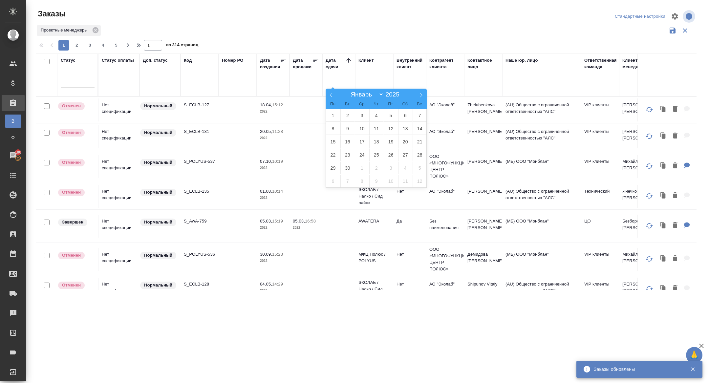
click at [333, 164] on span "29" at bounding box center [333, 167] width 14 height 13
type div "2025-09-28T21:00:00.000Z"
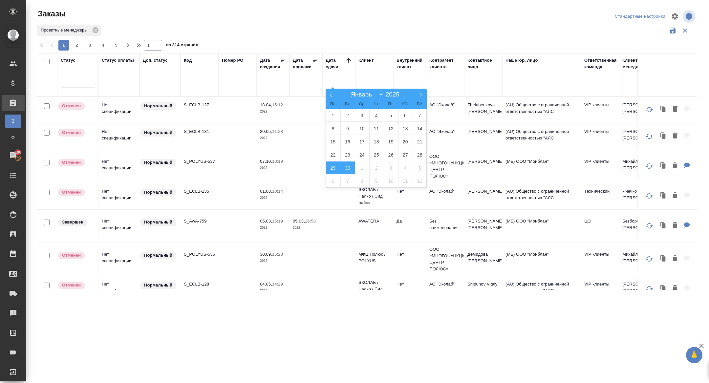
click at [344, 169] on span "30" at bounding box center [347, 167] width 14 height 13
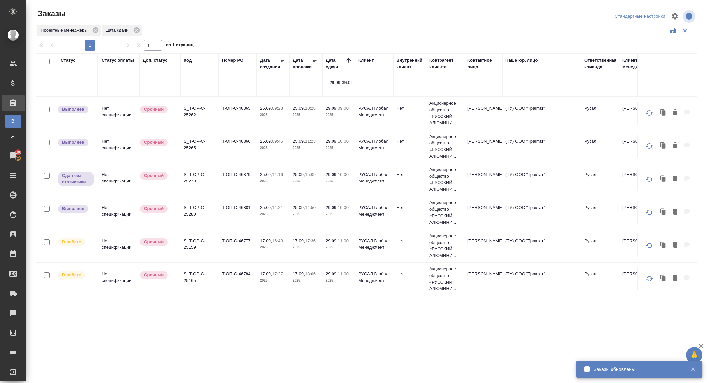
scroll to position [16, 0]
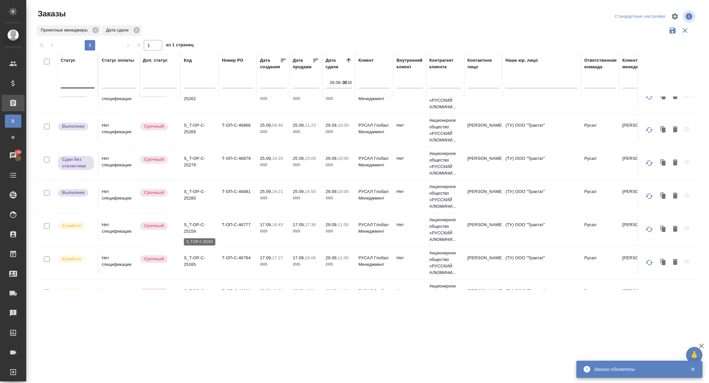
click at [193, 223] on p "S_T-OP-C-25159" at bounding box center [199, 227] width 31 height 13
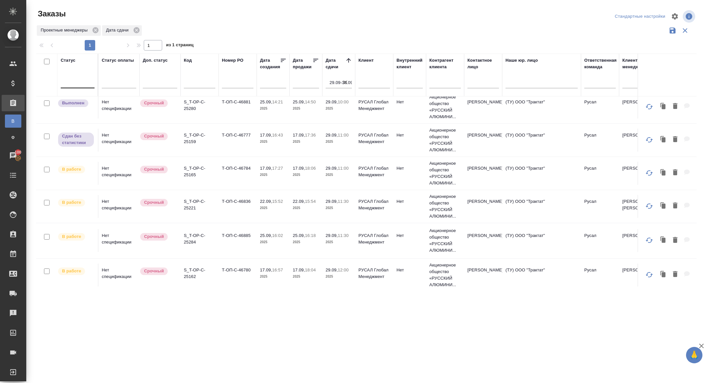
scroll to position [117, 0]
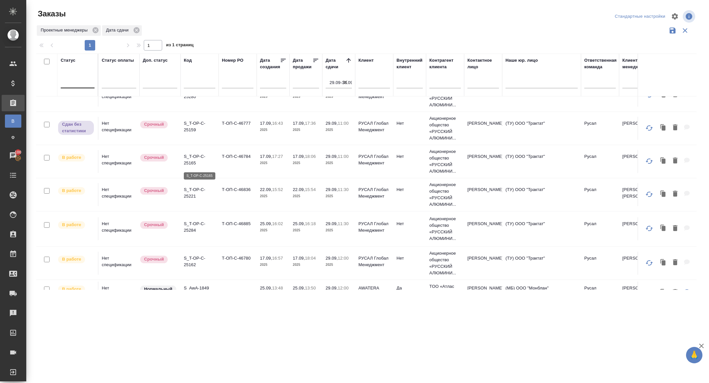
click at [194, 161] on p "S_T-OP-C-25165" at bounding box center [199, 159] width 31 height 13
click at [188, 192] on p "S_T-OP-C-25221" at bounding box center [199, 192] width 31 height 13
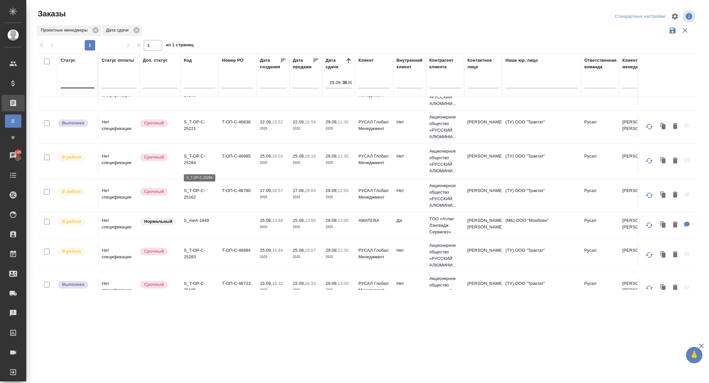
click at [190, 166] on p "S_T-OP-C-25284" at bounding box center [199, 159] width 31 height 13
click at [194, 199] on p "S_T-OP-C-25162" at bounding box center [199, 193] width 31 height 13
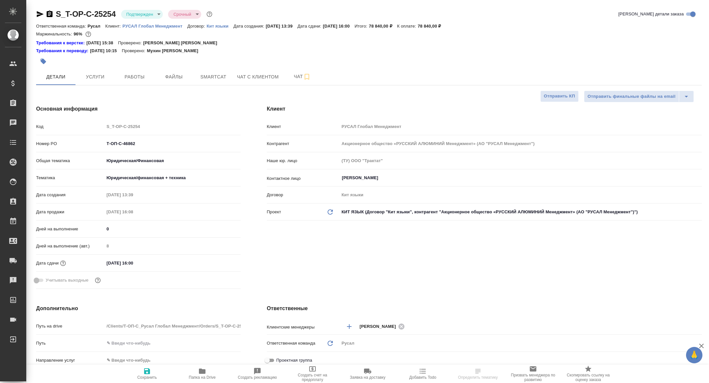
select select "RU"
click at [142, 73] on span "Работы" at bounding box center [134, 77] width 31 height 8
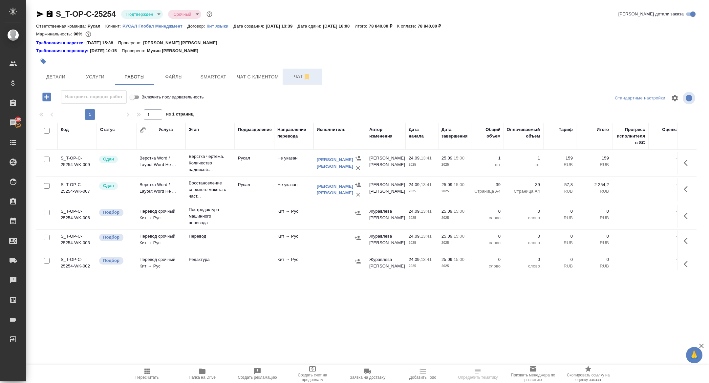
click at [297, 78] on span "Чат" at bounding box center [301, 76] width 31 height 8
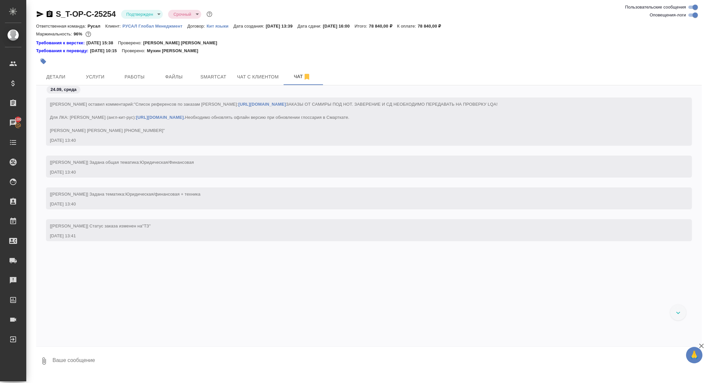
scroll to position [2373, 0]
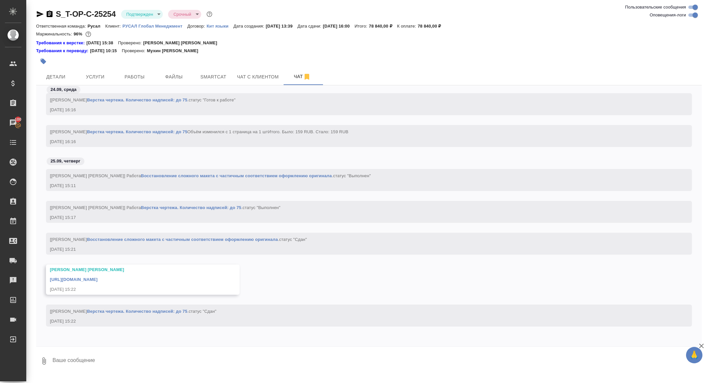
click at [97, 278] on link "[URL][DOMAIN_NAME]" at bounding box center [74, 279] width 48 height 5
click at [67, 73] on span "Детали" at bounding box center [55, 77] width 31 height 8
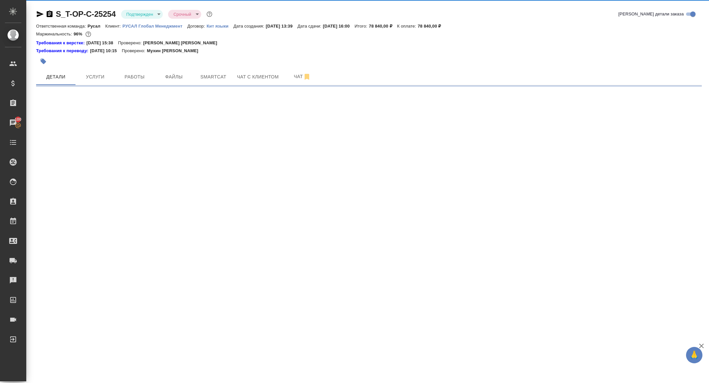
select select "RU"
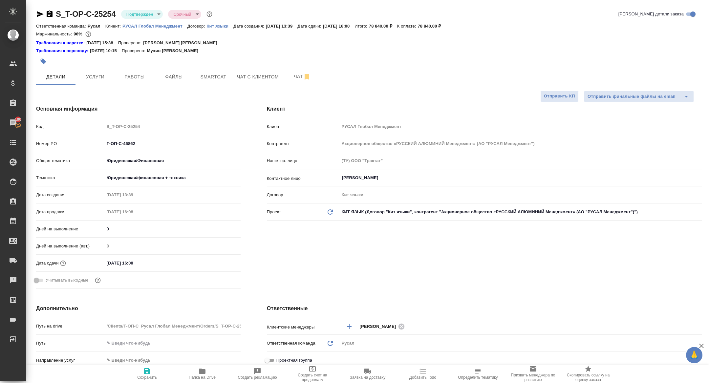
type textarea "x"
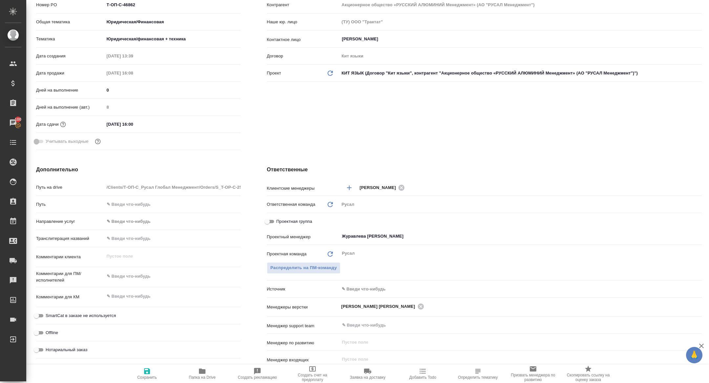
type textarea "x"
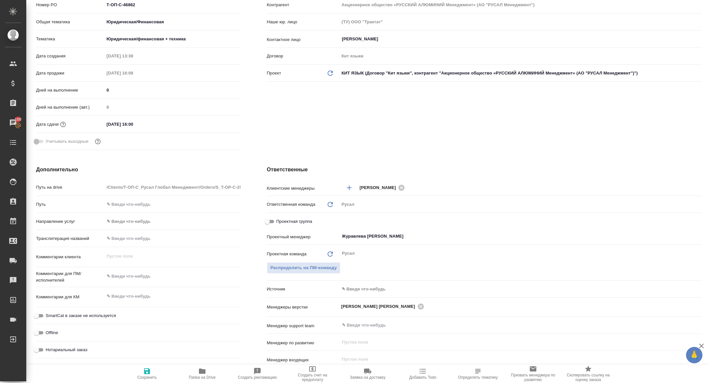
type textarea "x"
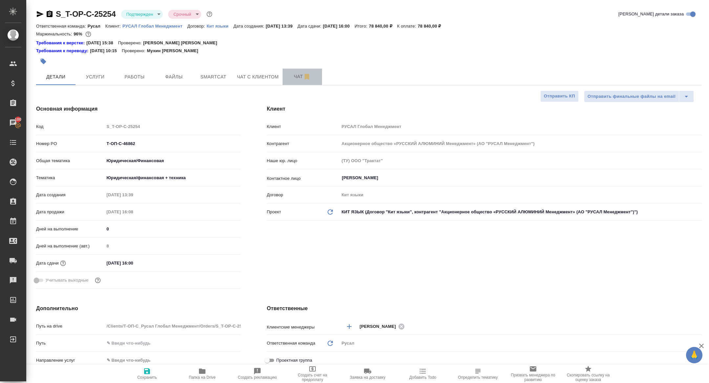
click at [298, 77] on span "Чат" at bounding box center [301, 76] width 31 height 8
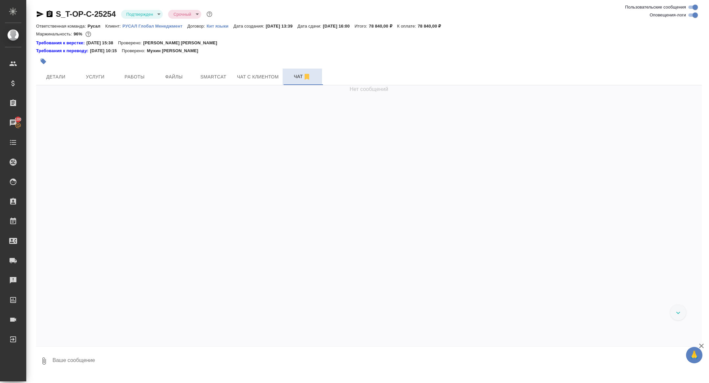
scroll to position [2373, 0]
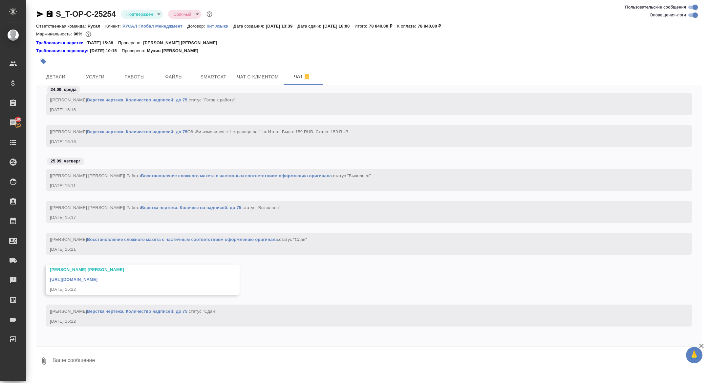
click at [46, 14] on icon "button" at bounding box center [50, 14] width 8 height 8
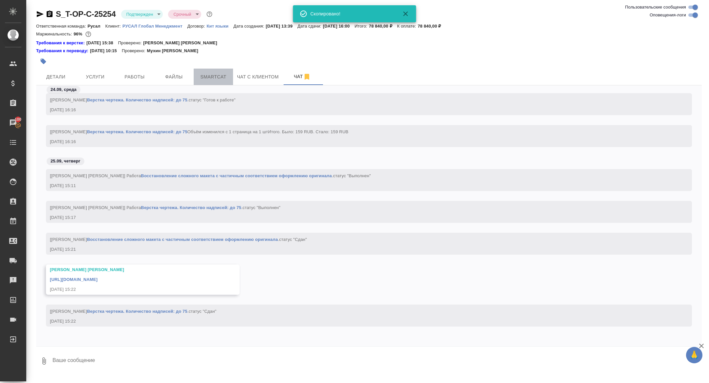
click at [207, 79] on span "Smartcat" at bounding box center [212, 77] width 31 height 8
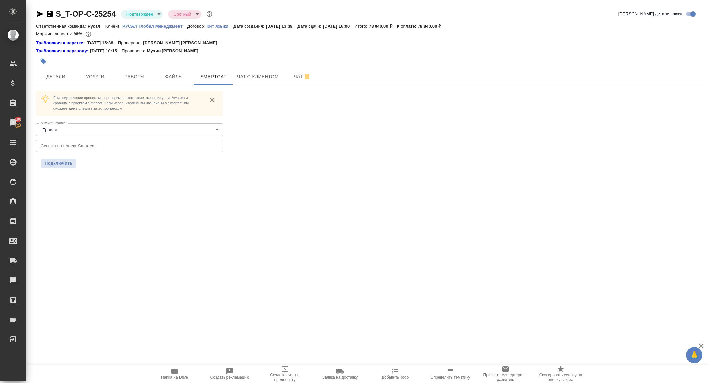
click at [48, 14] on icon "button" at bounding box center [50, 13] width 6 height 7
click at [293, 77] on span "Чат" at bounding box center [301, 76] width 31 height 8
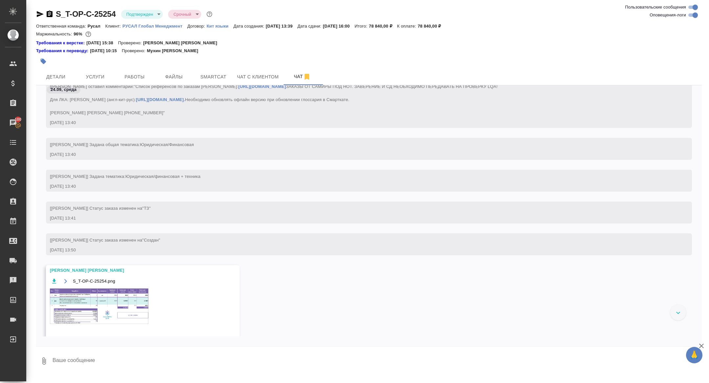
scroll to position [127, 0]
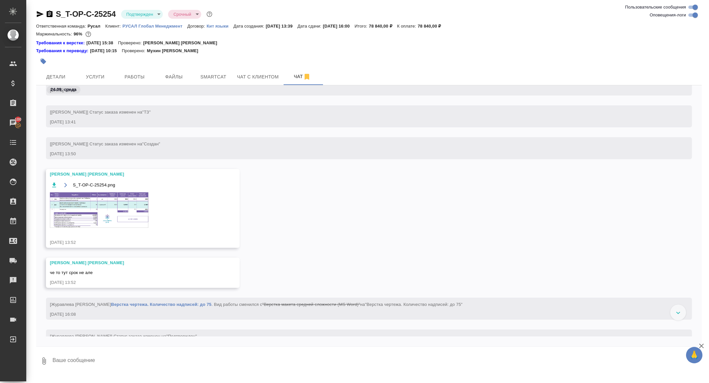
click at [95, 202] on img at bounding box center [99, 209] width 98 height 35
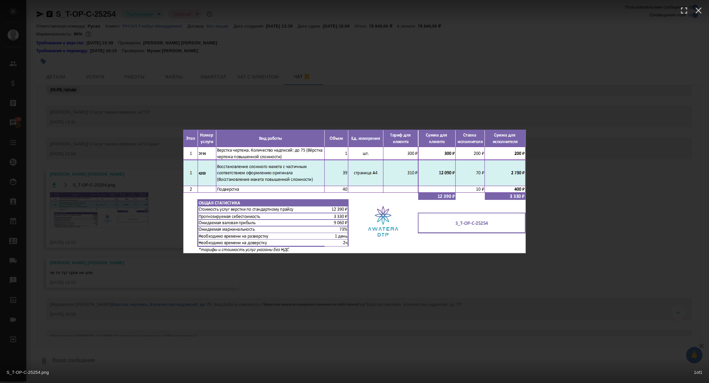
click at [132, 287] on div "S_T-OP-C-25254.png 1 of 1" at bounding box center [354, 191] width 709 height 383
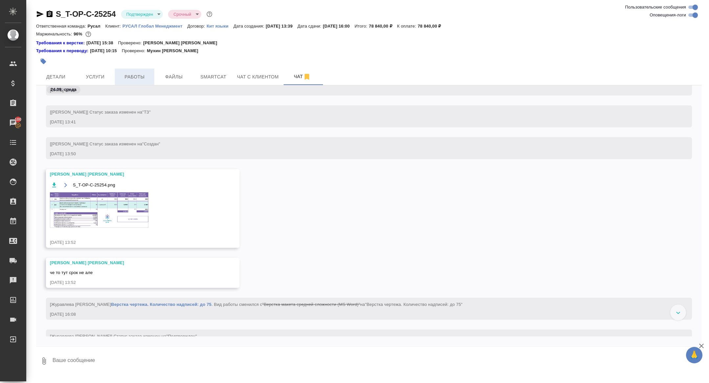
click at [139, 79] on span "Работы" at bounding box center [134, 77] width 31 height 8
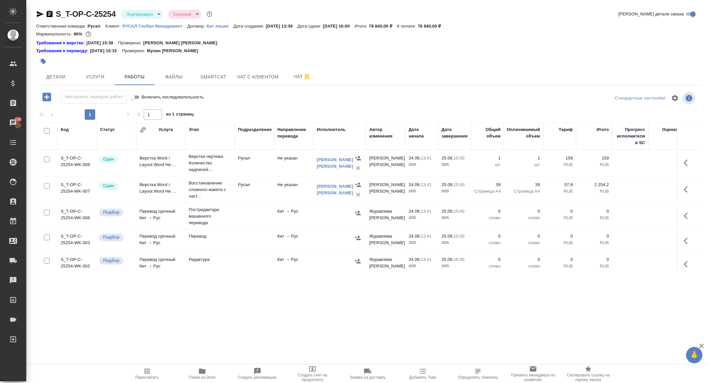
click at [47, 129] on input "checkbox" at bounding box center [47, 131] width 6 height 6
checkbox input "true"
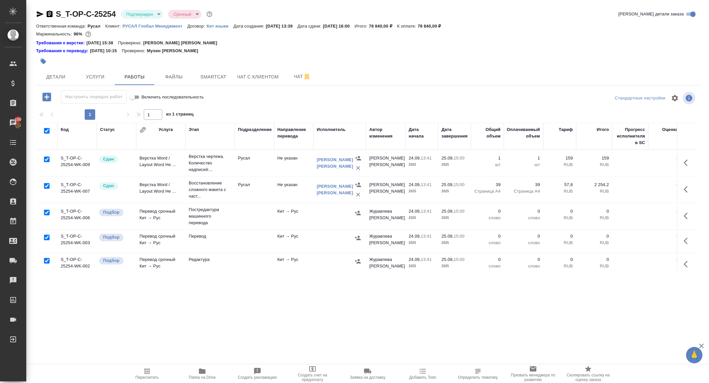
checkbox input "true"
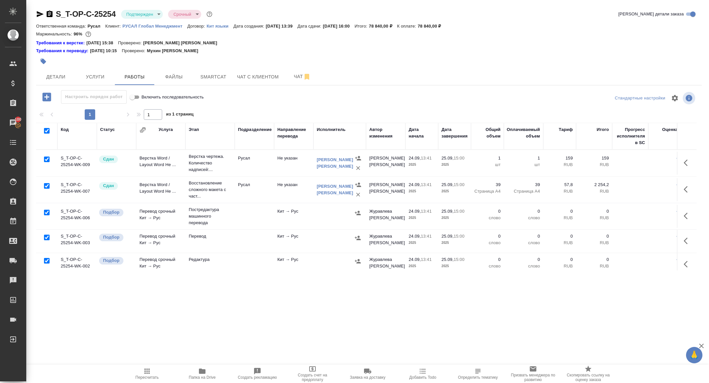
checkbox input "true"
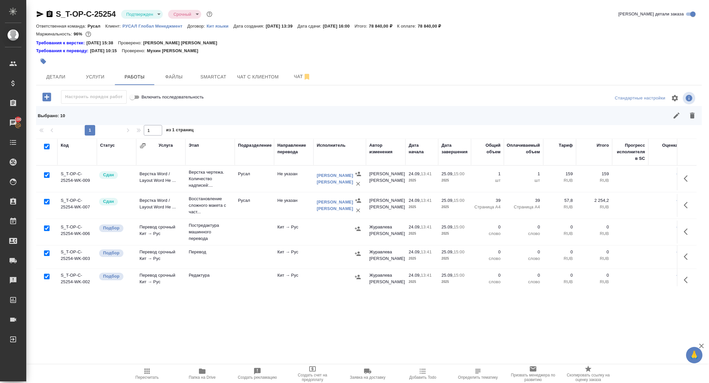
click at [48, 176] on input "checkbox" at bounding box center [47, 175] width 6 height 6
checkbox input "false"
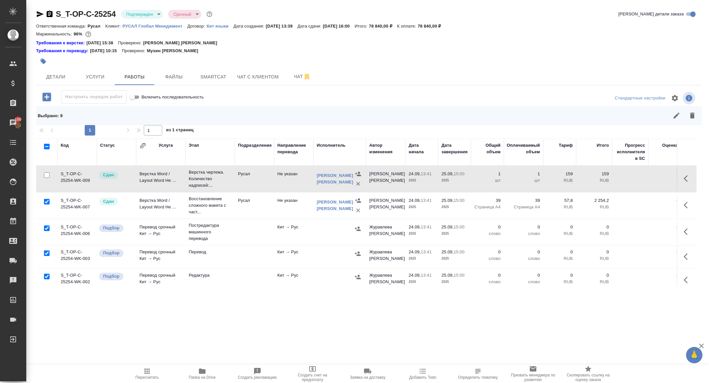
click at [46, 202] on input "checkbox" at bounding box center [47, 202] width 6 height 6
checkbox input "false"
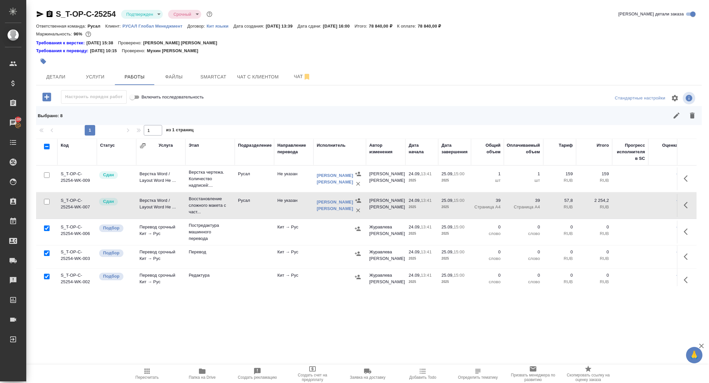
click at [46, 228] on input "checkbox" at bounding box center [47, 228] width 6 height 6
checkbox input "false"
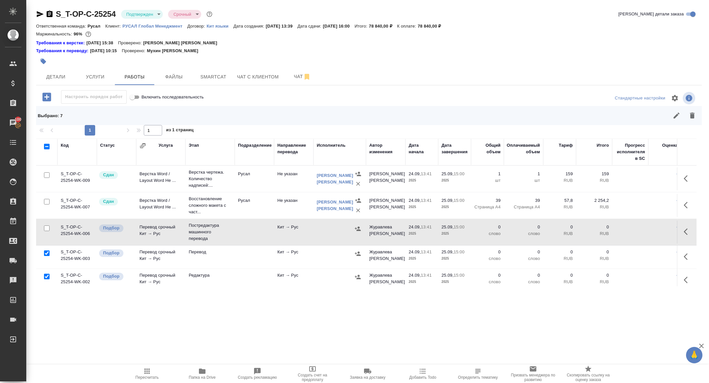
click at [48, 274] on input "checkbox" at bounding box center [47, 277] width 6 height 6
checkbox input "false"
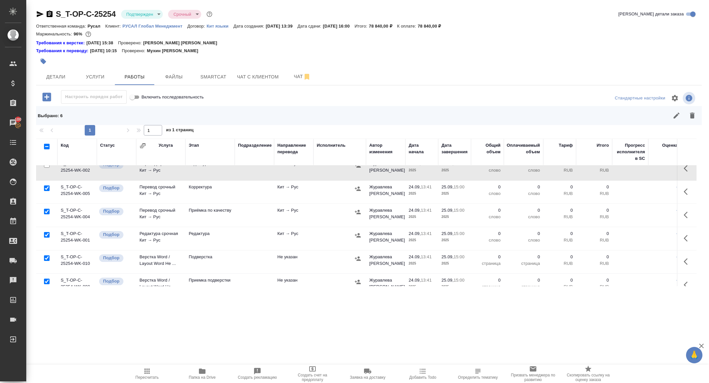
scroll to position [121, 0]
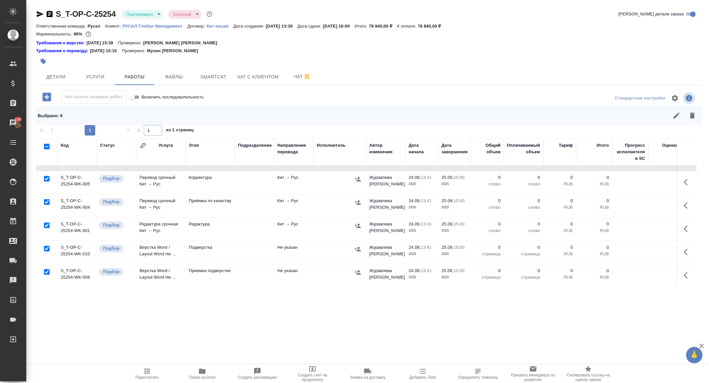
click at [47, 250] on div at bounding box center [46, 248] width 15 height 9
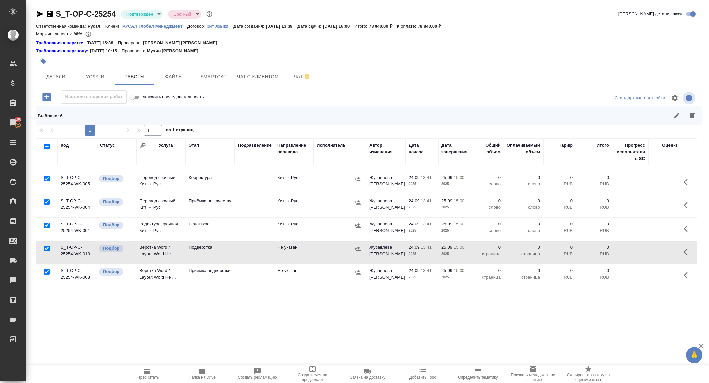
click at [45, 247] on input "checkbox" at bounding box center [47, 249] width 6 height 6
checkbox input "false"
click at [691, 118] on icon "button" at bounding box center [692, 116] width 5 height 6
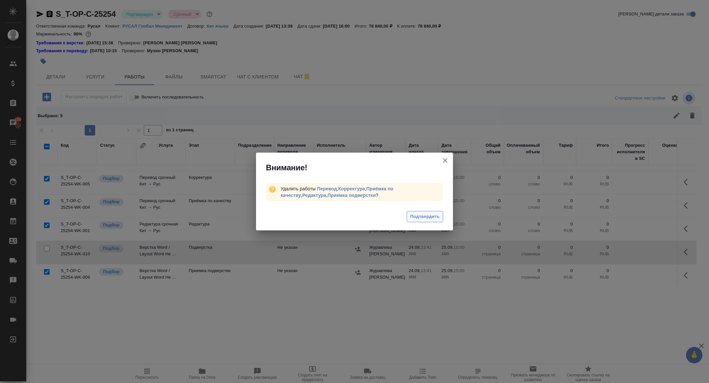
click at [424, 216] on span "Подтвердить" at bounding box center [424, 217] width 29 height 8
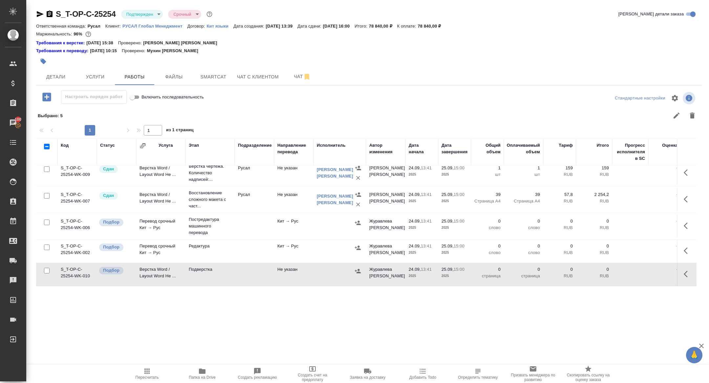
scroll to position [5, 0]
click at [685, 227] on icon "button" at bounding box center [685, 226] width 4 height 7
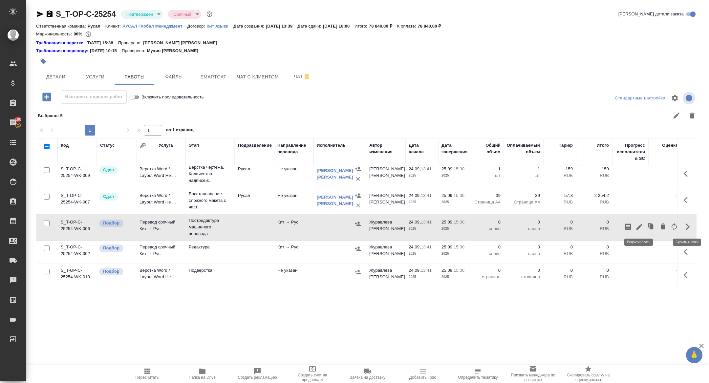
click at [637, 228] on icon "button" at bounding box center [639, 227] width 6 height 6
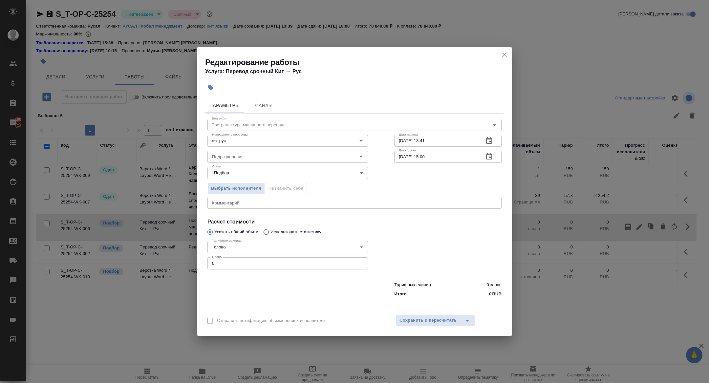
drag, startPoint x: 217, startPoint y: 264, endPoint x: 167, endPoint y: 255, distance: 50.4
click at [169, 255] on div "Редактирование работы Услуга: Перевод срочный Кит → Рус Параметры Файлы Вид раб…" at bounding box center [354, 191] width 709 height 383
type input "5000"
click at [491, 161] on button "button" at bounding box center [489, 157] width 16 height 16
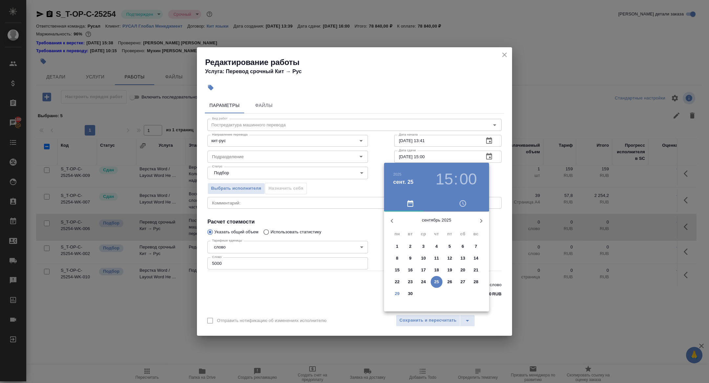
click at [482, 222] on icon "button" at bounding box center [481, 221] width 8 height 8
click at [421, 244] on span "1" at bounding box center [423, 246] width 12 height 7
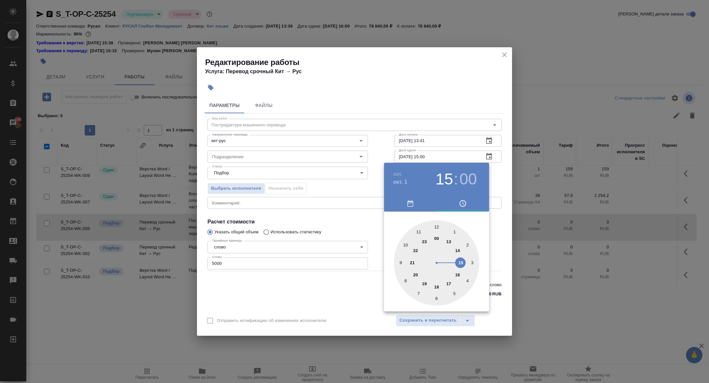
click at [404, 244] on div at bounding box center [436, 262] width 85 height 85
type input "[DATE] 10:00"
click at [326, 228] on div at bounding box center [354, 191] width 709 height 383
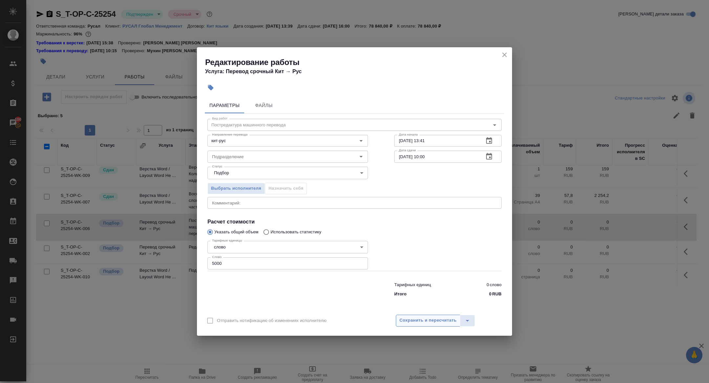
click at [418, 319] on span "Сохранить и пересчитать" at bounding box center [427, 321] width 57 height 8
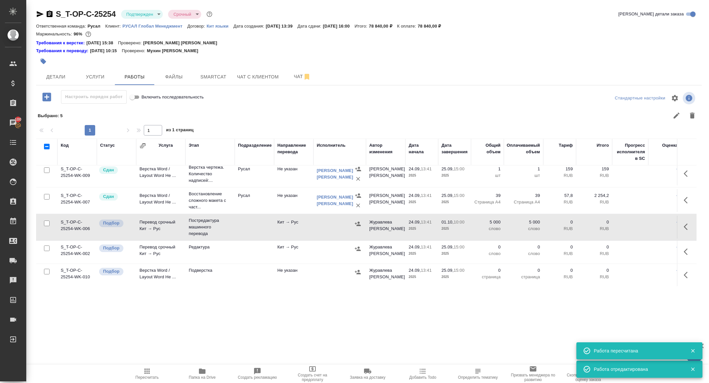
click at [685, 223] on icon "button" at bounding box center [687, 227] width 8 height 8
click at [635, 226] on icon "button" at bounding box center [639, 227] width 8 height 8
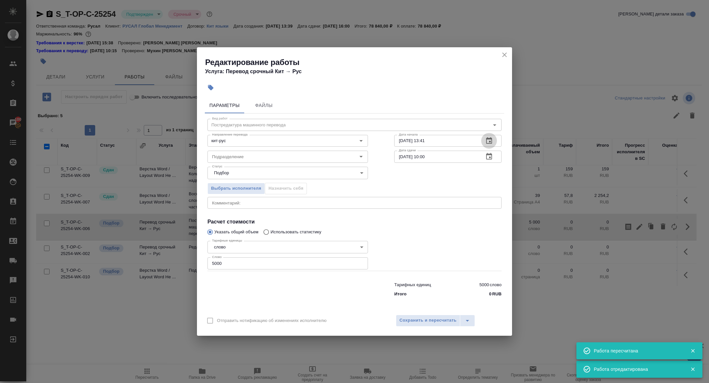
click at [489, 140] on icon "button" at bounding box center [489, 141] width 8 height 8
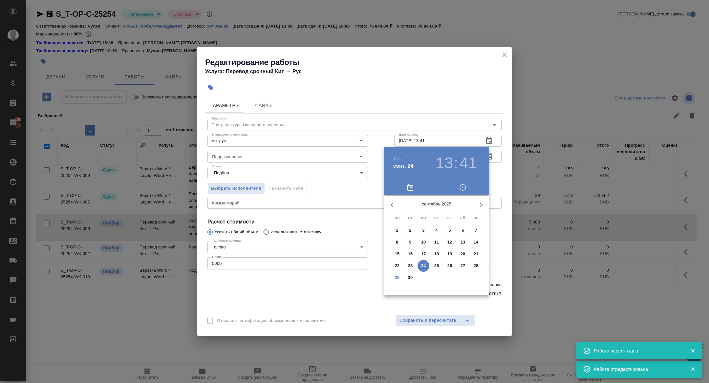
click at [398, 280] on p "29" at bounding box center [397, 277] width 5 height 7
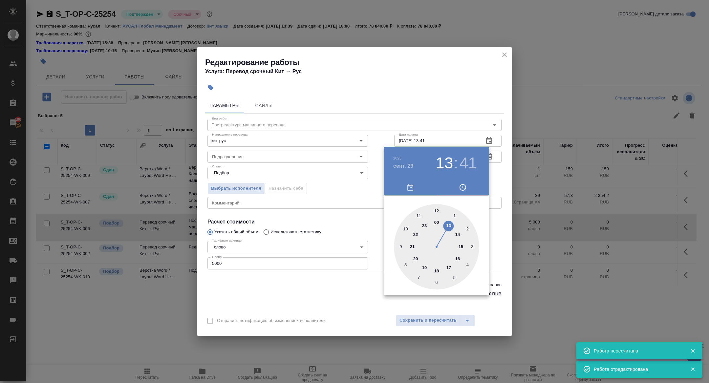
click at [400, 245] on div at bounding box center [436, 246] width 85 height 85
type input "29.09.2025 09:41"
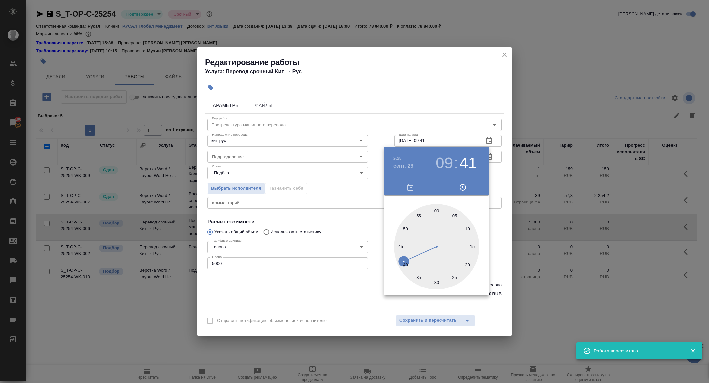
click at [354, 220] on div at bounding box center [354, 191] width 709 height 383
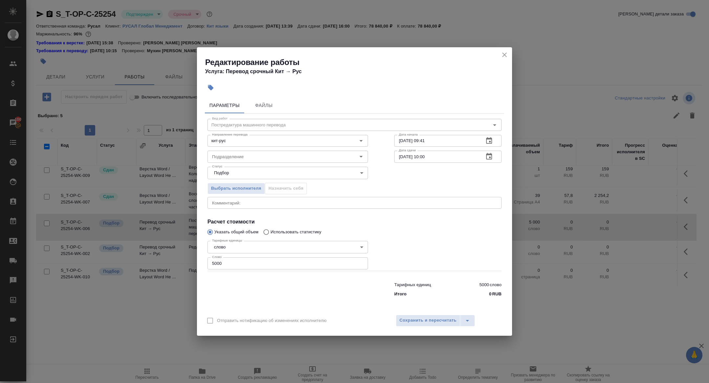
click at [432, 328] on div "Отправить нотификацию об изменениях исполнителю Сохранить и пересчитать" at bounding box center [354, 322] width 315 height 25
click at [429, 322] on span "Сохранить и пересчитать" at bounding box center [427, 321] width 57 height 8
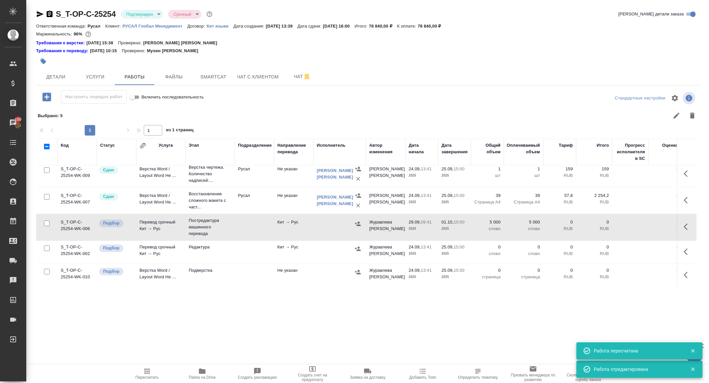
click at [361, 221] on button "button" at bounding box center [358, 224] width 10 height 10
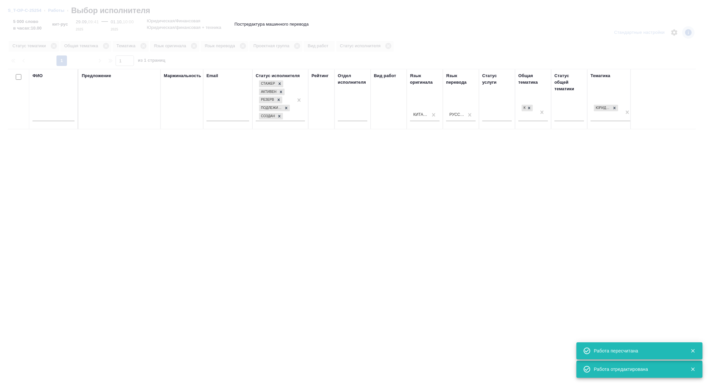
click at [62, 79] on div "ФИО" at bounding box center [53, 75] width 42 height 7
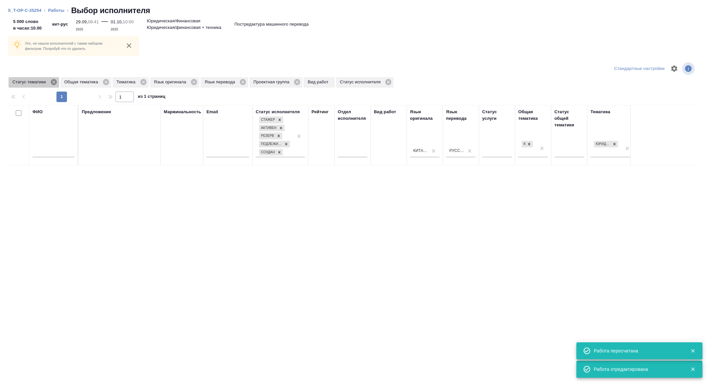
click at [55, 79] on icon at bounding box center [54, 82] width 6 height 6
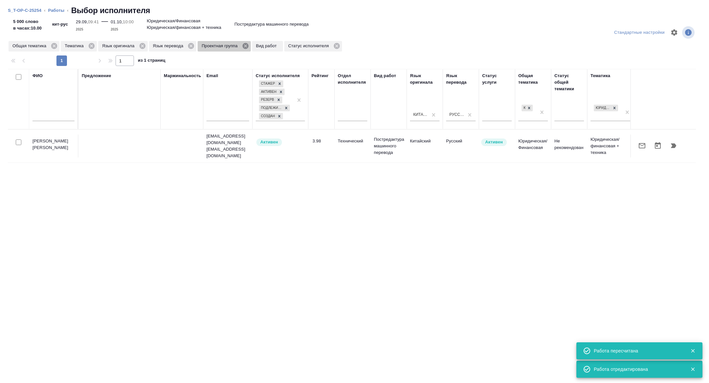
click at [248, 47] on icon at bounding box center [245, 46] width 6 height 6
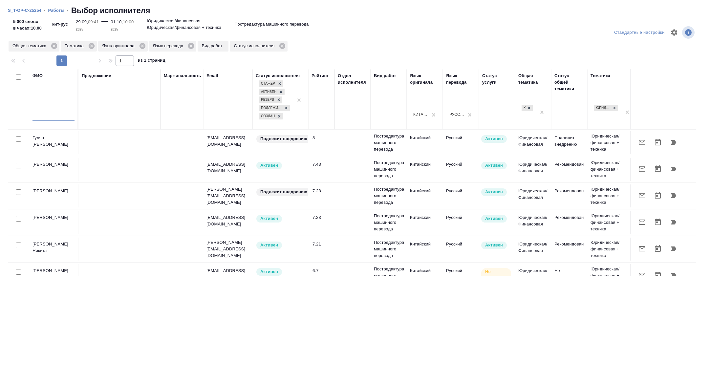
click at [49, 117] on input "text" at bounding box center [53, 117] width 42 height 8
click at [16, 191] on input "checkbox" at bounding box center [19, 192] width 6 height 6
checkbox input "true"
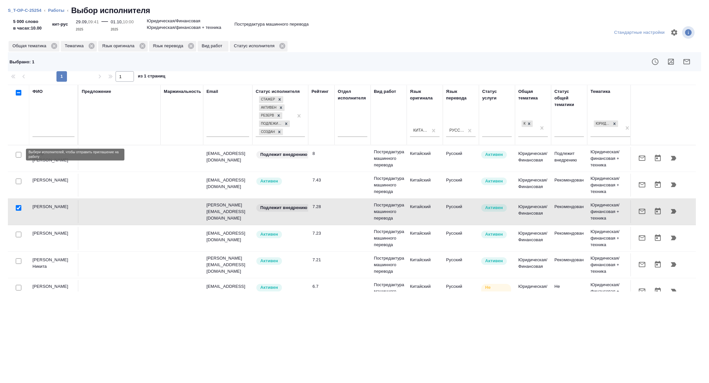
click at [19, 155] on input "checkbox" at bounding box center [19, 155] width 6 height 6
checkbox input "true"
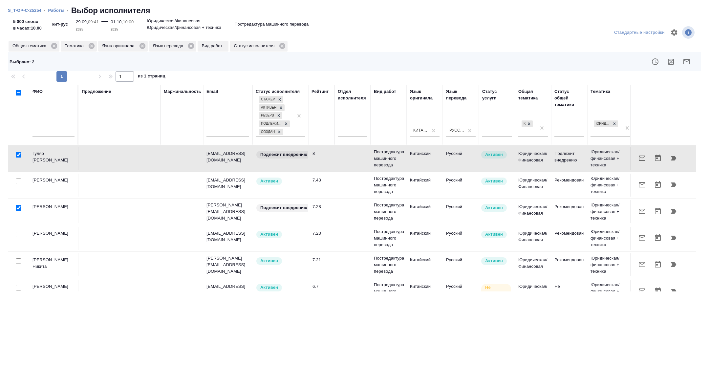
click at [51, 135] on input "text" at bounding box center [53, 133] width 42 height 8
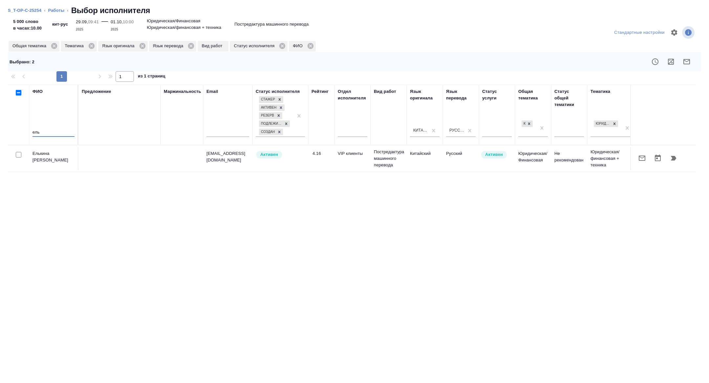
type input "ель"
click at [21, 152] on input "checkbox" at bounding box center [19, 155] width 6 height 6
checkbox input "true"
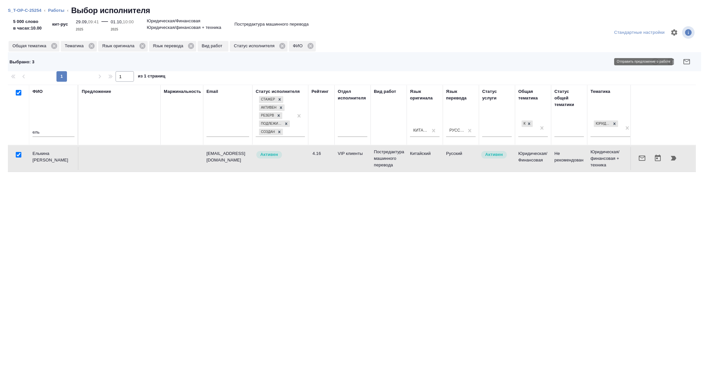
click at [688, 62] on icon "button" at bounding box center [686, 62] width 8 height 8
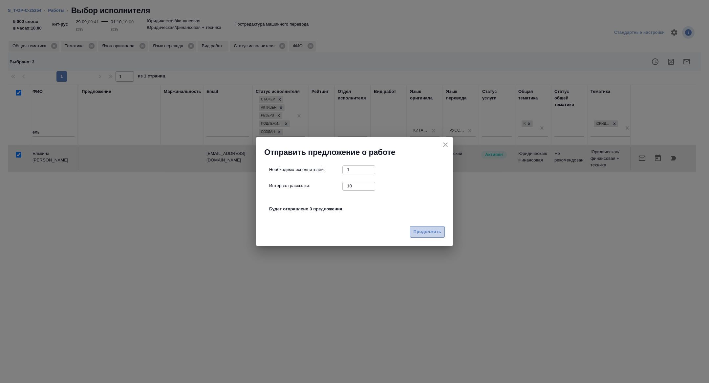
click at [421, 236] on button "Продолжить" at bounding box center [427, 231] width 35 height 11
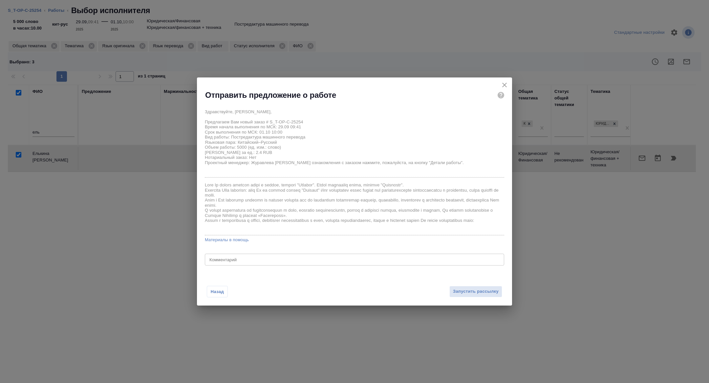
click at [484, 285] on div "Назад Запустить рассылку" at bounding box center [354, 287] width 315 height 36
click at [480, 289] on span "Запустить рассылку" at bounding box center [476, 292] width 46 height 8
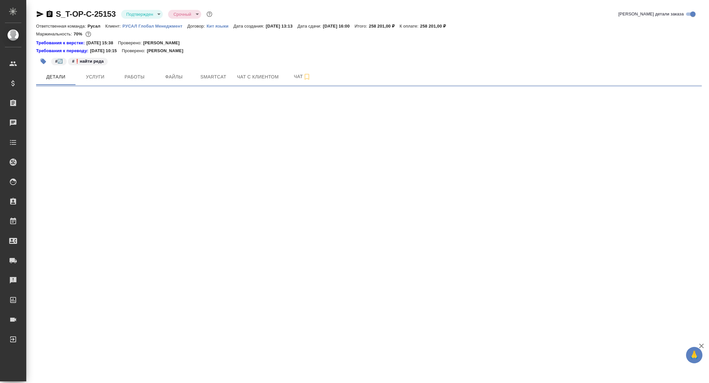
select select "RU"
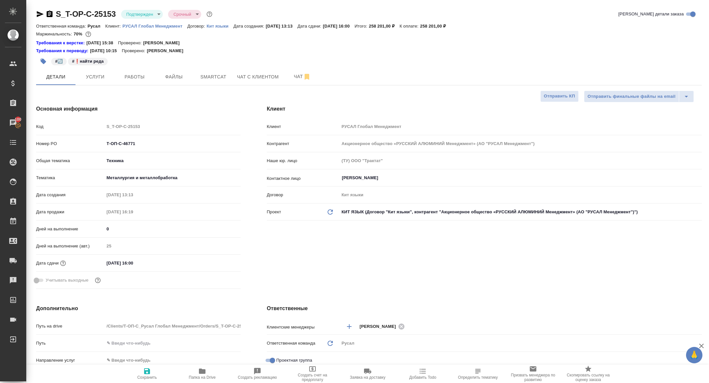
type textarea "x"
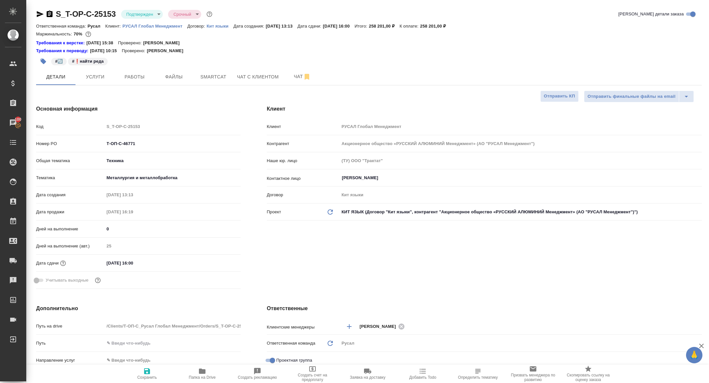
type textarea "x"
click at [299, 67] on div "#🔄️ #❗найти реда" at bounding box center [258, 61] width 444 height 14
click at [299, 80] on span "Чат" at bounding box center [301, 76] width 31 height 8
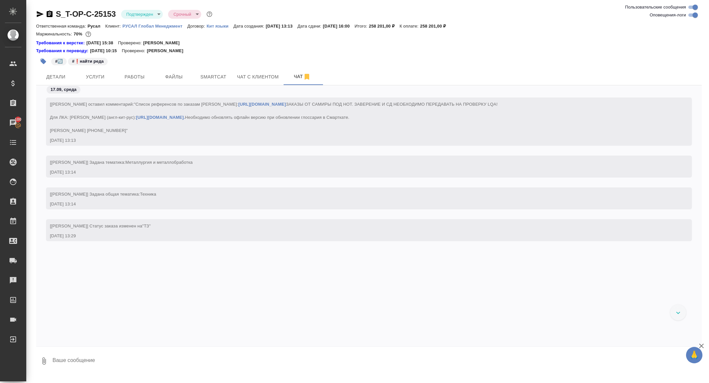
scroll to position [3791, 0]
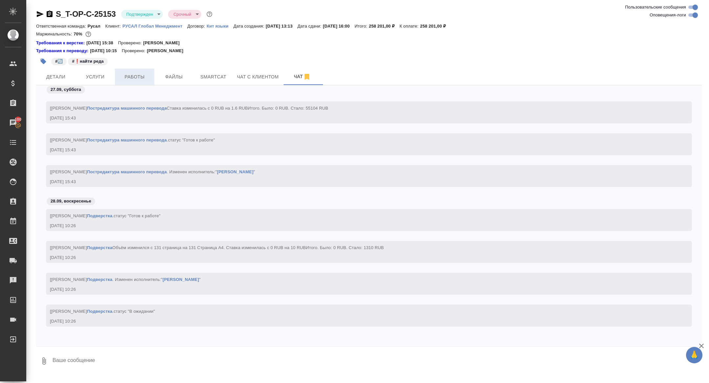
click at [130, 82] on button "Работы" at bounding box center [134, 77] width 39 height 16
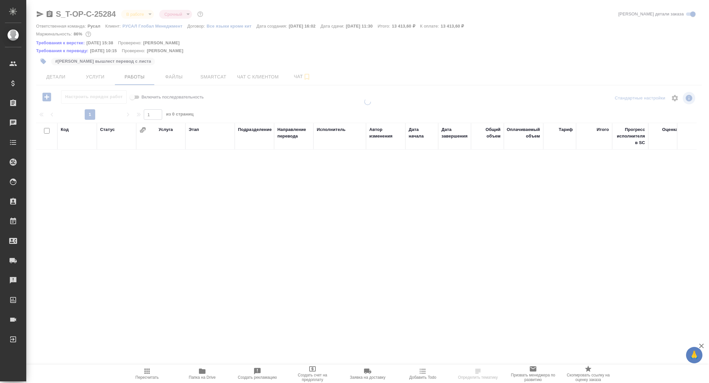
click at [137, 76] on div at bounding box center [367, 143] width 682 height 287
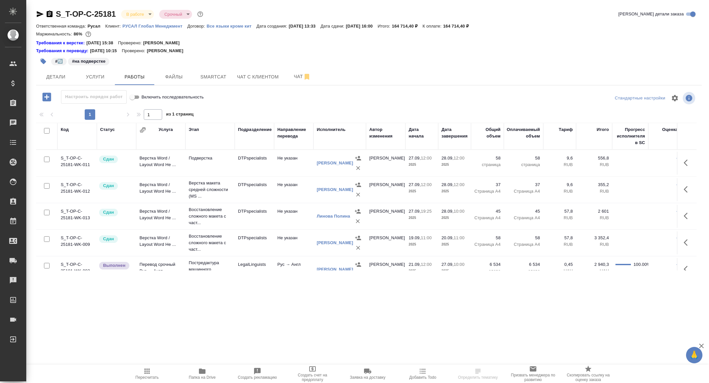
scroll to position [38, 0]
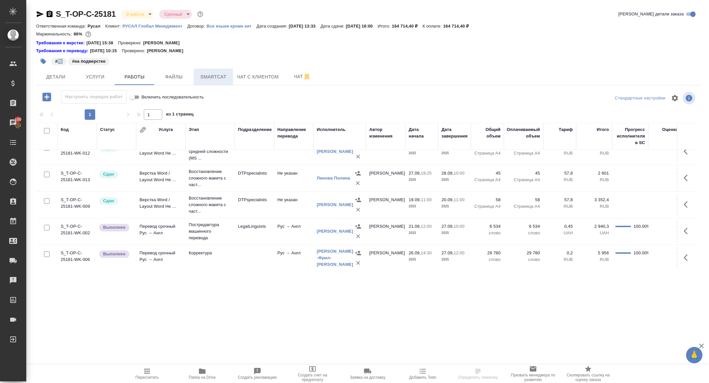
click at [212, 82] on button "Smartcat" at bounding box center [213, 77] width 39 height 16
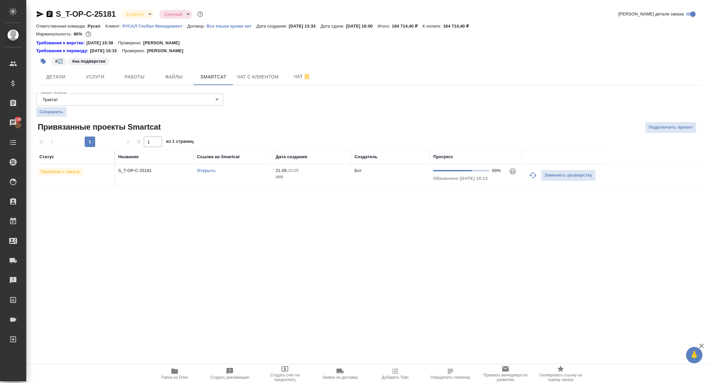
click at [206, 168] on link "Открыть" at bounding box center [206, 170] width 19 height 5
click at [126, 76] on span "Работы" at bounding box center [134, 77] width 31 height 8
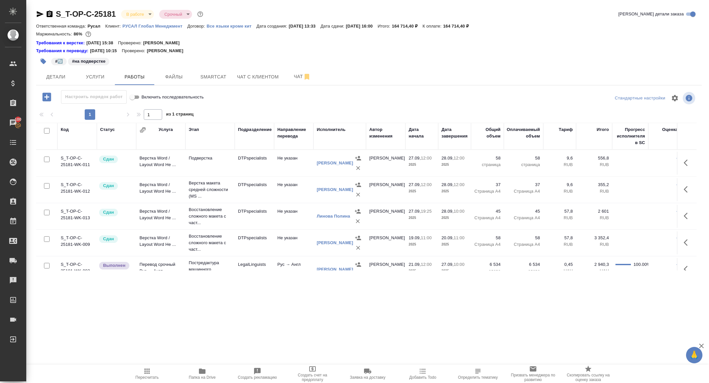
scroll to position [38, 0]
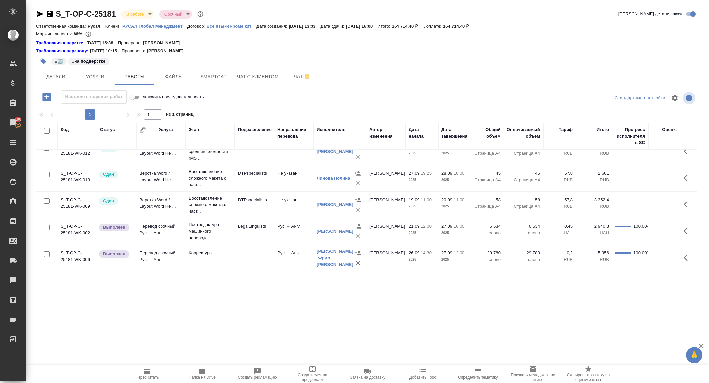
click at [684, 232] on icon "button" at bounding box center [687, 231] width 8 height 8
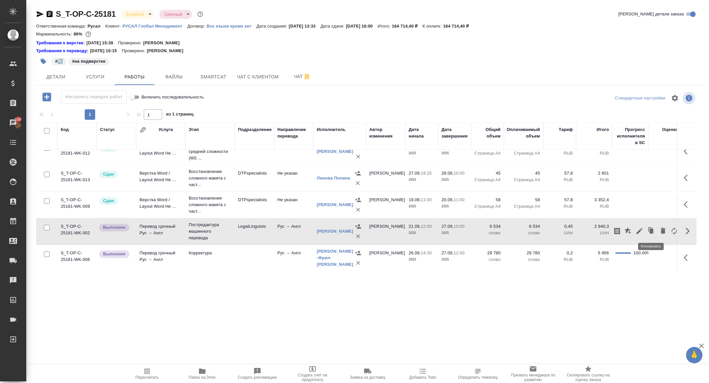
click at [650, 228] on icon "button" at bounding box center [651, 230] width 4 height 5
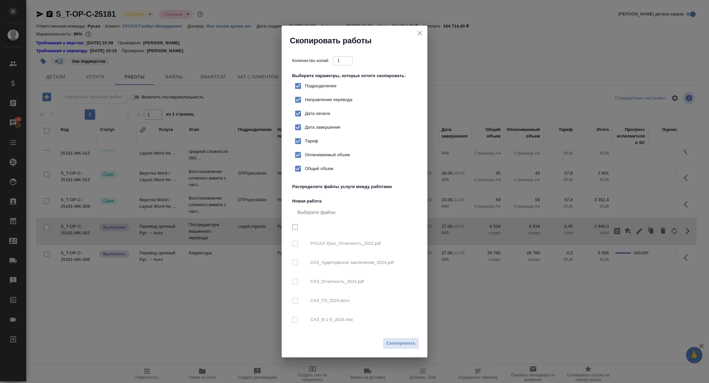
checkbox input "true"
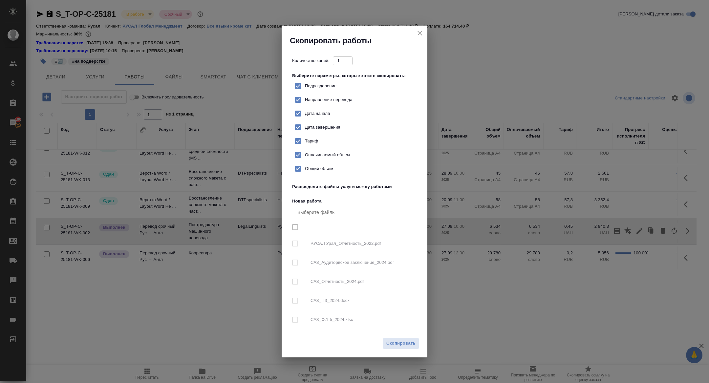
checkbox input "true"
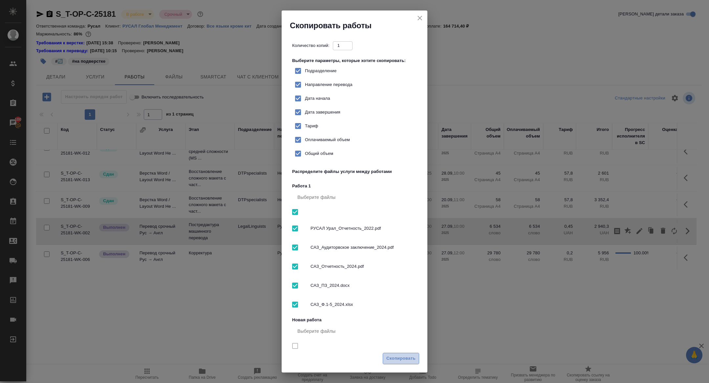
click at [394, 358] on span "Скопировать" at bounding box center [400, 359] width 29 height 8
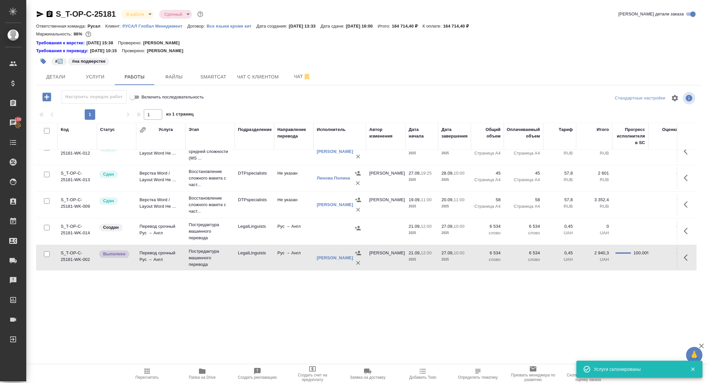
click at [690, 231] on icon "button" at bounding box center [687, 231] width 8 height 8
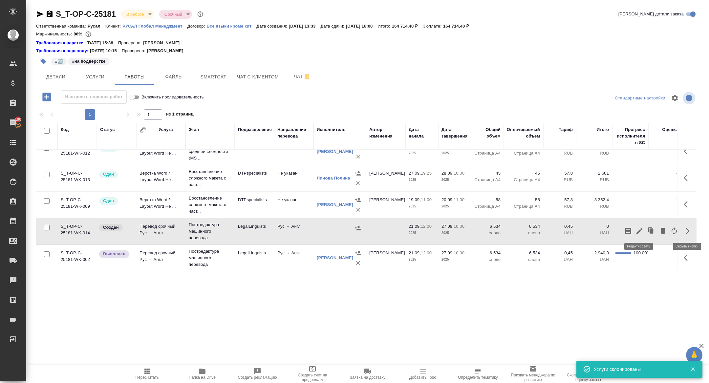
click at [639, 231] on icon "button" at bounding box center [639, 231] width 6 height 6
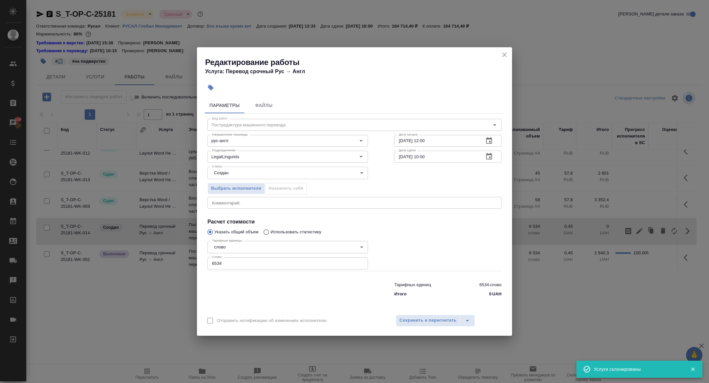
drag, startPoint x: 223, startPoint y: 263, endPoint x: 147, endPoint y: 258, distance: 76.2
click at [147, 258] on div "Редактирование работы Услуга: Перевод срочный Рус → [PERSON_NAME] Файлы Вид раб…" at bounding box center [354, 191] width 709 height 383
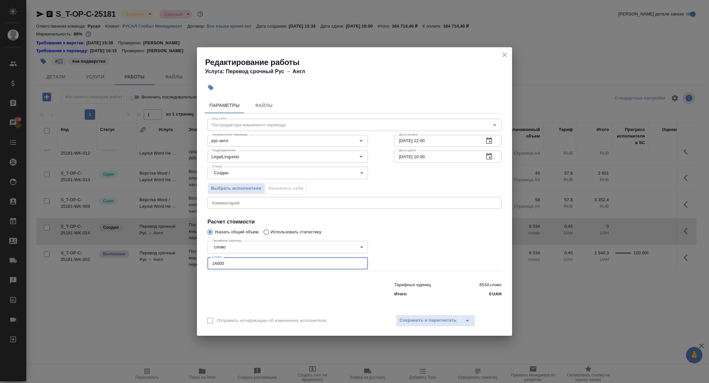
type input "14000"
click at [495, 156] on button "button" at bounding box center [489, 157] width 16 height 16
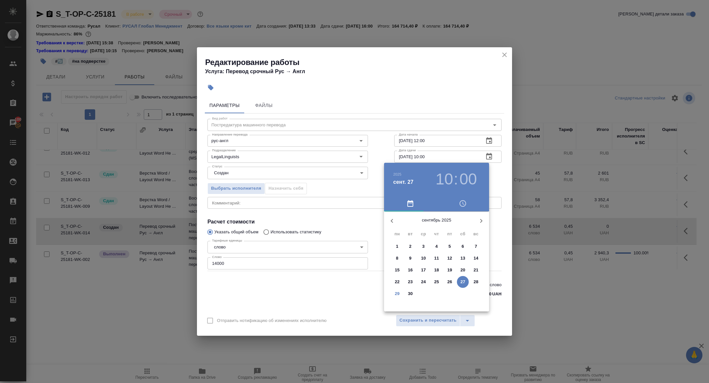
click at [480, 217] on icon "button" at bounding box center [481, 221] width 8 height 8
click at [427, 244] on span "1" at bounding box center [423, 246] width 12 height 7
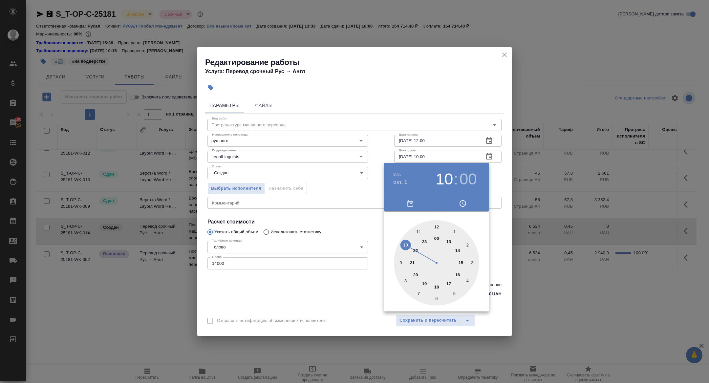
click at [402, 260] on div at bounding box center [436, 262] width 85 height 85
type input "[DATE] 09:00"
click at [357, 212] on div at bounding box center [354, 191] width 709 height 383
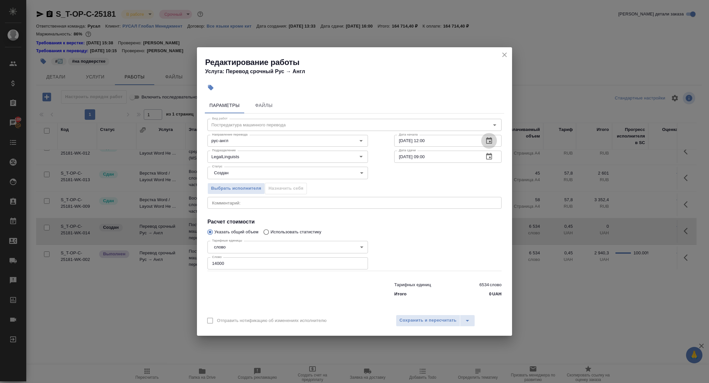
click at [491, 142] on icon "button" at bounding box center [489, 141] width 8 height 8
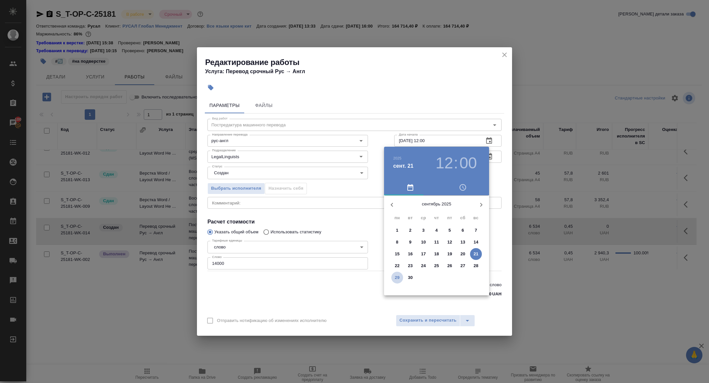
click at [399, 278] on p "29" at bounding box center [397, 277] width 5 height 7
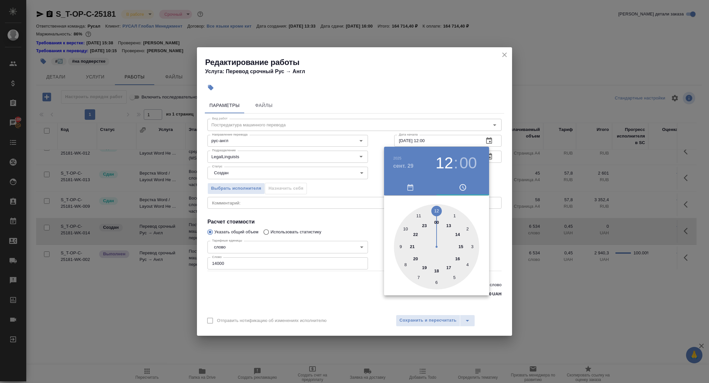
click at [405, 228] on div at bounding box center [436, 246] width 85 height 85
type input "[DATE] 10:00"
click at [319, 207] on div at bounding box center [354, 191] width 709 height 383
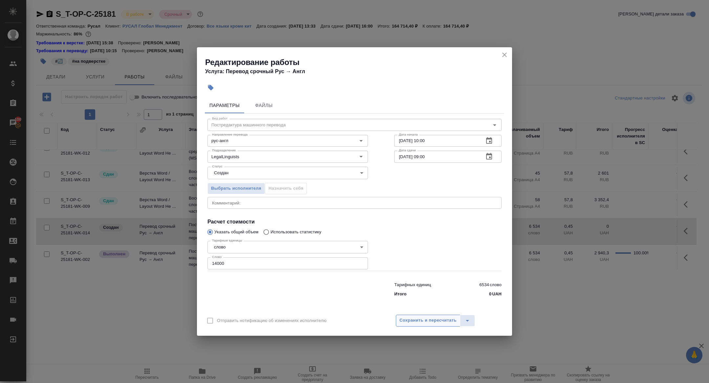
click at [427, 317] on span "Сохранить и пересчитать" at bounding box center [427, 321] width 57 height 8
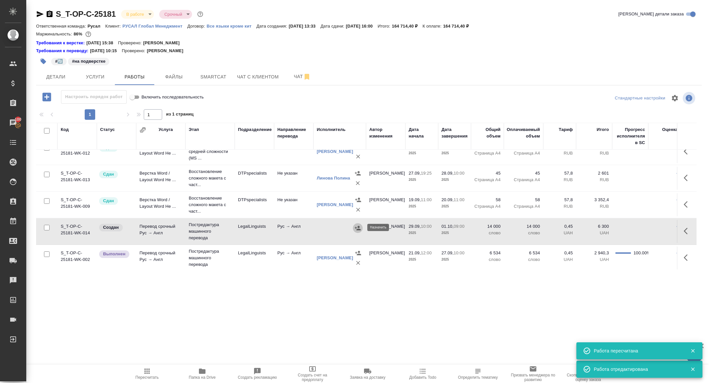
click at [356, 227] on icon "button" at bounding box center [358, 228] width 6 height 4
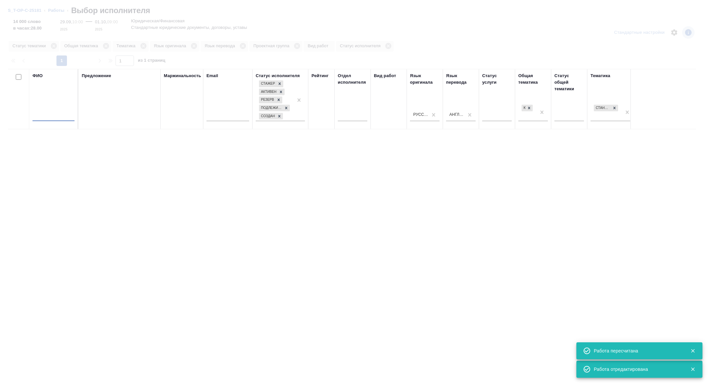
click at [52, 117] on input "text" at bounding box center [53, 117] width 42 height 8
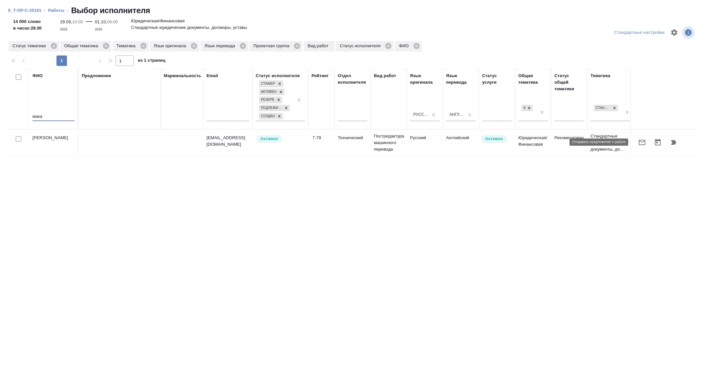
type input "мака"
click at [642, 142] on icon "button" at bounding box center [642, 142] width 8 height 8
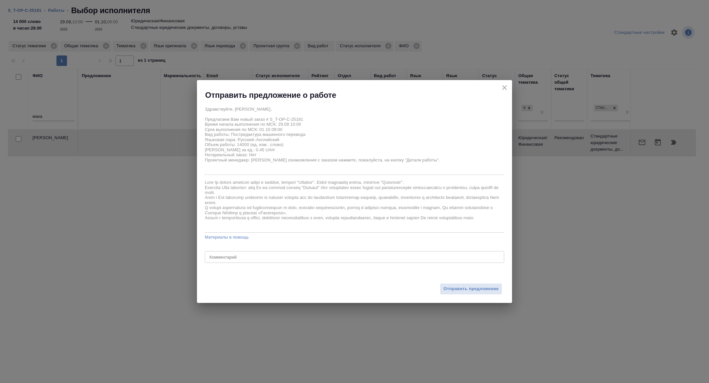
click at [242, 256] on textarea at bounding box center [354, 257] width 290 height 5
type textarea "в этом проекте добавили файл на 14 тыс слов к 1 числу, сможете взять?("
click at [460, 289] on span "Отправить предложение" at bounding box center [470, 289] width 55 height 8
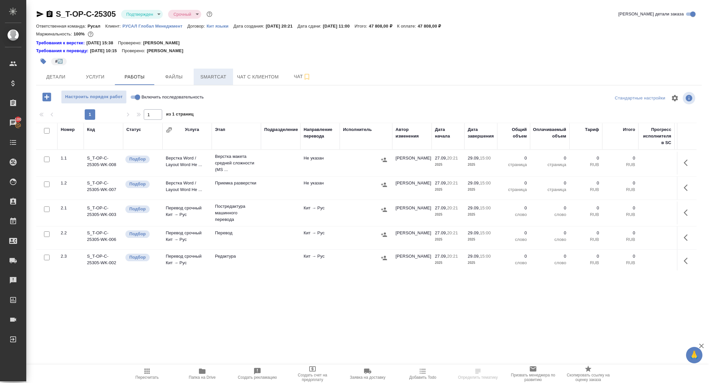
click at [219, 75] on span "Smartcat" at bounding box center [212, 77] width 31 height 8
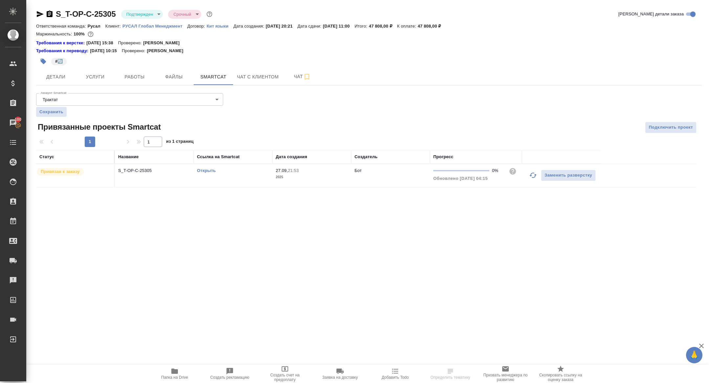
click at [210, 169] on link "Открыть" at bounding box center [206, 170] width 19 height 5
click at [138, 71] on button "Работы" at bounding box center [134, 77] width 39 height 16
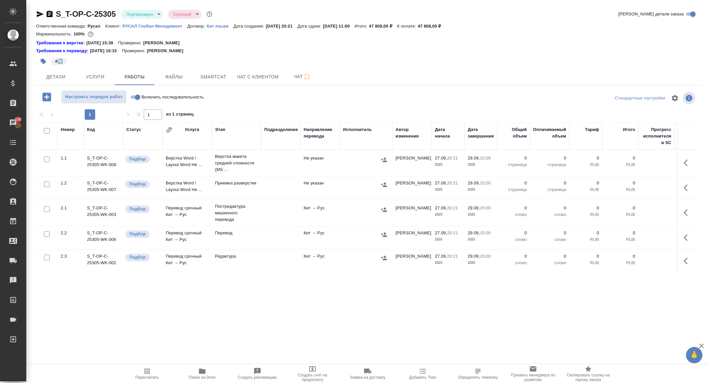
click at [45, 130] on input "checkbox" at bounding box center [47, 131] width 6 height 6
checkbox input "true"
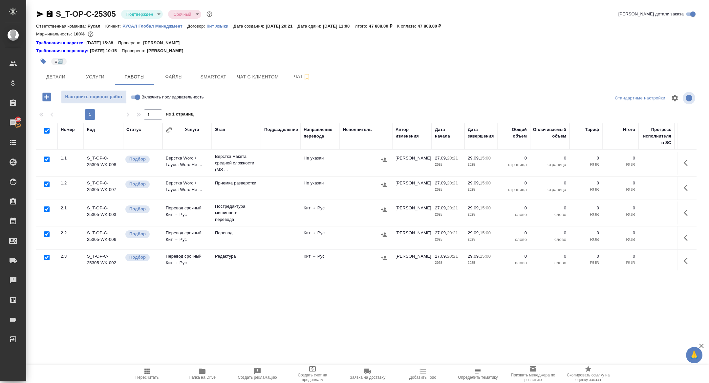
checkbox input "true"
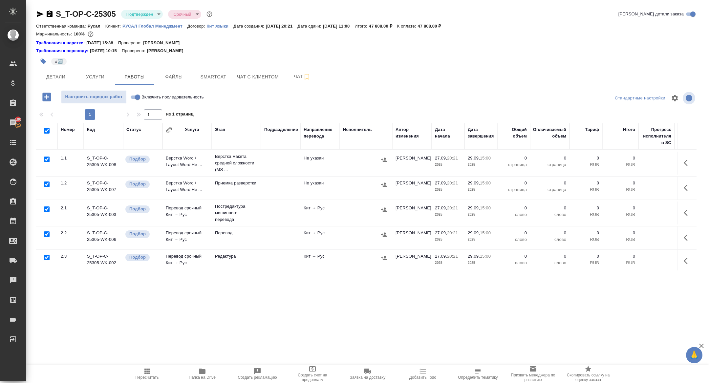
checkbox input "true"
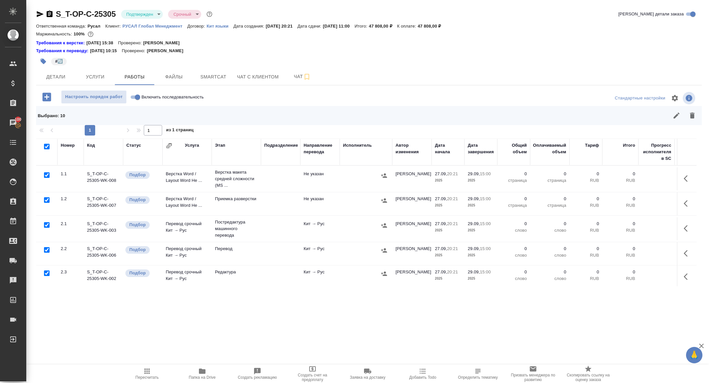
click at [47, 225] on input "checkbox" at bounding box center [47, 225] width 6 height 6
checkbox input "false"
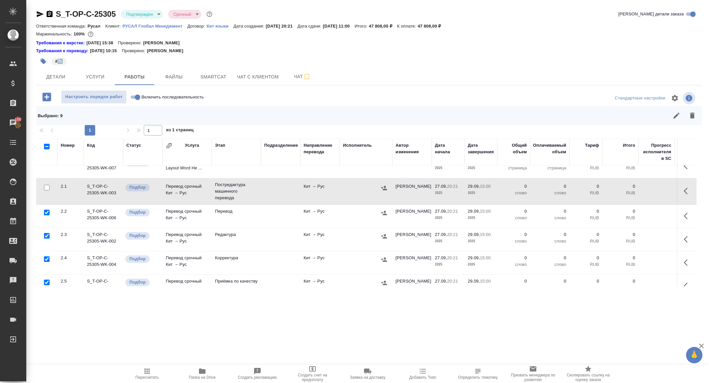
scroll to position [38, 0]
click at [46, 233] on input "checkbox" at bounding box center [47, 236] width 6 height 6
checkbox input "false"
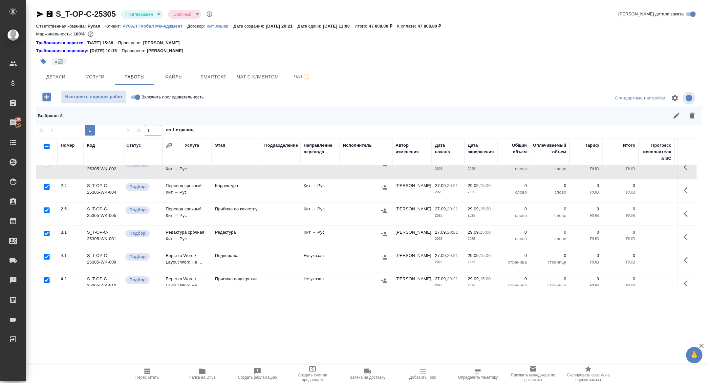
scroll to position [118, 0]
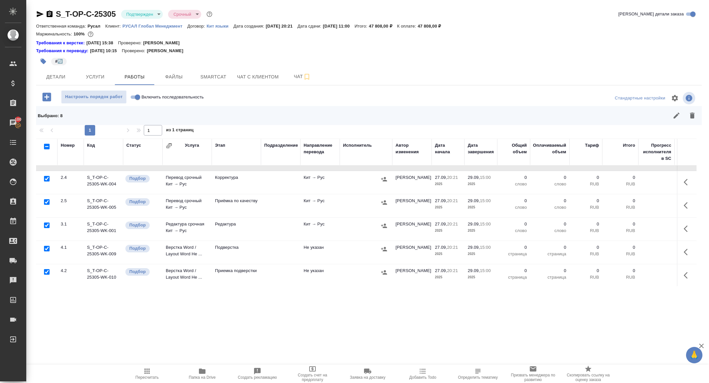
click at [46, 247] on input "checkbox" at bounding box center [47, 249] width 6 height 6
checkbox input "false"
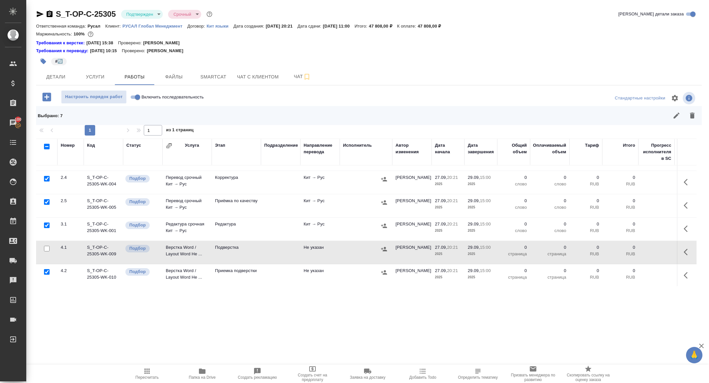
click at [700, 120] on div "Выбрано : 7" at bounding box center [368, 115] width 665 height 19
click at [694, 116] on icon "button" at bounding box center [692, 116] width 8 height 8
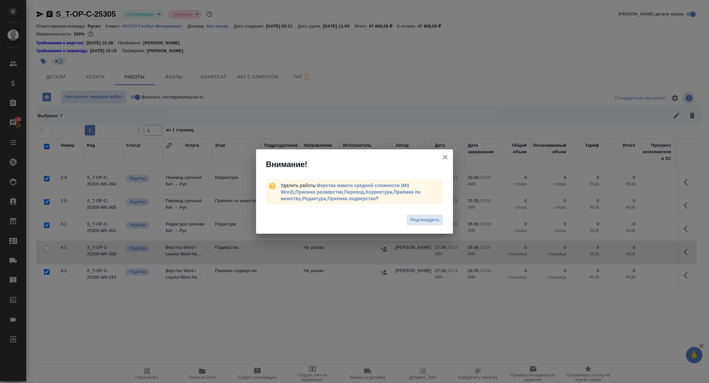
click at [432, 214] on div "Подтвердить" at bounding box center [354, 221] width 197 height 26
click at [429, 222] on span "Подтвердить" at bounding box center [424, 220] width 29 height 8
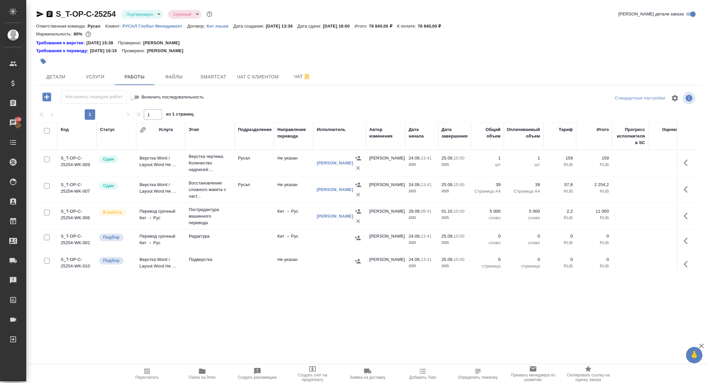
click at [686, 247] on button "button" at bounding box center [687, 241] width 16 height 16
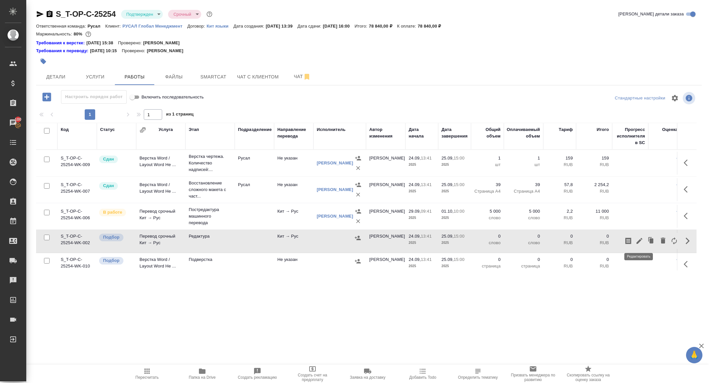
click at [642, 241] on icon "button" at bounding box center [639, 241] width 8 height 8
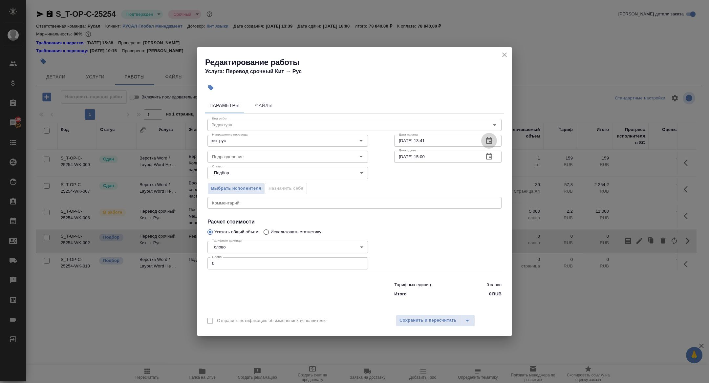
click at [491, 138] on icon "button" at bounding box center [489, 140] width 6 height 7
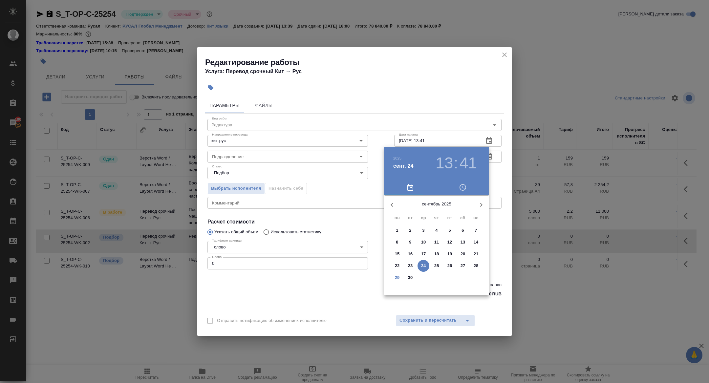
click at [409, 278] on p "30" at bounding box center [410, 277] width 5 height 7
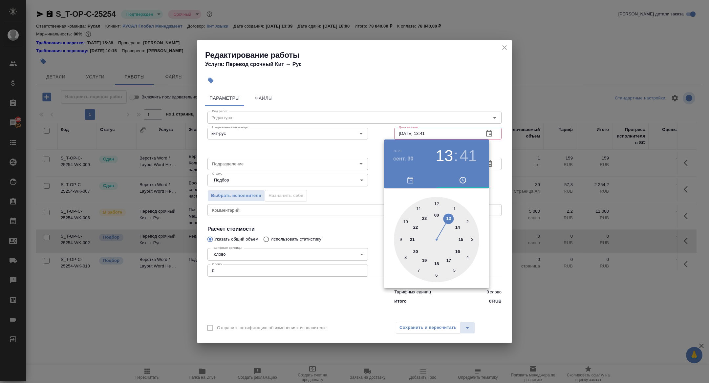
click at [424, 258] on div at bounding box center [436, 239] width 85 height 85
click at [436, 200] on div at bounding box center [436, 239] width 85 height 85
type input "30.09.2025 19:00"
click at [290, 157] on div at bounding box center [354, 191] width 709 height 383
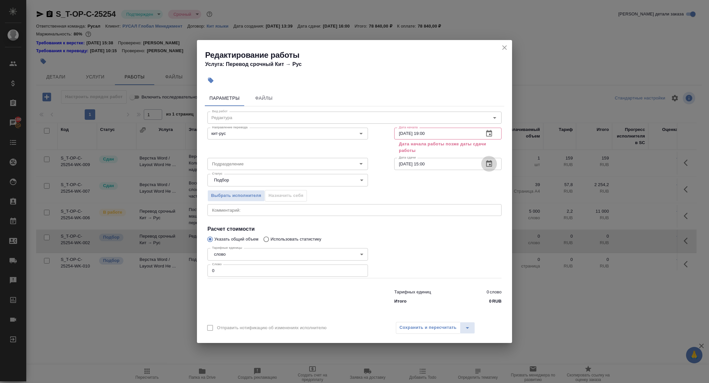
click at [489, 164] on icon "button" at bounding box center [489, 163] width 6 height 7
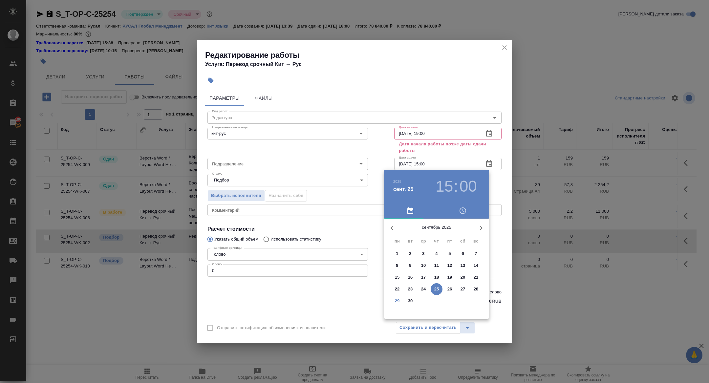
click at [479, 224] on icon "button" at bounding box center [481, 228] width 8 height 8
click at [426, 251] on span "1" at bounding box center [423, 253] width 12 height 7
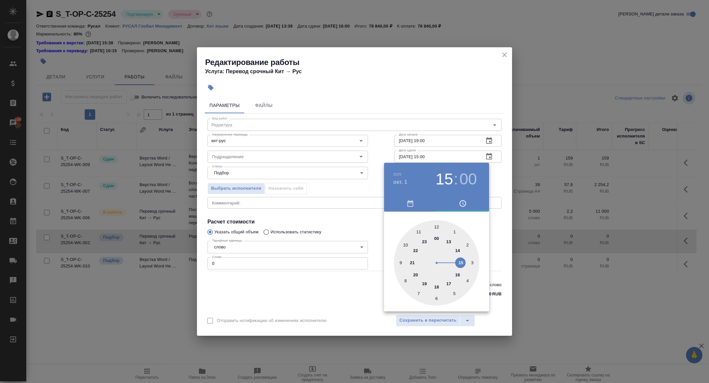
click at [458, 250] on div at bounding box center [436, 262] width 85 height 85
type input "01.10.2025 14:00"
click at [336, 238] on div at bounding box center [354, 191] width 709 height 383
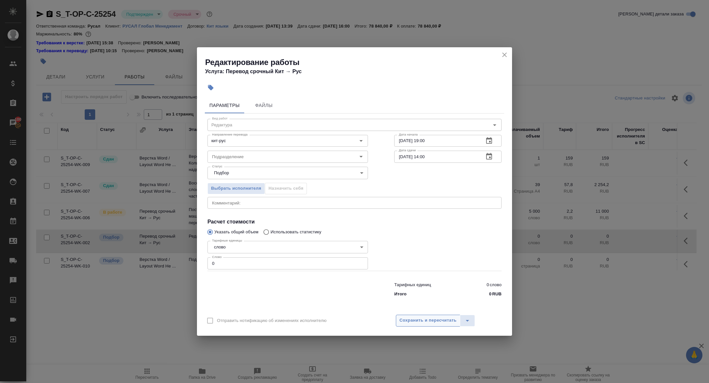
click at [432, 319] on span "Сохранить и пересчитать" at bounding box center [427, 321] width 57 height 8
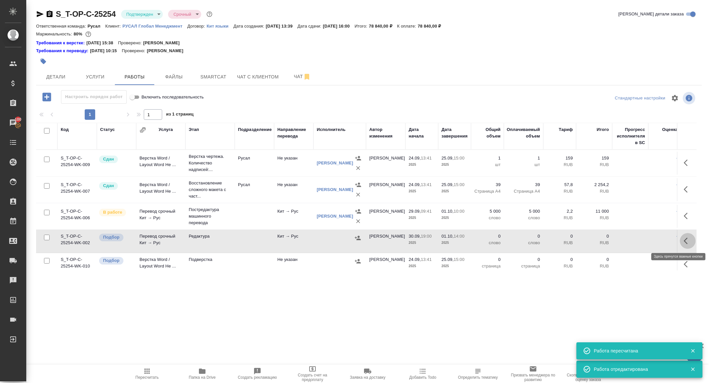
click at [688, 239] on icon "button" at bounding box center [687, 241] width 8 height 8
click at [641, 239] on icon "button" at bounding box center [639, 241] width 8 height 8
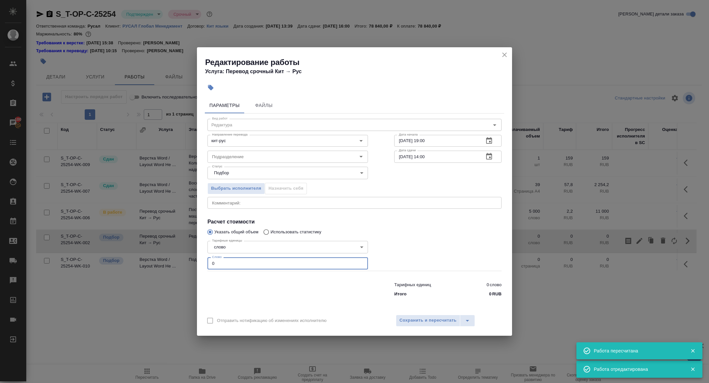
drag, startPoint x: 219, startPoint y: 264, endPoint x: 181, endPoint y: 262, distance: 38.7
click at [181, 262] on div "Редактирование работы Услуга: Перевод срочный Кит → Рус Параметры Файлы Вид раб…" at bounding box center [354, 191] width 709 height 383
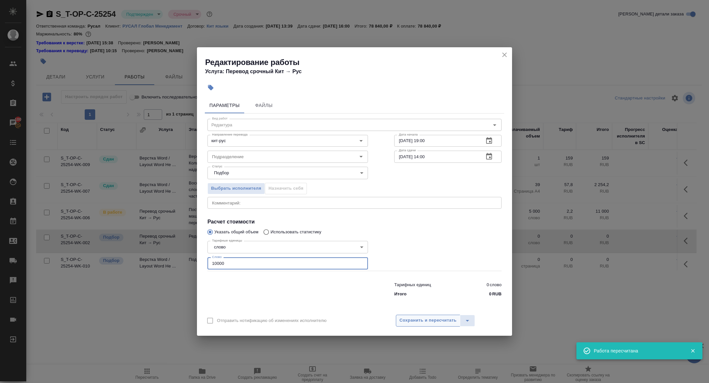
type input "10000"
click at [428, 321] on span "Сохранить и пересчитать" at bounding box center [427, 321] width 57 height 8
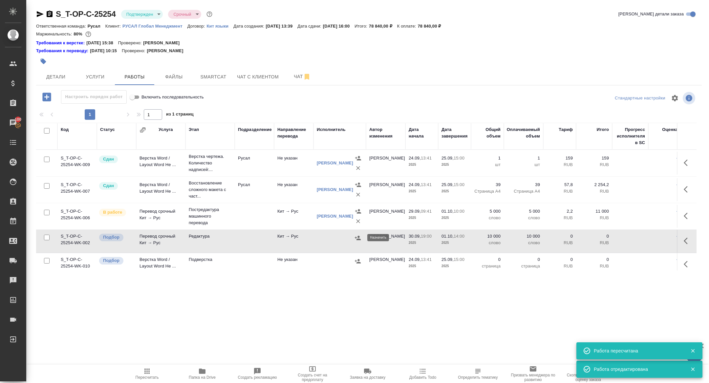
click at [358, 236] on icon "button" at bounding box center [358, 238] width 6 height 4
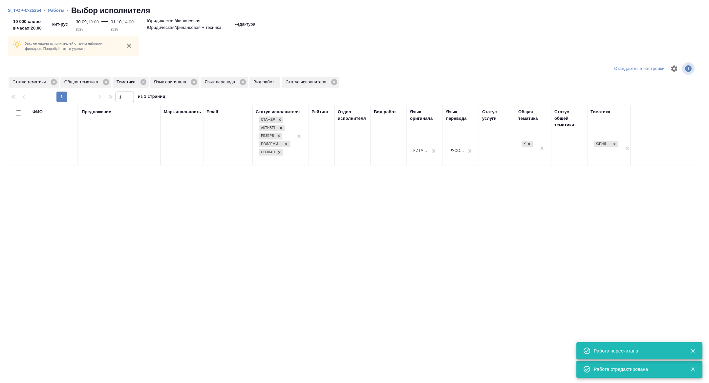
click at [55, 111] on div "ФИО" at bounding box center [53, 112] width 42 height 7
click at [43, 153] on input "text" at bounding box center [53, 153] width 42 height 8
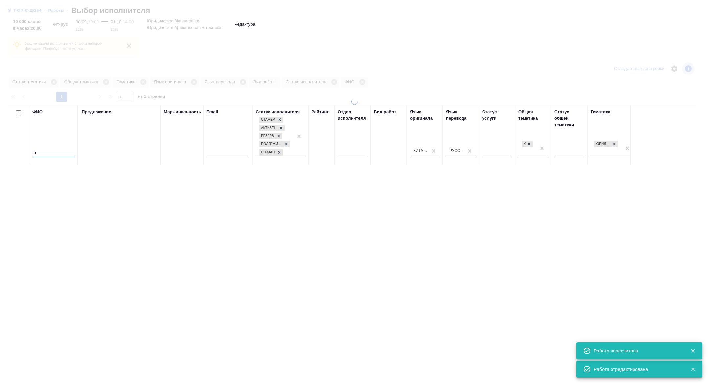
type input "f"
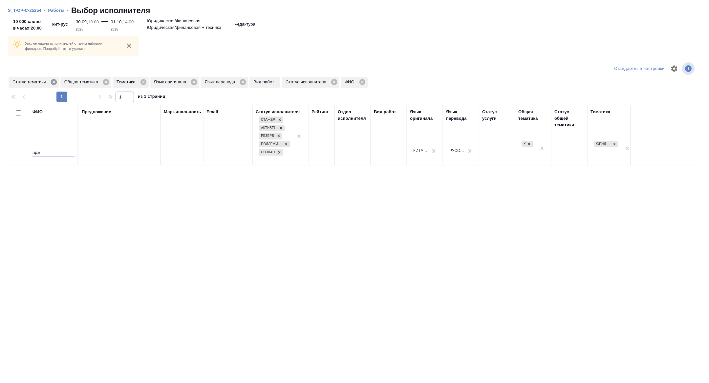
type input "арж"
click at [54, 81] on icon at bounding box center [53, 81] width 7 height 7
click at [94, 80] on icon at bounding box center [91, 81] width 7 height 7
click at [53, 84] on icon at bounding box center [54, 81] width 7 height 7
click at [53, 81] on icon at bounding box center [52, 81] width 7 height 7
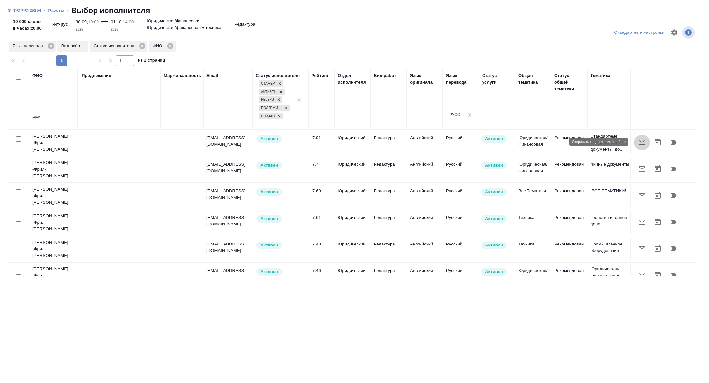
click at [643, 142] on icon "button" at bounding box center [642, 142] width 8 height 8
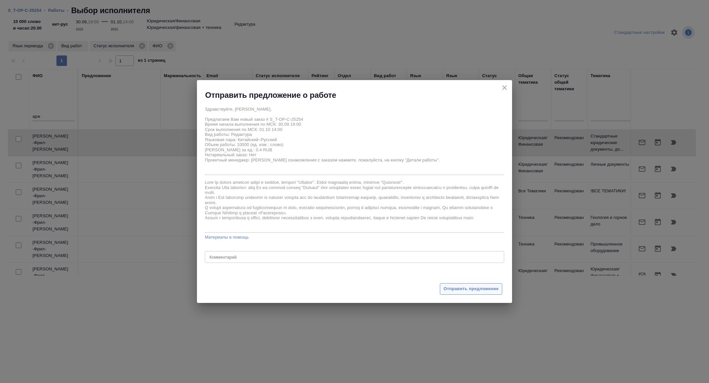
click at [465, 285] on span "Отправить предложение" at bounding box center [470, 289] width 55 height 8
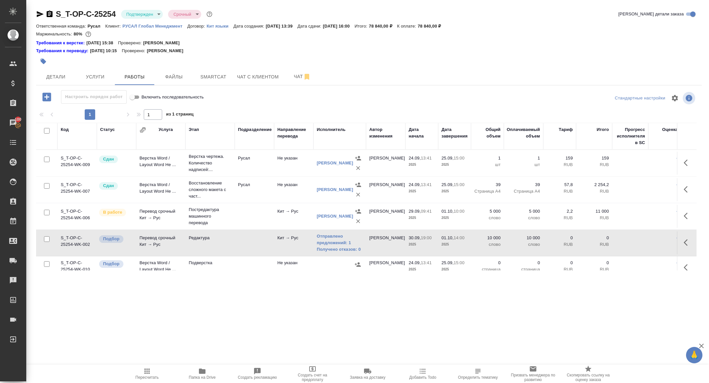
click at [129, 13] on body "🙏 .cls-1 fill:#fff; AWATERA Zhuravleva Alexandra Клиенты Спецификации Заказы 10…" at bounding box center [354, 191] width 709 height 383
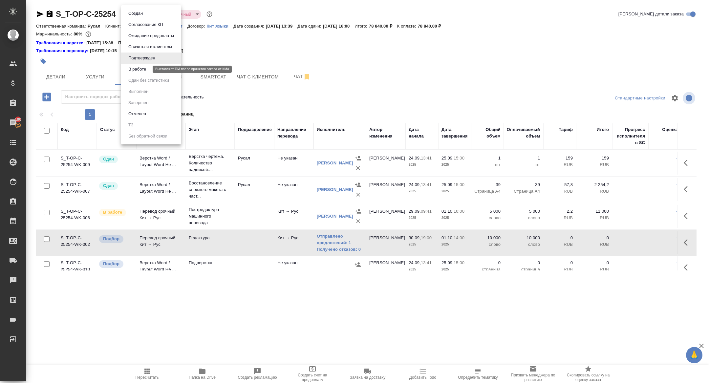
click at [138, 71] on button "В работе" at bounding box center [137, 69] width 22 height 7
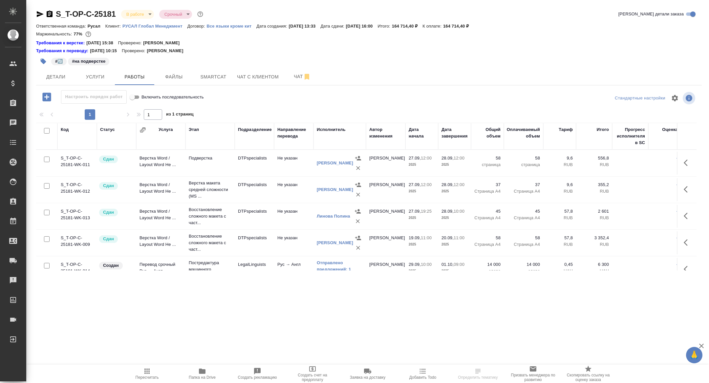
scroll to position [65, 0]
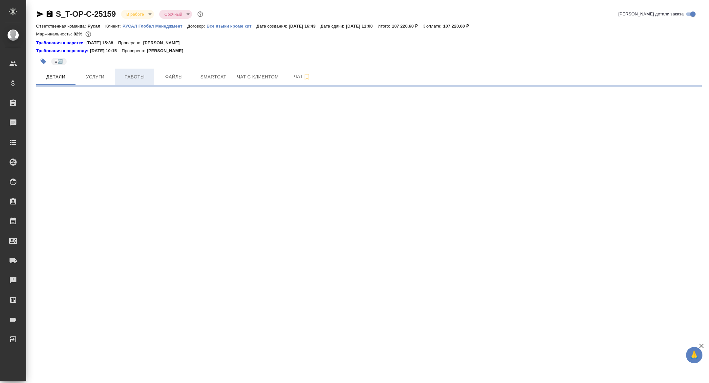
select select "RU"
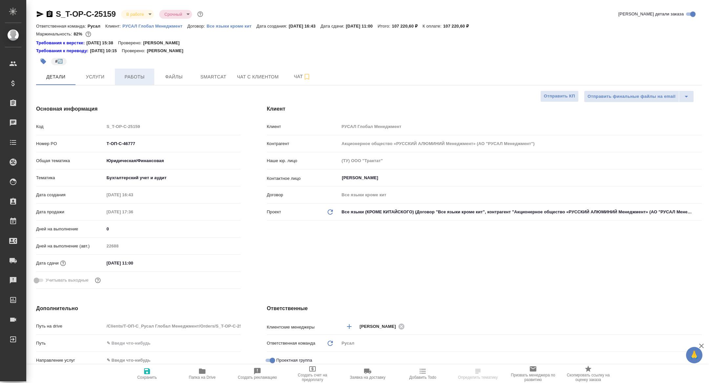
type textarea "x"
click at [132, 81] on button "Работы" at bounding box center [134, 77] width 39 height 16
type textarea "x"
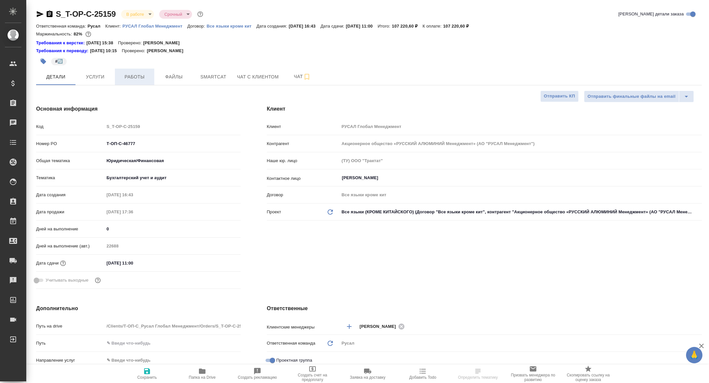
type textarea "x"
type input "[PERSON_NAME]"
type textarea "x"
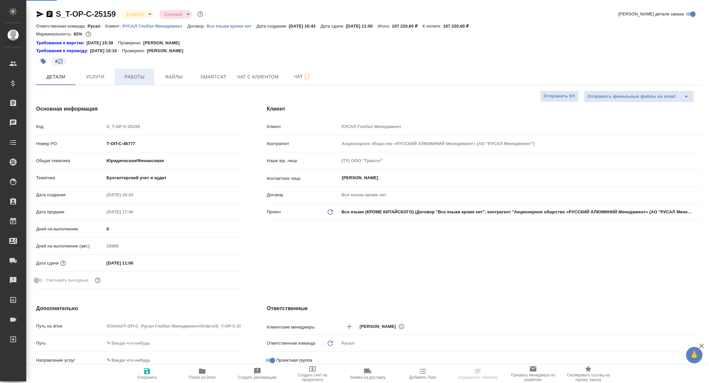
type textarea "x"
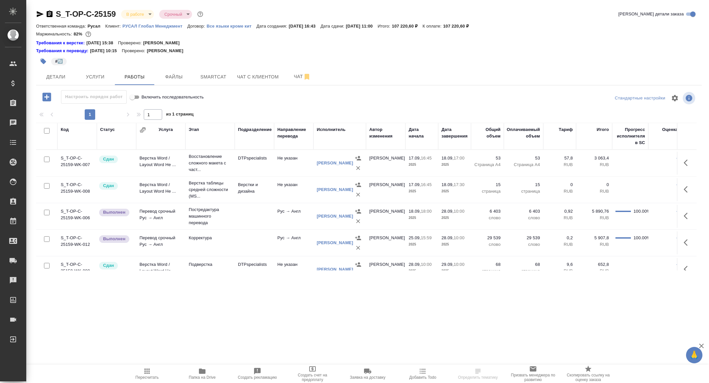
scroll to position [38, 0]
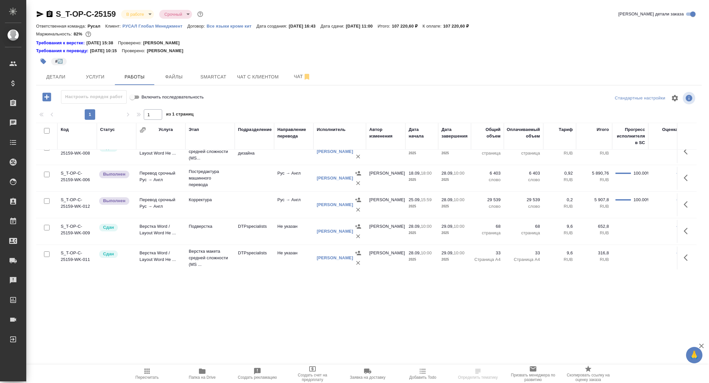
click at [302, 85] on hr at bounding box center [368, 85] width 665 height 0
click at [297, 82] on button "Чат" at bounding box center [301, 77] width 39 height 16
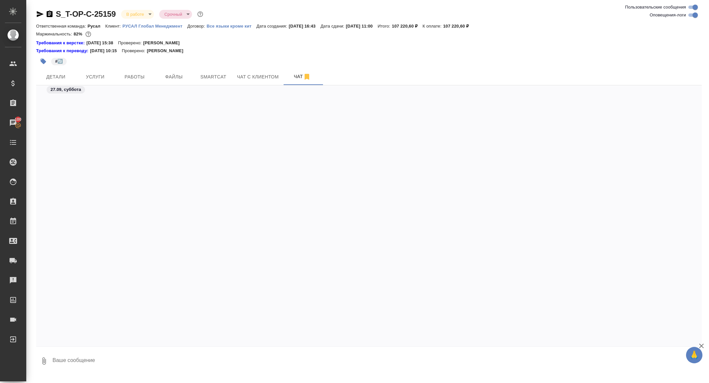
scroll to position [6556, 0]
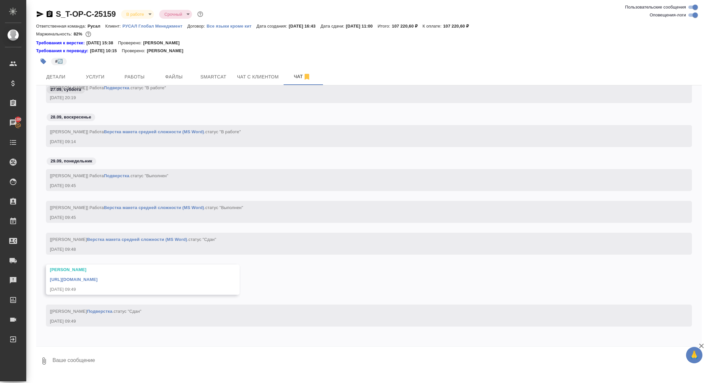
click at [96, 276] on div "https://drive.awatera.com/apps/files/files/10391444?dir=/Shares/%D0%A2-%D0%9E%D…" at bounding box center [133, 279] width 167 height 8
click at [97, 279] on link "https://drive.awatera.com/apps/files/files/10391444?dir=/Shares/%D0%A2-%D0%9E%D…" at bounding box center [74, 279] width 48 height 5
click at [65, 70] on button "Детали" at bounding box center [55, 77] width 39 height 16
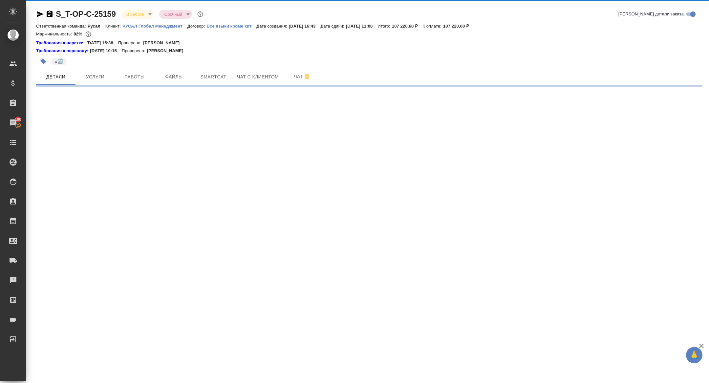
select select "RU"
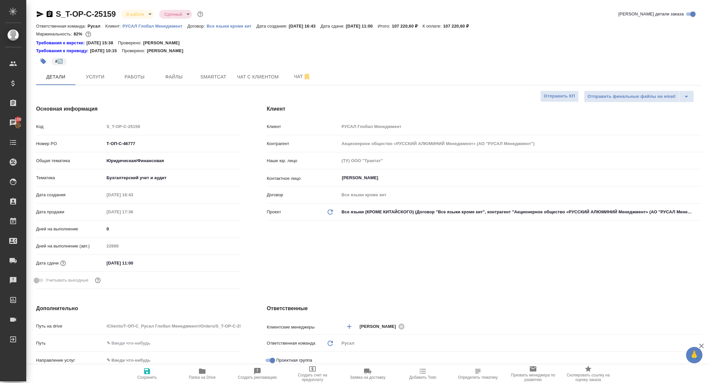
type textarea "x"
drag, startPoint x: 145, startPoint y: 139, endPoint x: 76, endPoint y: 137, distance: 69.6
click at [76, 138] on div "Номер PO Т-ОП-С-46777" at bounding box center [138, 143] width 204 height 11
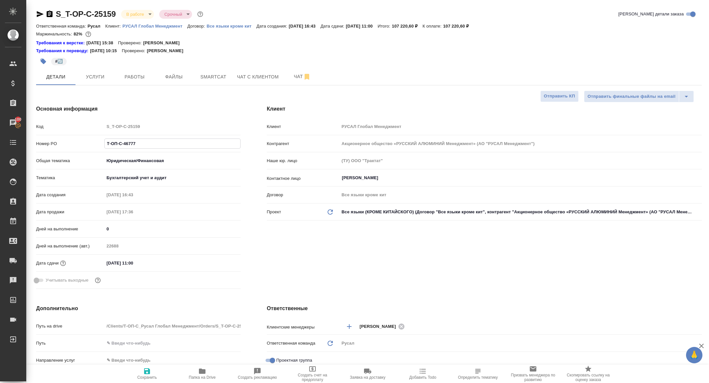
drag, startPoint x: 139, startPoint y: 144, endPoint x: 61, endPoint y: 130, distance: 78.8
click at [62, 130] on div "Код S_T-OP-C-25159 Номер PO Т-ОП-С-46777 Общая тематика Юридическая/Финансовая …" at bounding box center [138, 206] width 204 height 171
type textarea "x"
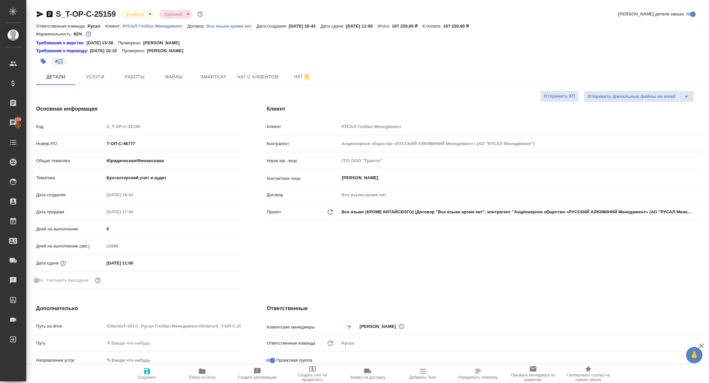
type textarea "x"
click at [134, 14] on body "🙏 .cls-1 fill:#fff; AWATERA Zhuravleva Alexandra Клиенты Спецификации Заказы 10…" at bounding box center [354, 191] width 709 height 383
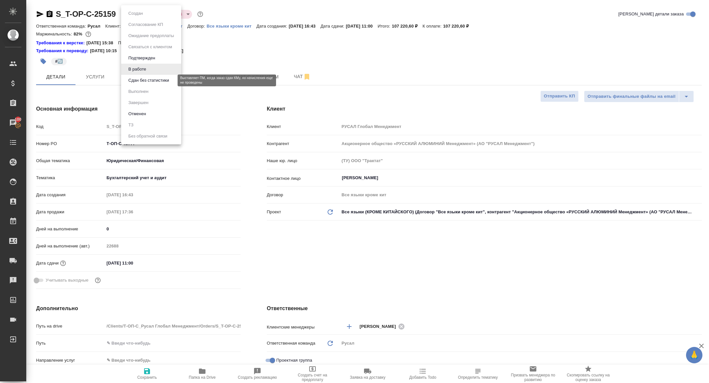
click at [148, 79] on button "Сдан без статистики" at bounding box center [148, 80] width 45 height 7
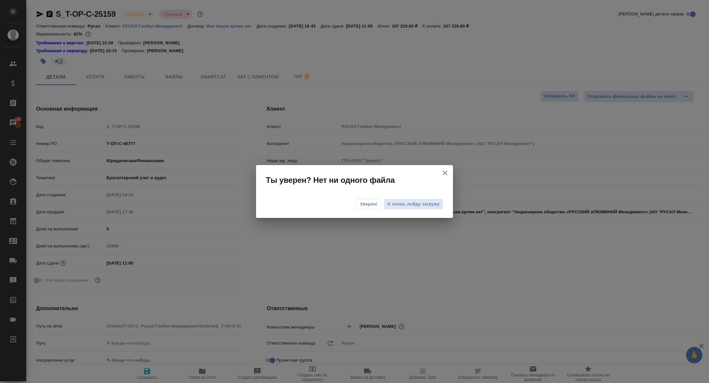
click at [362, 206] on span "Уверен!" at bounding box center [368, 204] width 17 height 7
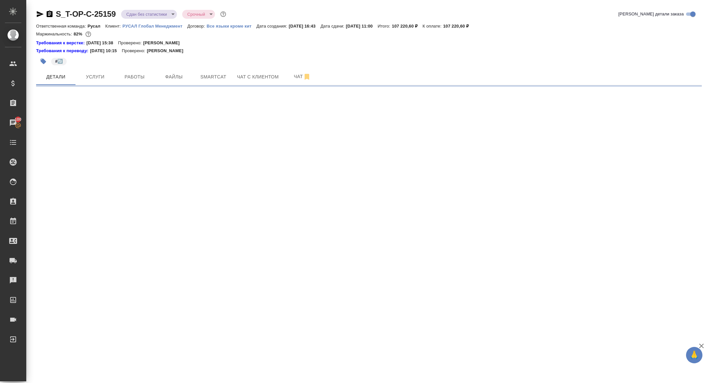
click at [141, 76] on span "Работы" at bounding box center [134, 77] width 31 height 8
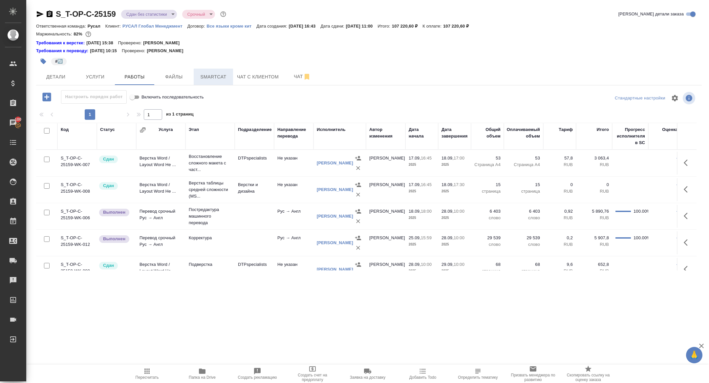
click at [215, 73] on span "Smartcat" at bounding box center [212, 77] width 31 height 8
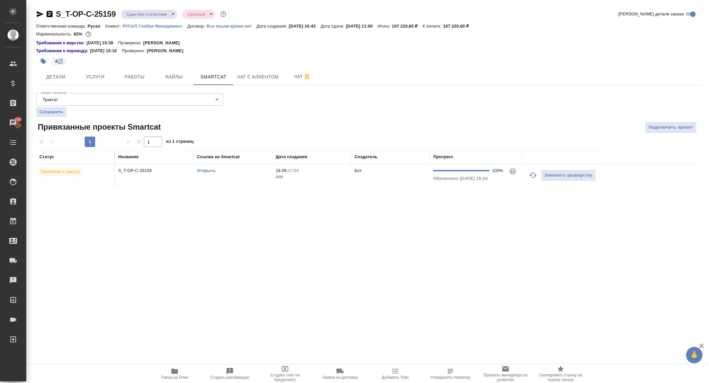
click at [147, 175] on td "S_T-OP-C-25159" at bounding box center [154, 175] width 79 height 23
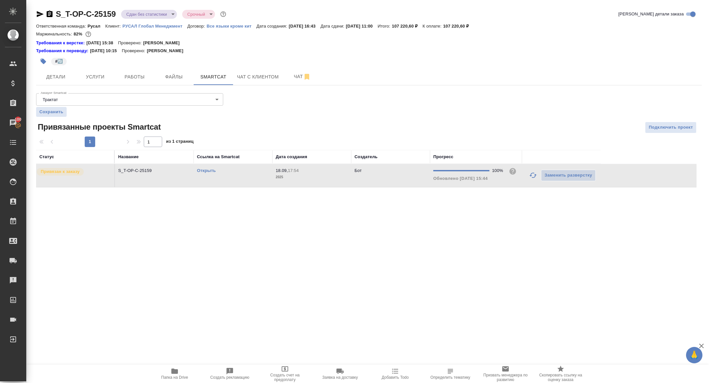
click at [147, 175] on td "S_T-OP-C-25159" at bounding box center [154, 175] width 79 height 23
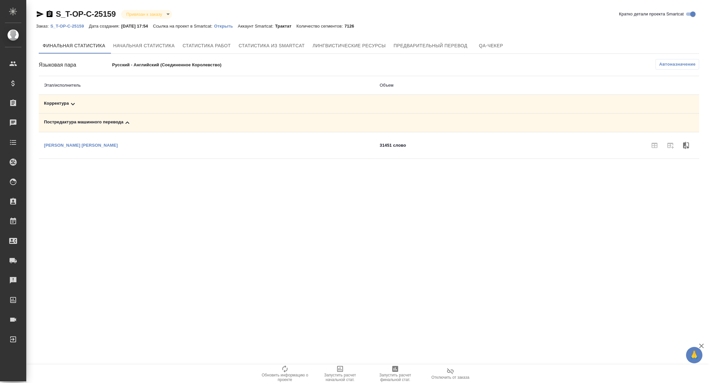
click at [106, 99] on td "Корректура" at bounding box center [207, 104] width 336 height 19
click at [110, 103] on div "Корректура" at bounding box center [206, 104] width 325 height 8
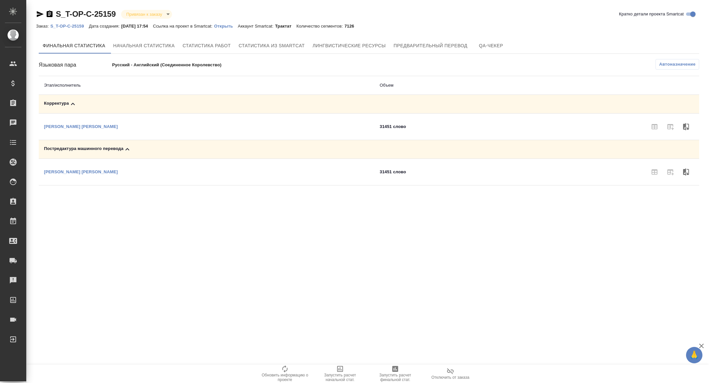
click at [396, 378] on span "Запустить расчет финальной стат." at bounding box center [394, 377] width 47 height 9
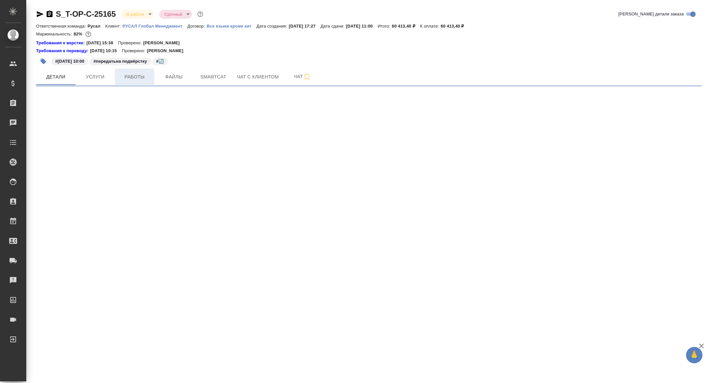
click at [135, 76] on span "Работы" at bounding box center [134, 77] width 31 height 8
select select "RU"
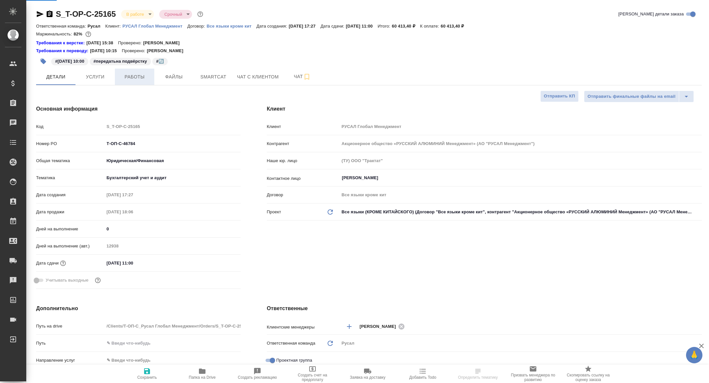
type textarea "x"
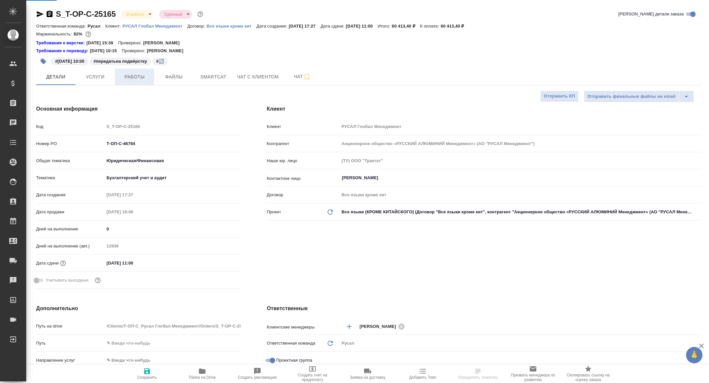
type textarea "x"
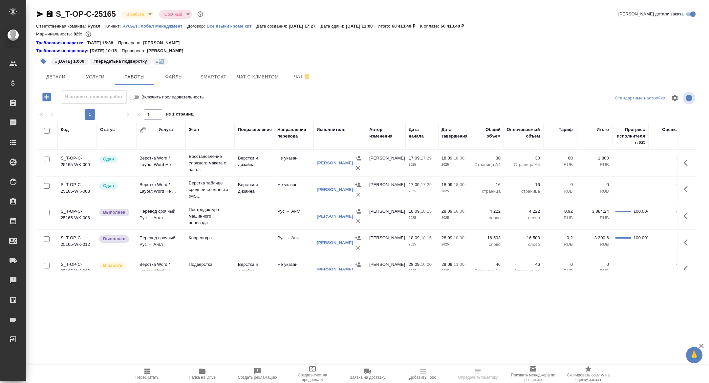
scroll to position [38, 0]
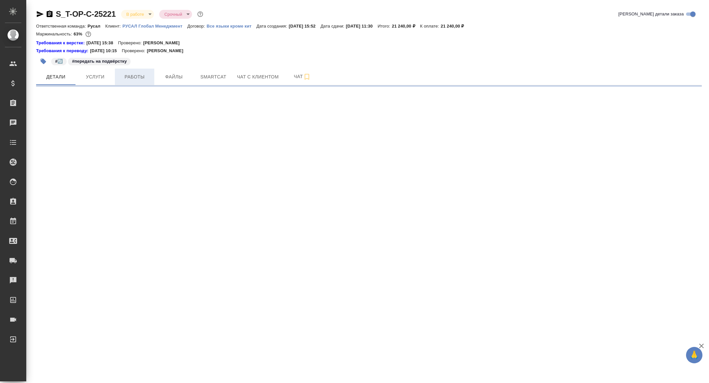
select select "RU"
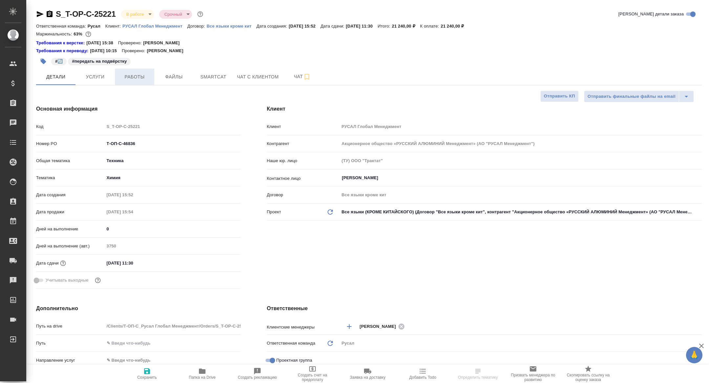
type textarea "x"
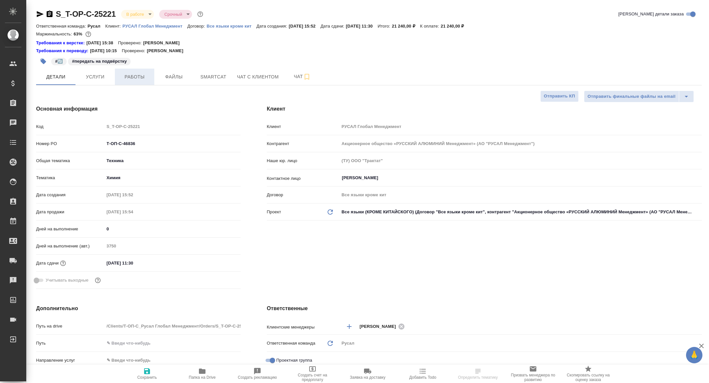
type textarea "x"
click at [132, 77] on span "Работы" at bounding box center [134, 77] width 31 height 8
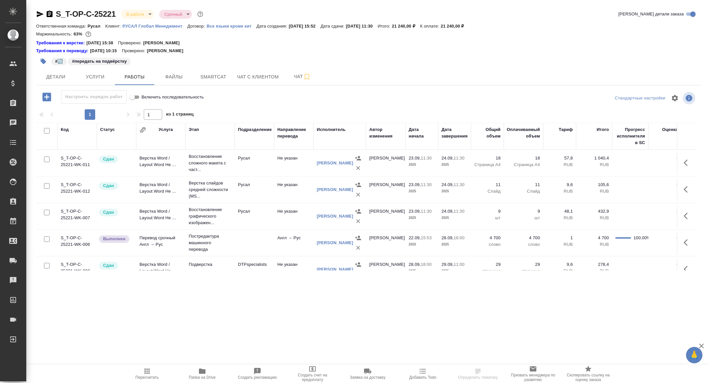
scroll to position [12, 0]
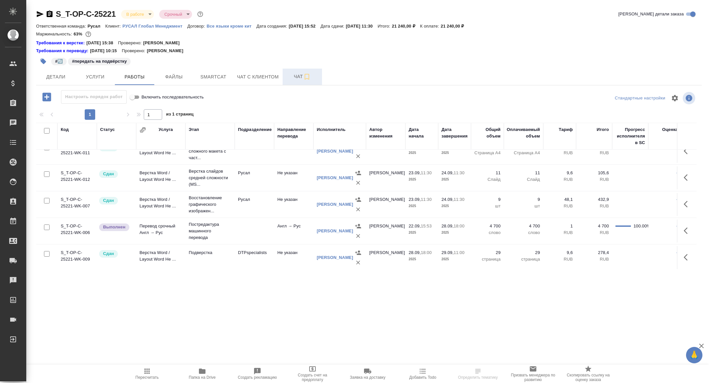
click at [297, 77] on span "Чат" at bounding box center [301, 76] width 31 height 8
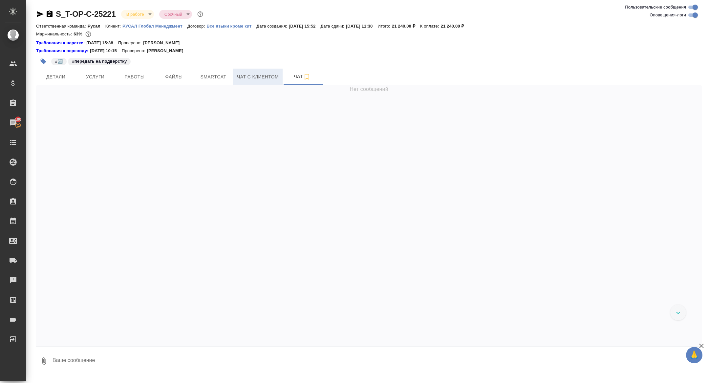
scroll to position [6057, 0]
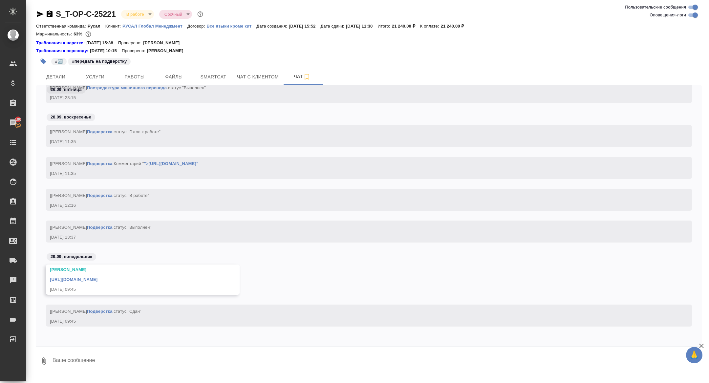
click at [94, 279] on link "[URL][DOMAIN_NAME]" at bounding box center [74, 279] width 48 height 5
click at [57, 71] on button "Детали" at bounding box center [55, 77] width 39 height 16
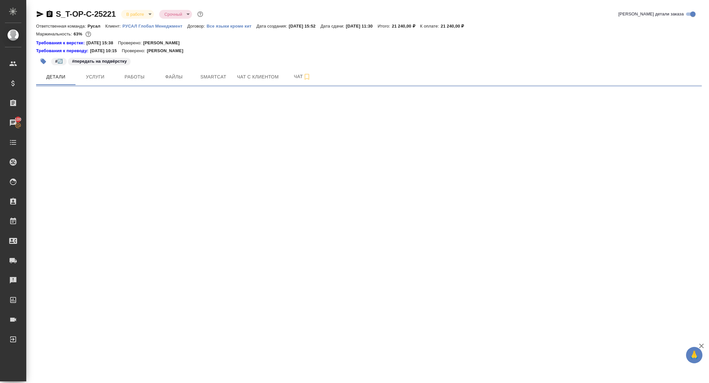
select select "RU"
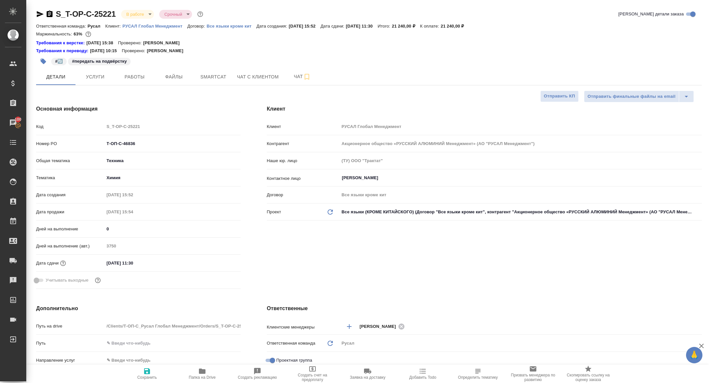
type textarea "x"
drag, startPoint x: 140, startPoint y: 148, endPoint x: 80, endPoint y: 131, distance: 62.5
click at [80, 131] on div "Код S_T-OP-C-25221 Номер PO Т-ОП-С-46836 Общая тематика Техника tech Тематика Х…" at bounding box center [138, 206] width 204 height 171
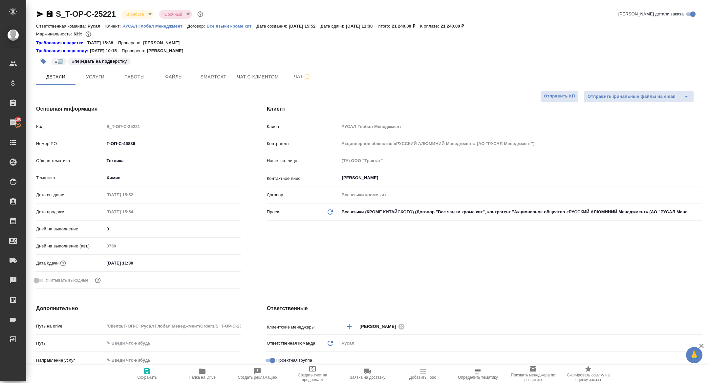
type textarea "x"
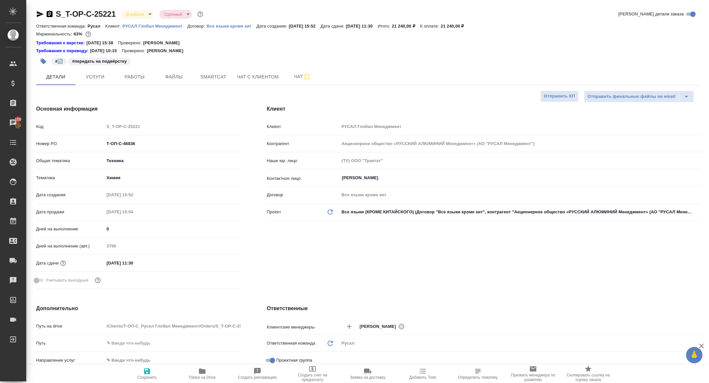
type textarea "x"
click at [132, 13] on body "🙏 .cls-1 fill:#fff; AWATERA [PERSON_NAME] Спецификации Заказы 100 Чаты Todo Про…" at bounding box center [354, 191] width 709 height 383
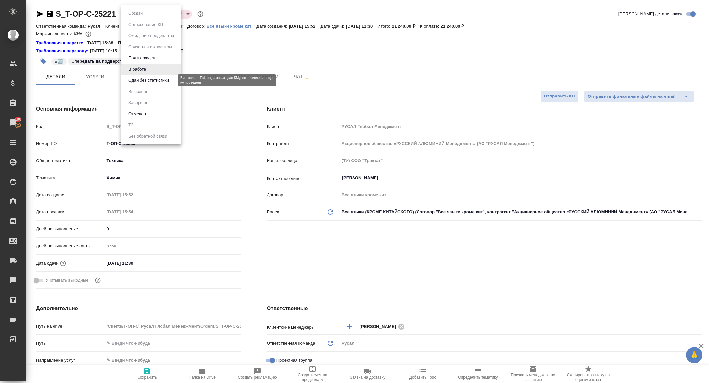
click at [160, 79] on button "Сдан без статистики" at bounding box center [148, 80] width 45 height 7
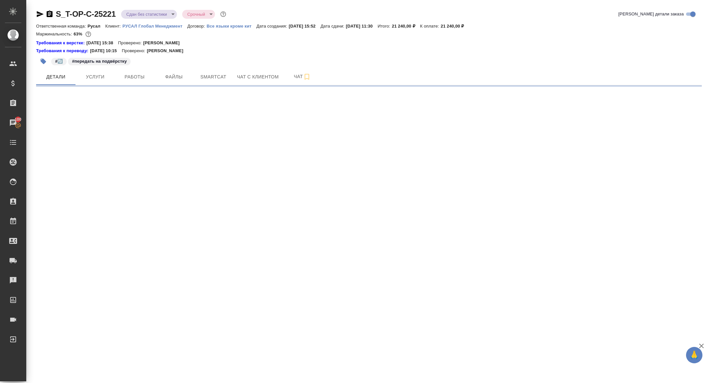
click at [129, 76] on span "Работы" at bounding box center [134, 77] width 31 height 8
select select "RU"
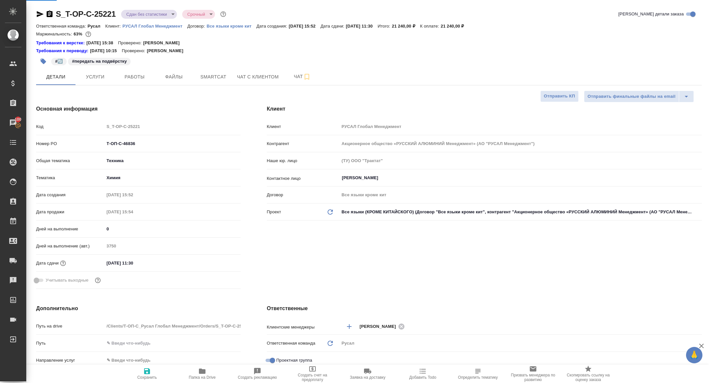
type textarea "x"
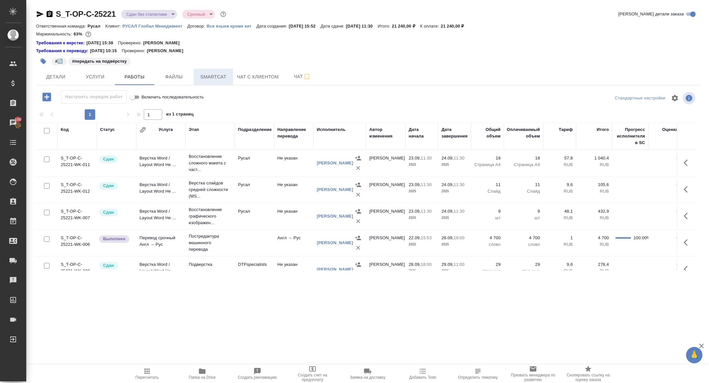
click at [211, 75] on span "Smartcat" at bounding box center [212, 77] width 31 height 8
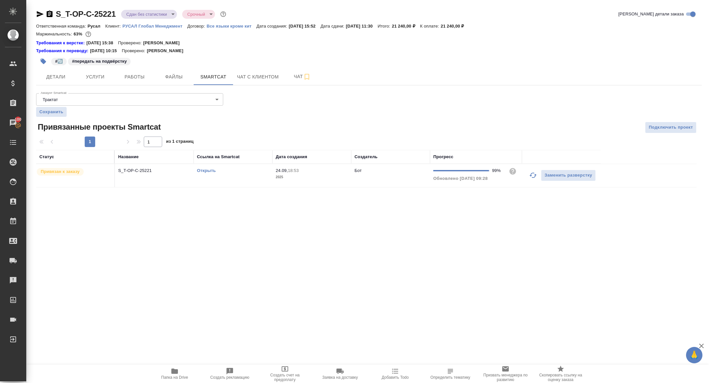
click at [141, 172] on p "S_T-OP-C-25221" at bounding box center [154, 170] width 72 height 7
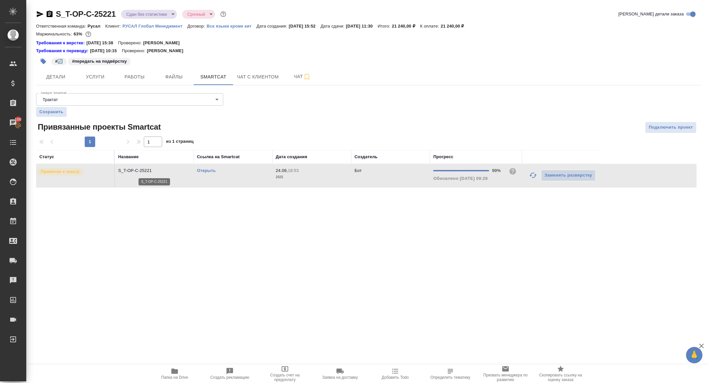
click at [141, 172] on p "S_T-OP-C-25221" at bounding box center [154, 170] width 72 height 7
click at [138, 80] on span "Работы" at bounding box center [134, 77] width 31 height 8
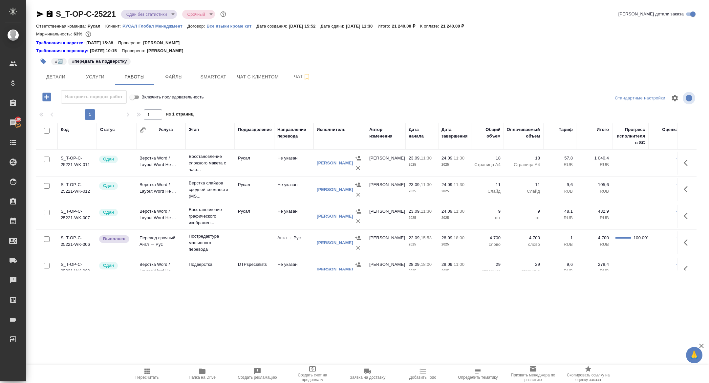
click at [685, 245] on icon "button" at bounding box center [687, 242] width 8 height 8
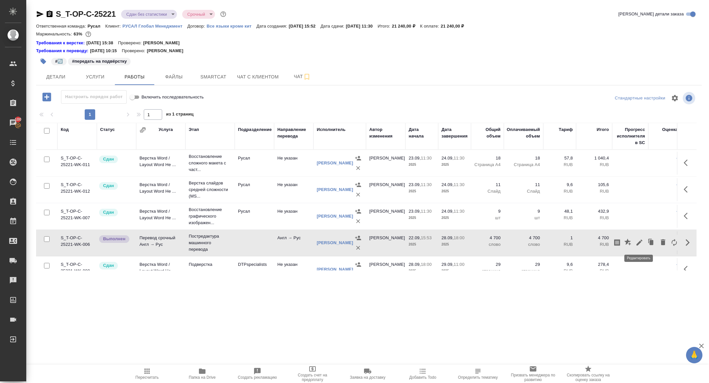
click at [641, 240] on icon "button" at bounding box center [639, 242] width 6 height 6
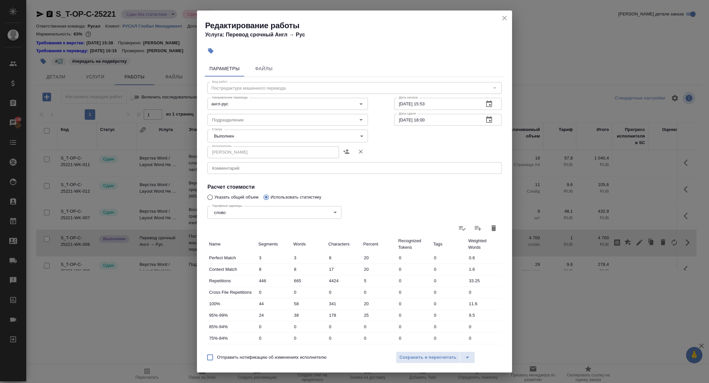
click at [237, 136] on body "🙏 .cls-1 fill:#fff; AWATERA [PERSON_NAME] Спецификации Заказы 100 Чаты Todo Про…" at bounding box center [354, 191] width 709 height 383
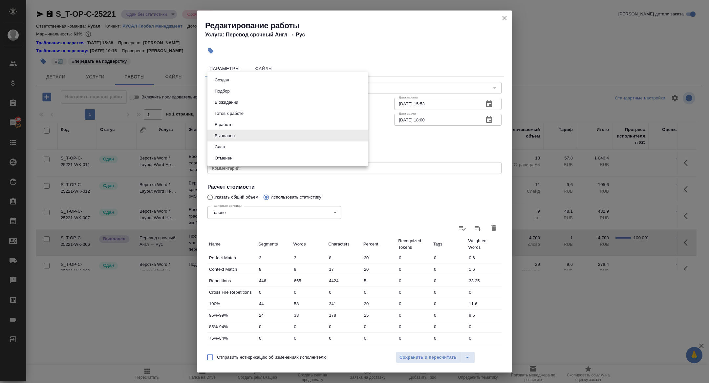
click at [228, 150] on li "Сдан" at bounding box center [287, 146] width 160 height 11
type input "closed"
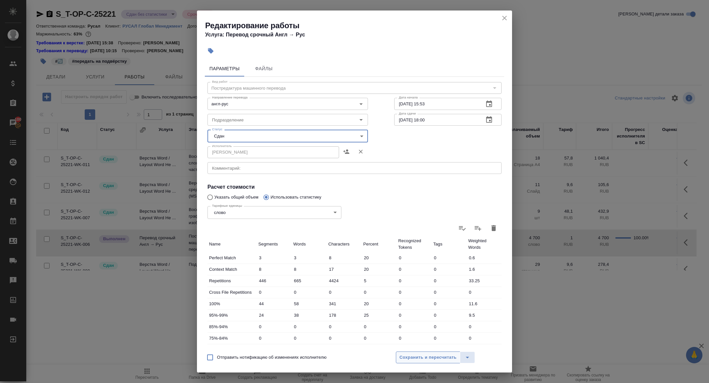
click at [414, 358] on span "Сохранить и пересчитать" at bounding box center [427, 358] width 57 height 8
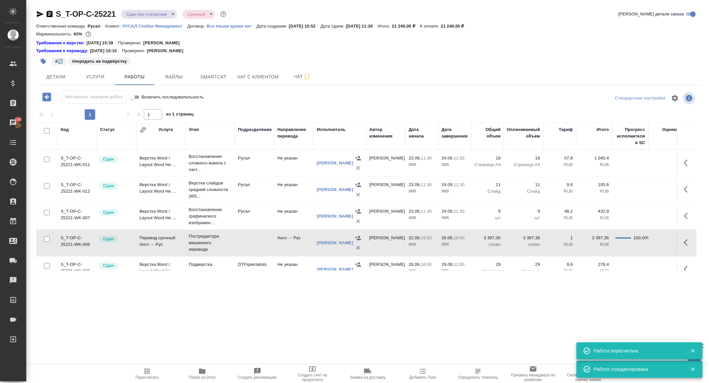
click at [146, 13] on body "🙏 .cls-1 fill:#fff; AWATERA Zhuravleva Alexandra Клиенты Спецификации Заказы 10…" at bounding box center [354, 191] width 709 height 383
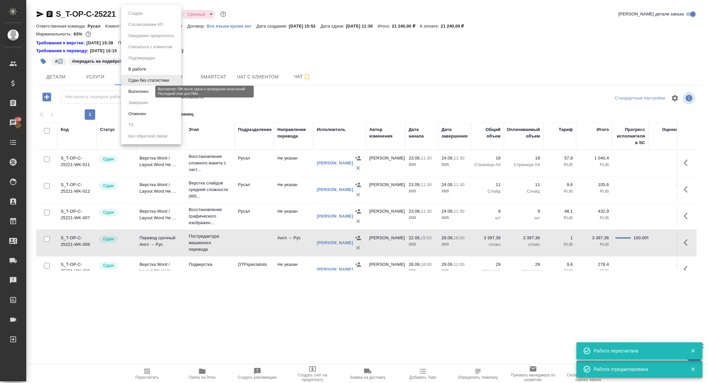
click at [140, 93] on button "Выполнен" at bounding box center [138, 91] width 24 height 7
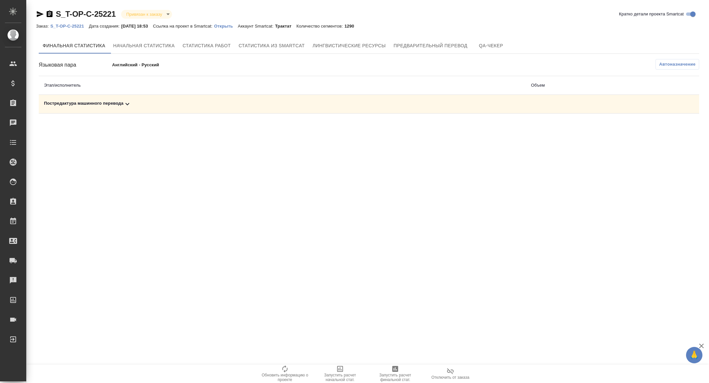
click at [127, 102] on icon at bounding box center [127, 104] width 8 height 8
click at [672, 121] on button "button" at bounding box center [670, 127] width 16 height 16
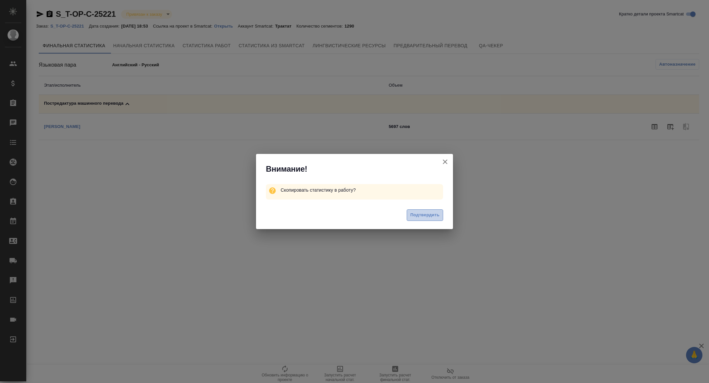
click at [418, 218] on span "Подтвердить" at bounding box center [424, 215] width 29 height 8
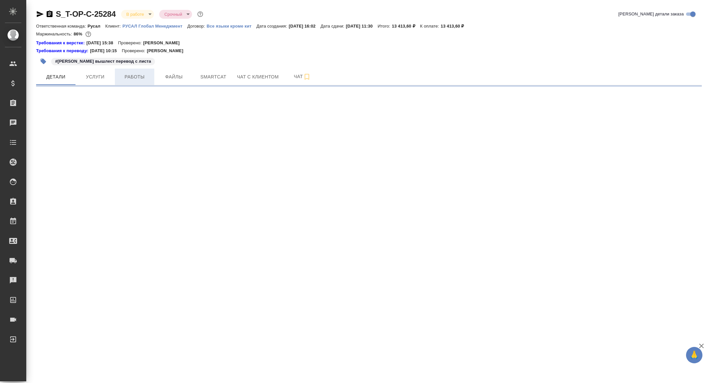
select select "RU"
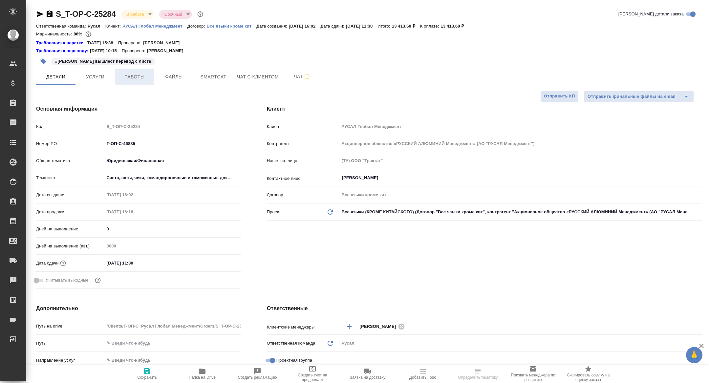
click at [139, 75] on span "Работы" at bounding box center [134, 77] width 31 height 8
type textarea "x"
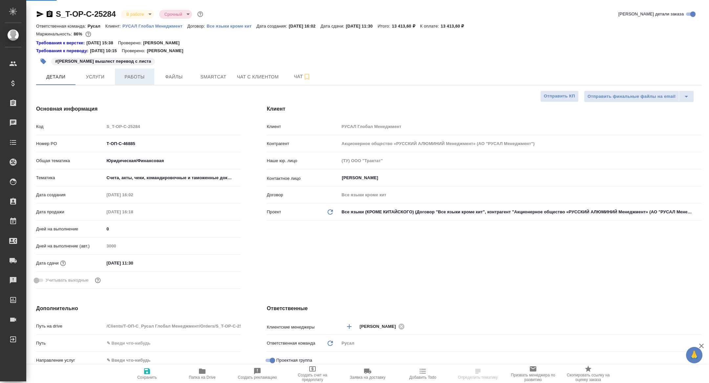
type textarea "x"
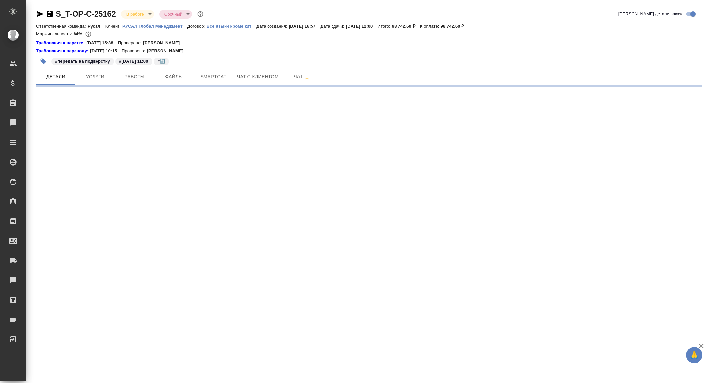
select select "RU"
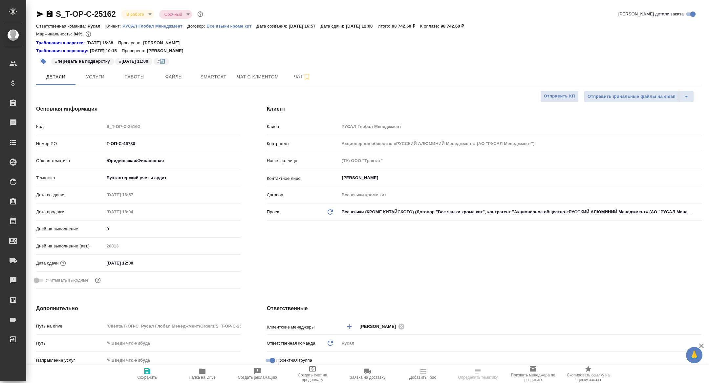
type textarea "x"
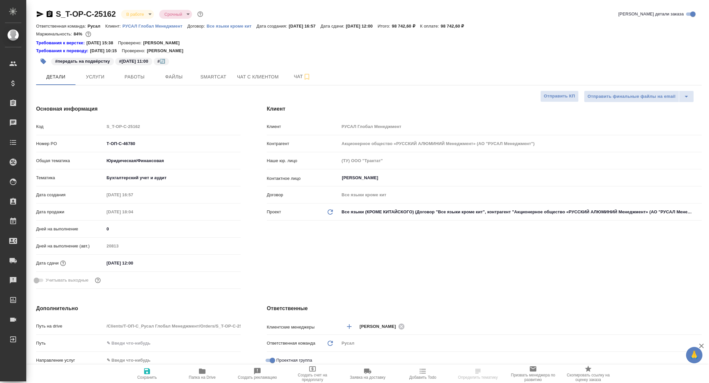
type textarea "x"
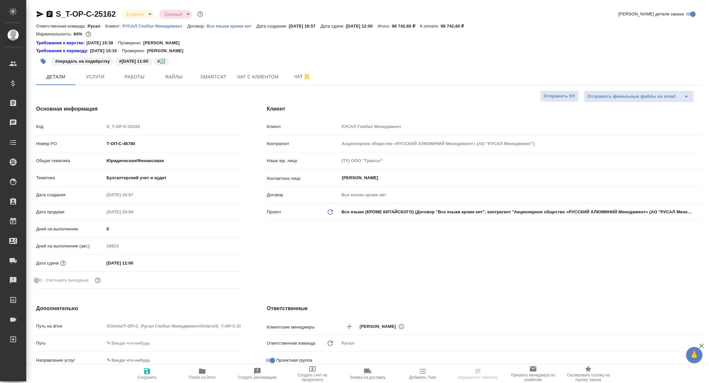
type textarea "x"
click at [131, 75] on span "Работы" at bounding box center [134, 77] width 31 height 8
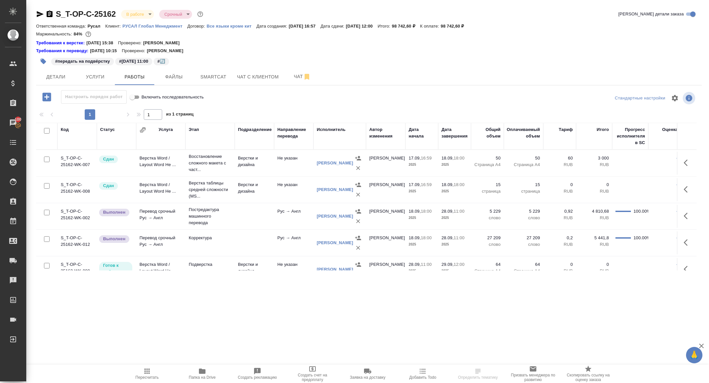
scroll to position [38, 0]
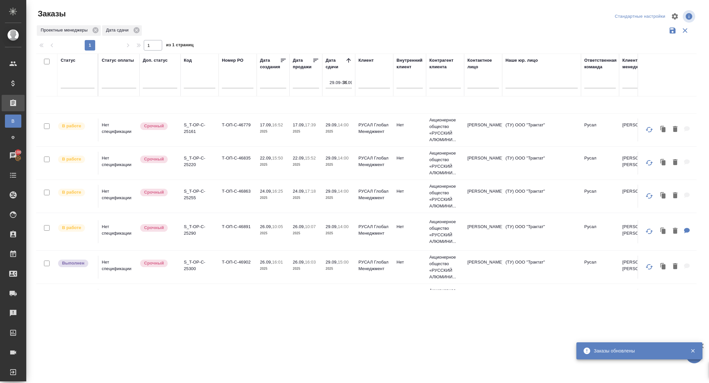
scroll to position [645, 0]
